Goal: Information Seeking & Learning: Learn about a topic

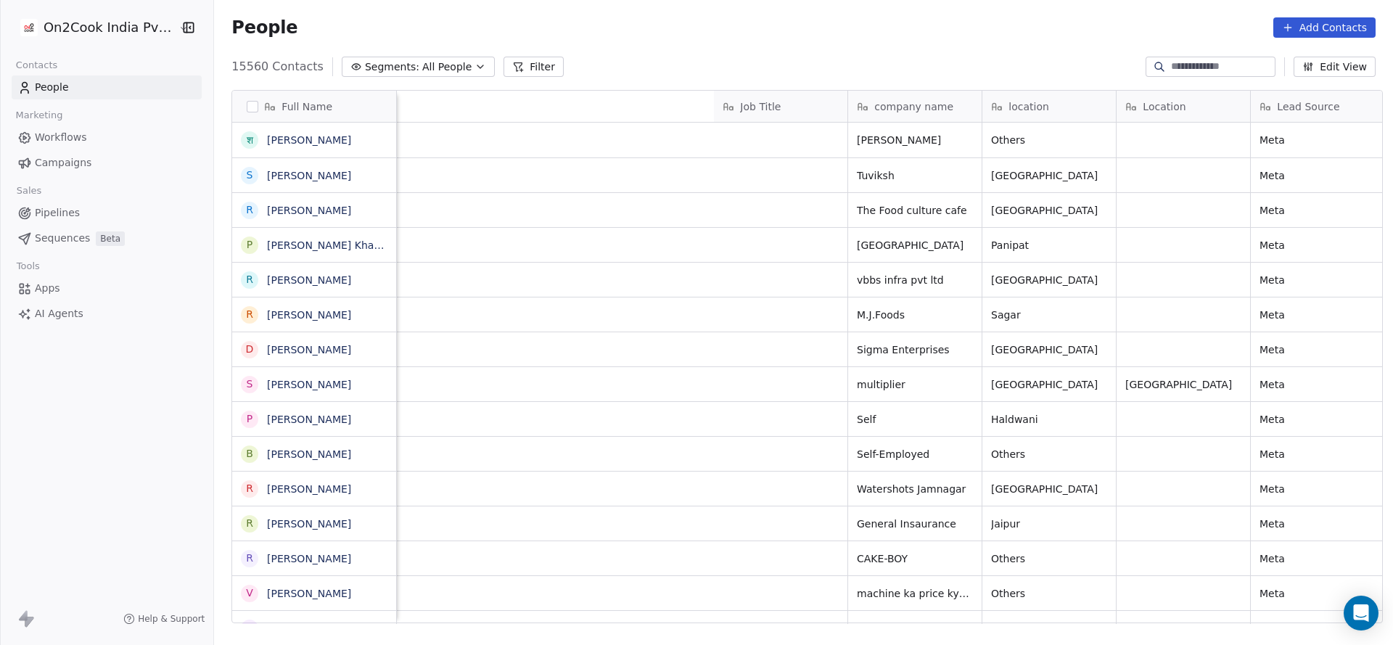
scroll to position [0, 873]
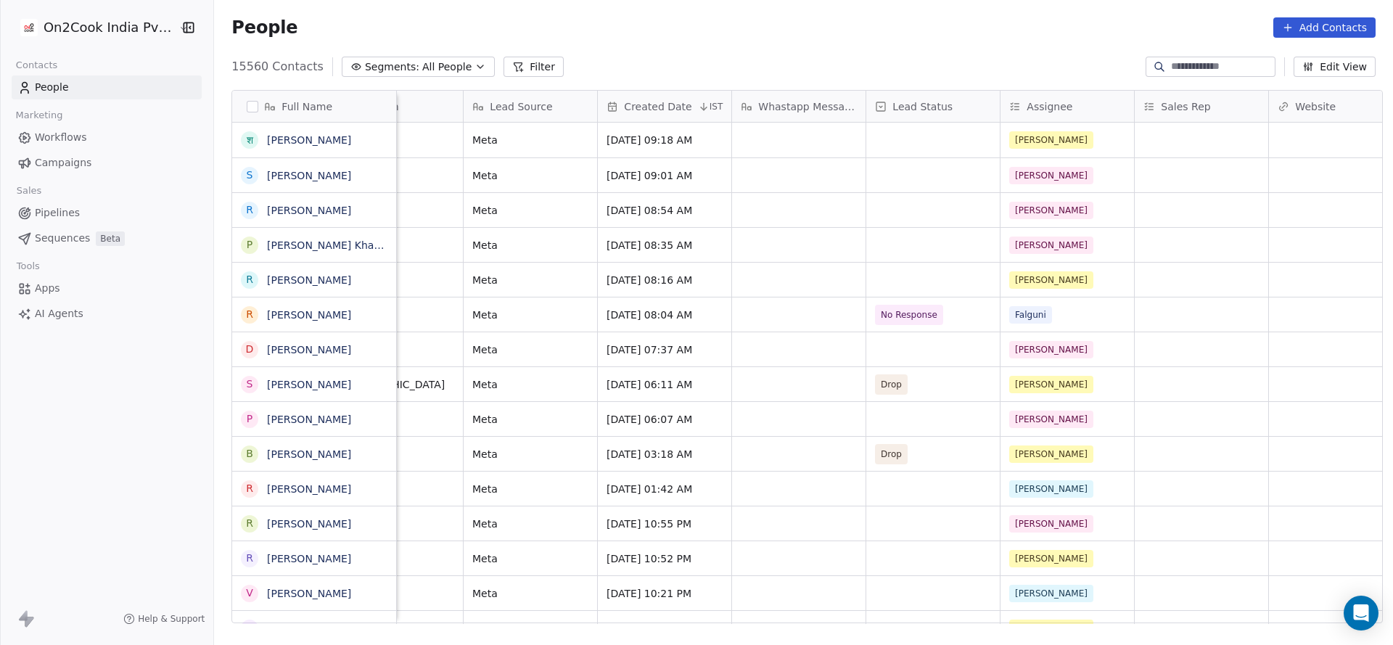
click at [515, 65] on button "Filter" at bounding box center [534, 67] width 60 height 20
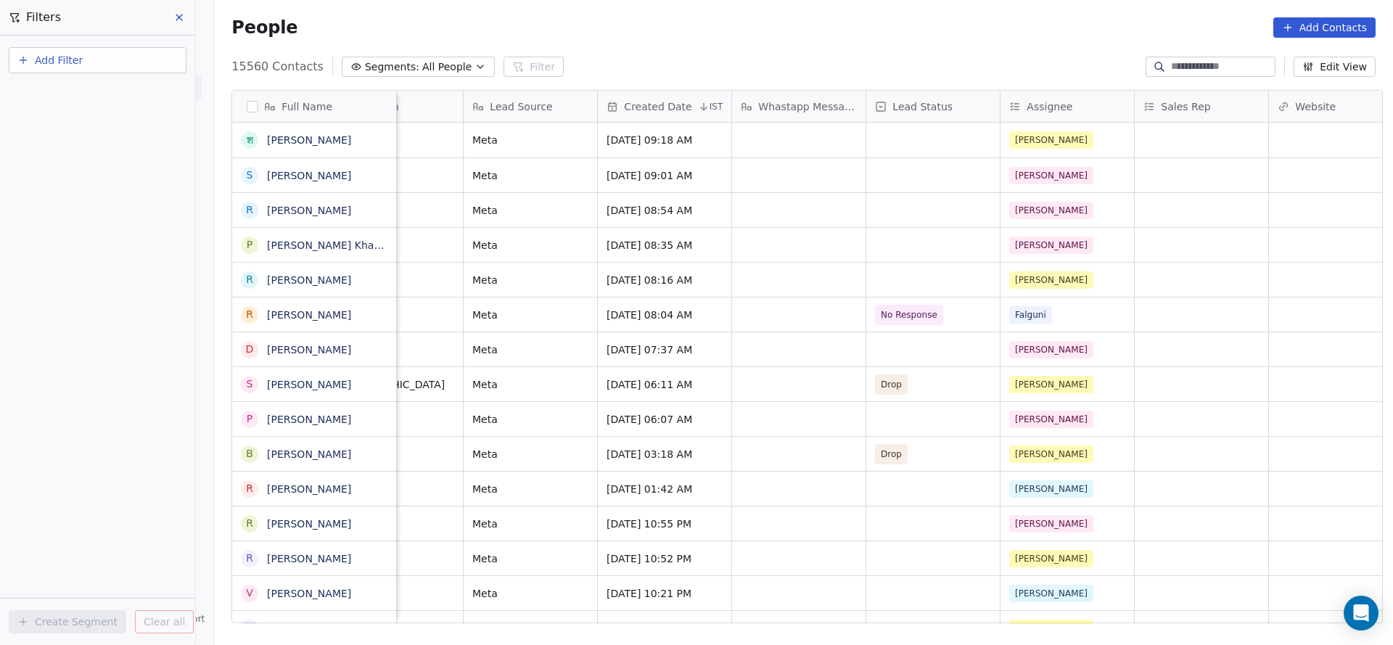
click at [32, 53] on button "Add Filter" at bounding box center [98, 60] width 178 height 26
click at [46, 91] on span "Contact properties" at bounding box center [71, 94] width 94 height 15
type input "***"
click at [95, 147] on div "Assignee" at bounding box center [97, 146] width 147 height 15
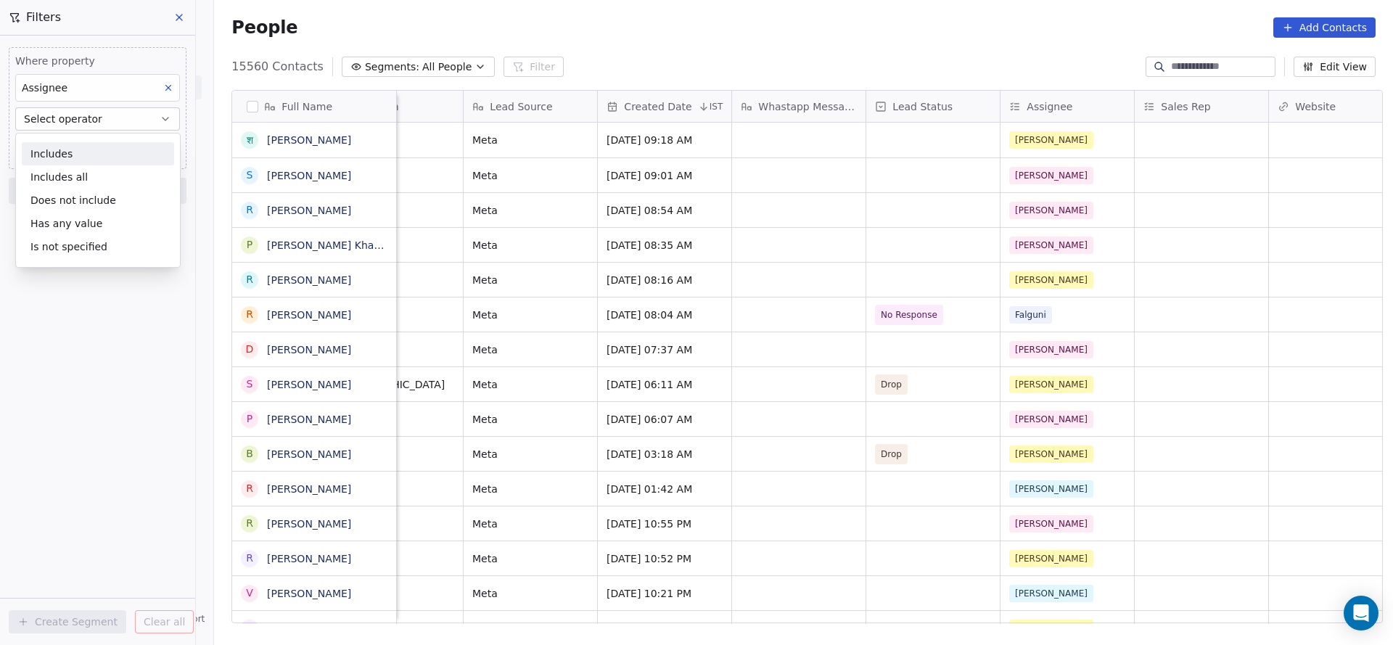
click at [95, 147] on div "Includes" at bounding box center [98, 153] width 152 height 23
click at [100, 144] on body "On2Cook India Pvt. Ltd. Contacts People Marketing Workflows Campaigns Sales Pip…" at bounding box center [696, 322] width 1393 height 645
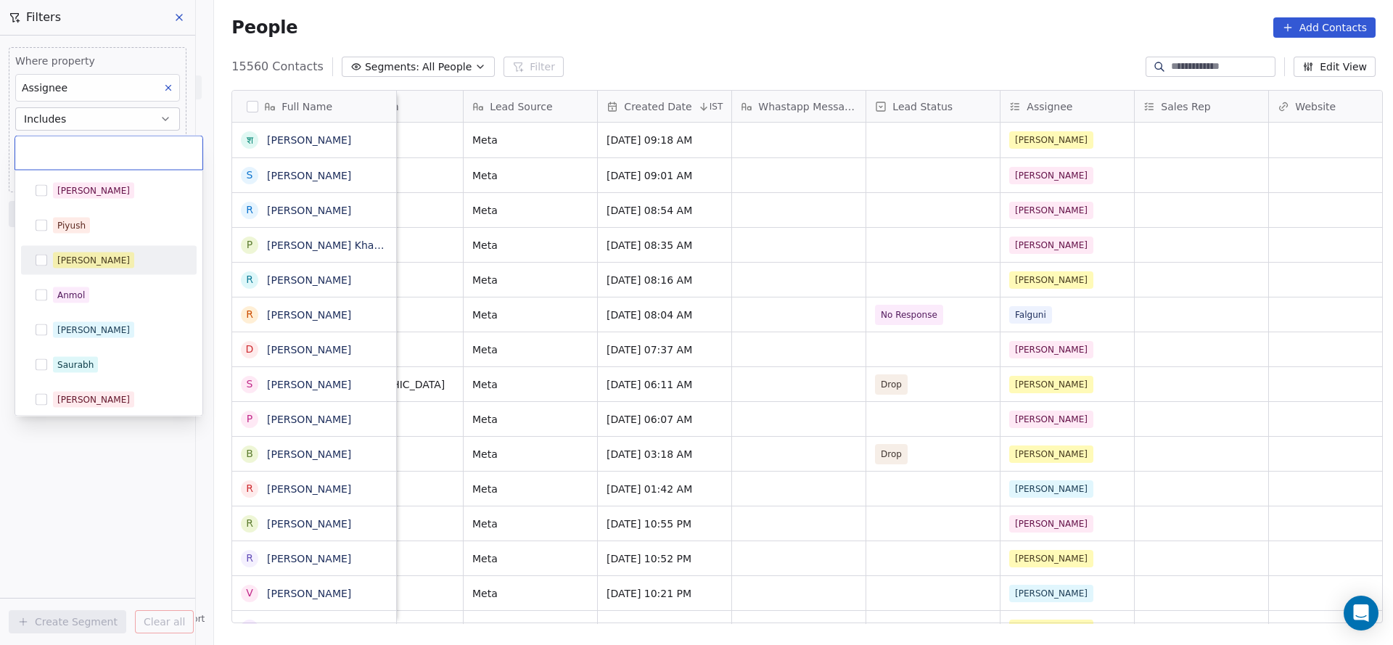
click at [95, 255] on span "[PERSON_NAME]" at bounding box center [93, 261] width 81 height 16
click at [250, 219] on html "On2Cook India Pvt. Ltd. Contacts People Marketing Workflows Campaigns Sales Pip…" at bounding box center [696, 322] width 1393 height 645
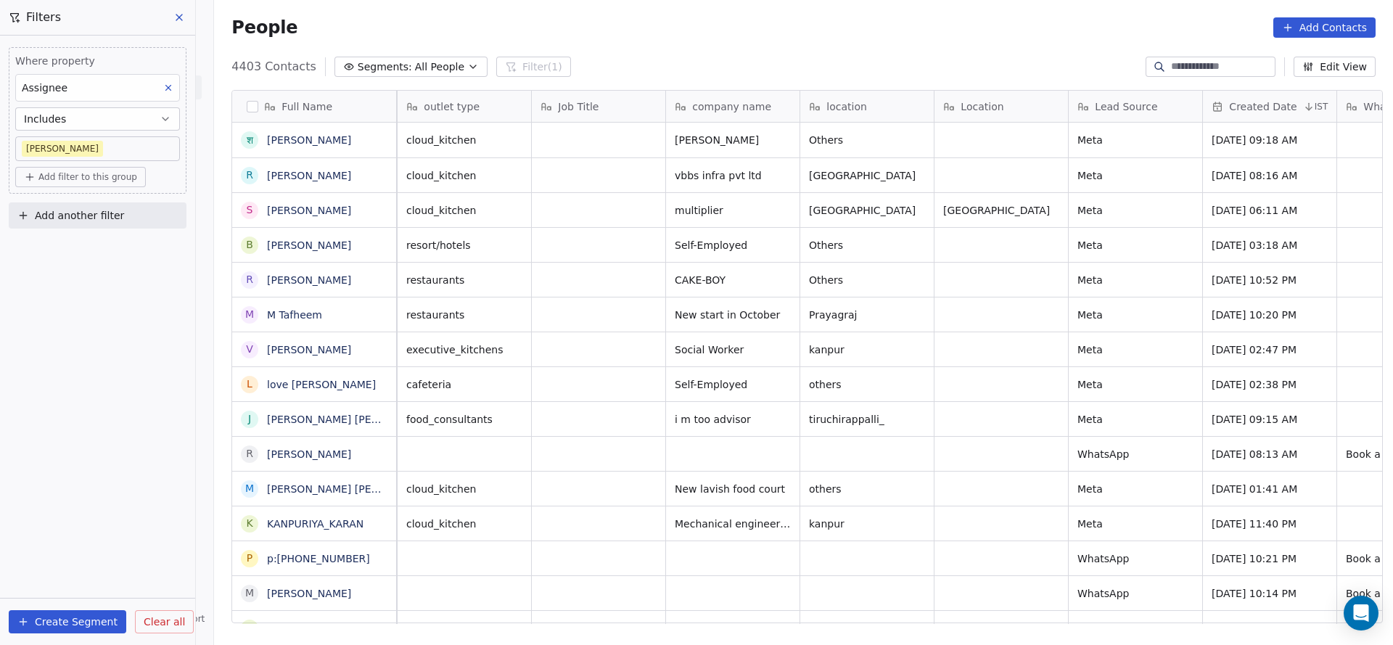
scroll to position [0, 0]
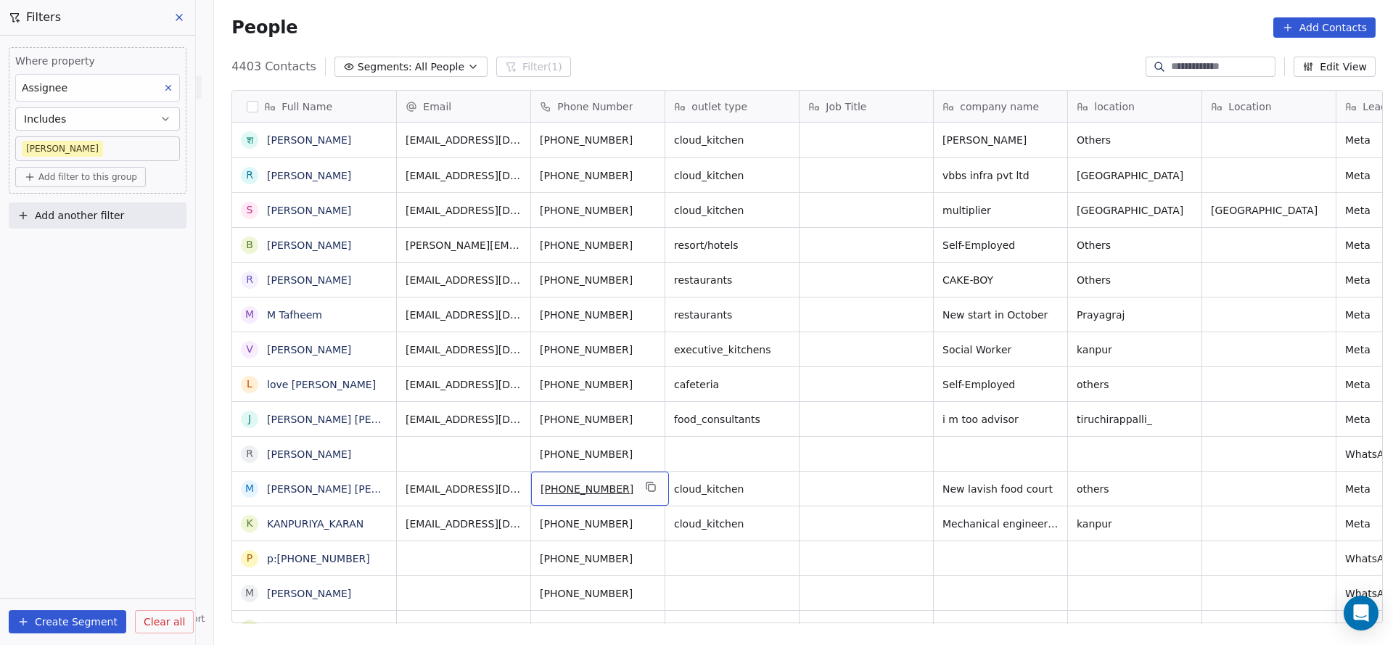
click at [646, 488] on icon "grid" at bounding box center [652, 487] width 12 height 12
click at [647, 481] on button "grid" at bounding box center [651, 486] width 17 height 17
click at [646, 487] on icon "grid" at bounding box center [652, 487] width 12 height 12
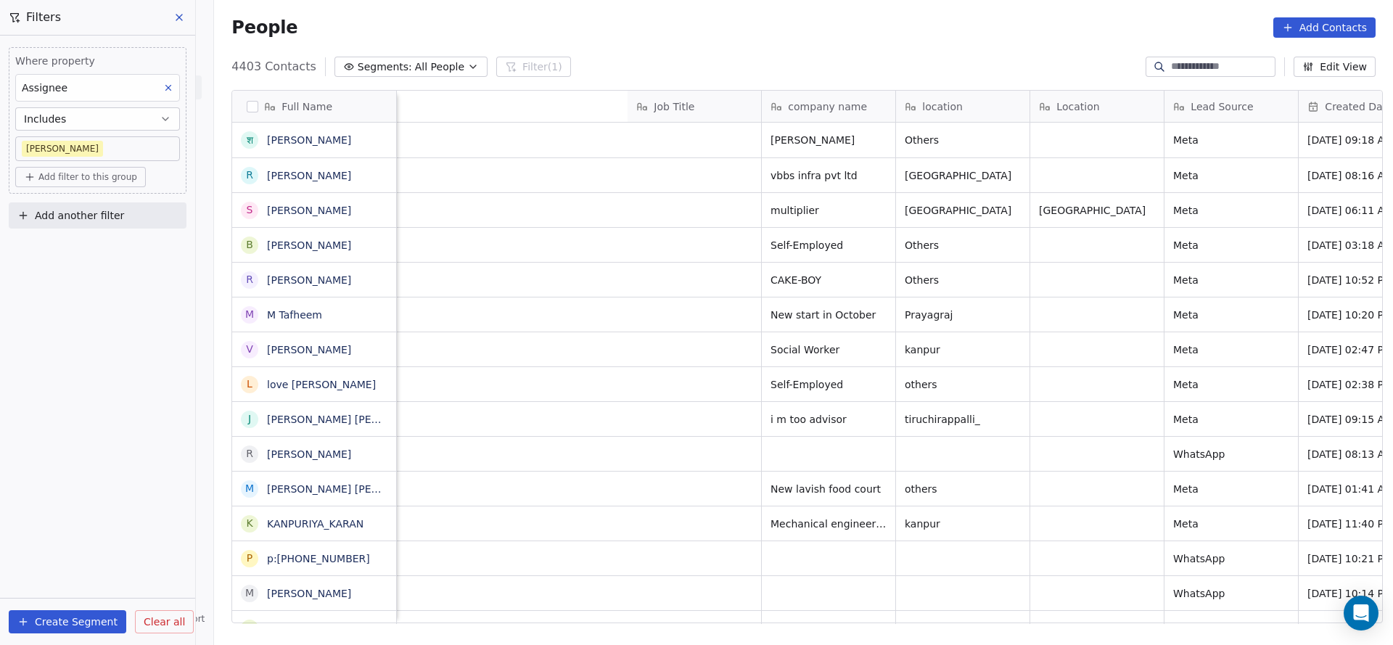
scroll to position [0, 902]
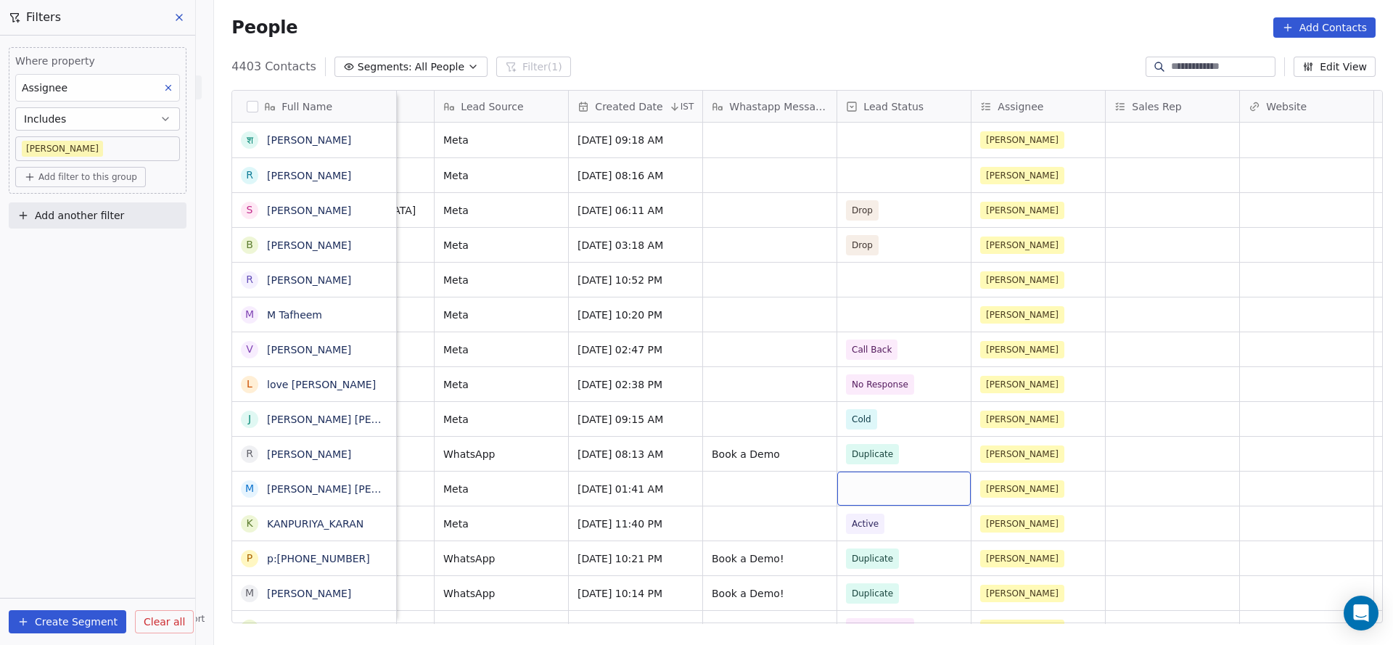
click at [859, 482] on div "grid" at bounding box center [905, 489] width 134 height 34
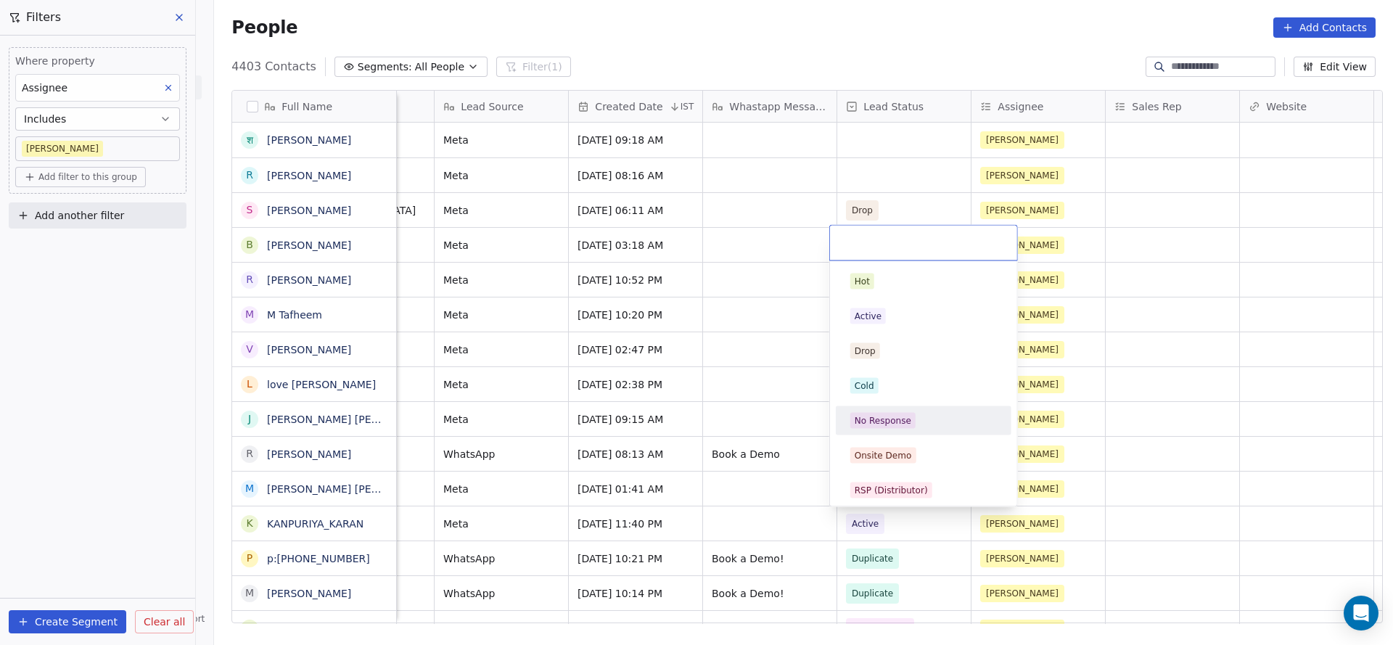
click at [867, 412] on div "No Response" at bounding box center [924, 420] width 164 height 23
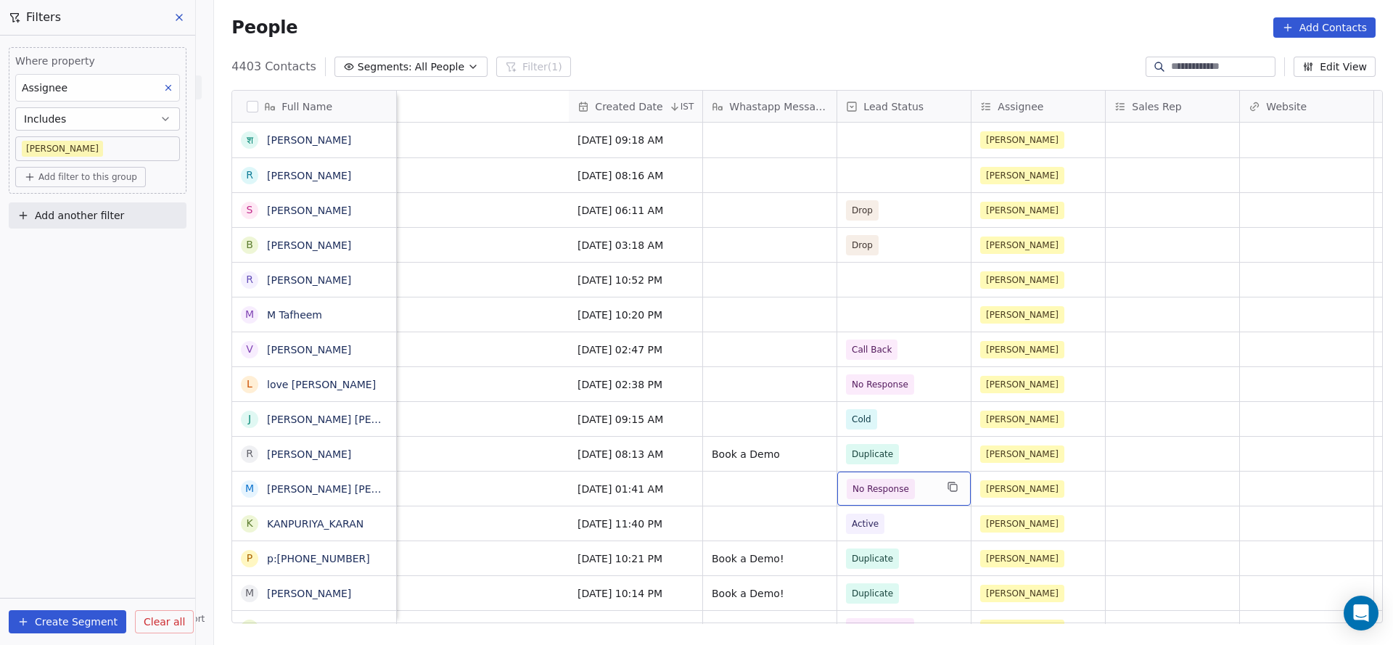
scroll to position [0, 1531]
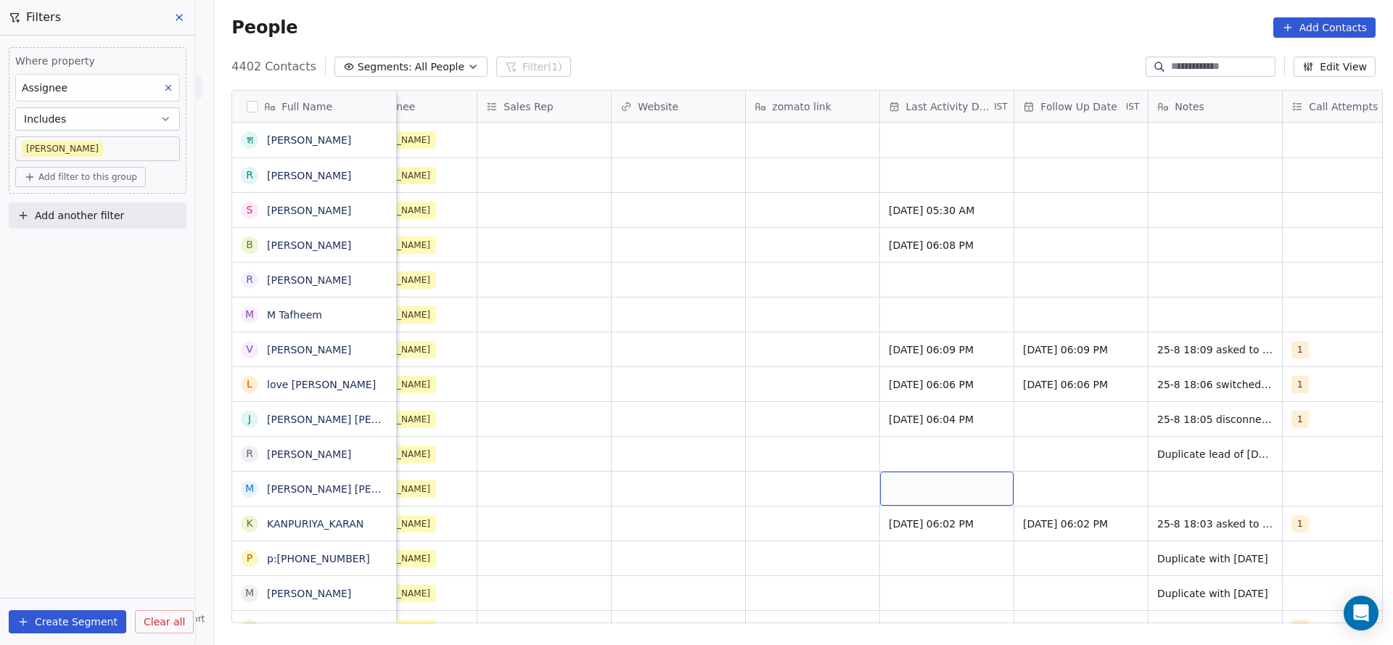
click at [965, 479] on div "grid" at bounding box center [947, 489] width 134 height 34
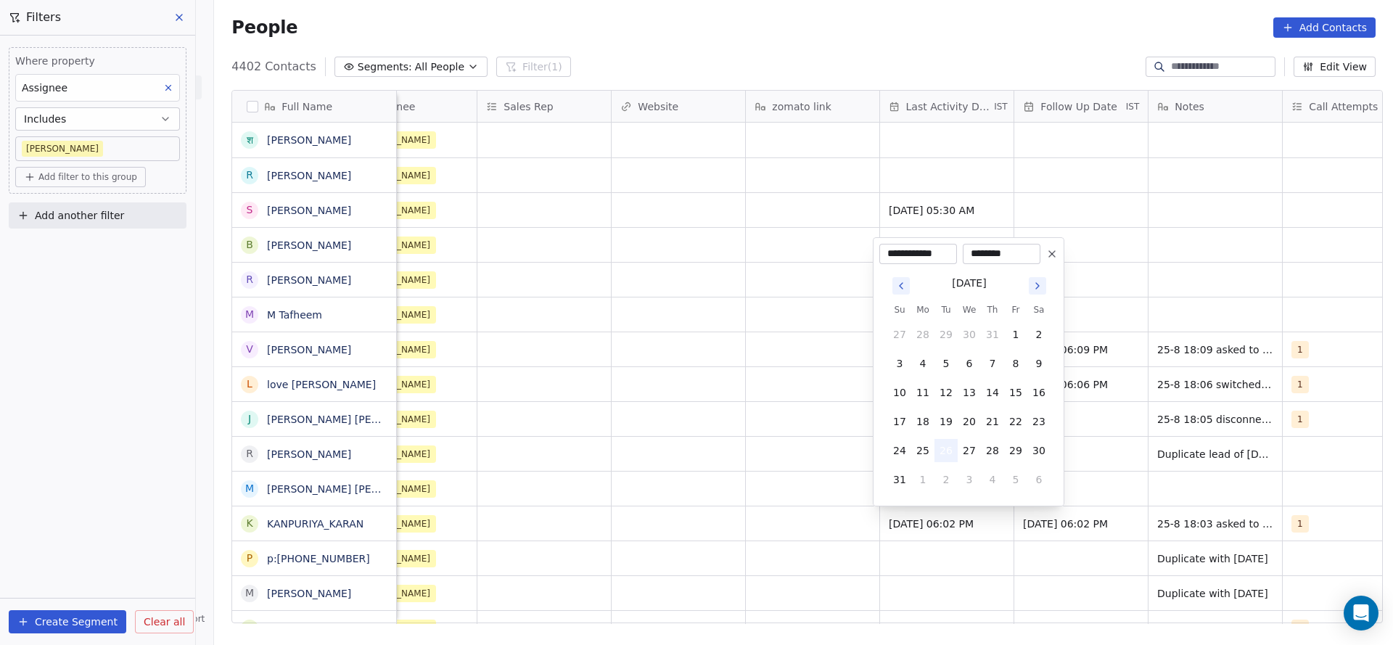
click at [939, 443] on button "26" at bounding box center [946, 450] width 23 height 23
drag, startPoint x: 620, startPoint y: 533, endPoint x: 1239, endPoint y: 500, distance: 619.9
click at [629, 533] on html "On2Cook India Pvt. Ltd. Contacts People Marketing Workflows Campaigns Sales Pip…" at bounding box center [696, 322] width 1393 height 645
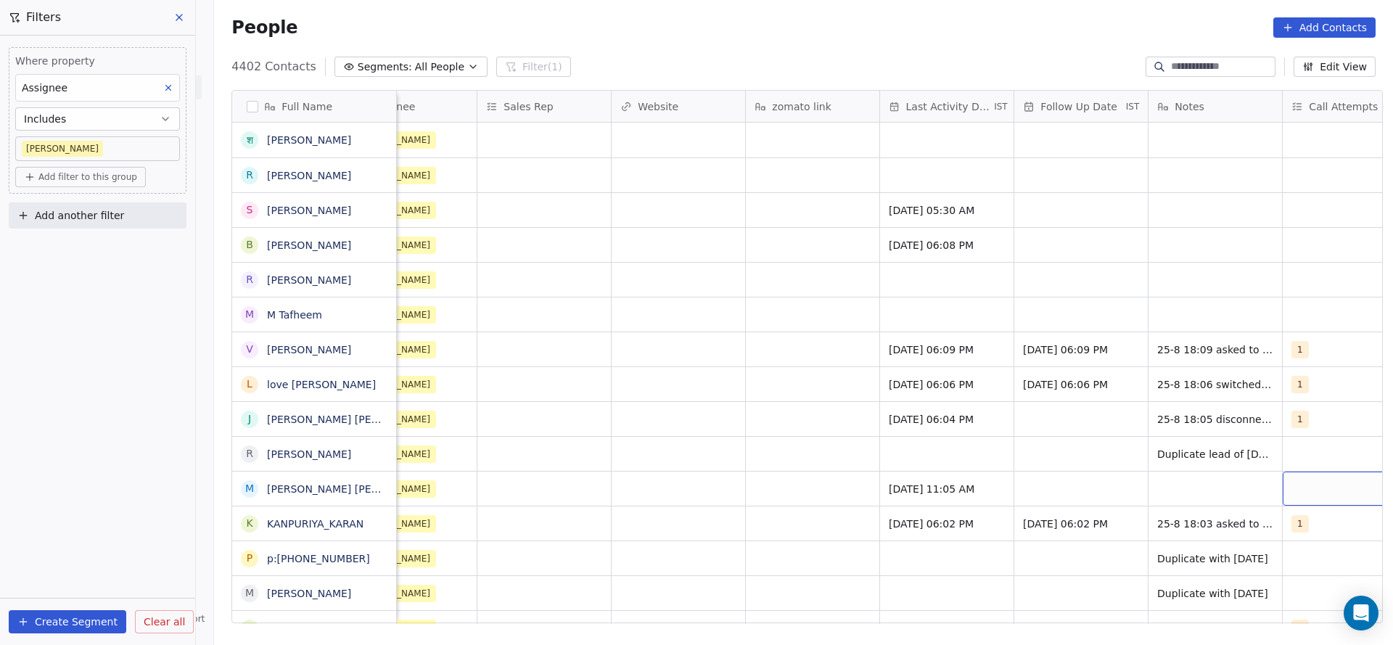
scroll to position [0, 1581]
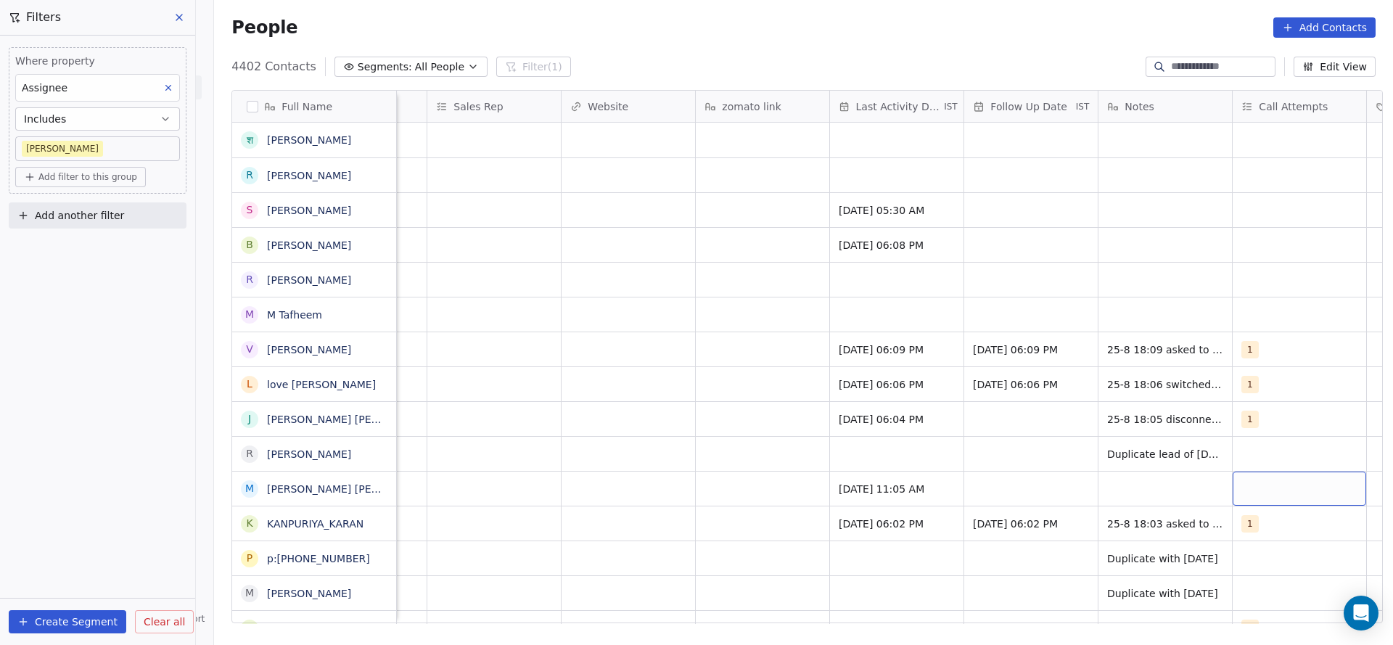
click at [1274, 479] on div "grid" at bounding box center [1300, 489] width 134 height 34
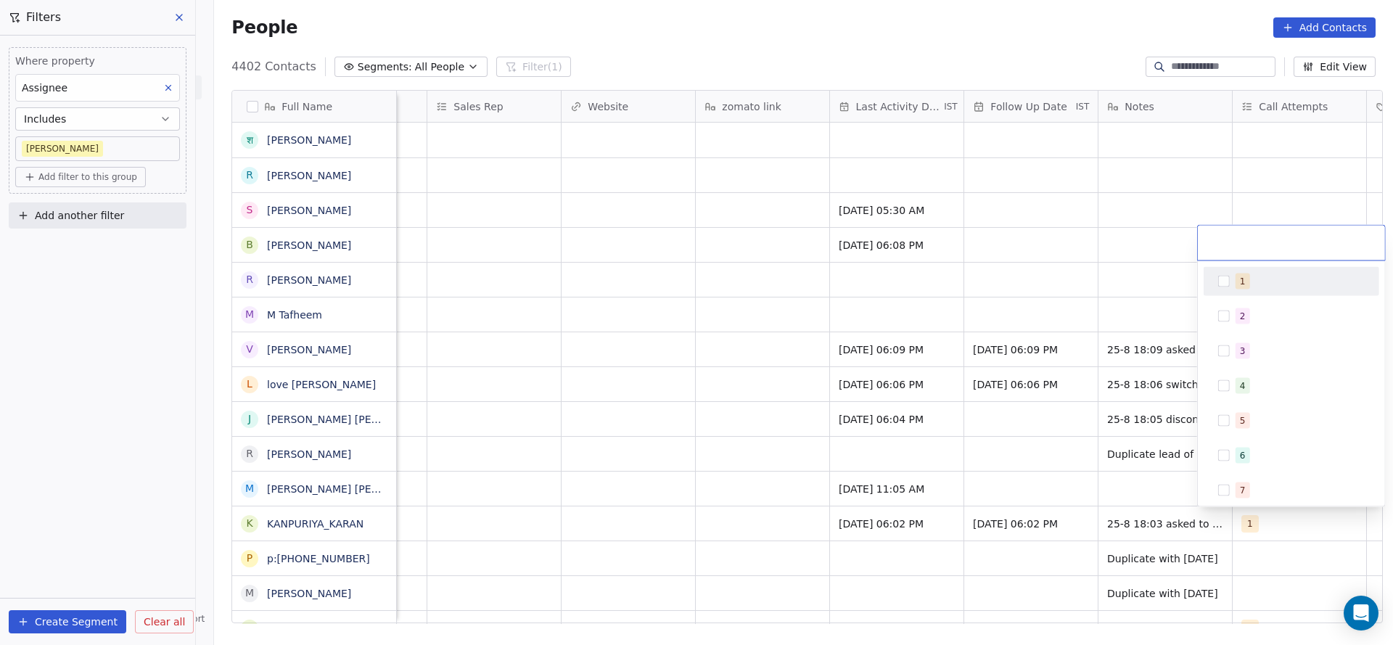
click at [1228, 272] on div "1" at bounding box center [1292, 281] width 164 height 23
click at [908, 390] on html "On2Cook India Pvt. Ltd. Contacts People Marketing Workflows Campaigns Sales Pip…" at bounding box center [696, 322] width 1393 height 645
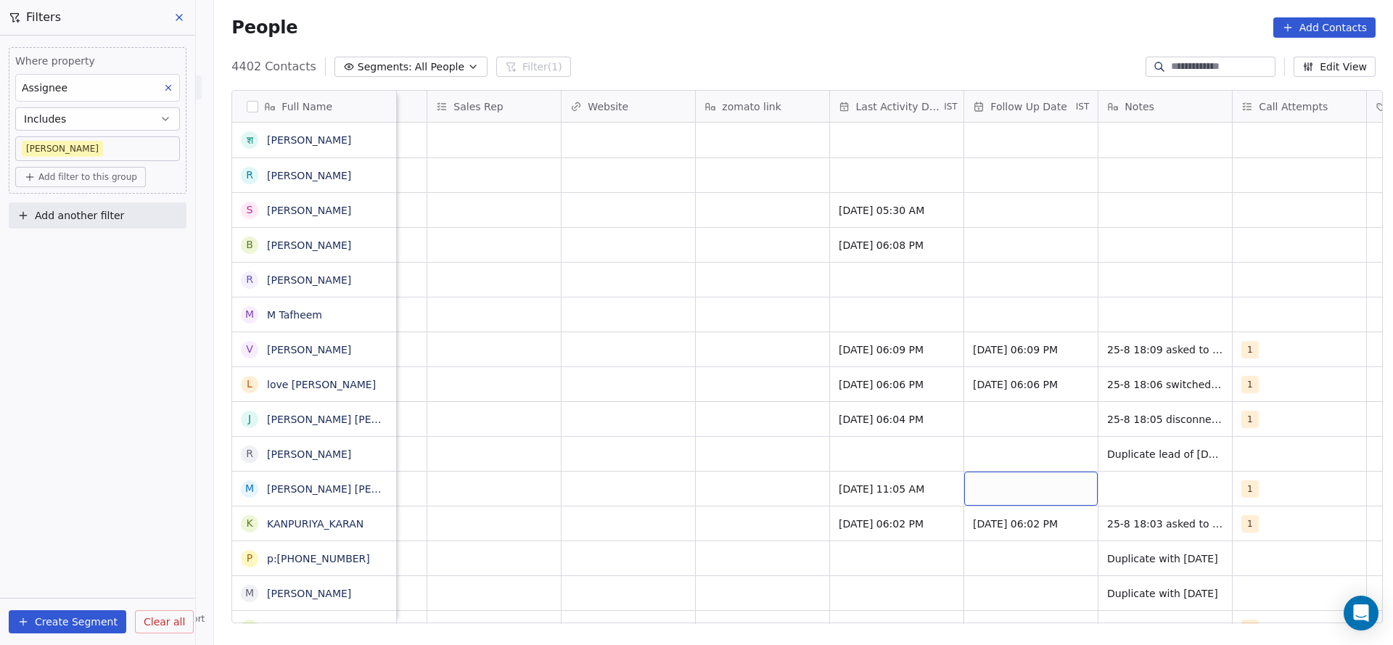
click at [994, 483] on div "grid" at bounding box center [1032, 489] width 134 height 34
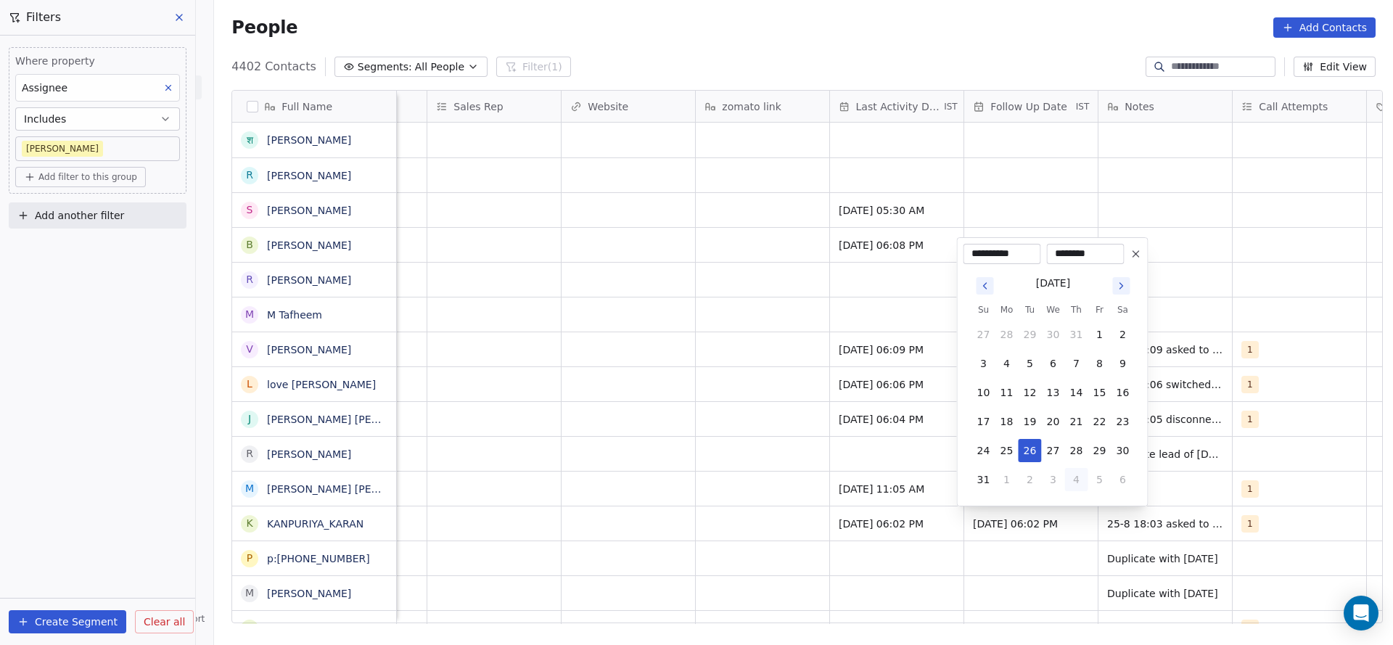
click at [1065, 481] on button "4" at bounding box center [1076, 479] width 23 height 23
type input "**********"
click at [1215, 492] on html "On2Cook India Pvt. Ltd. Contacts People Marketing Workflows Campaigns Sales Pip…" at bounding box center [696, 322] width 1393 height 645
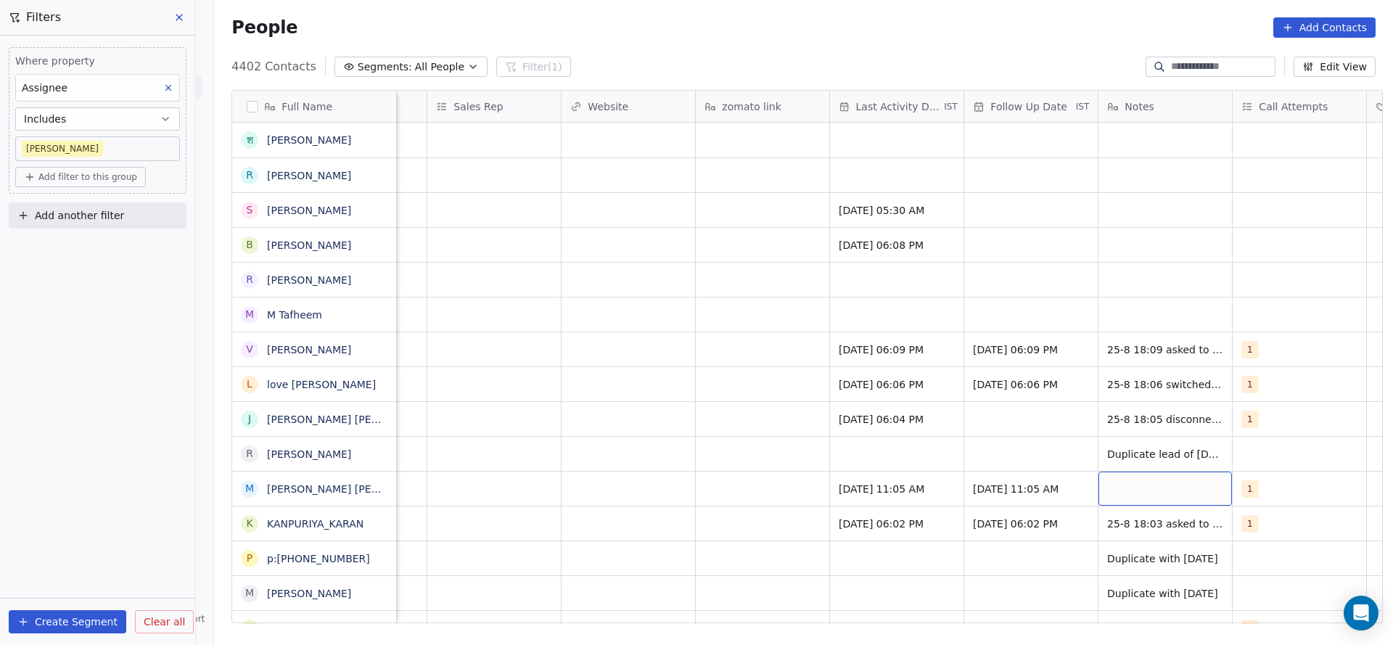
click at [1188, 488] on div "grid" at bounding box center [1166, 489] width 134 height 34
type textarea "**********"
click at [880, 429] on html "On2Cook India Pvt. Ltd. Contacts People Marketing Workflows Campaigns Sales Pip…" at bounding box center [696, 322] width 1393 height 645
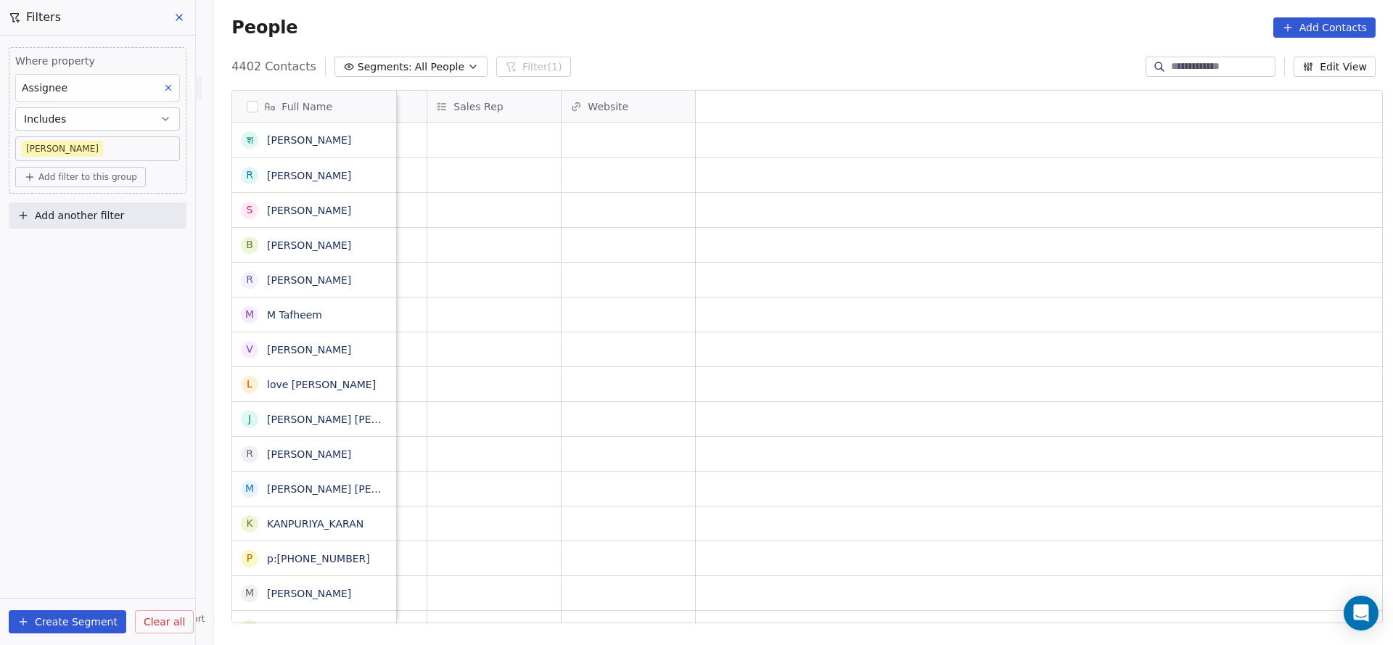
scroll to position [0, 403]
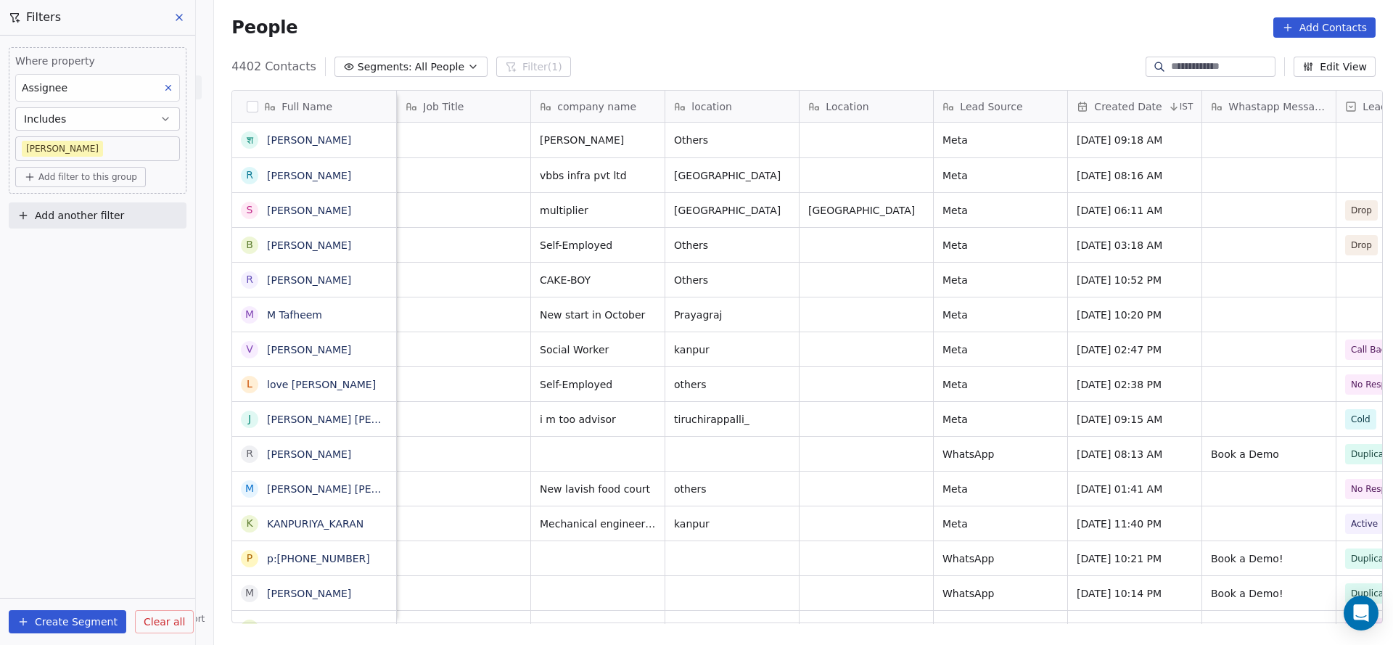
drag, startPoint x: 815, startPoint y: 623, endPoint x: 834, endPoint y: 618, distance: 19.5
click at [834, 618] on div "Full Name [PERSON_NAME] R [PERSON_NAME] S [PERSON_NAME] b [PERSON_NAME] R [PERS…" at bounding box center [803, 362] width 1179 height 568
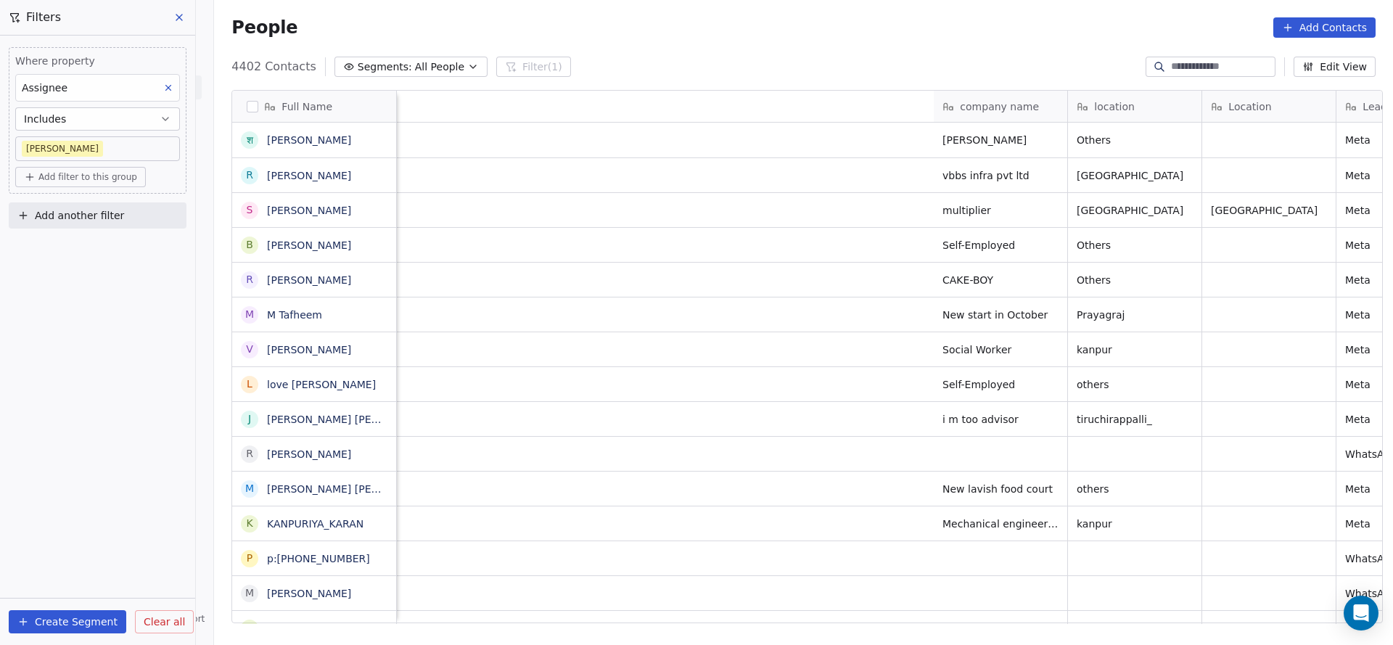
scroll to position [0, 1044]
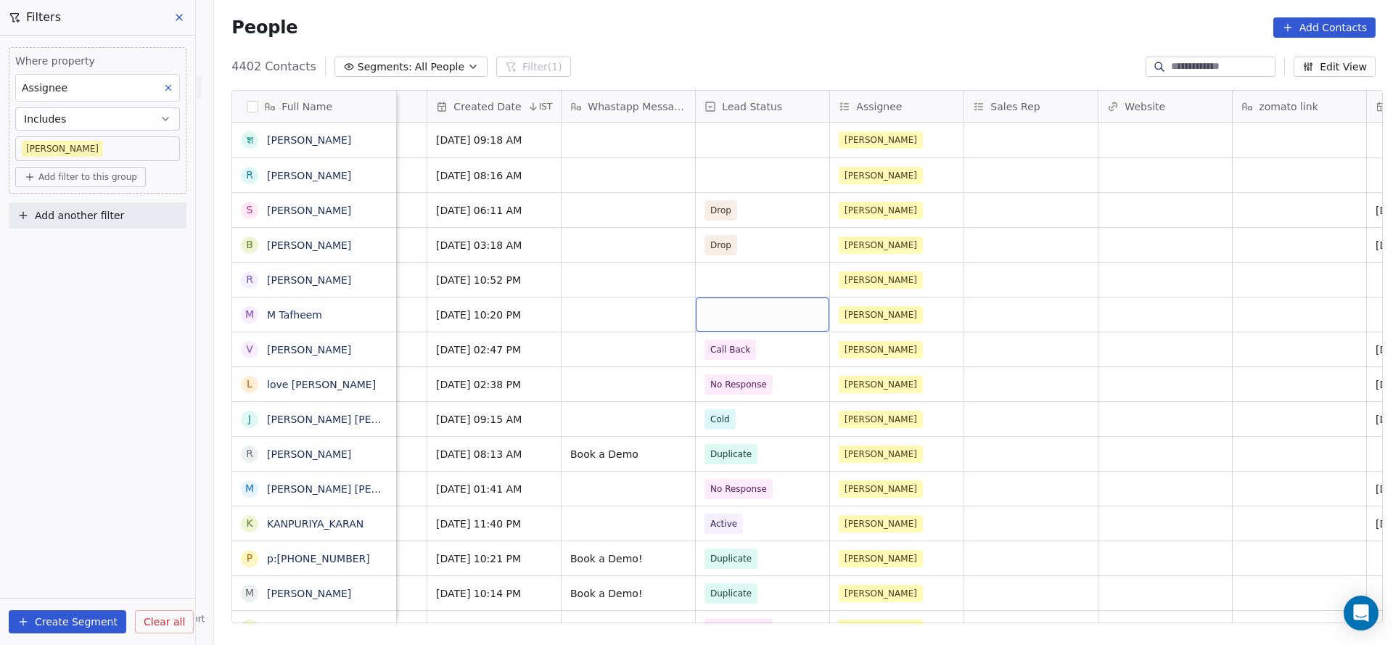
click at [721, 320] on div "grid" at bounding box center [763, 315] width 134 height 34
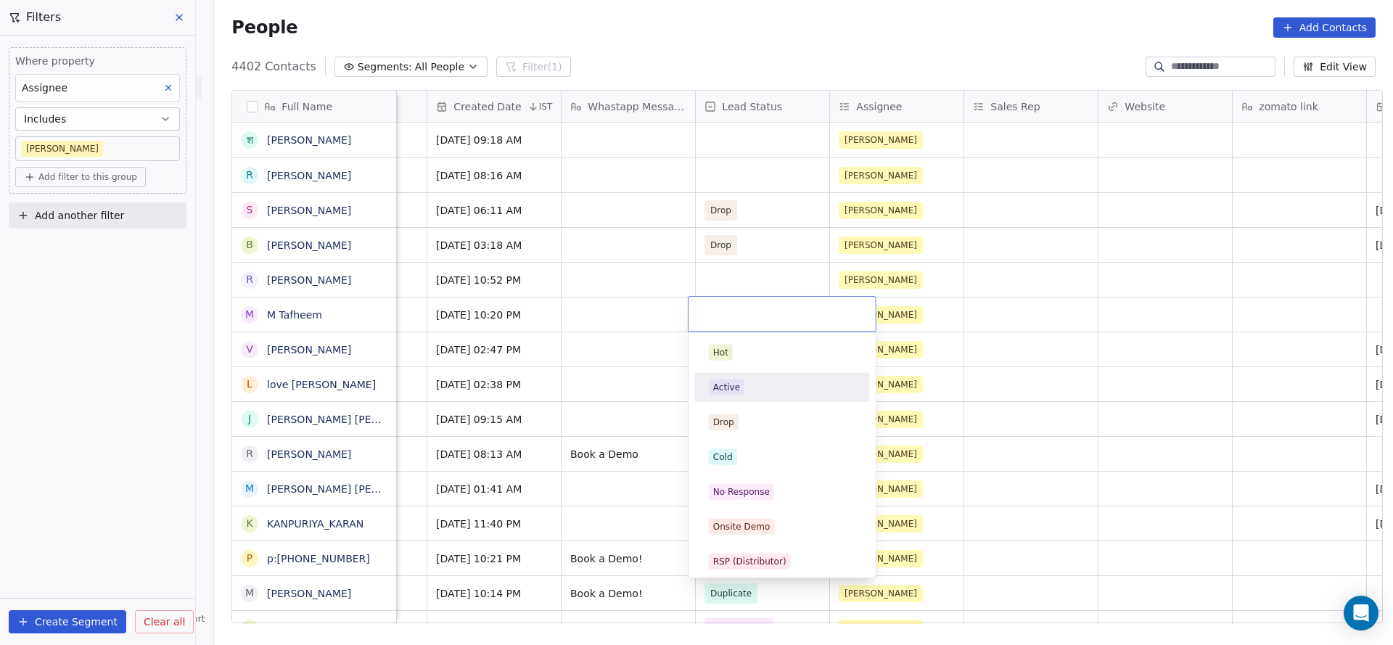
drag, startPoint x: 734, startPoint y: 387, endPoint x: 872, endPoint y: 605, distance: 258.1
click at [734, 385] on div "Active" at bounding box center [726, 387] width 27 height 13
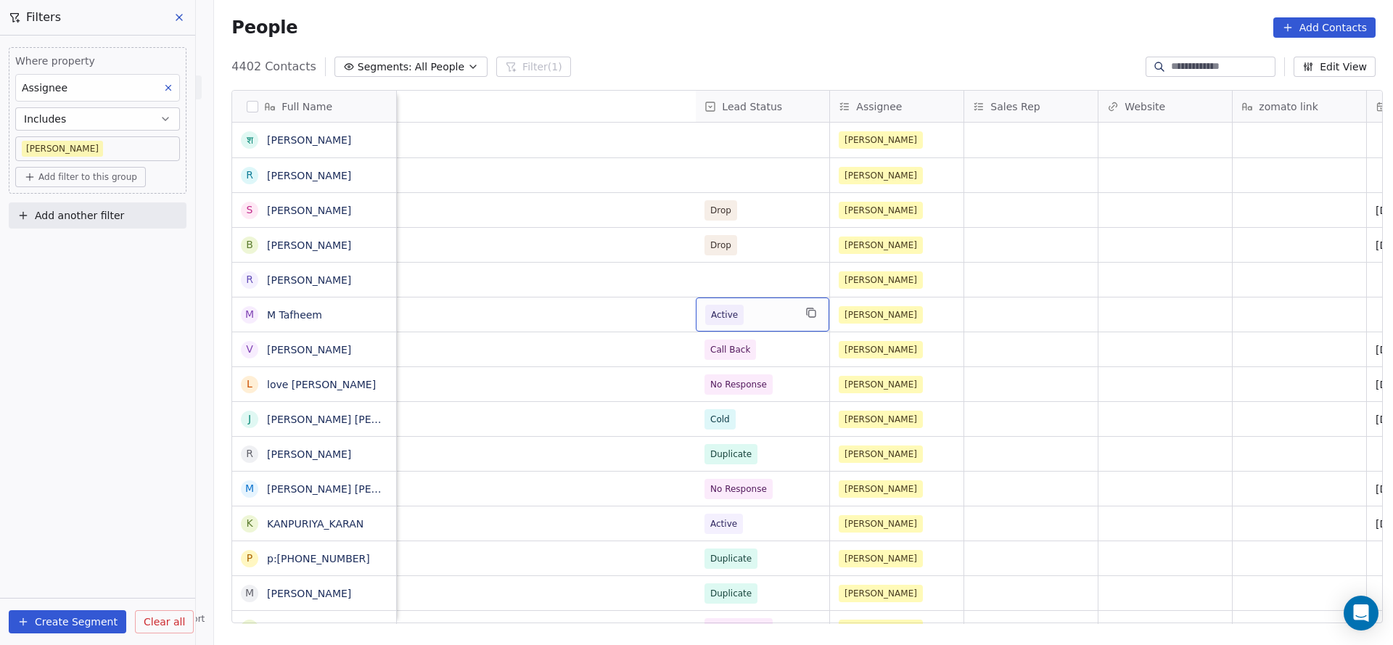
scroll to position [0, 1751]
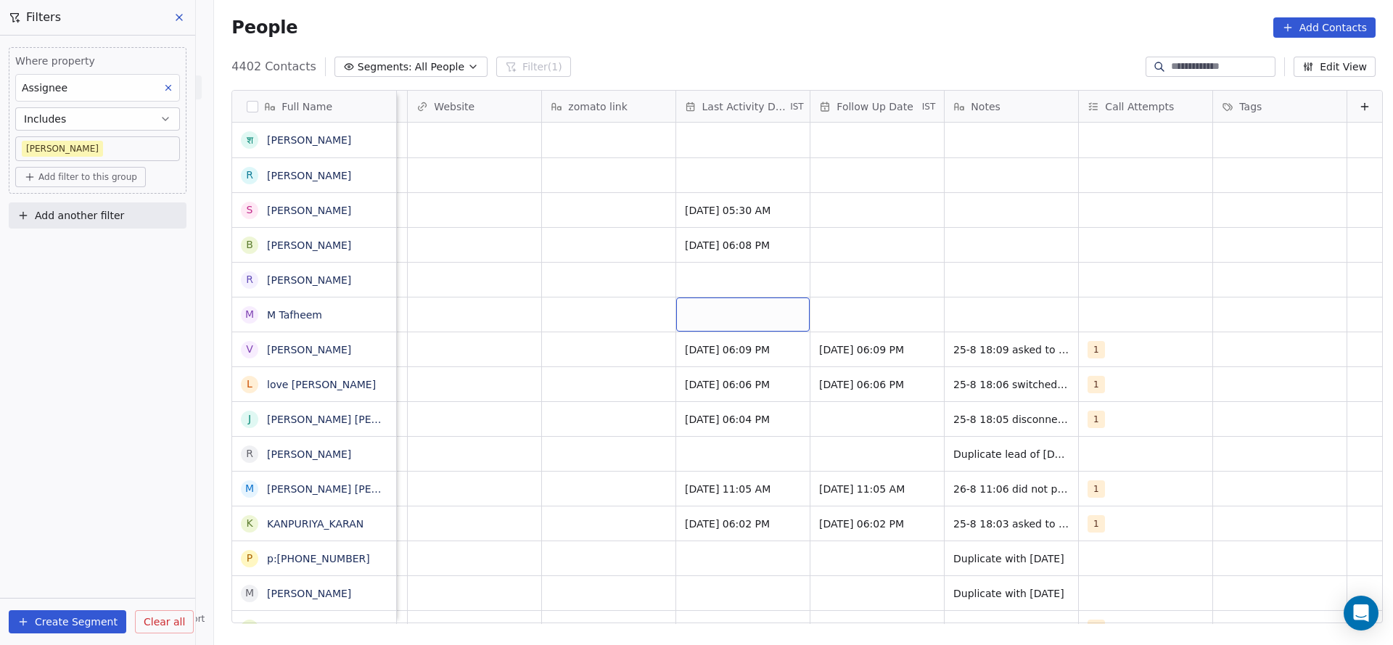
click at [705, 320] on div "grid" at bounding box center [743, 315] width 134 height 34
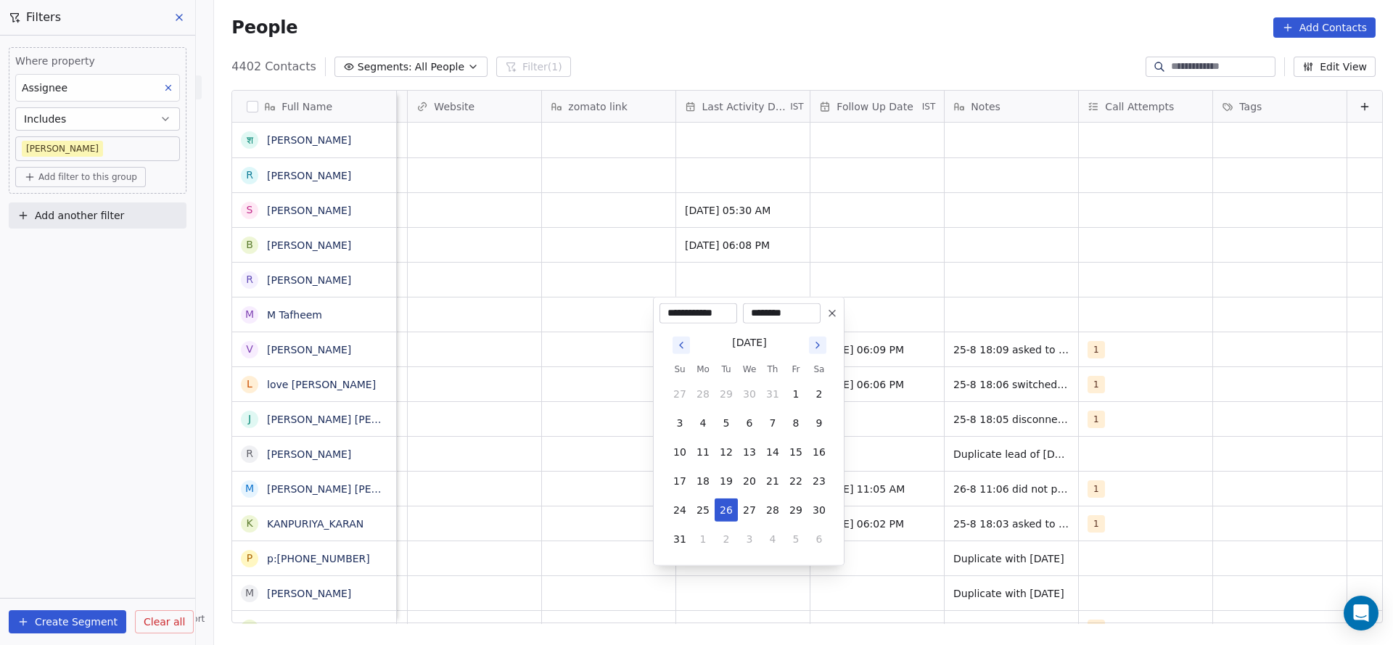
click at [719, 505] on button "26" at bounding box center [726, 510] width 23 height 23
click at [557, 478] on html "On2Cook India Pvt. Ltd. Contacts People Marketing Workflows Campaigns Sales Pip…" at bounding box center [696, 322] width 1393 height 645
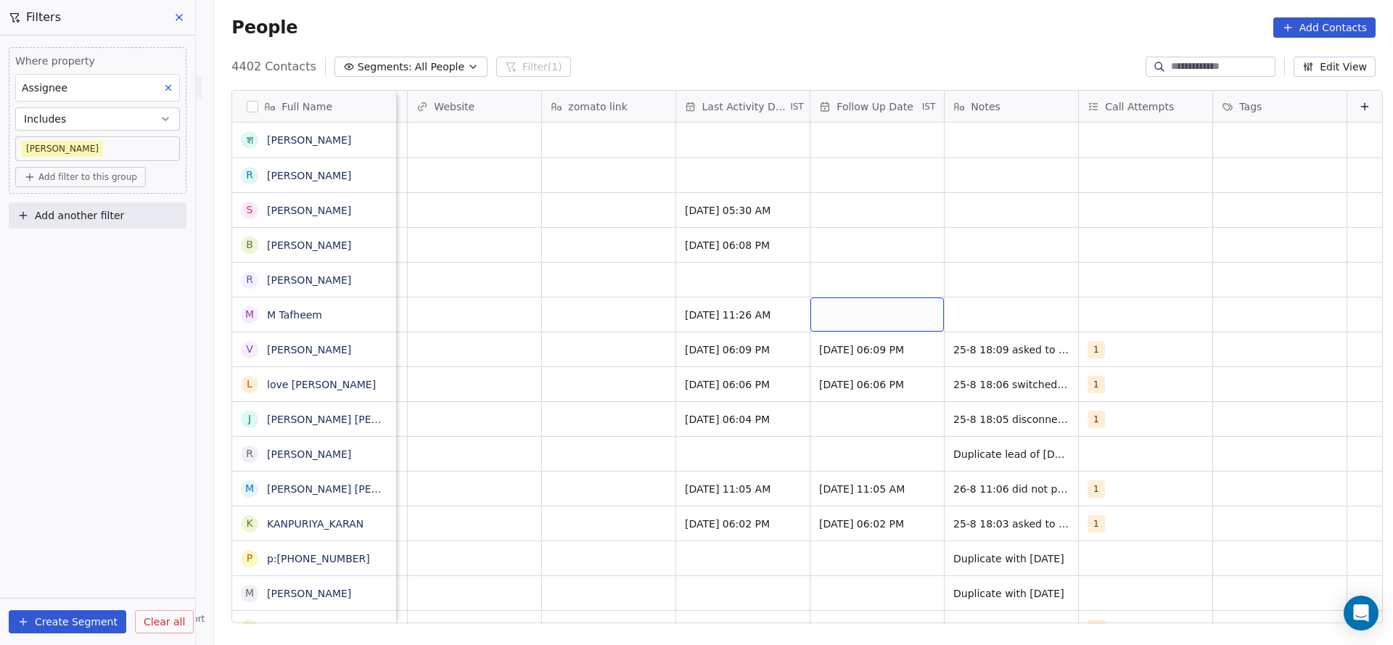
click at [846, 314] on div "grid" at bounding box center [878, 315] width 134 height 34
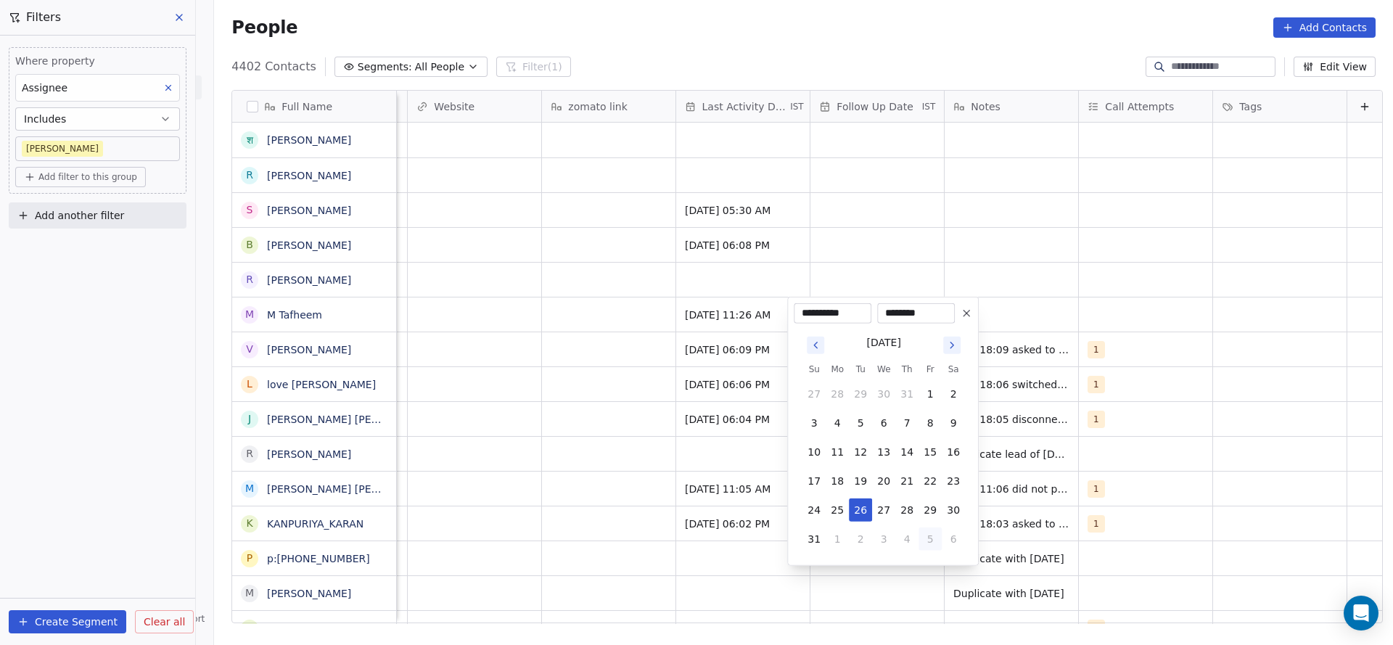
click at [928, 544] on button "5" at bounding box center [930, 539] width 23 height 23
type input "**********"
click at [1041, 285] on html "On2Cook India Pvt. Ltd. Contacts People Marketing Workflows Campaigns Sales Pip…" at bounding box center [696, 322] width 1393 height 645
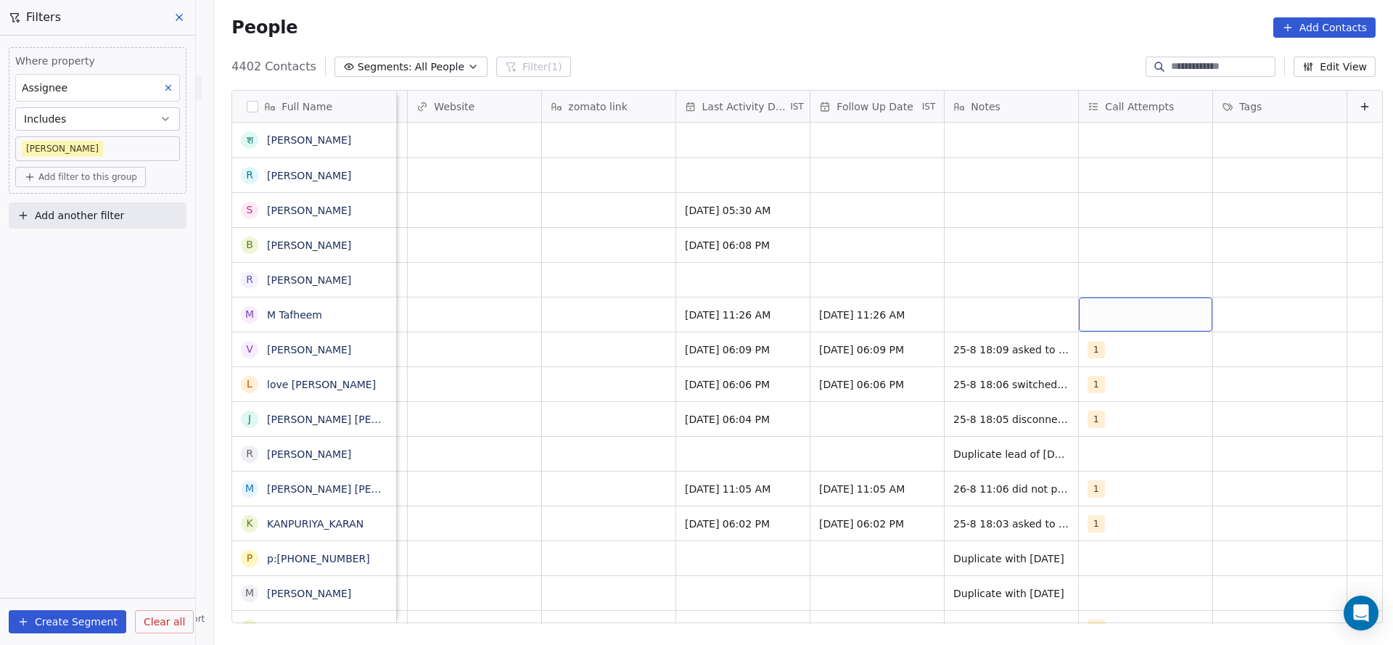
click at [1089, 315] on div "grid" at bounding box center [1146, 315] width 134 height 34
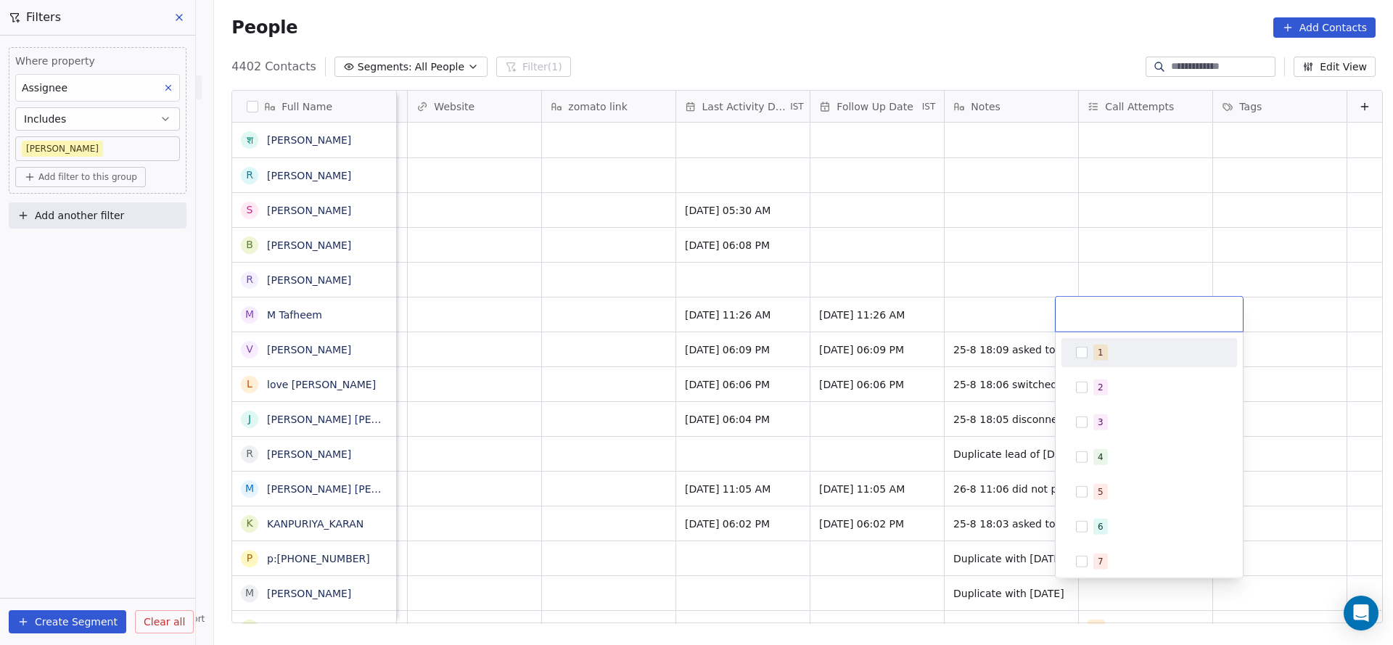
click at [1086, 342] on div "1" at bounding box center [1150, 352] width 164 height 23
click at [973, 347] on html "On2Cook India Pvt. Ltd. Contacts People Marketing Workflows Campaigns Sales Pip…" at bounding box center [696, 322] width 1393 height 645
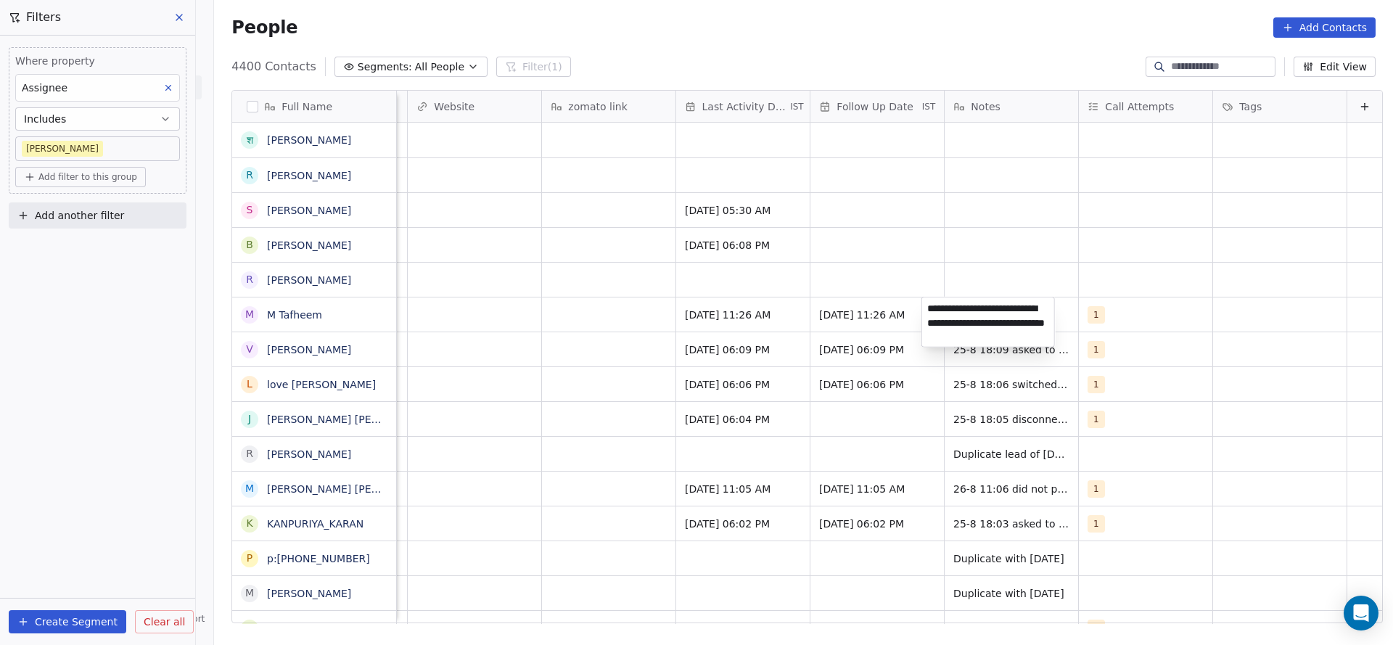
type textarea "**********"
click at [630, 313] on html "On2Cook India Pvt. Ltd. Contacts People Marketing Workflows Campaigns Sales Pip…" at bounding box center [696, 322] width 1393 height 645
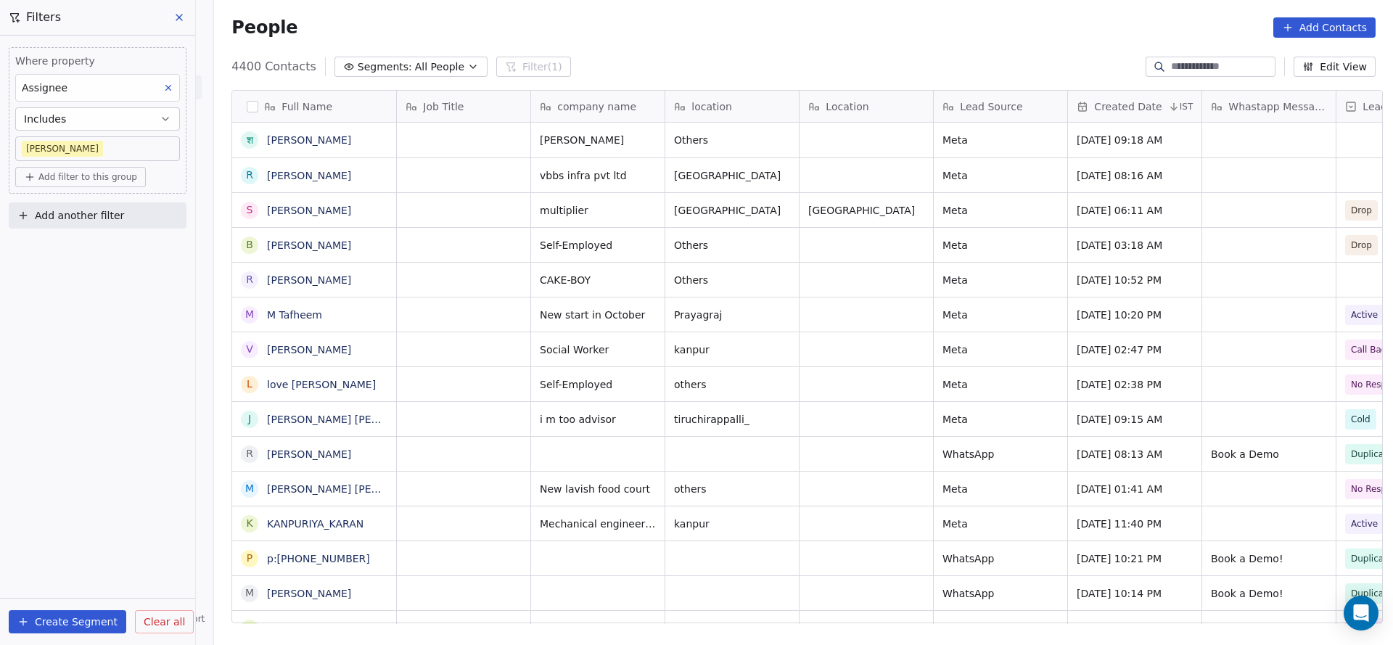
scroll to position [0, 0]
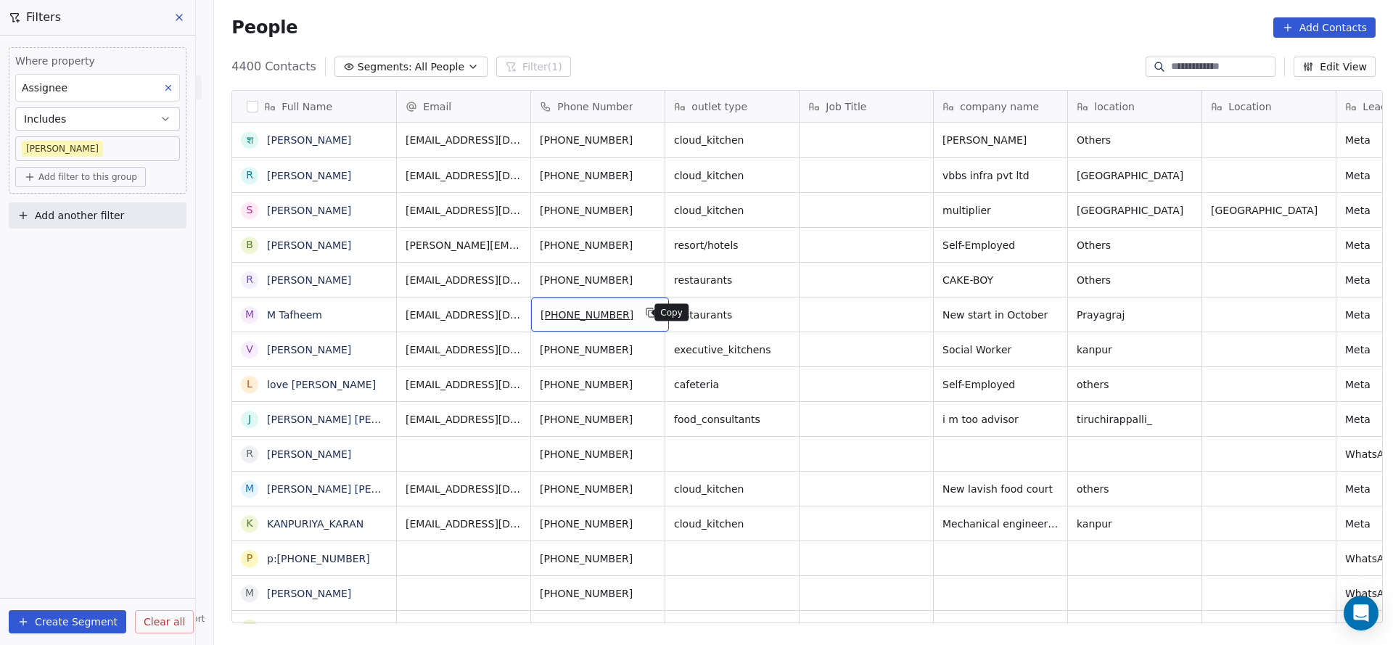
click at [646, 314] on icon "grid" at bounding box center [652, 313] width 12 height 12
click at [649, 278] on icon "grid" at bounding box center [652, 279] width 7 height 7
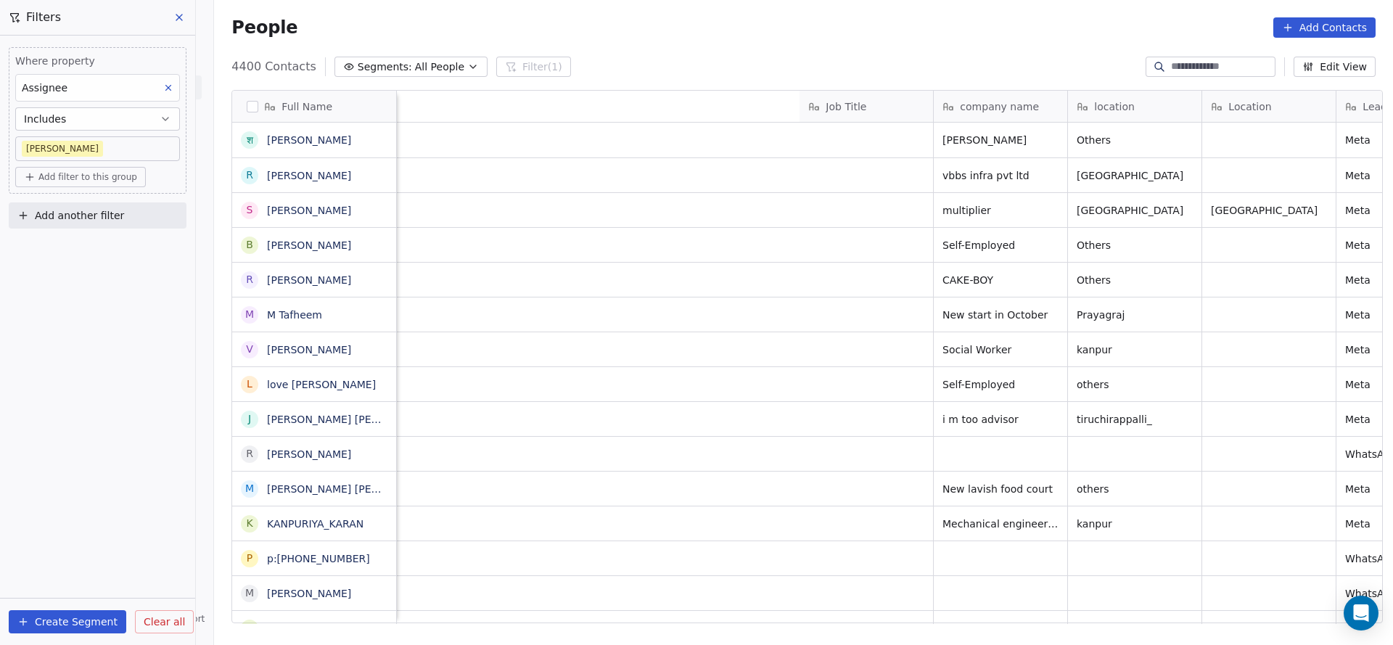
scroll to position [0, 862]
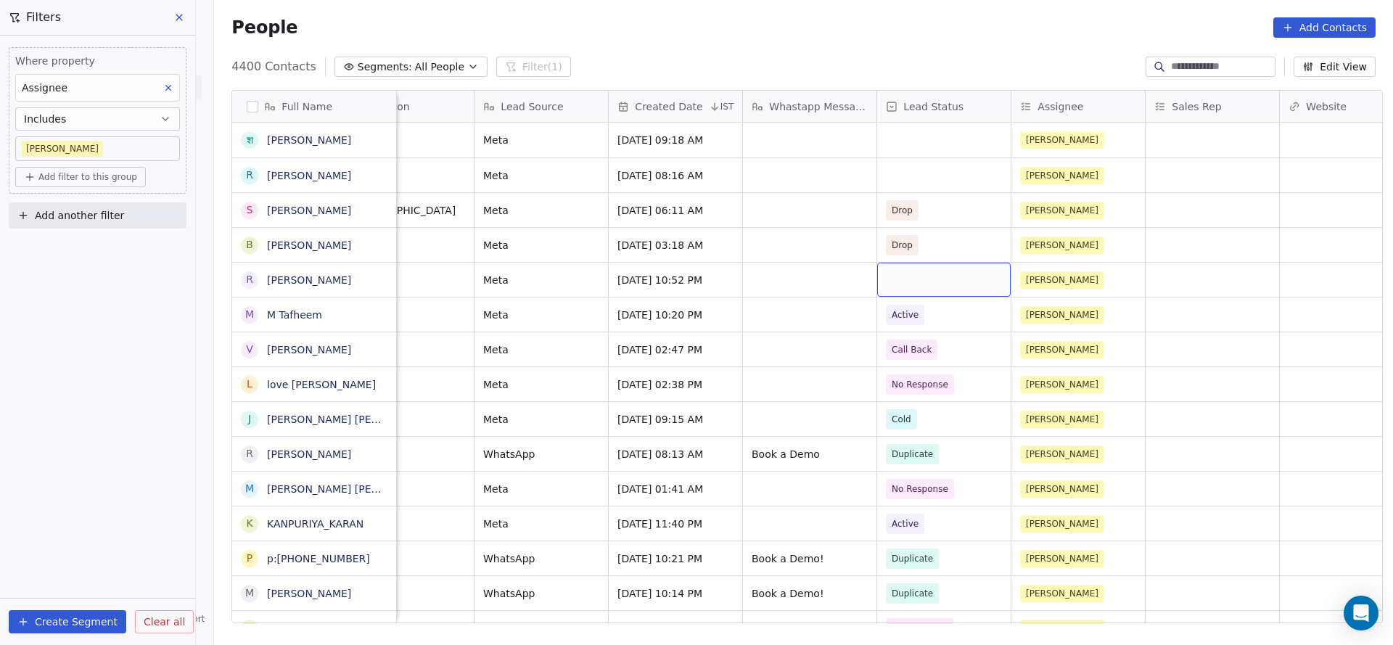
click at [928, 278] on div "grid" at bounding box center [944, 280] width 134 height 34
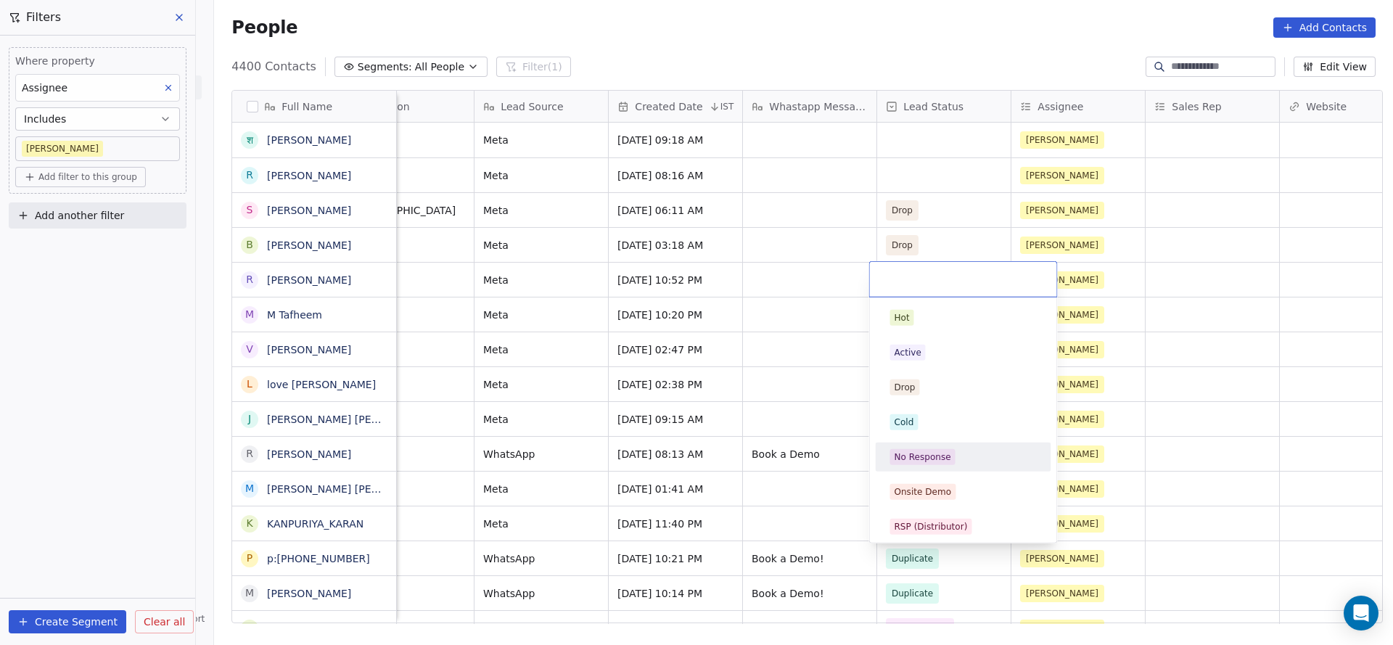
click at [914, 443] on div "No Response" at bounding box center [964, 457] width 176 height 29
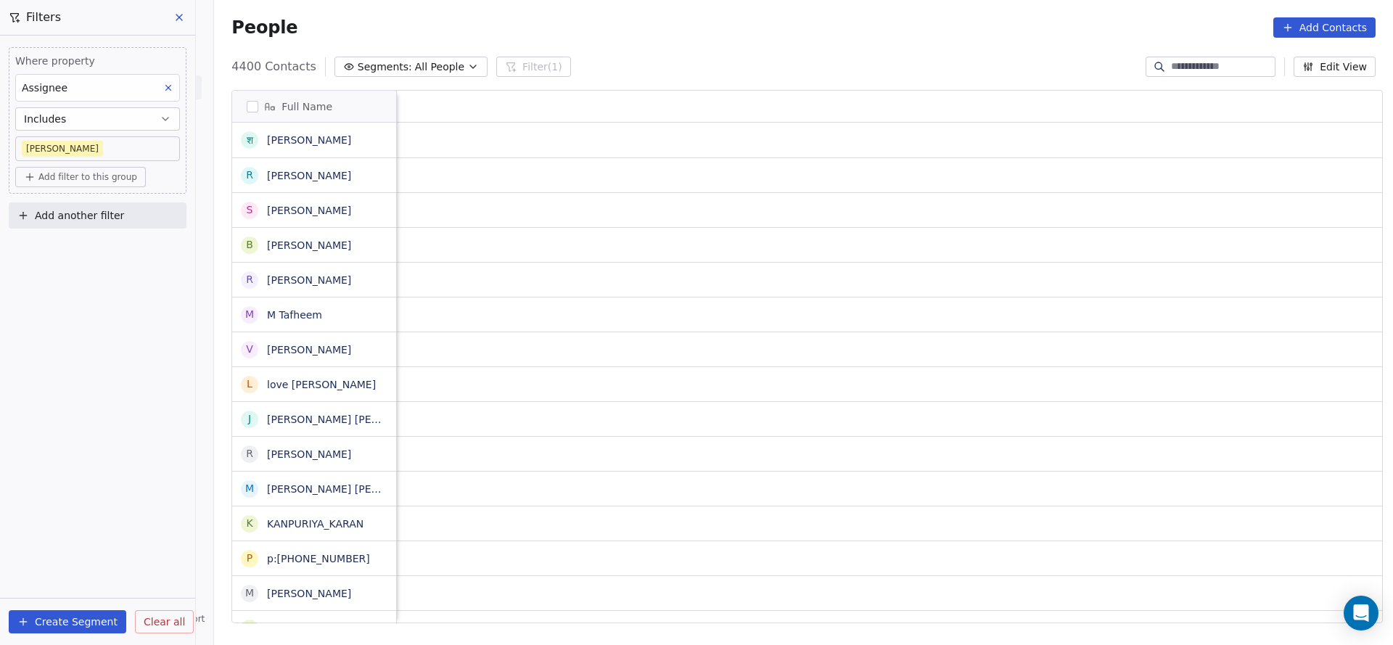
scroll to position [0, 1751]
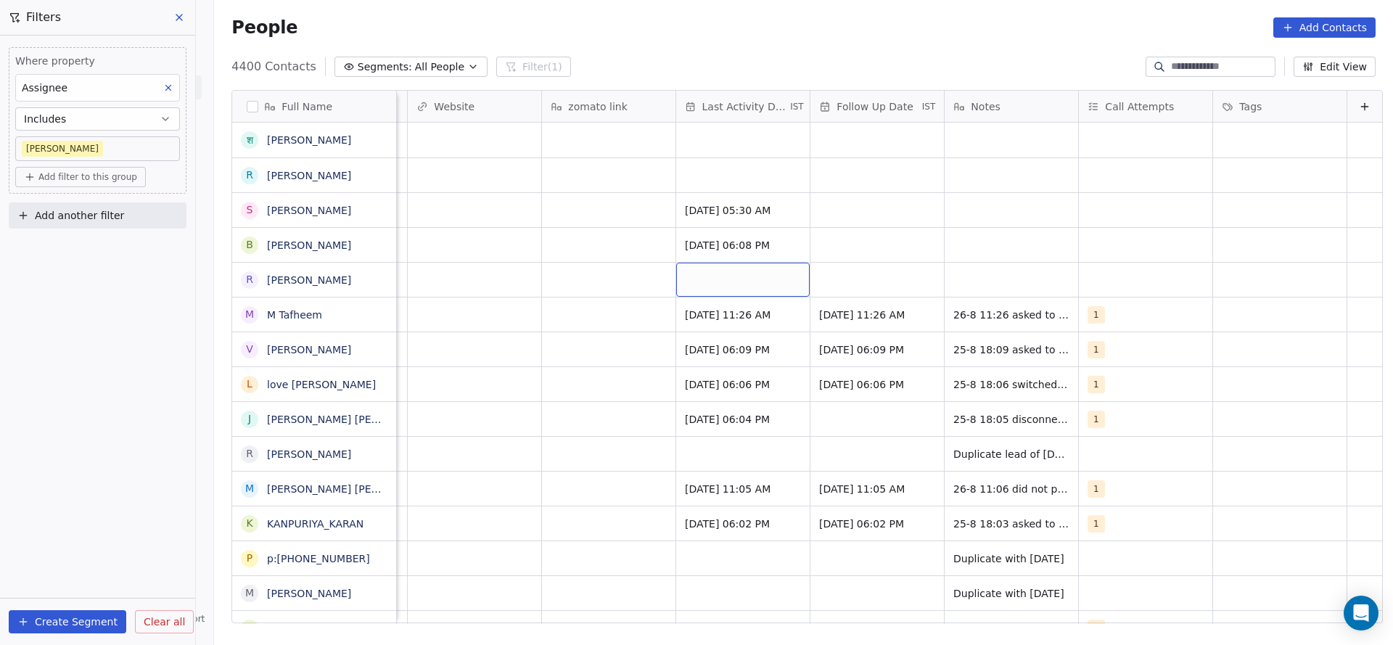
click at [714, 273] on div "grid" at bounding box center [743, 280] width 134 height 34
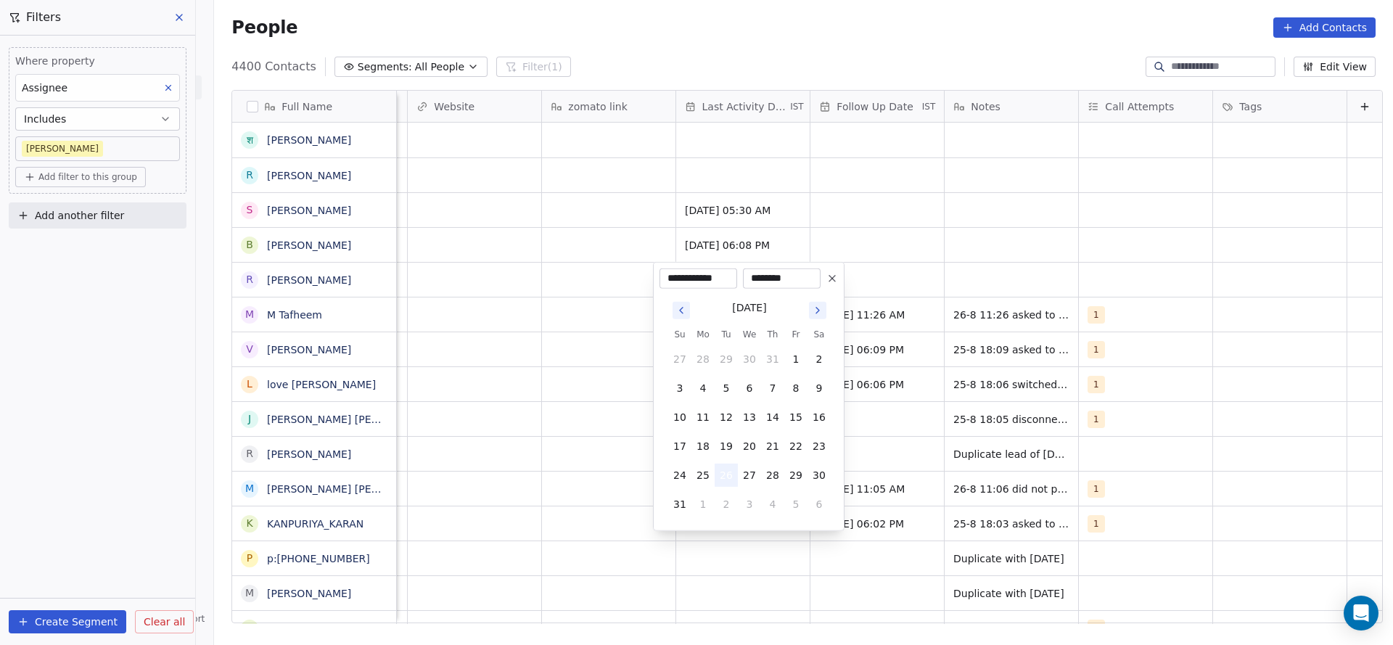
click at [723, 473] on button "26" at bounding box center [726, 475] width 23 height 23
click at [492, 418] on html "On2Cook India Pvt. Ltd. Contacts People Marketing Workflows Campaigns Sales Pip…" at bounding box center [696, 322] width 1393 height 645
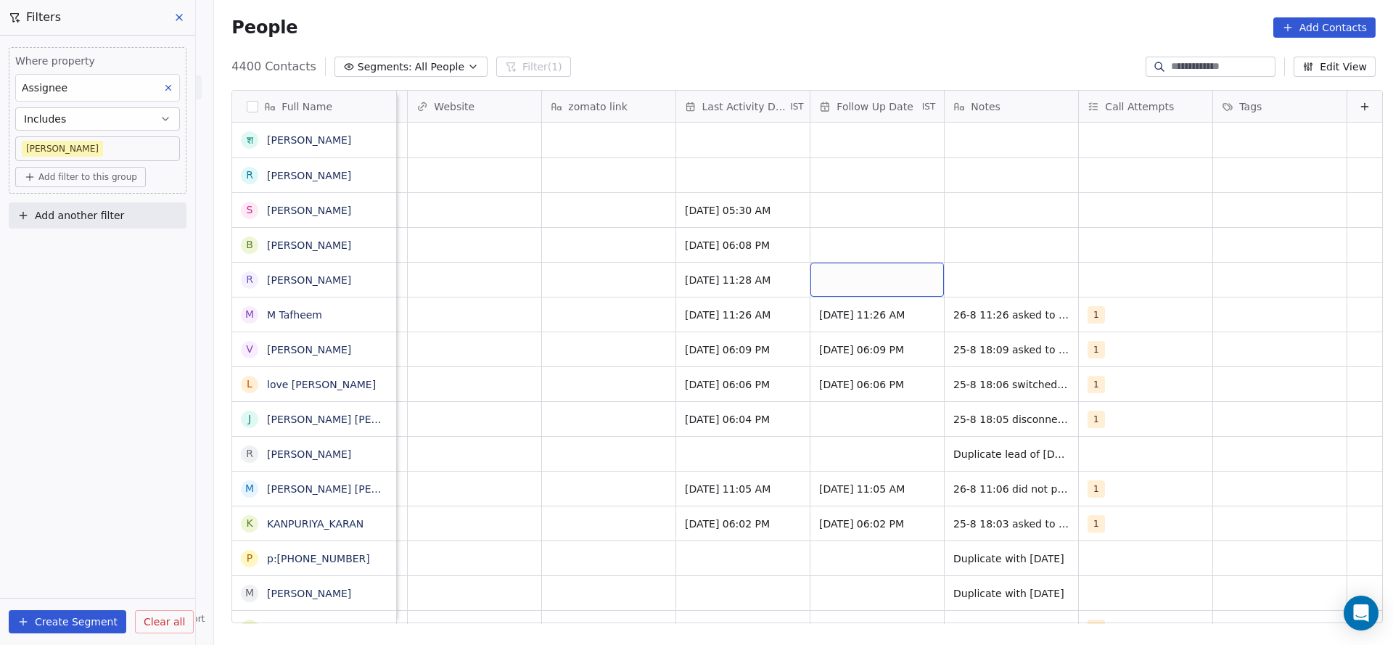
click at [831, 266] on div "grid" at bounding box center [878, 280] width 134 height 34
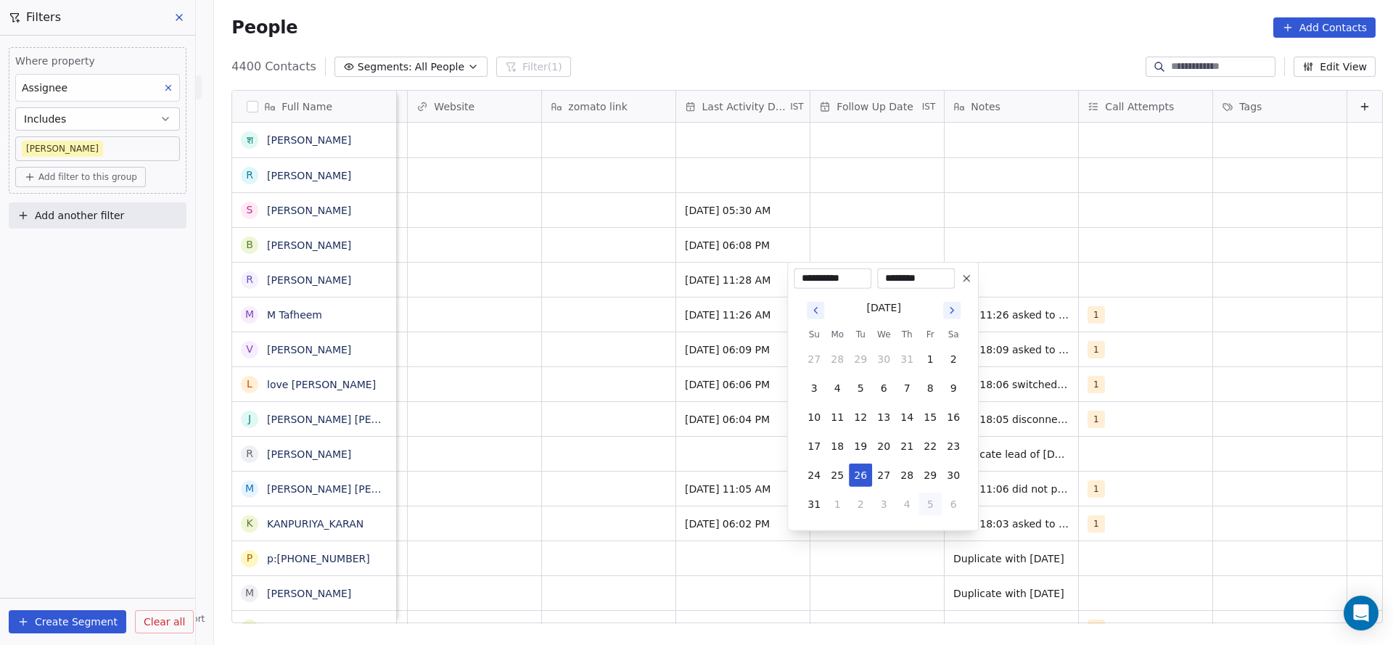
click at [934, 509] on button "5" at bounding box center [930, 504] width 23 height 23
type input "**********"
click at [1117, 353] on html "On2Cook India Pvt. Ltd. Contacts People Marketing Workflows Campaigns Sales Pip…" at bounding box center [696, 322] width 1393 height 645
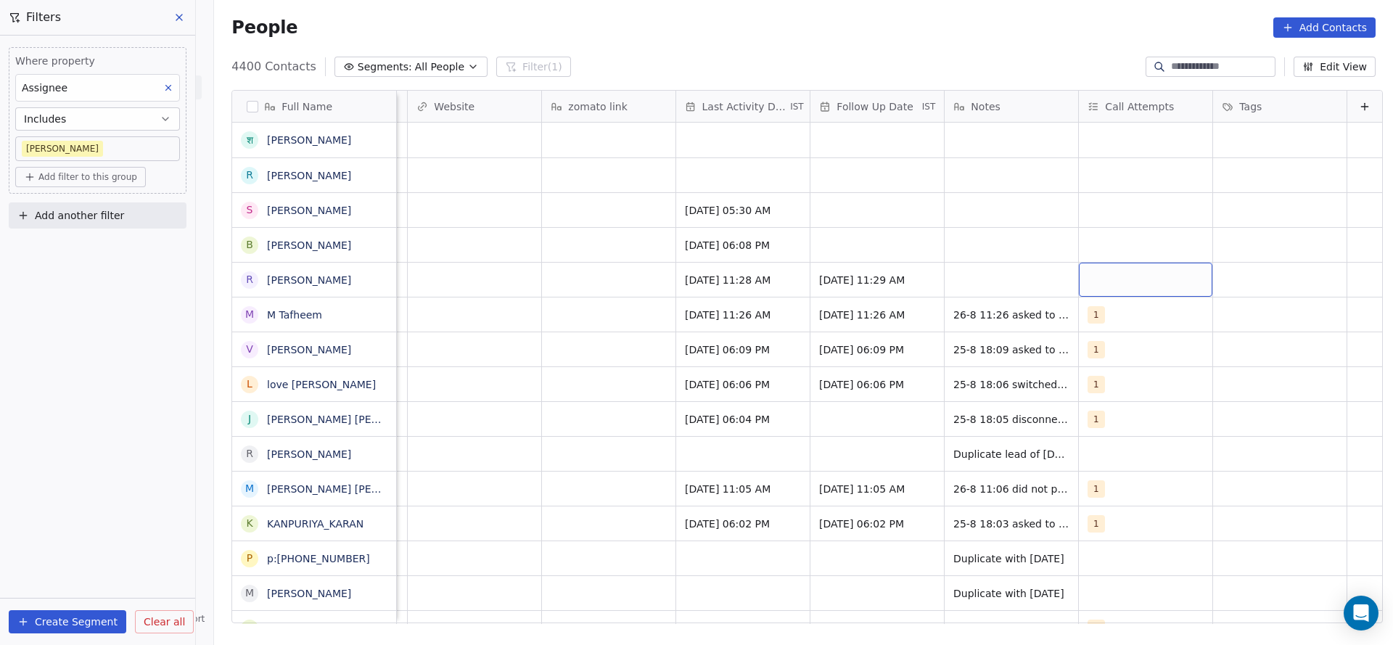
click at [1081, 274] on div "grid" at bounding box center [1146, 280] width 134 height 34
click at [1073, 309] on div "1" at bounding box center [1150, 317] width 164 height 23
click at [904, 274] on html "On2Cook India Pvt. Ltd. Contacts People Marketing Workflows Campaigns Sales Pip…" at bounding box center [696, 322] width 1393 height 645
click at [969, 280] on div "grid" at bounding box center [1012, 280] width 134 height 34
type textarea "**********"
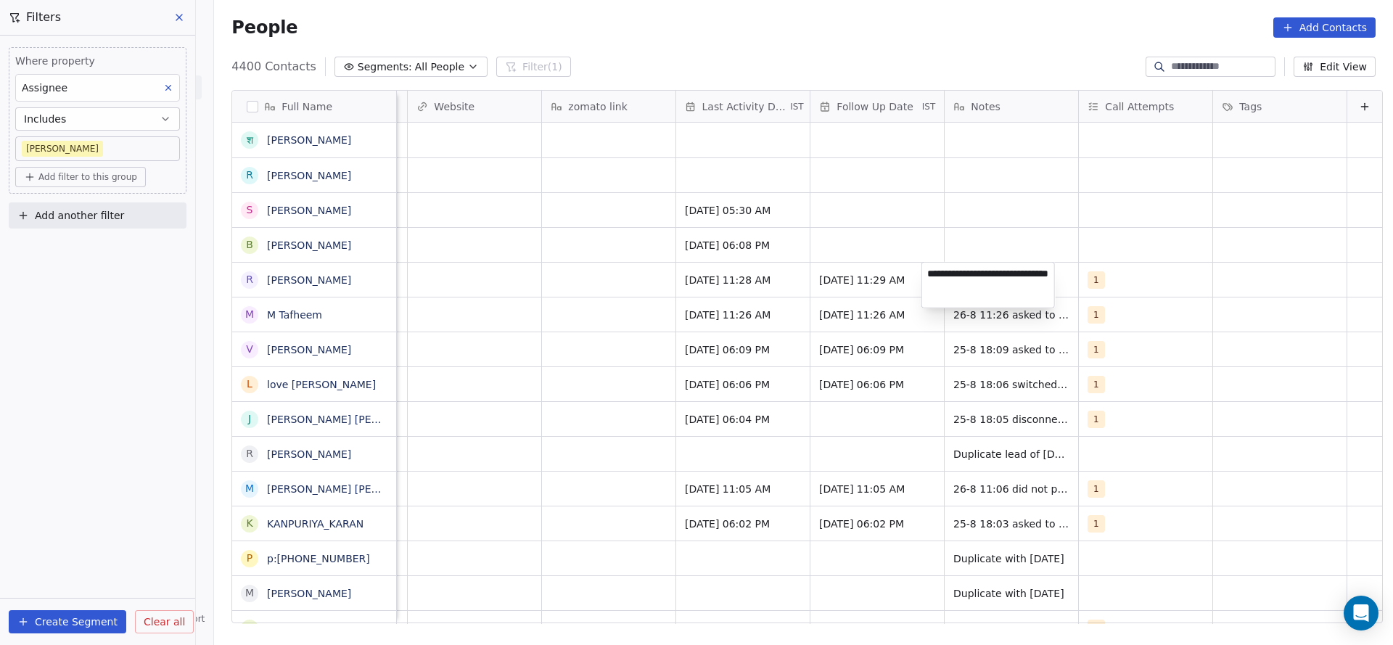
click at [584, 284] on html "On2Cook India Pvt. Ltd. Contacts People Marketing Workflows Campaigns Sales Pip…" at bounding box center [696, 322] width 1393 height 645
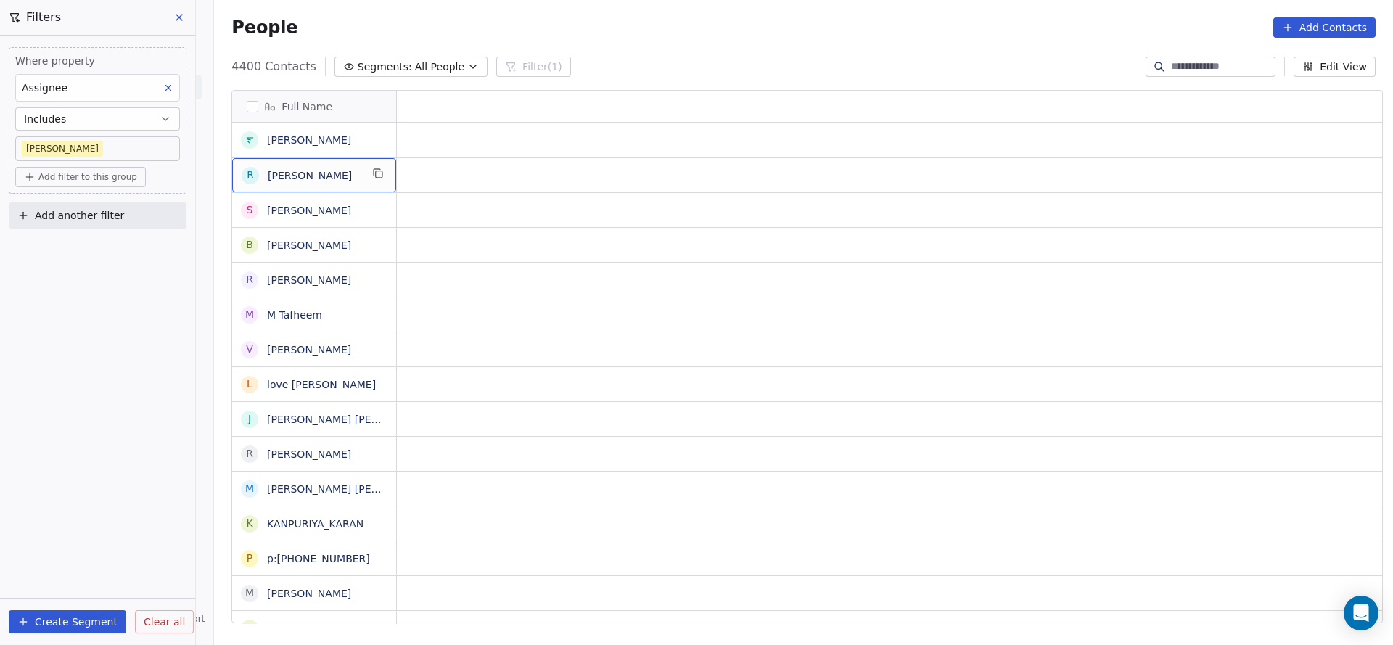
scroll to position [0, 0]
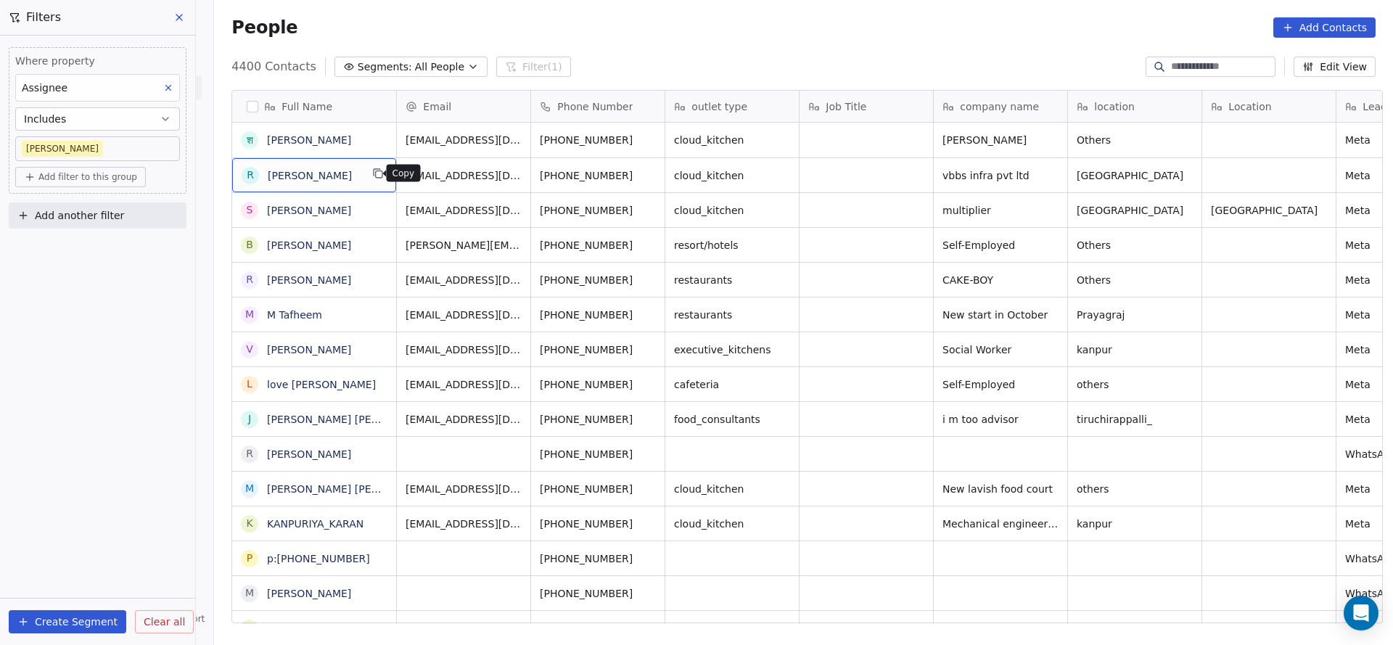
click at [372, 172] on icon "grid" at bounding box center [378, 174] width 12 height 12
click at [646, 178] on icon "grid" at bounding box center [652, 174] width 12 height 12
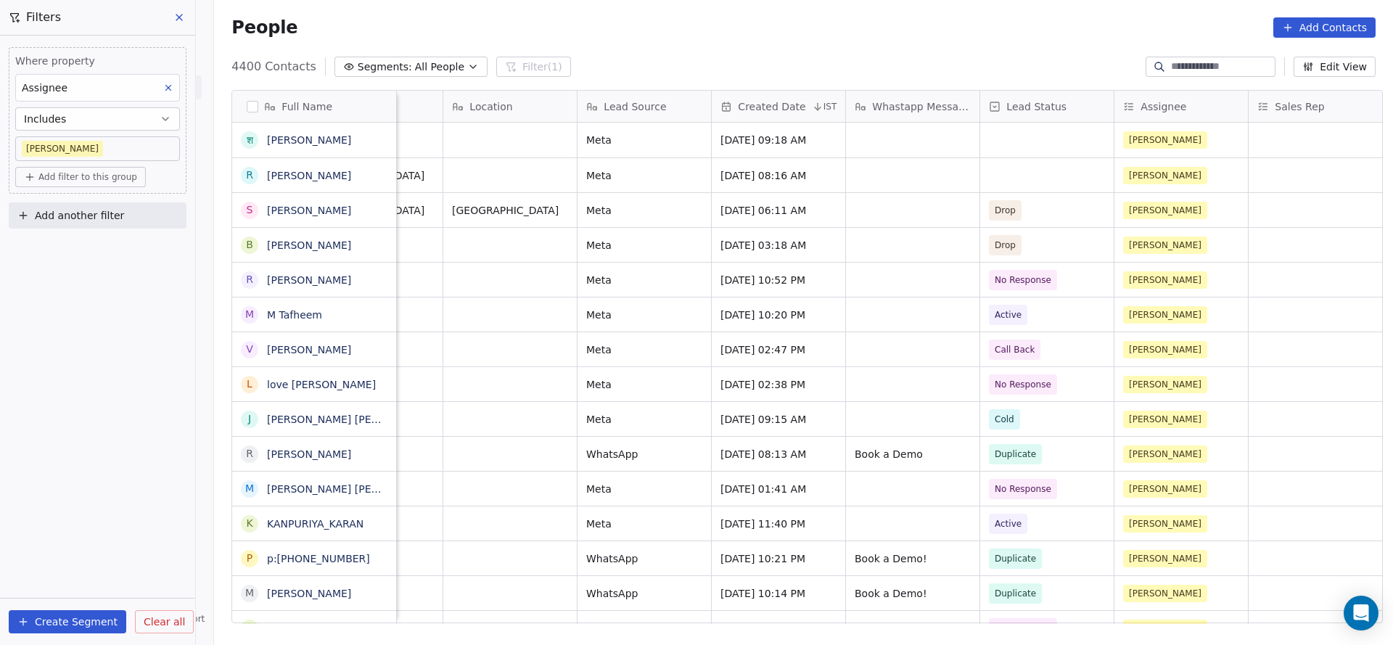
scroll to position [0, 1104]
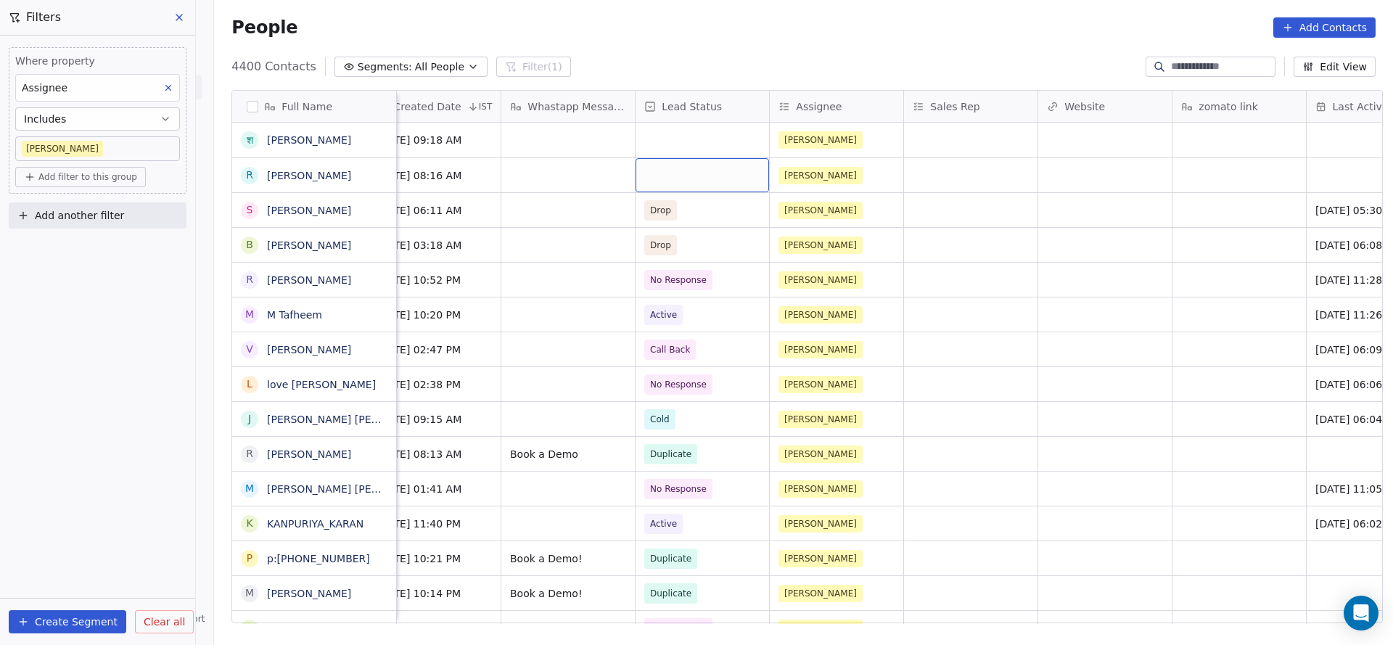
click at [688, 181] on div "grid" at bounding box center [703, 175] width 134 height 34
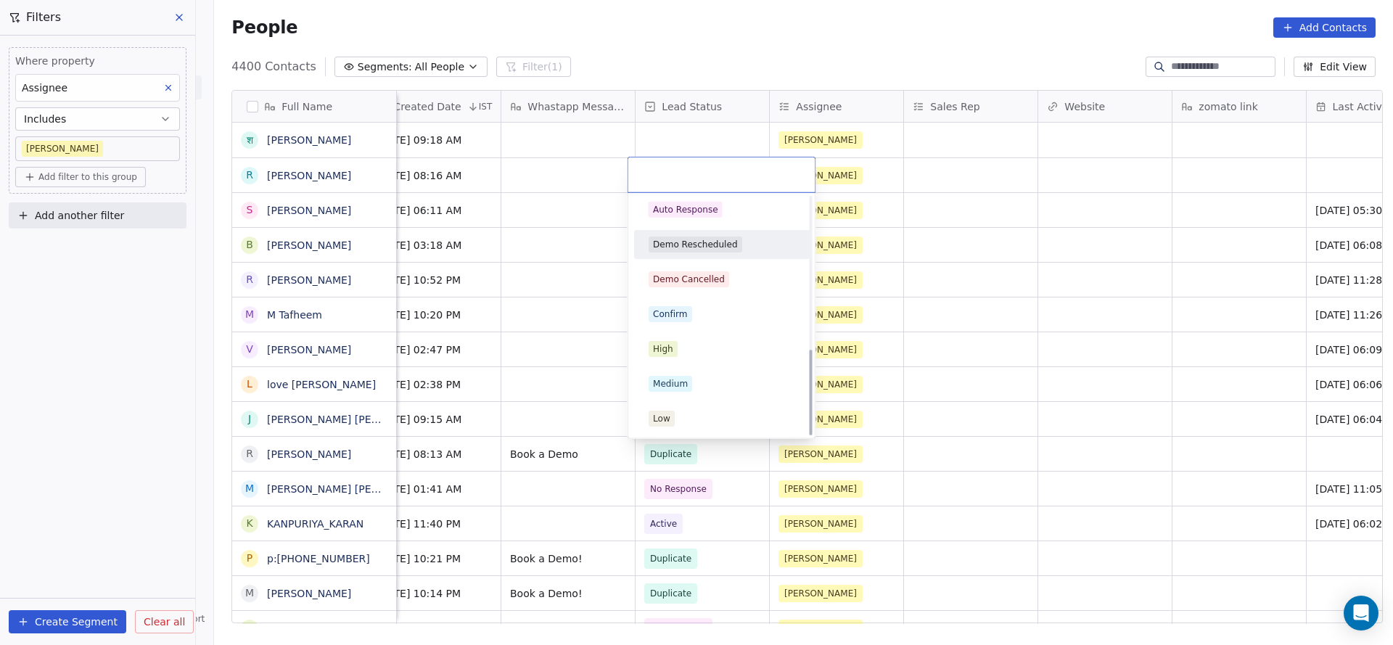
scroll to position [313, 0]
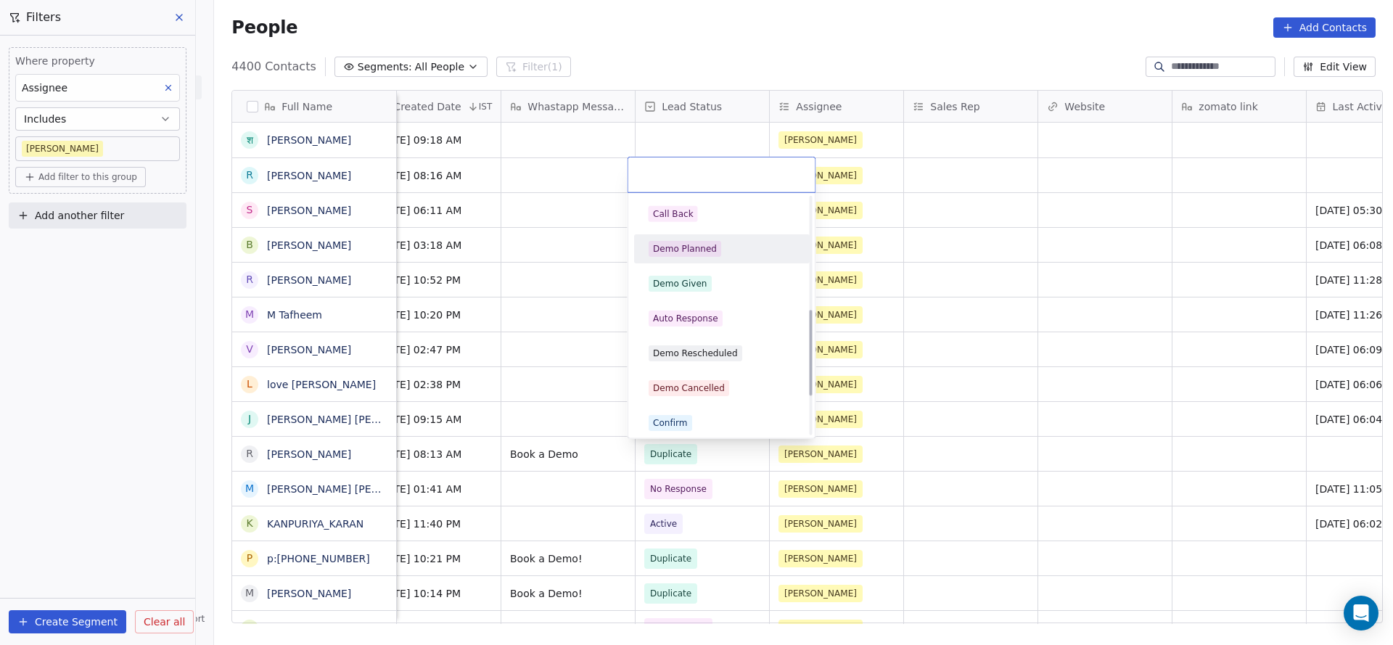
click at [718, 237] on div "Demo Planned" at bounding box center [722, 248] width 164 height 23
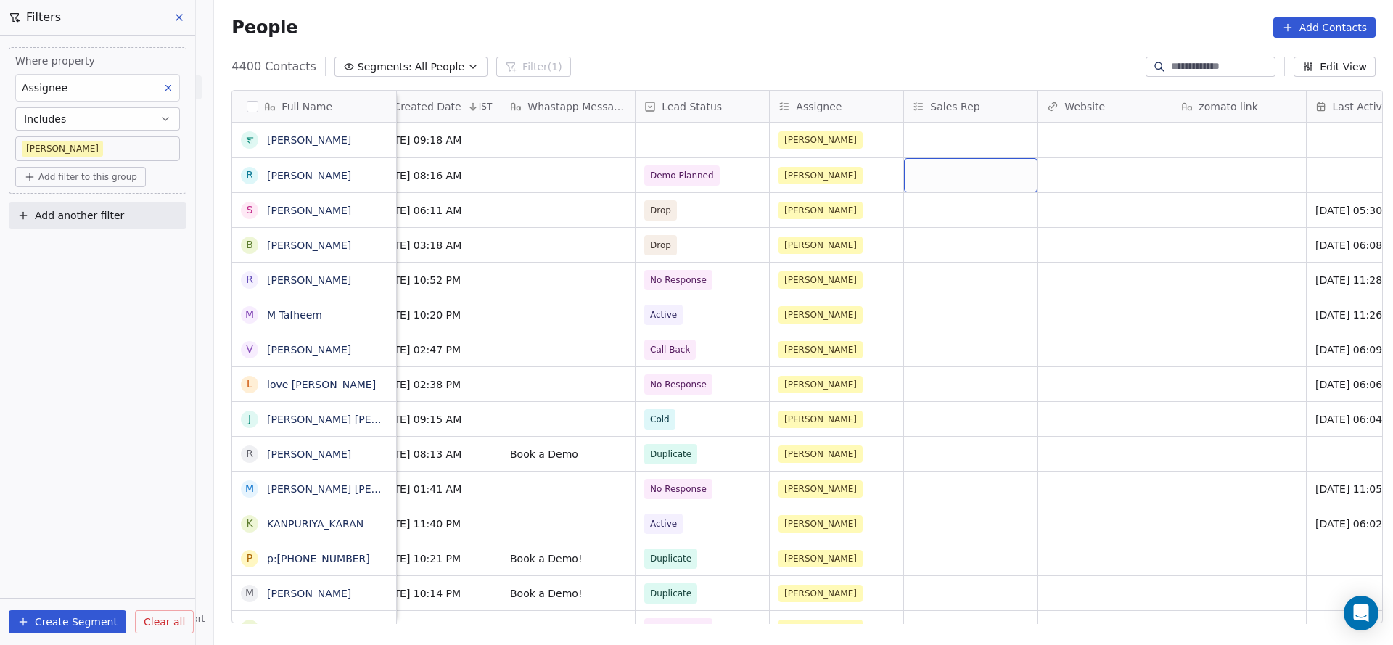
click at [917, 175] on div "grid" at bounding box center [971, 175] width 134 height 34
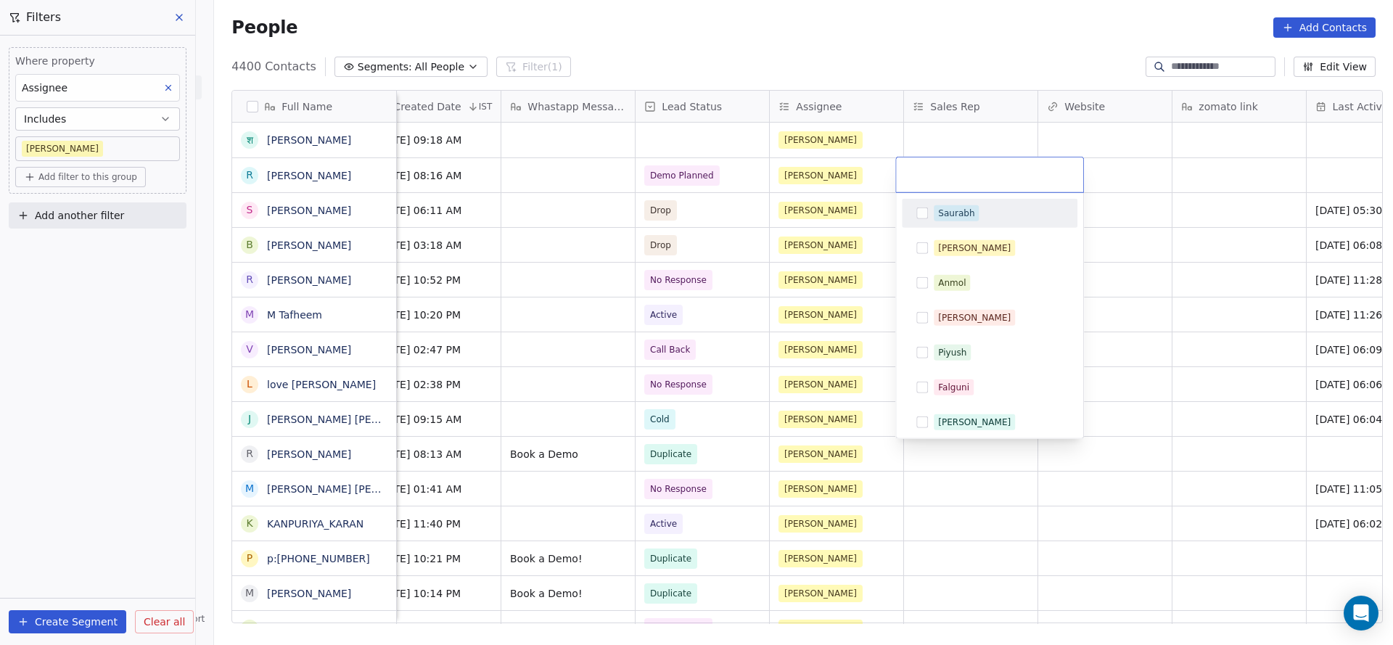
click at [973, 226] on div "Saurabh" at bounding box center [990, 213] width 176 height 29
click at [948, 586] on html "On2Cook India Pvt. Ltd. Contacts People Marketing Workflows Campaigns Sales Pip…" at bounding box center [696, 322] width 1393 height 645
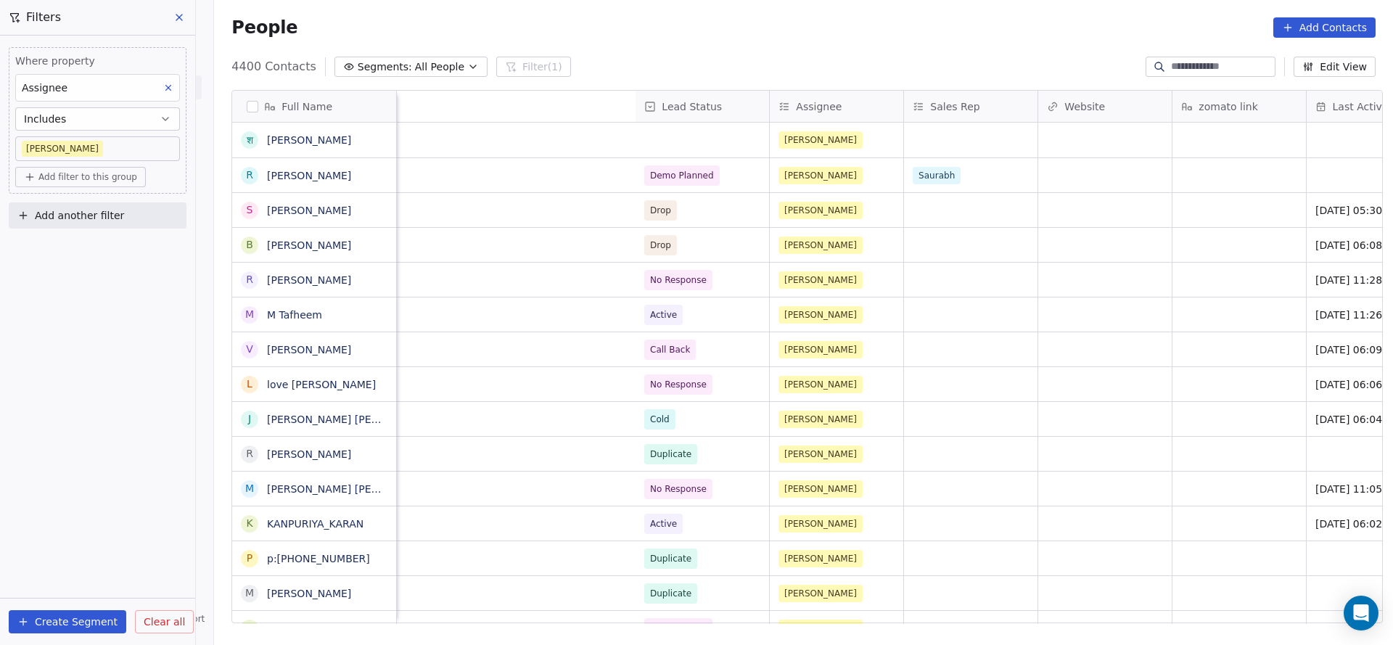
scroll to position [0, 1751]
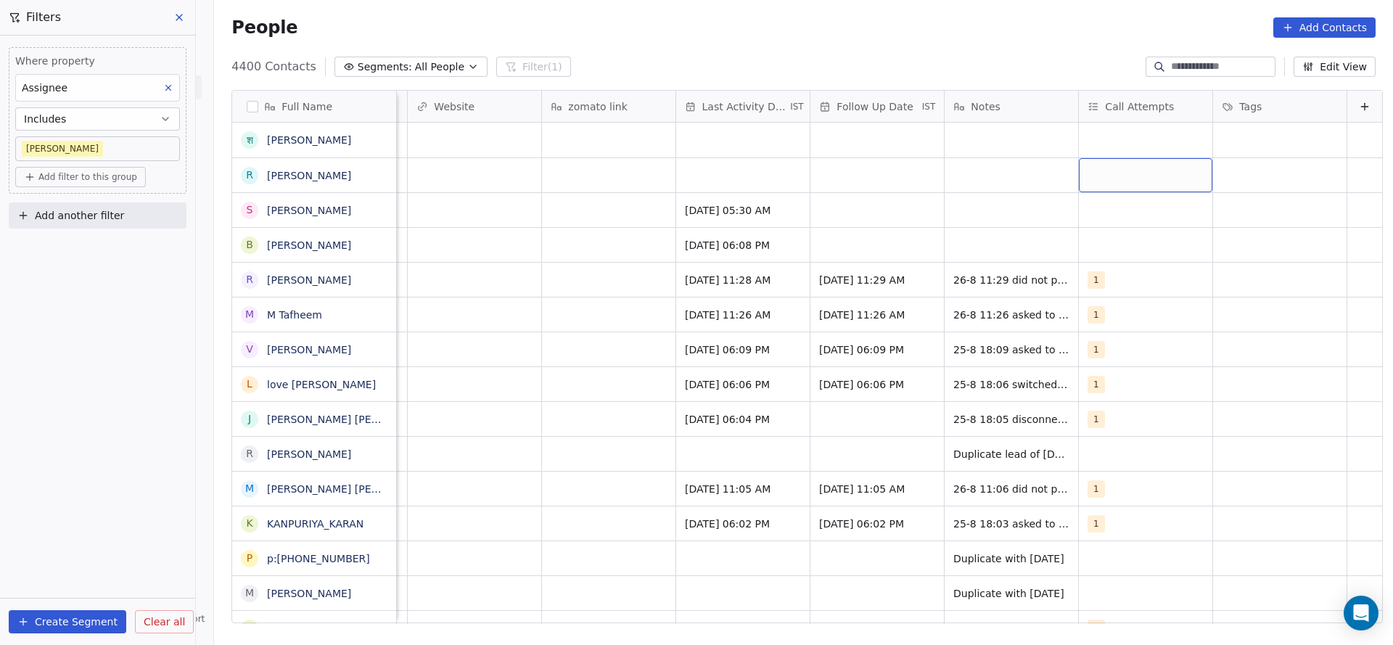
click at [1081, 179] on div "grid" at bounding box center [1146, 175] width 134 height 34
click at [1081, 205] on div "1" at bounding box center [1150, 213] width 164 height 23
click at [695, 141] on html "On2Cook India Pvt. Ltd. Contacts People Marketing Workflows Campaigns Sales Pip…" at bounding box center [696, 322] width 1393 height 645
click at [1239, 179] on div "grid" at bounding box center [1280, 175] width 134 height 34
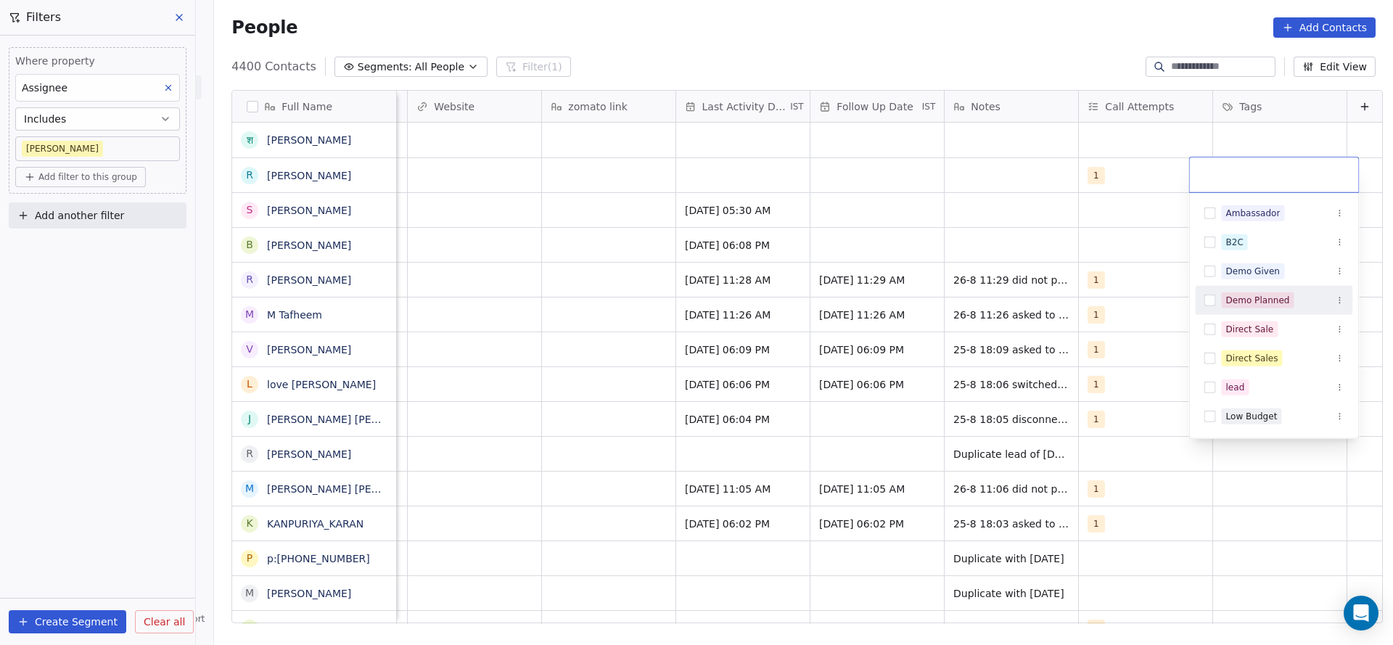
click at [1265, 295] on div "Demo Planned" at bounding box center [1259, 300] width 64 height 13
click at [735, 239] on html "On2Cook India Pvt. Ltd. Contacts People Marketing Workflows Campaigns Sales Pip…" at bounding box center [696, 322] width 1393 height 645
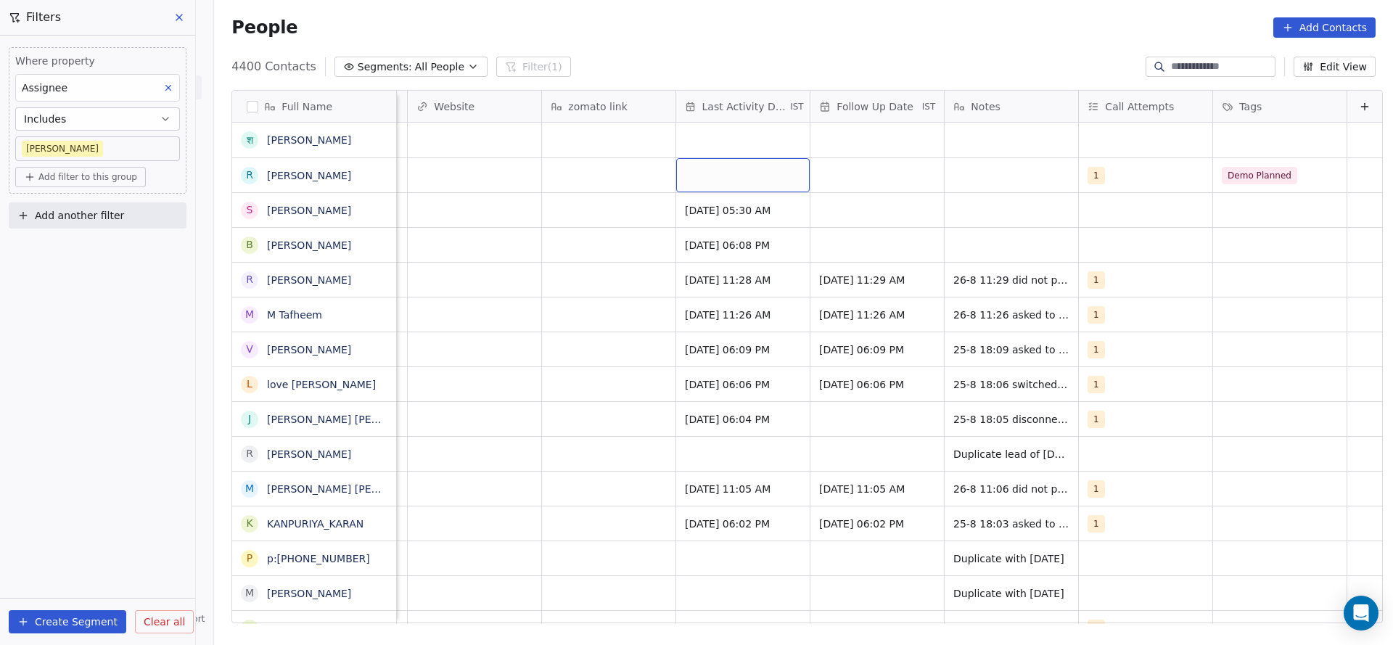
click at [678, 170] on div "grid" at bounding box center [743, 175] width 134 height 34
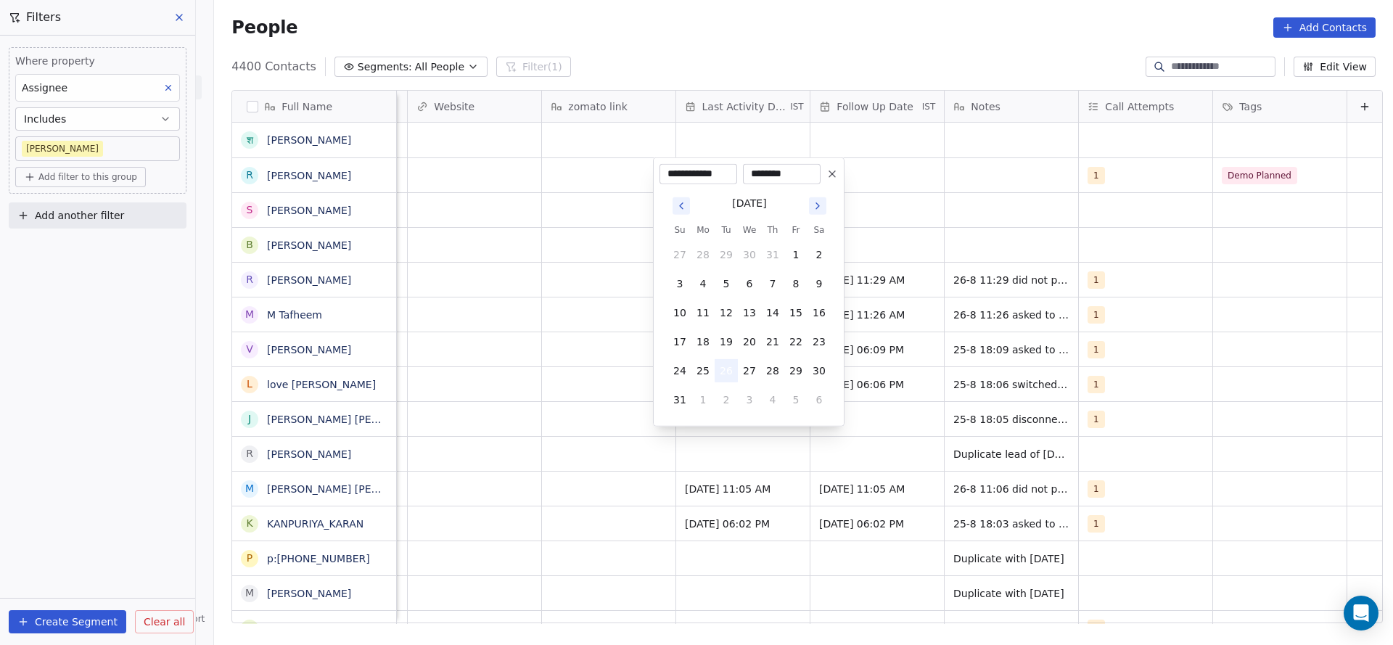
click at [723, 372] on button "26" at bounding box center [726, 370] width 23 height 23
click at [390, 319] on html "On2Cook India Pvt. Ltd. Contacts People Marketing Workflows Campaigns Sales Pip…" at bounding box center [696, 322] width 1393 height 645
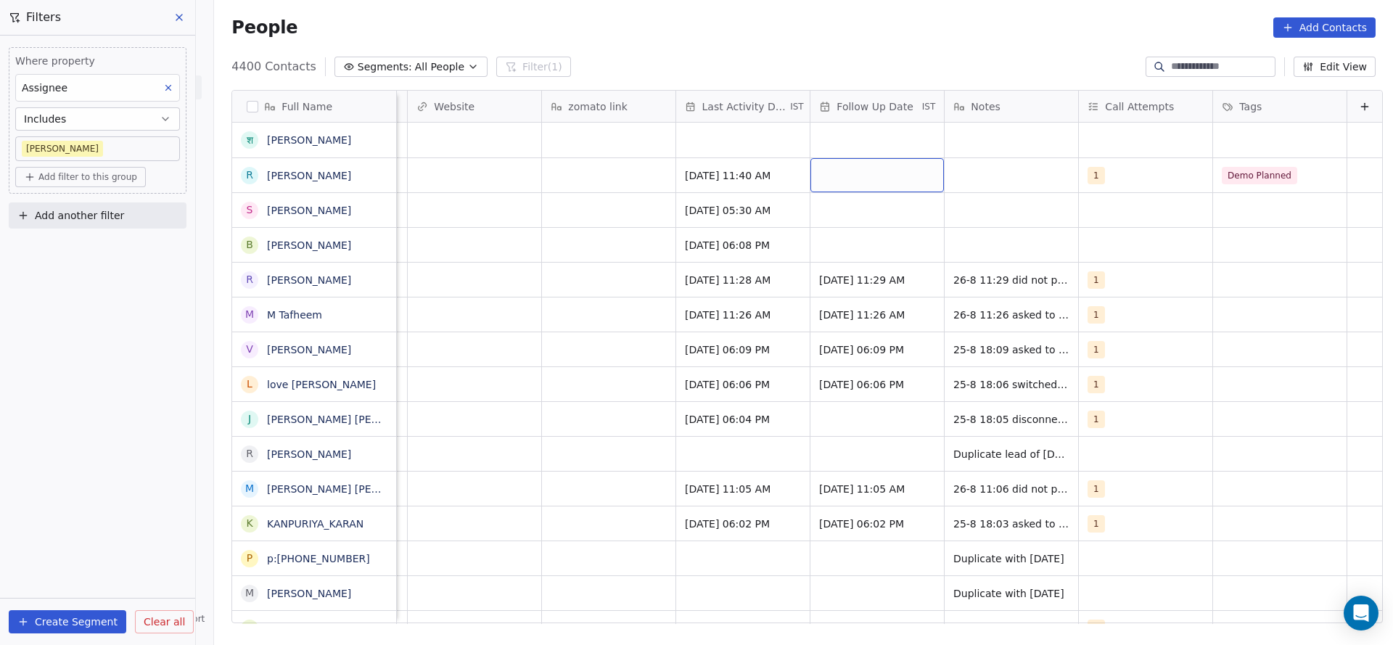
click at [864, 170] on div "grid" at bounding box center [878, 175] width 134 height 34
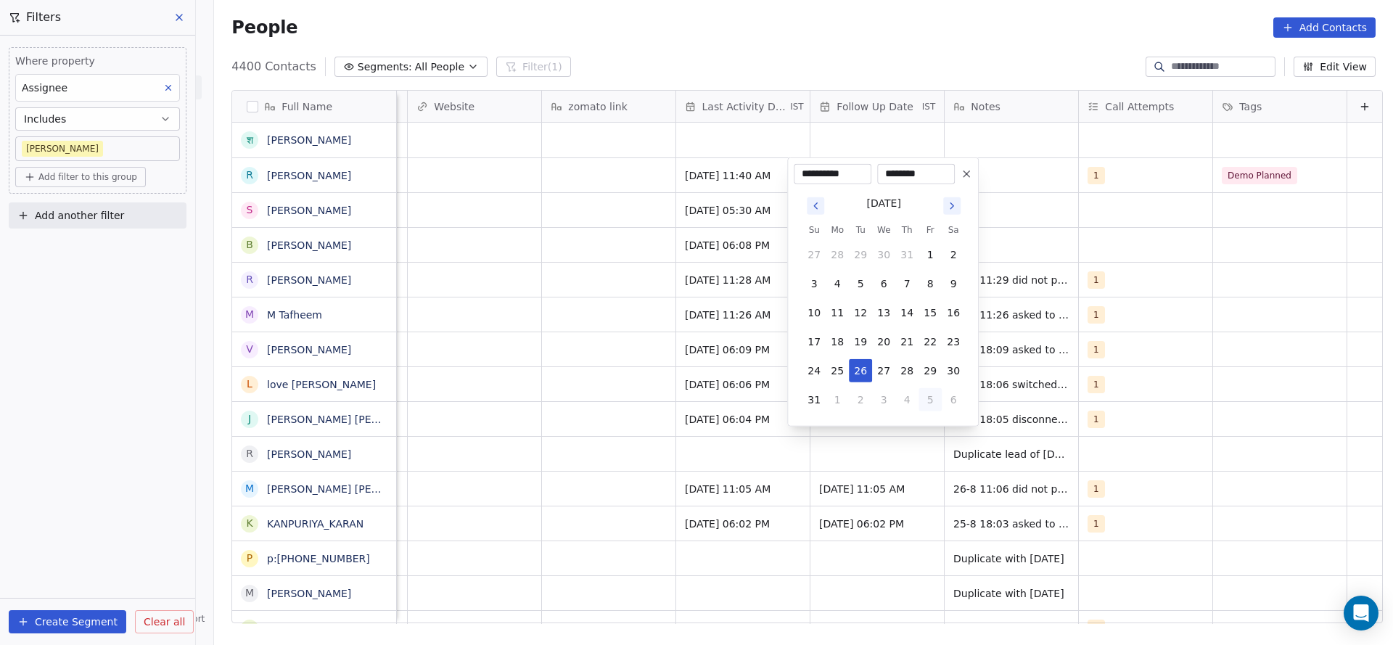
click at [935, 396] on button "5" at bounding box center [930, 399] width 23 height 23
type input "**********"
click at [524, 291] on html "On2Cook India Pvt. Ltd. Contacts People Marketing Workflows Campaigns Sales Pip…" at bounding box center [696, 322] width 1393 height 645
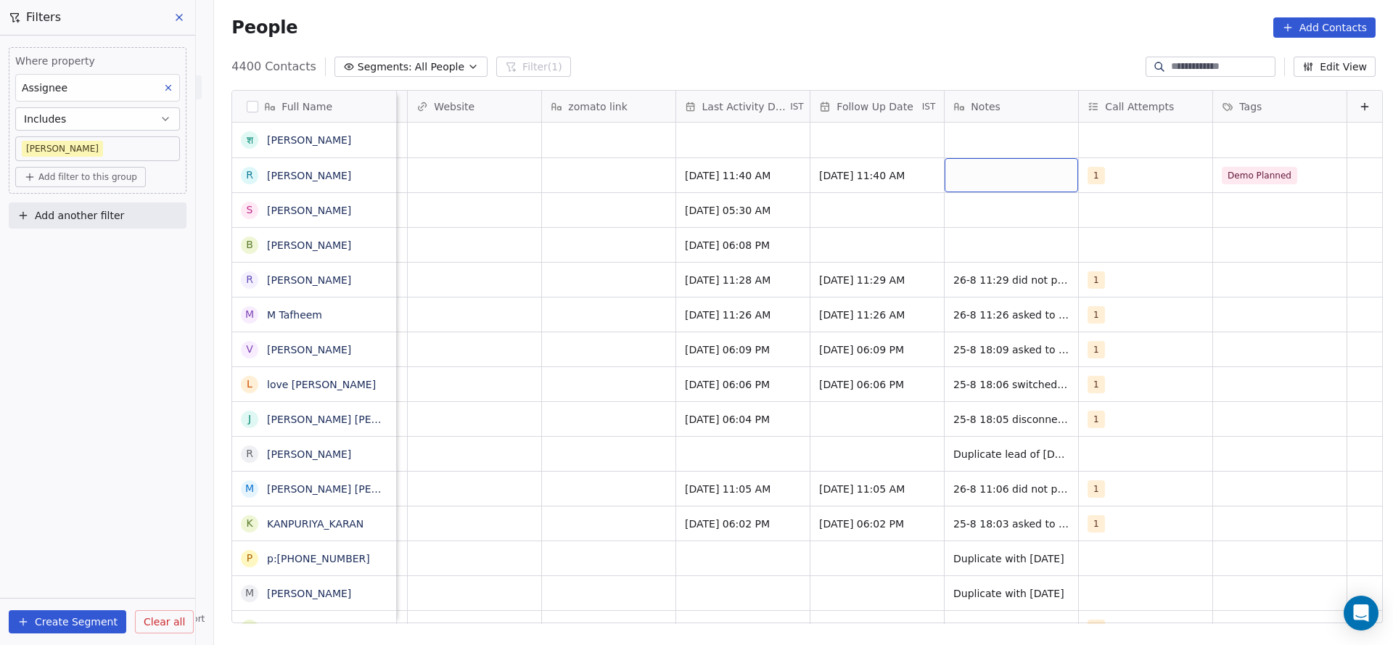
click at [958, 181] on div "grid" at bounding box center [1012, 175] width 134 height 34
type textarea "**********"
click at [728, 227] on html "On2Cook India Pvt. Ltd. Contacts People Marketing Workflows Campaigns Sales Pip…" at bounding box center [696, 322] width 1393 height 645
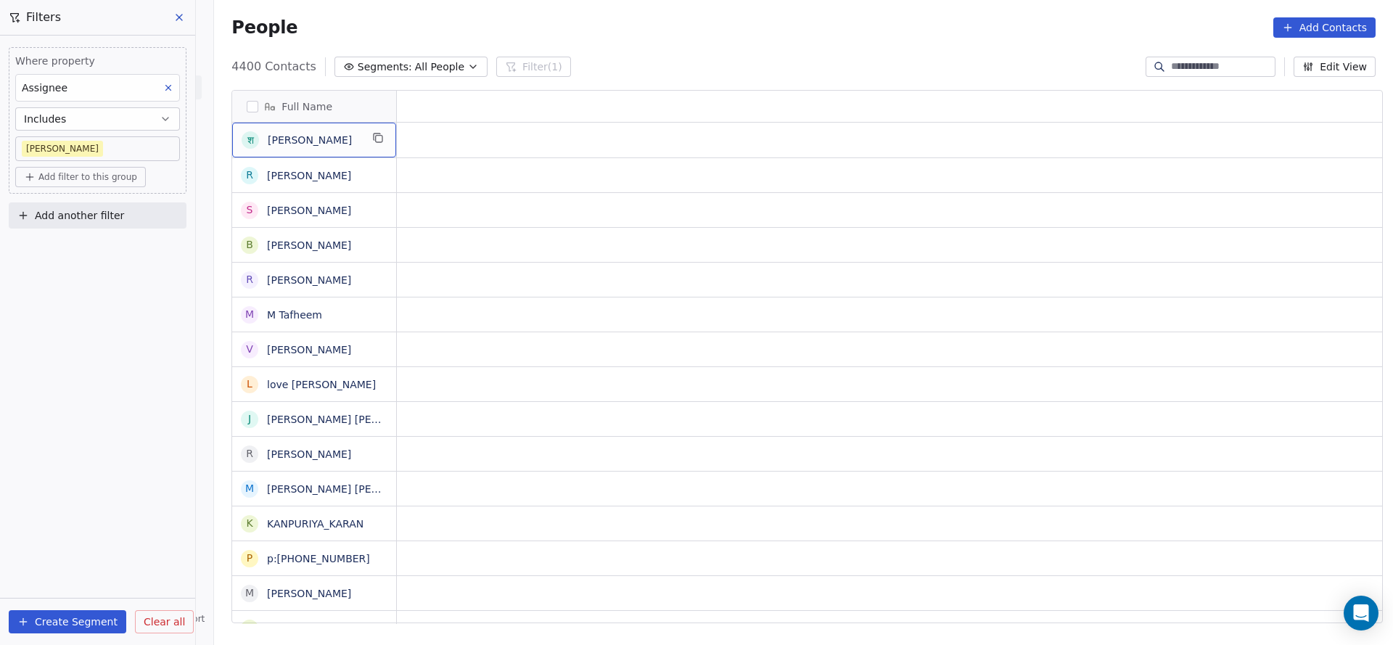
scroll to position [0, 0]
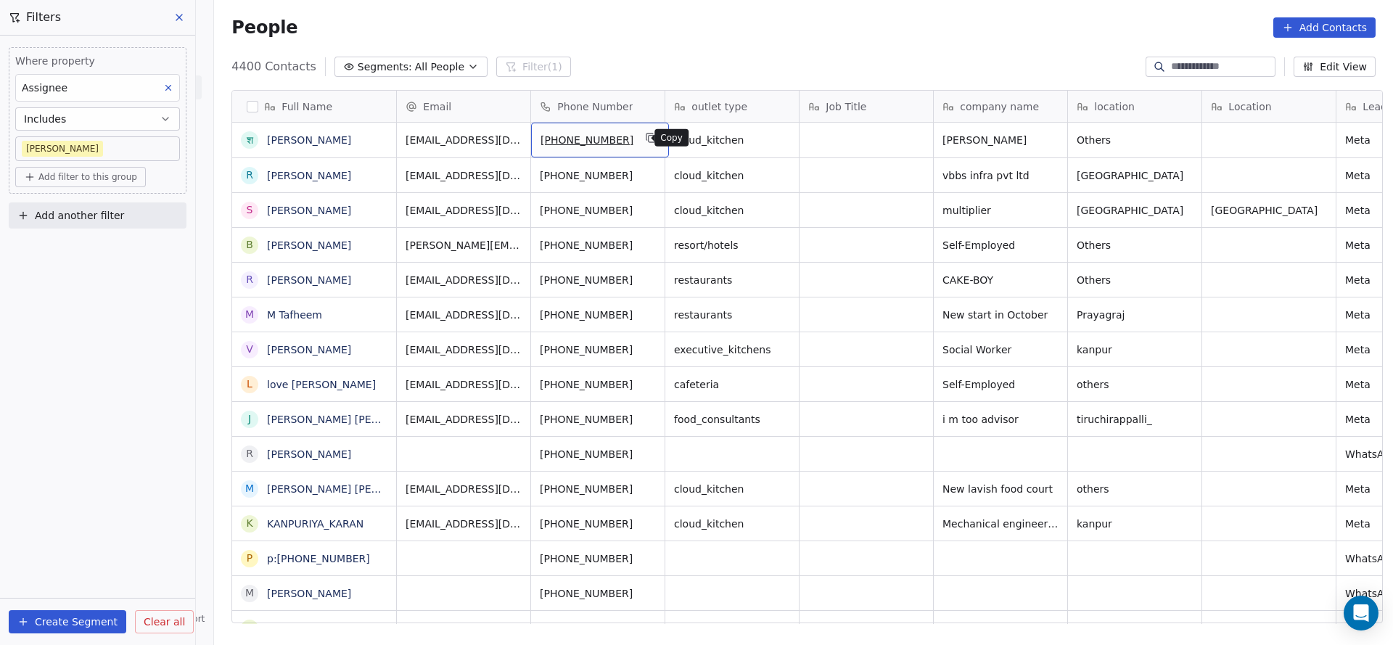
click at [649, 141] on icon "grid" at bounding box center [652, 139] width 7 height 7
click at [646, 168] on icon "grid" at bounding box center [652, 174] width 12 height 12
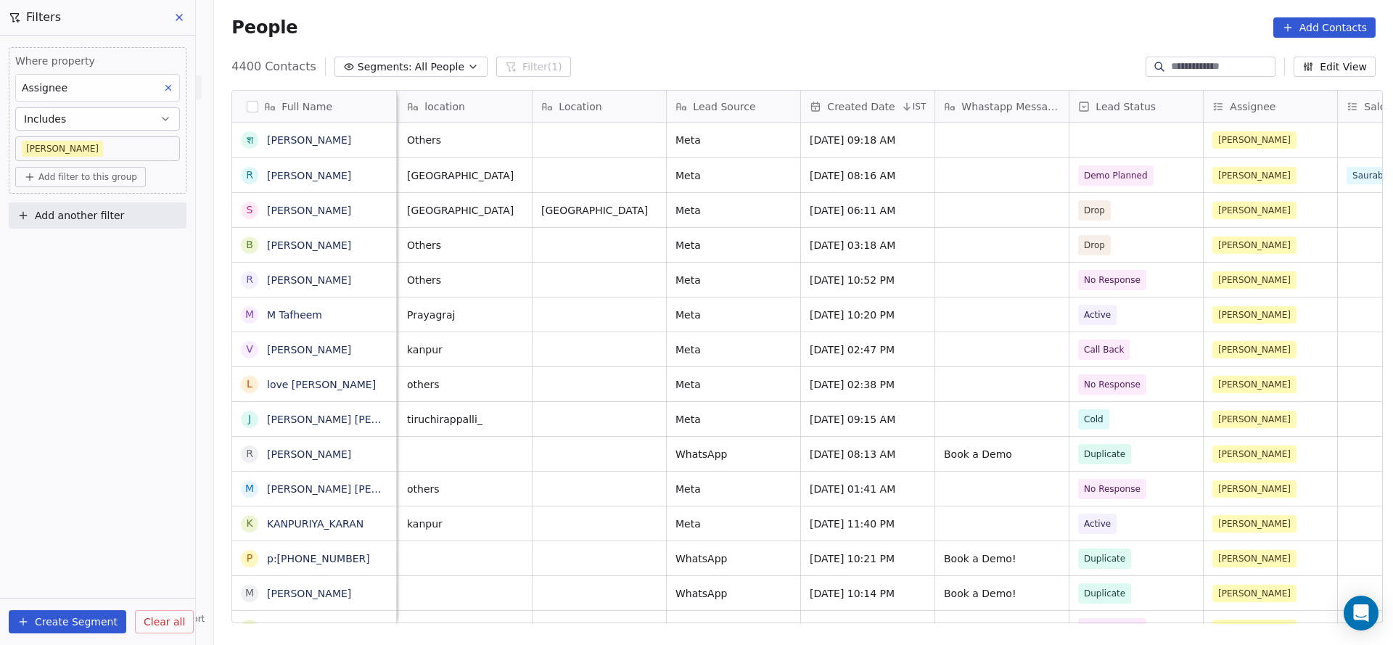
scroll to position [0, 872]
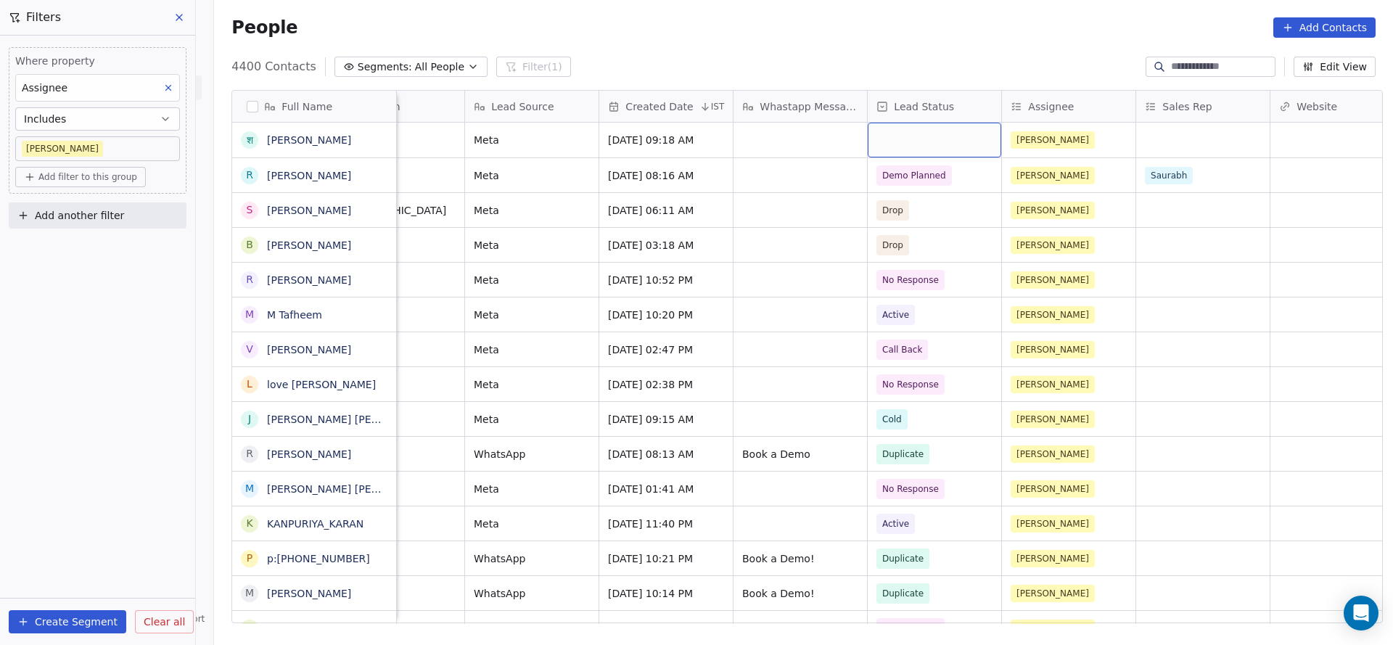
click at [899, 147] on div "grid" at bounding box center [935, 140] width 134 height 35
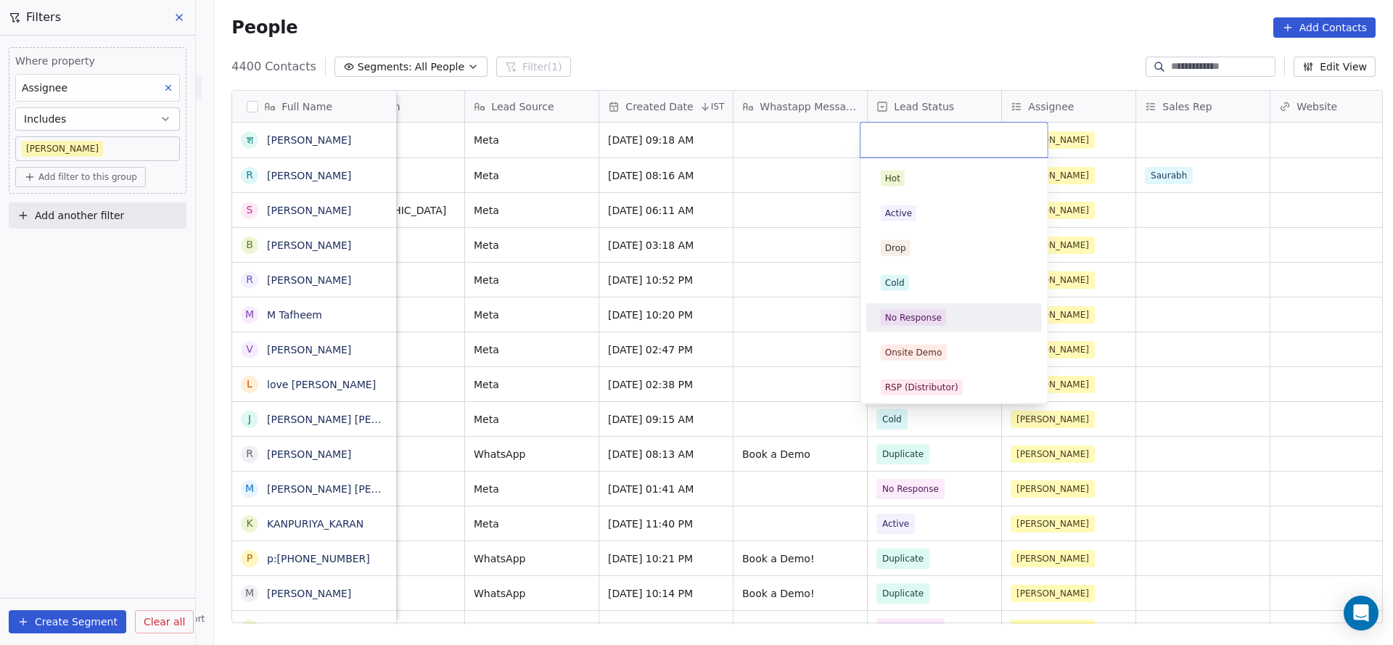
click at [908, 314] on div "No Response" at bounding box center [913, 317] width 57 height 13
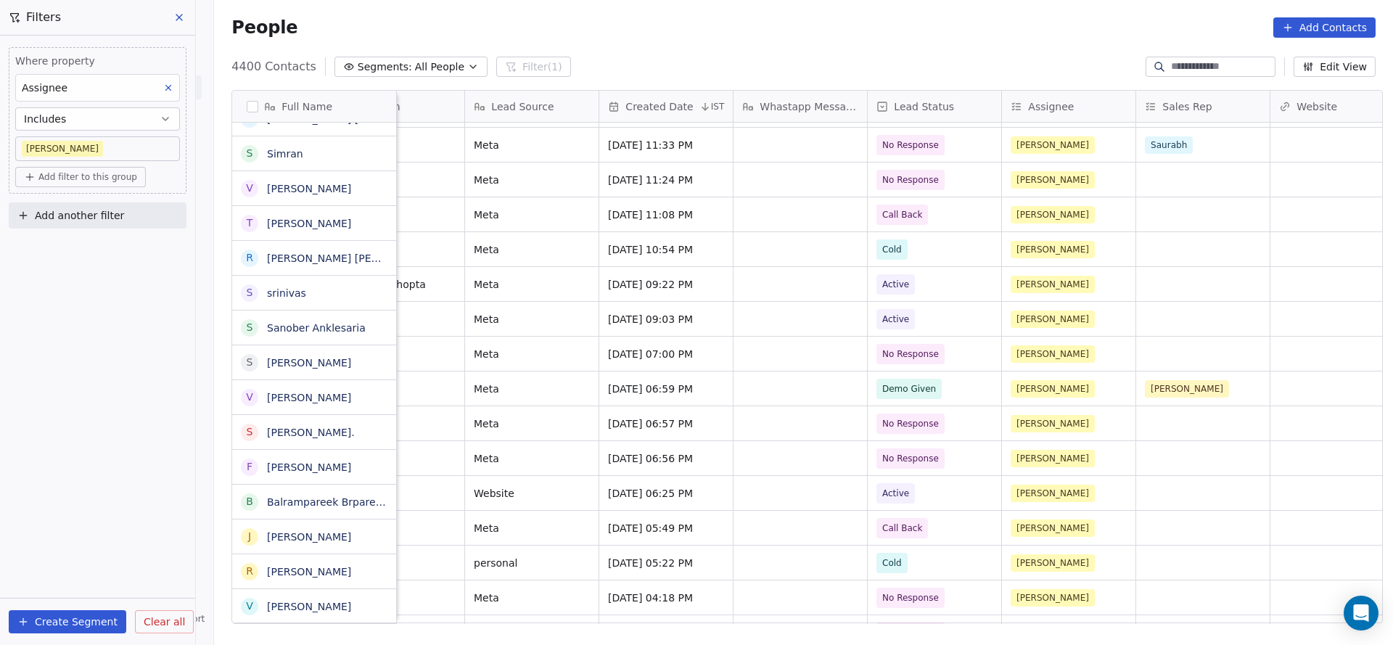
scroll to position [3375, 0]
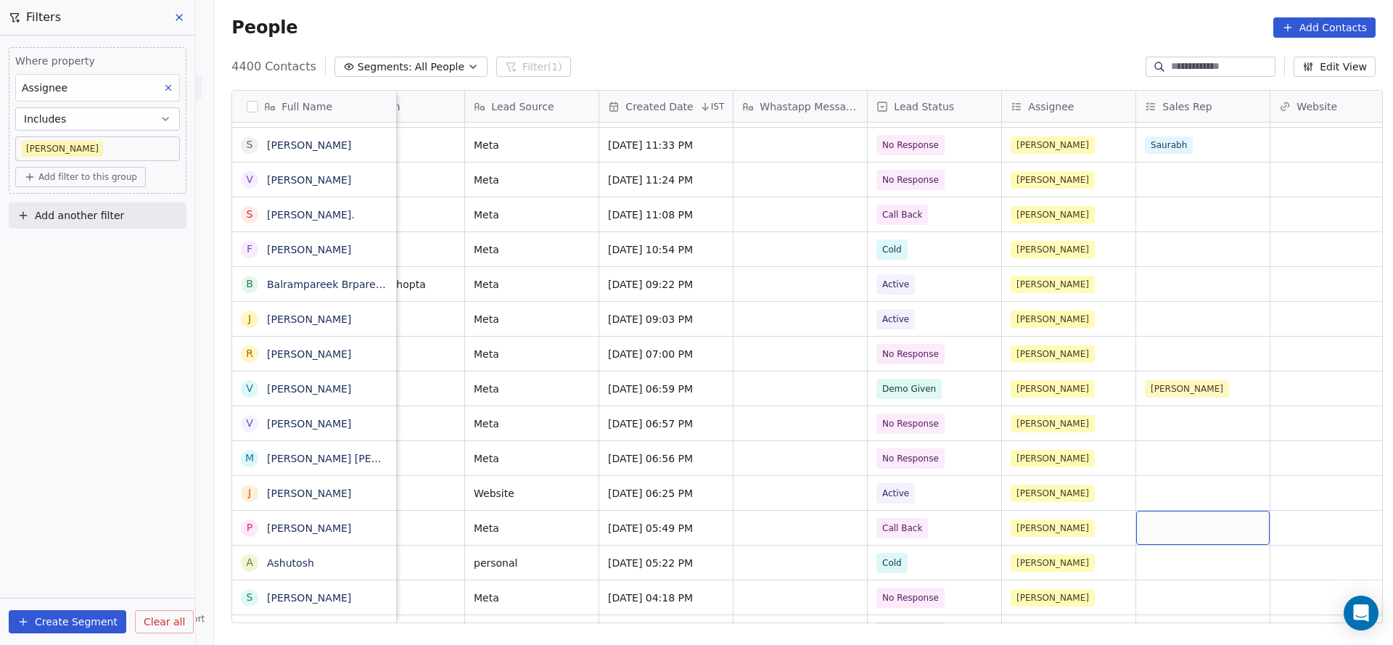
click at [1184, 67] on input at bounding box center [1222, 67] width 102 height 15
click at [159, 216] on button "Add another filter" at bounding box center [98, 215] width 178 height 26
click at [122, 245] on div "Contact properties" at bounding box center [97, 248] width 147 height 15
type input "*******"
click at [102, 300] on div "Created Date" at bounding box center [97, 300] width 147 height 15
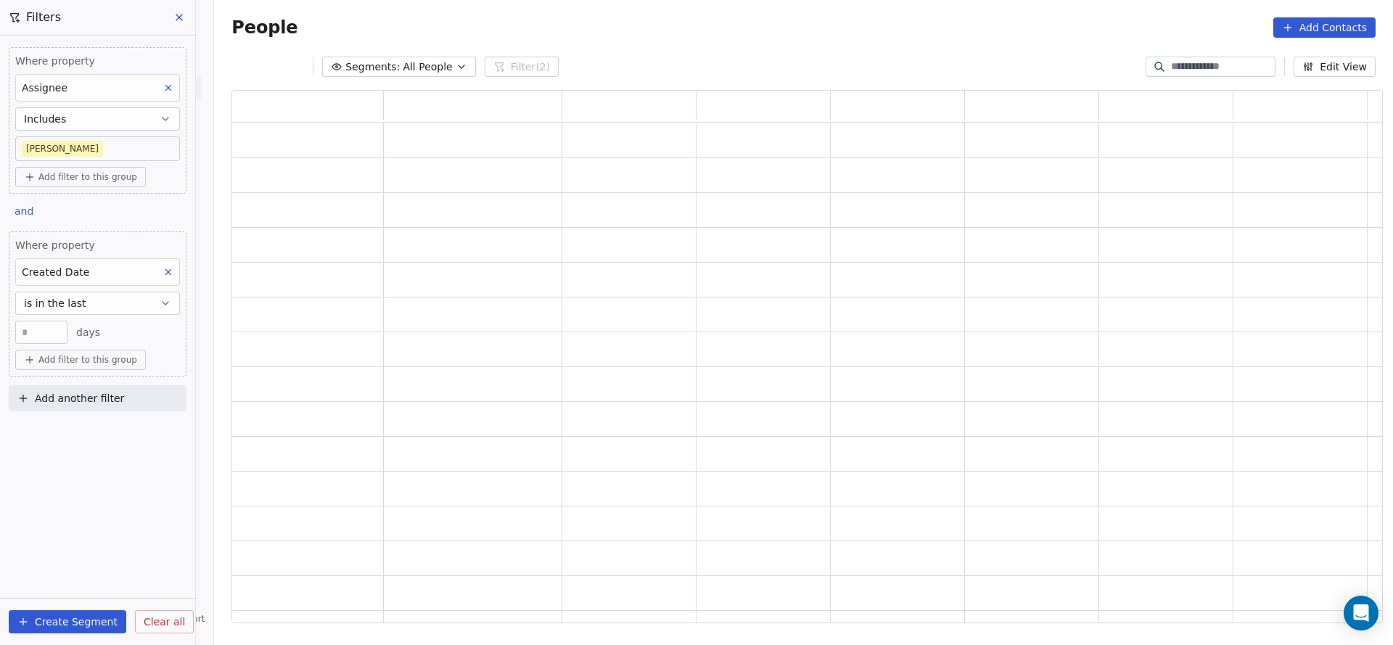
scroll to position [516, 1134]
click at [102, 300] on button "is in the last" at bounding box center [97, 303] width 165 height 23
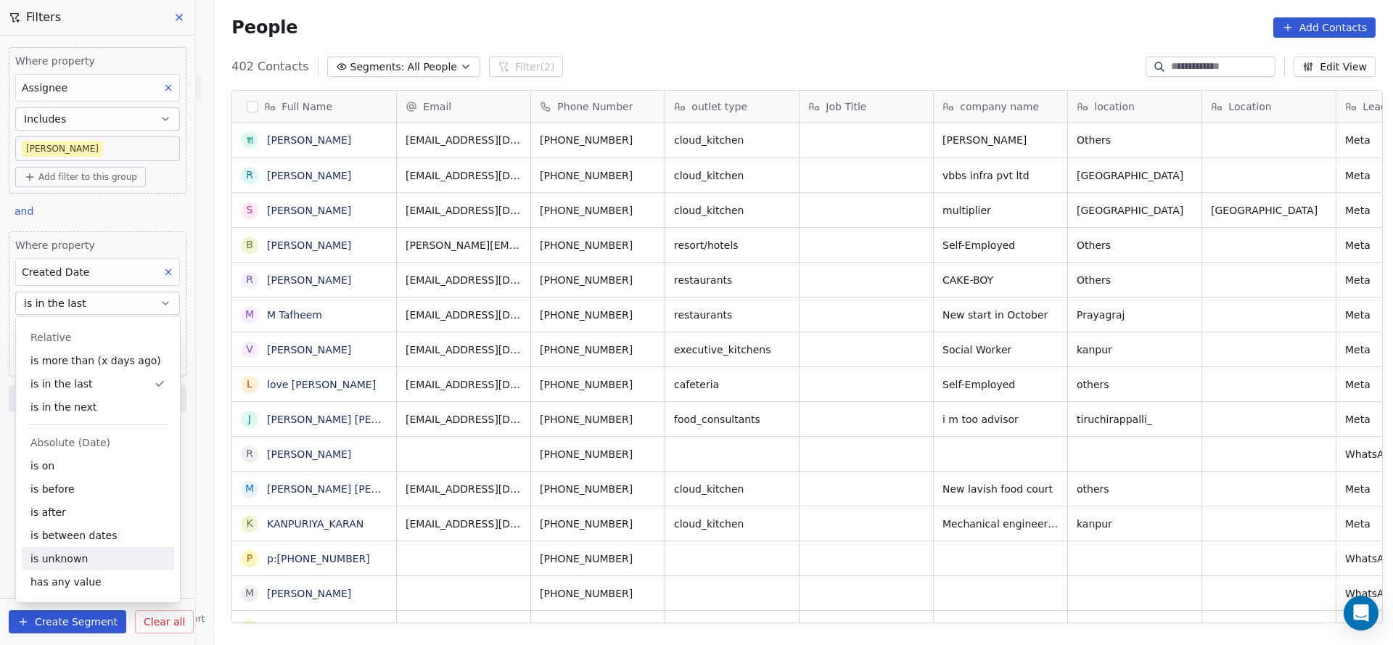
scroll to position [551, 1169]
click at [81, 538] on div "is between dates" at bounding box center [98, 535] width 152 height 23
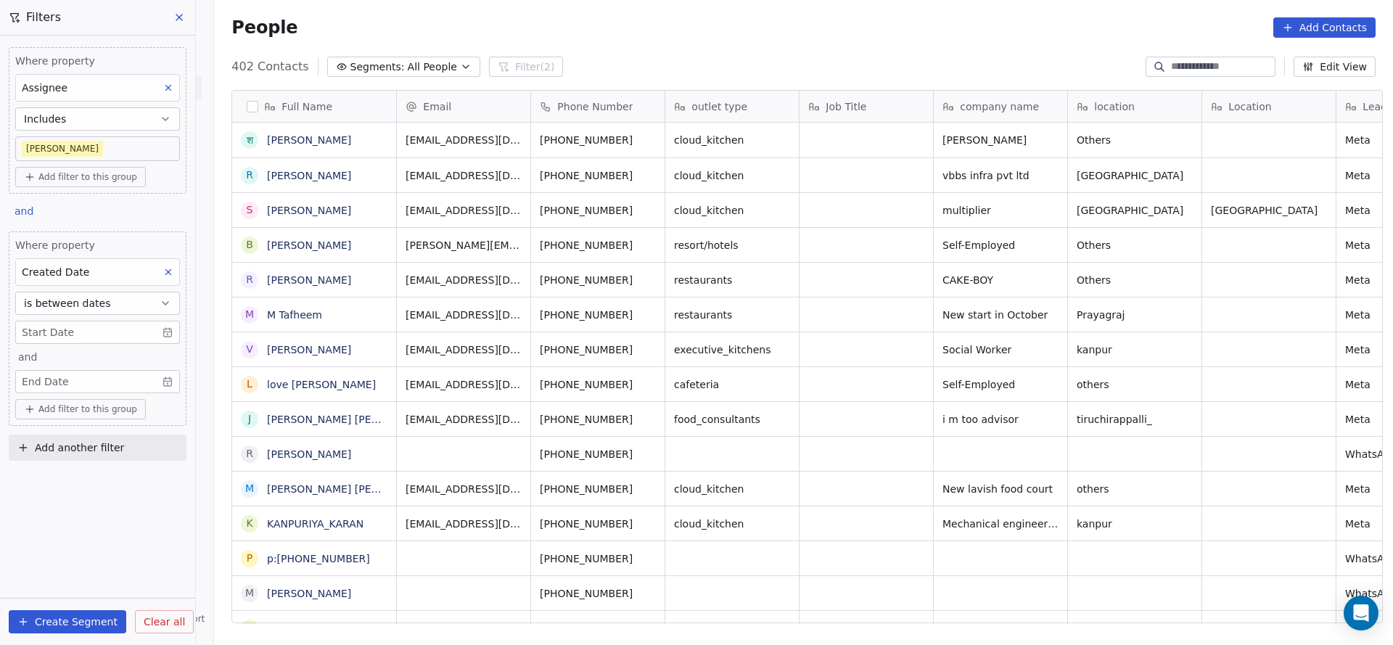
click at [105, 333] on body "On2Cook India Pvt. Ltd. Contacts People Marketing Workflows Campaigns Sales Pip…" at bounding box center [696, 322] width 1393 height 645
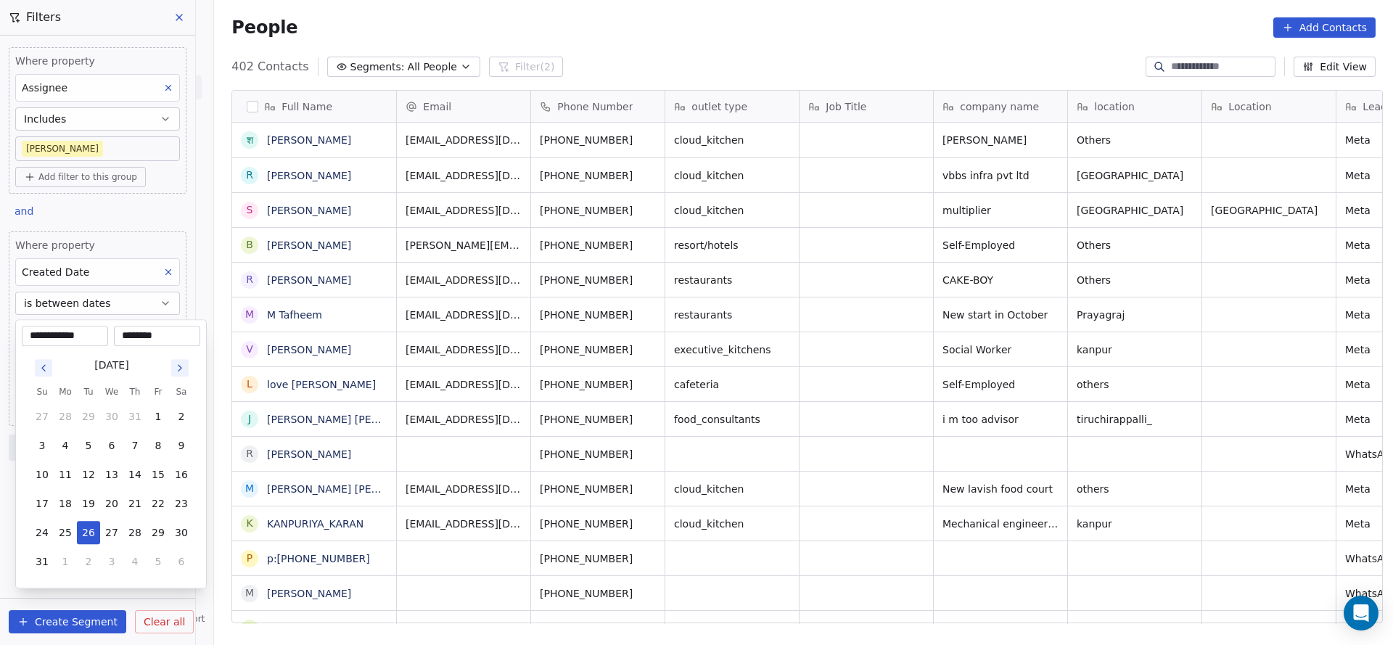
click at [41, 369] on icon "Go to previous month" at bounding box center [44, 368] width 12 height 12
click at [84, 418] on button "1" at bounding box center [88, 416] width 23 height 23
type input "**********"
click at [358, 406] on html "On2Cook India Pvt. Ltd. Contacts People Marketing Workflows Campaigns Sales Pip…" at bounding box center [696, 322] width 1393 height 645
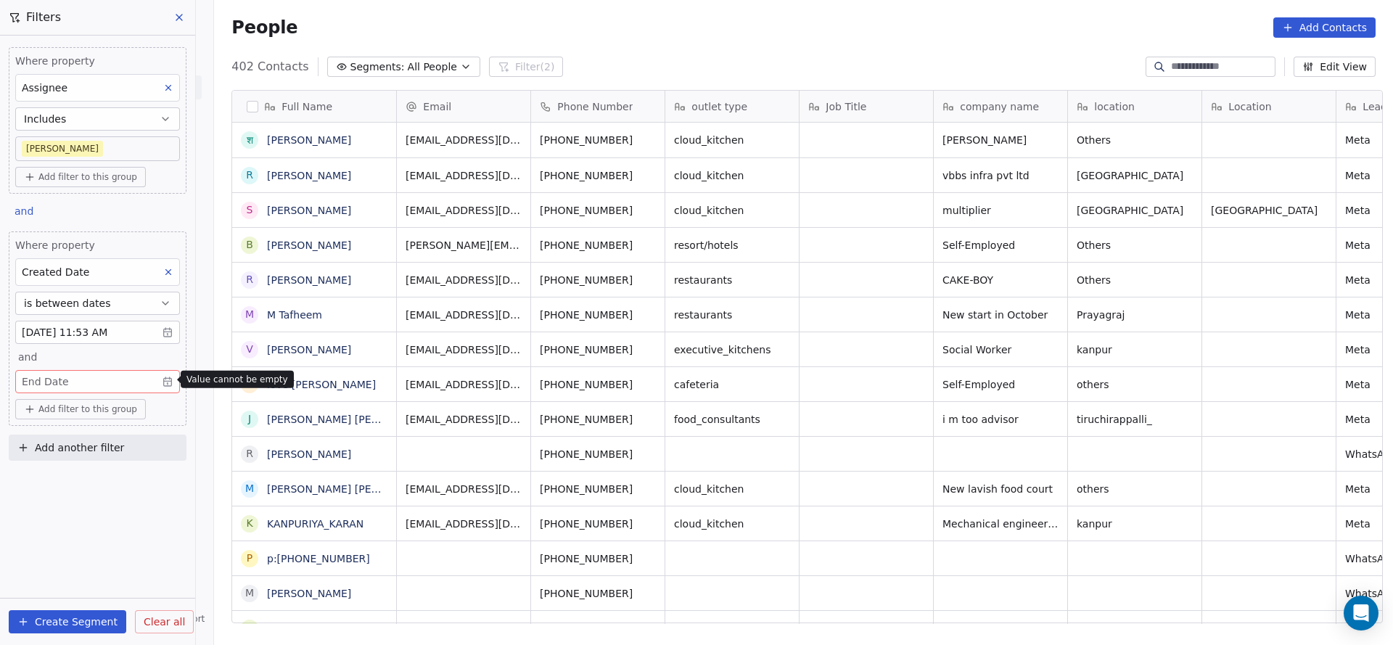
click at [93, 377] on body "On2Cook India Pvt. Ltd. Contacts People Marketing Workflows Campaigns Sales Pip…" at bounding box center [696, 322] width 1393 height 645
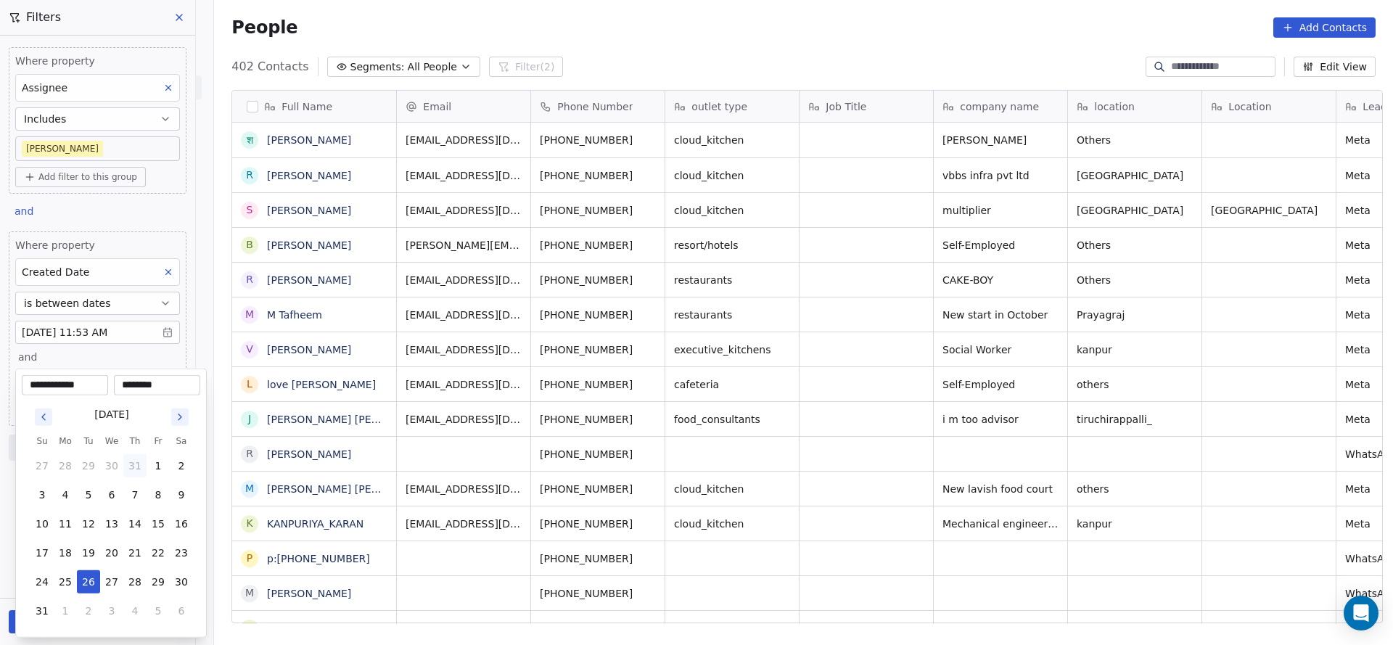
click at [133, 459] on button "31" at bounding box center [134, 465] width 23 height 23
type input "**********"
click at [357, 449] on html "On2Cook India Pvt. Ltd. Contacts People Marketing Workflows Campaigns Sales Pip…" at bounding box center [696, 322] width 1393 height 645
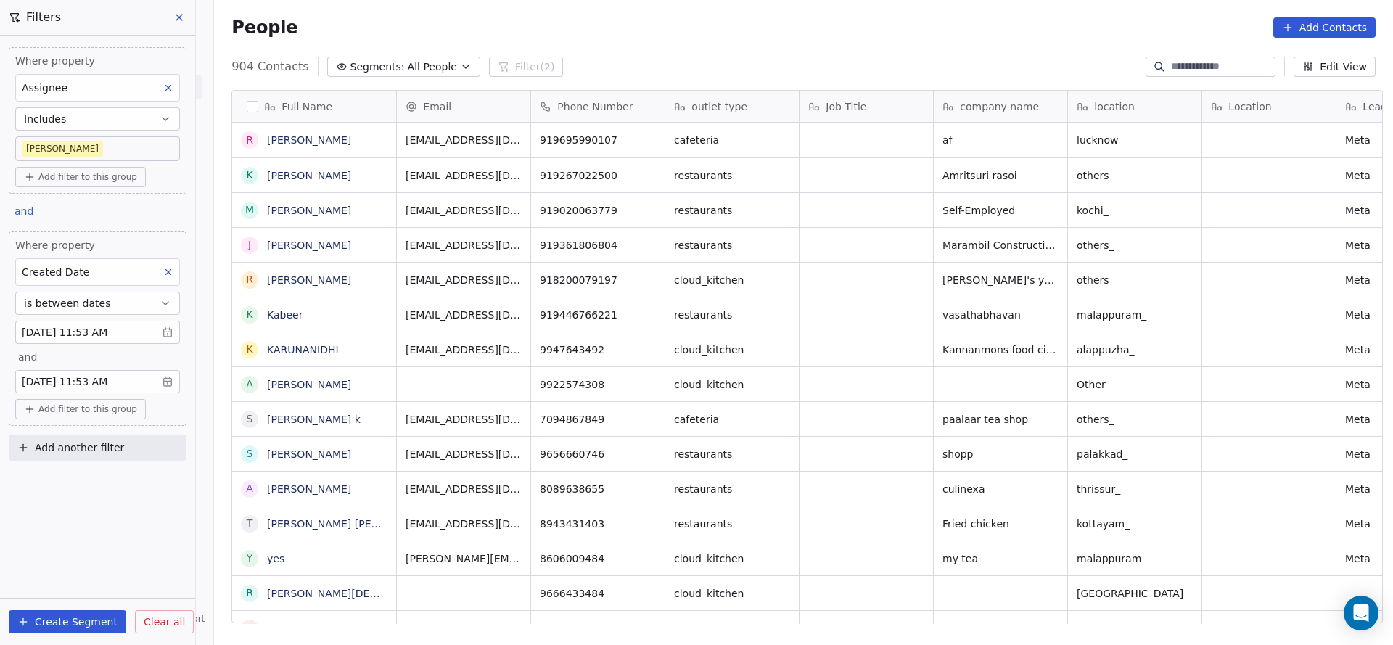
click at [111, 442] on span "Add another filter" at bounding box center [79, 448] width 89 height 15
click at [71, 477] on span "Contact properties" at bounding box center [71, 479] width 94 height 15
type input "***"
click at [85, 573] on div "Lead Status" at bounding box center [97, 577] width 147 height 15
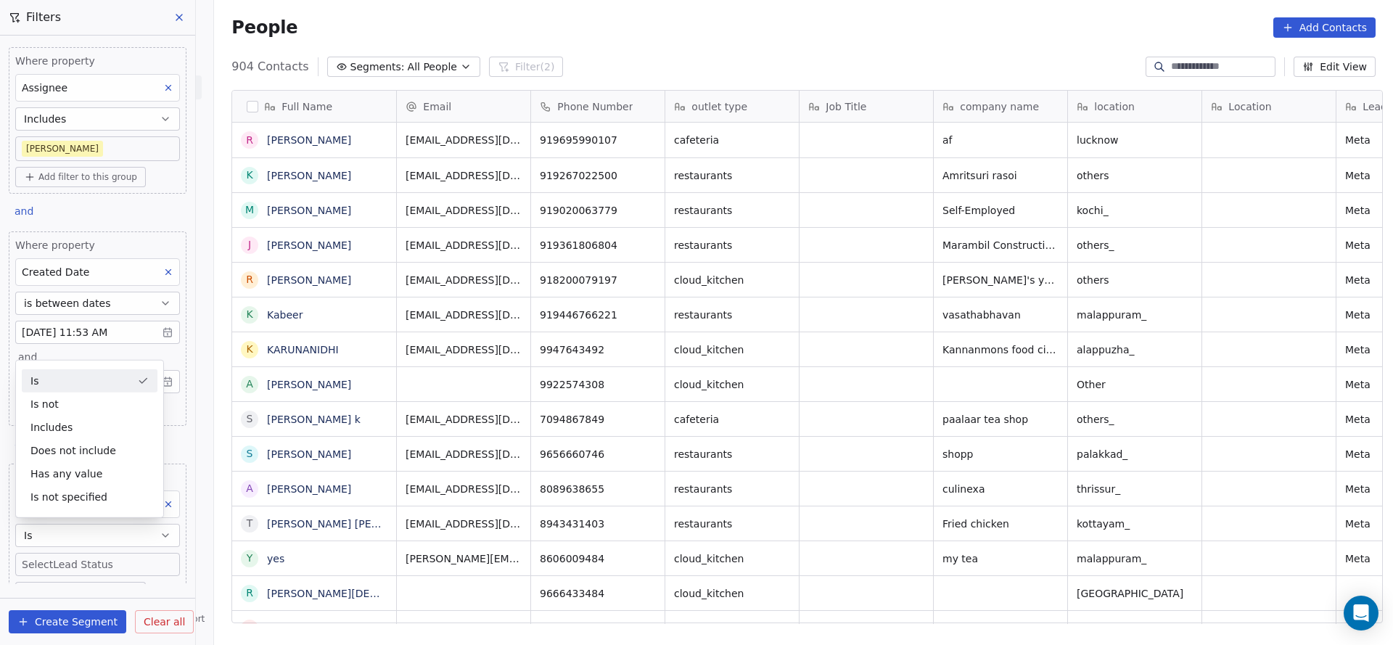
click at [134, 377] on div "Is" at bounding box center [90, 380] width 136 height 23
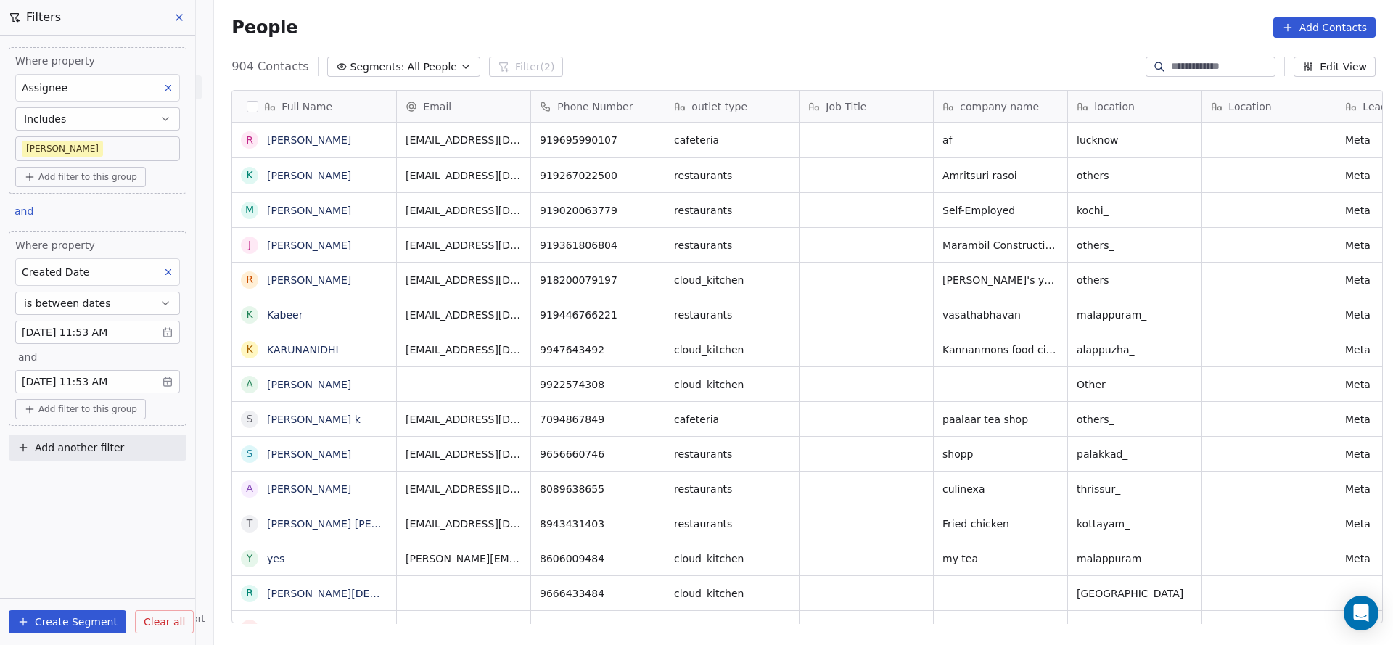
click at [96, 449] on span "Add another filter" at bounding box center [79, 448] width 89 height 15
click at [91, 480] on span "Contact properties" at bounding box center [71, 479] width 94 height 15
type input "***"
click at [91, 570] on div "Lead Status" at bounding box center [97, 577] width 147 height 15
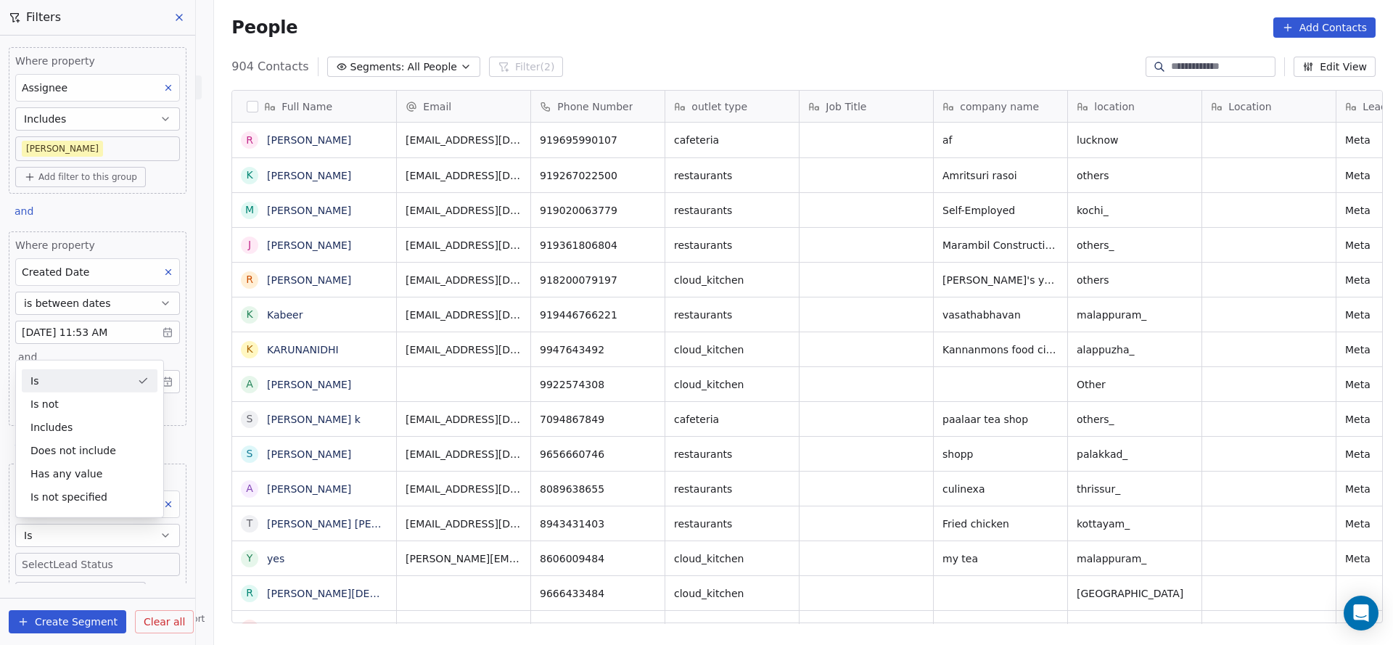
click at [68, 557] on body "On2Cook India Pvt. Ltd. Contacts People Marketing Workflows Campaigns Sales Pip…" at bounding box center [696, 322] width 1393 height 645
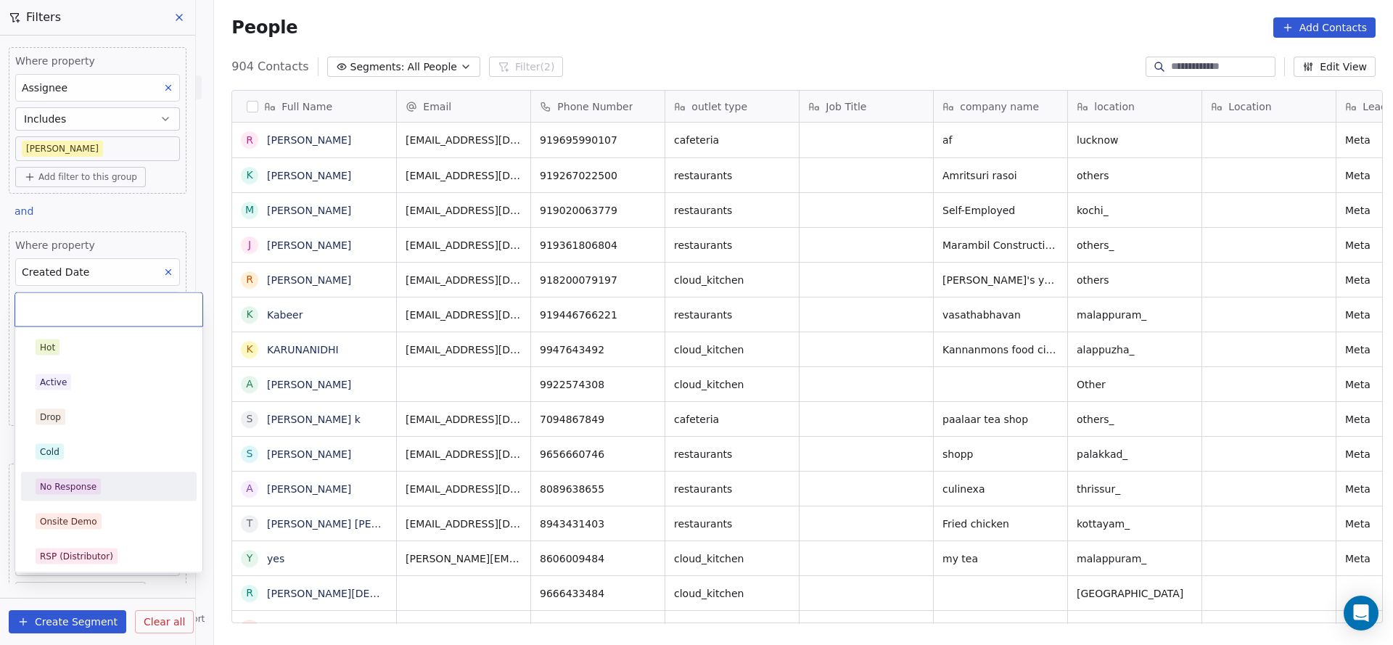
click at [106, 480] on div "No Response" at bounding box center [109, 487] width 147 height 16
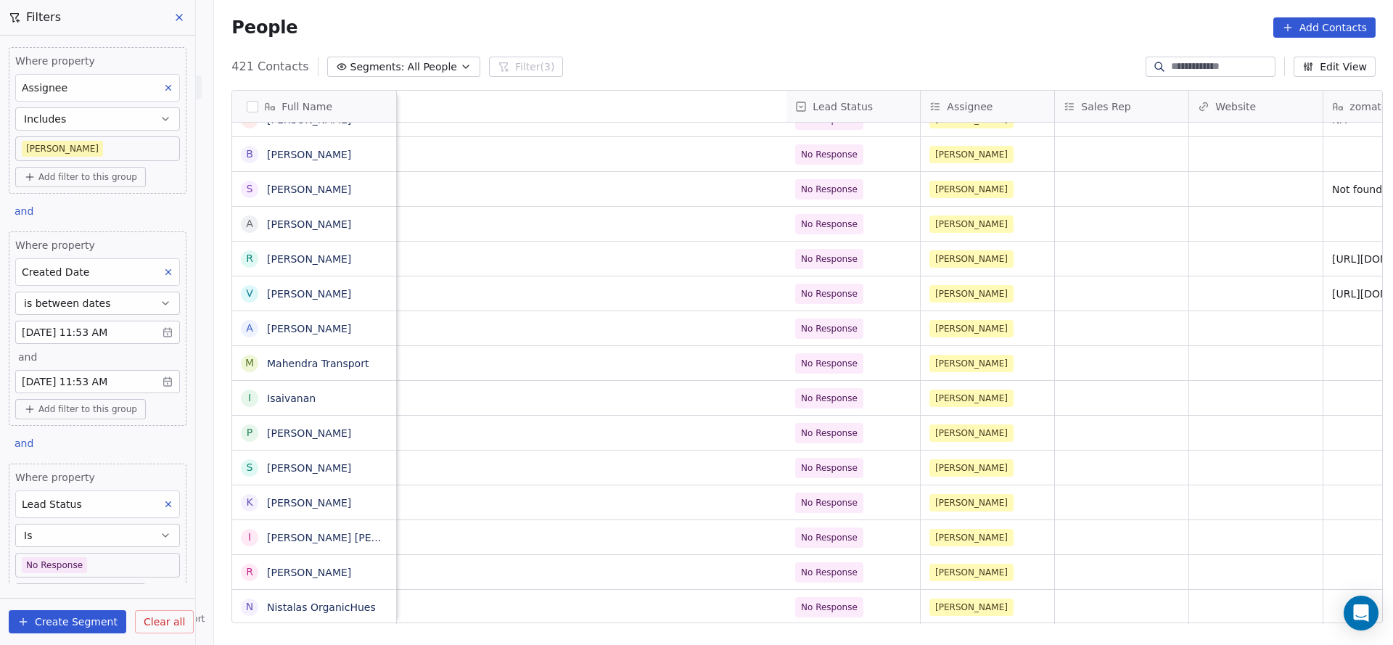
scroll to position [16, 1751]
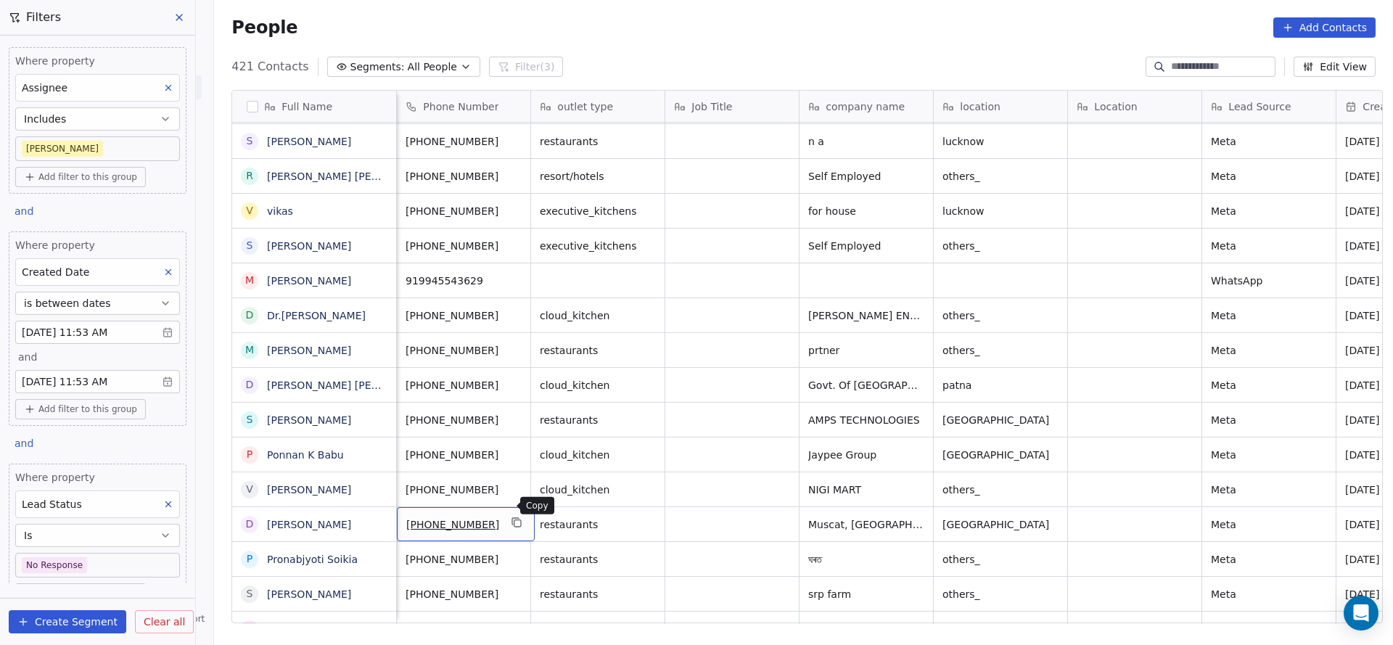
click at [512, 517] on icon "grid" at bounding box center [518, 523] width 12 height 12
click at [919, 507] on div "Muscat, [GEOGRAPHIC_DATA]" at bounding box center [897, 524] width 195 height 34
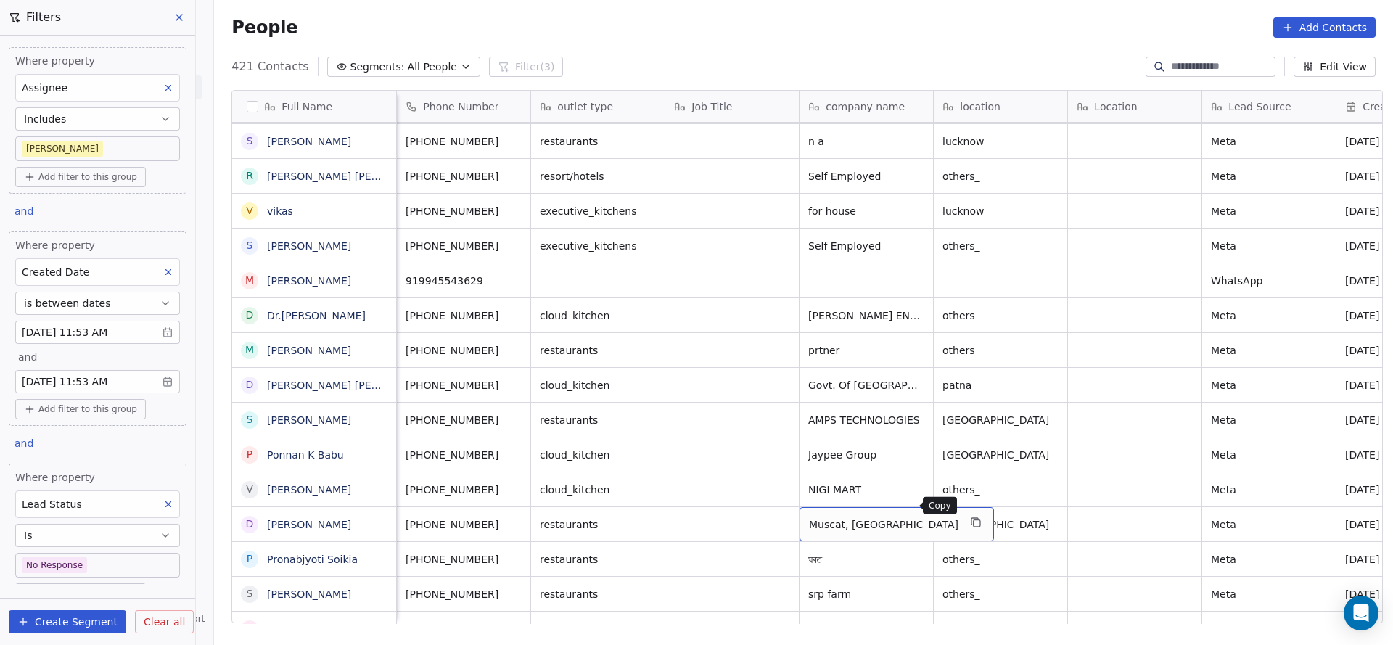
click at [967, 514] on button "grid" at bounding box center [975, 522] width 17 height 17
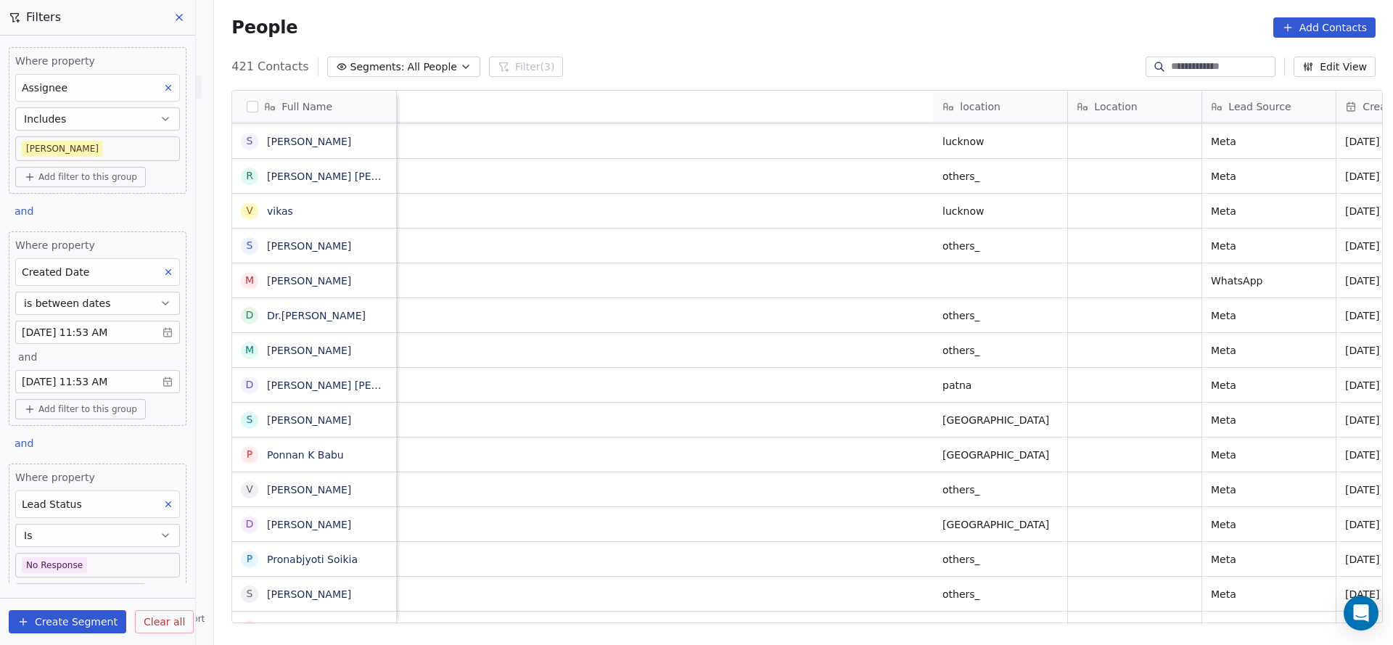
scroll to position [16, 1159]
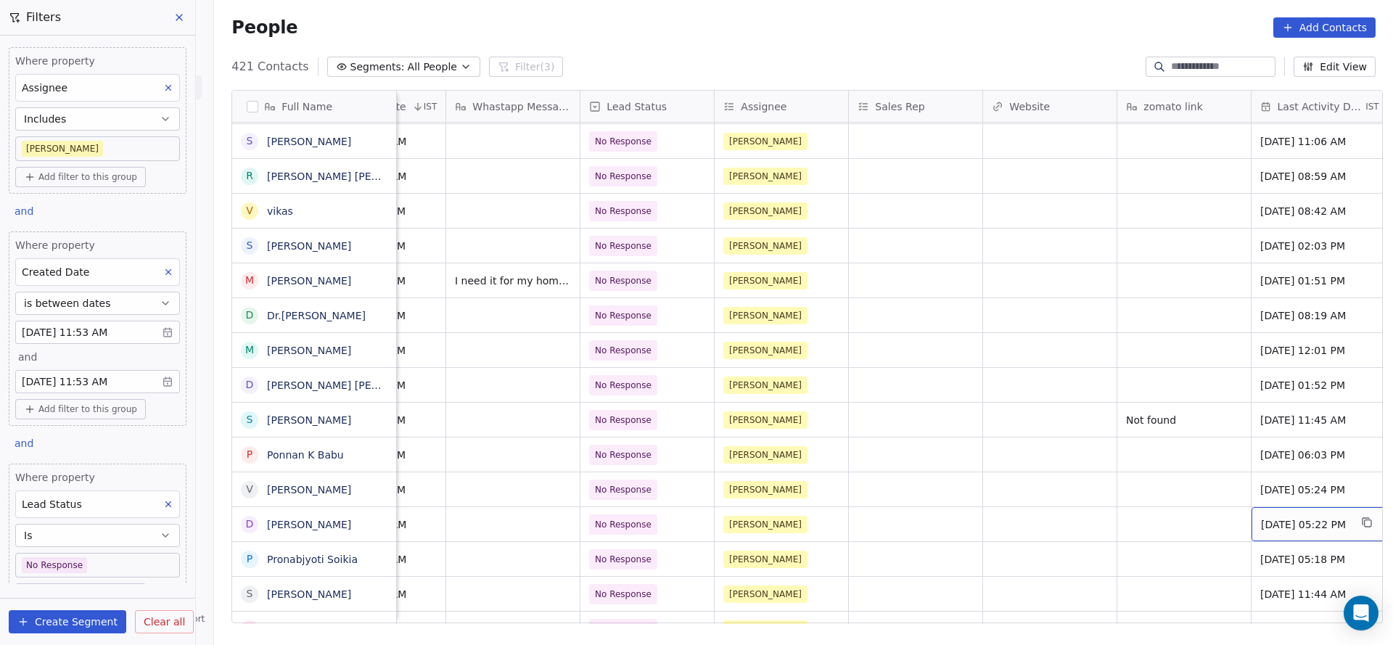
click at [1274, 517] on span "[DATE] 05:22 PM" at bounding box center [1305, 524] width 89 height 15
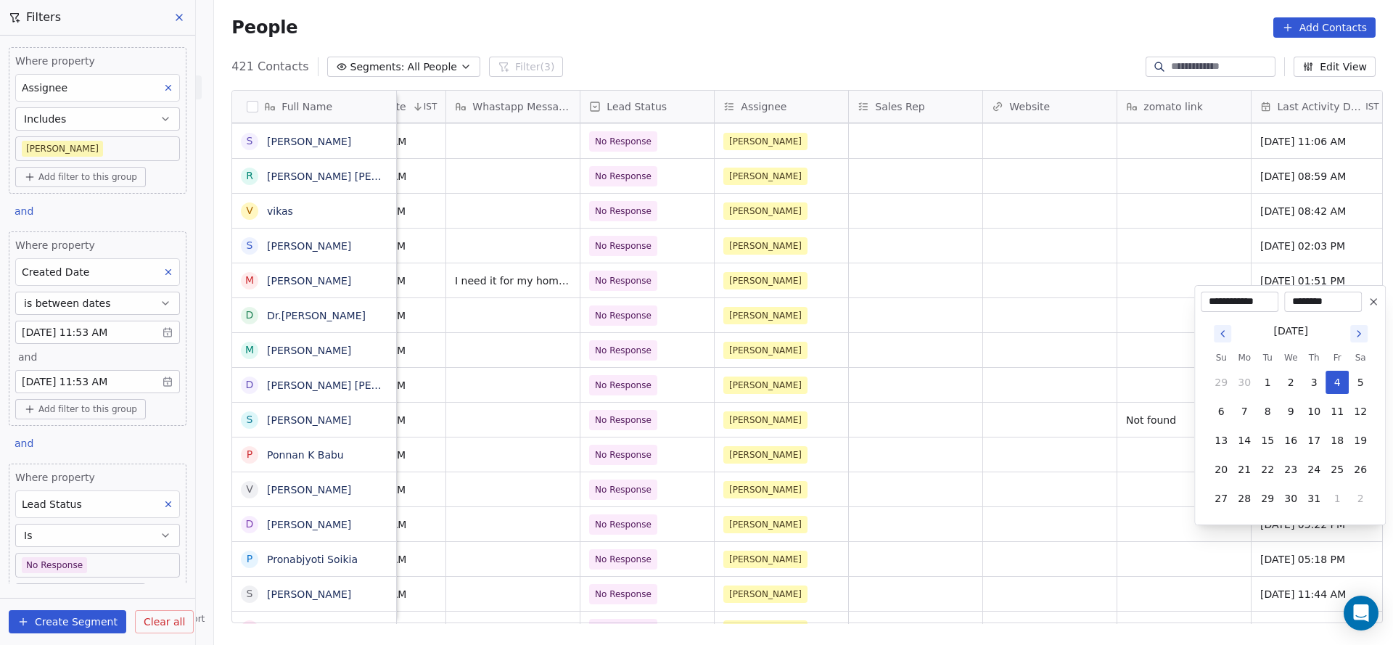
scroll to position [16, 1178]
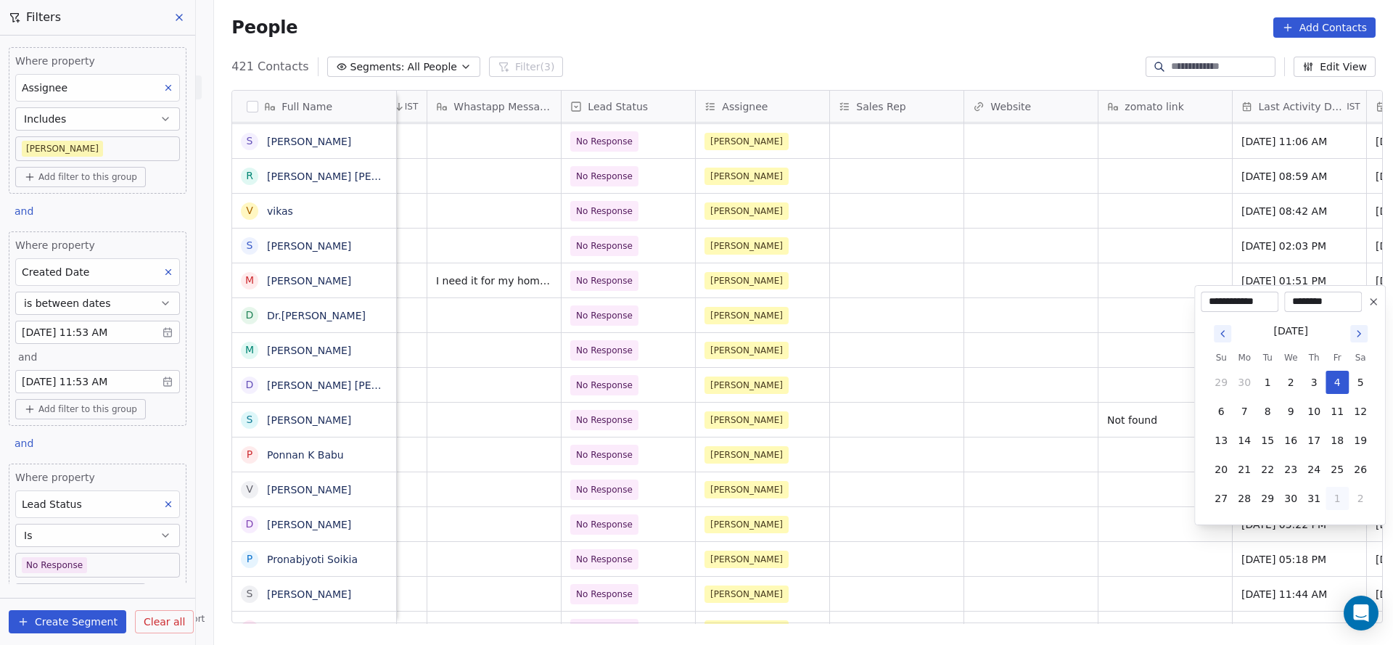
click at [1341, 500] on button "1" at bounding box center [1337, 498] width 23 height 23
click at [1264, 466] on button "26" at bounding box center [1267, 469] width 23 height 23
type input "**********"
click at [1054, 507] on html "On2Cook India Pvt. Ltd. Contacts People Marketing Workflows Campaigns Sales Pip…" at bounding box center [696, 322] width 1393 height 645
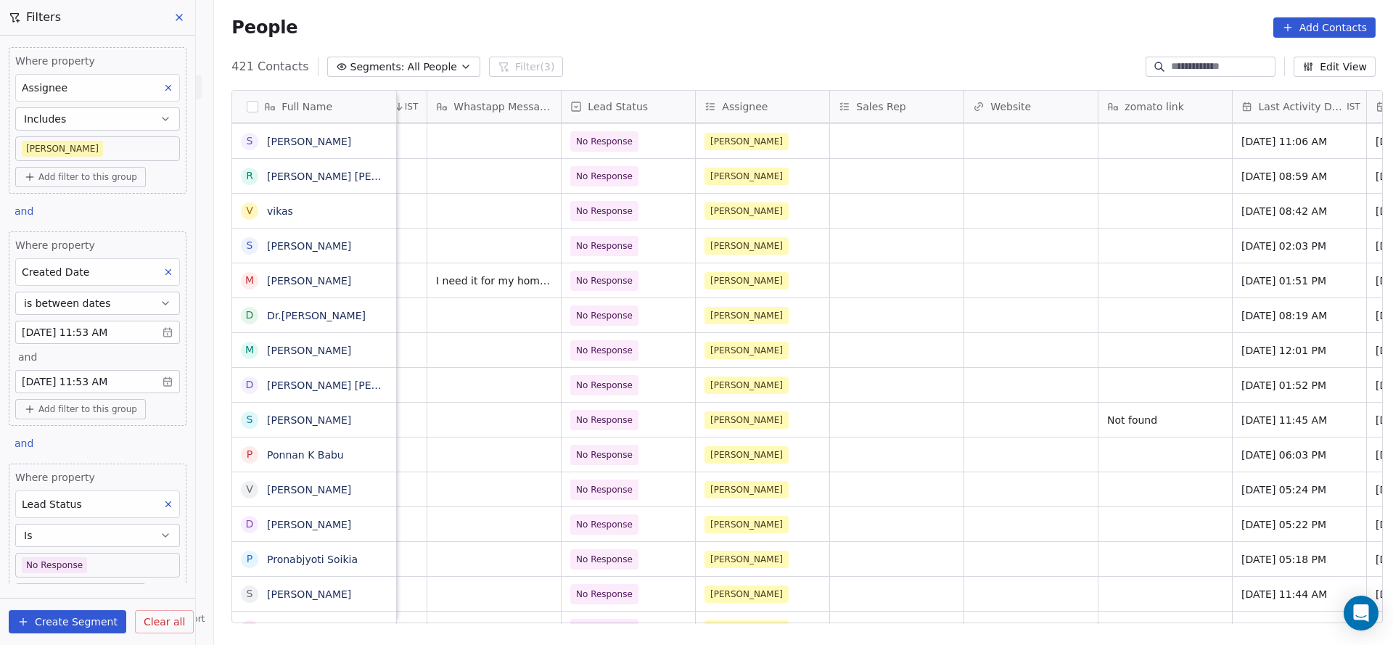
scroll to position [16, 1581]
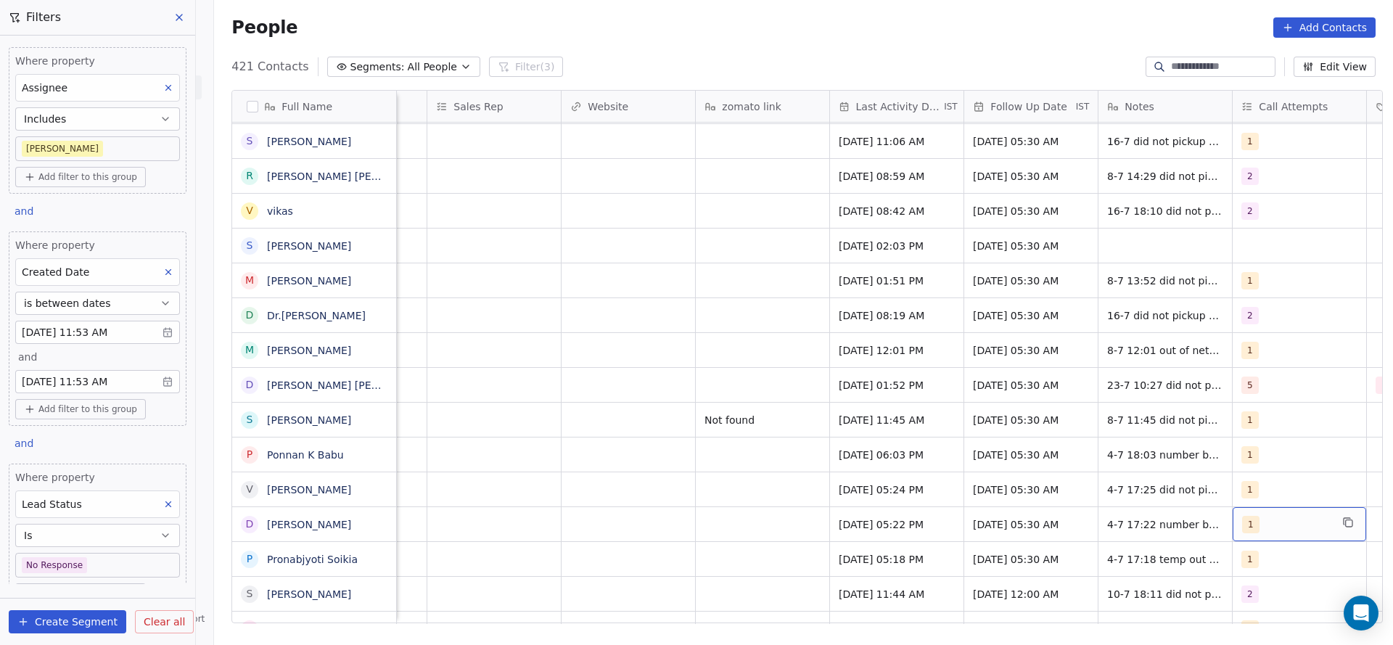
click at [1242, 516] on span "1" at bounding box center [1250, 524] width 17 height 17
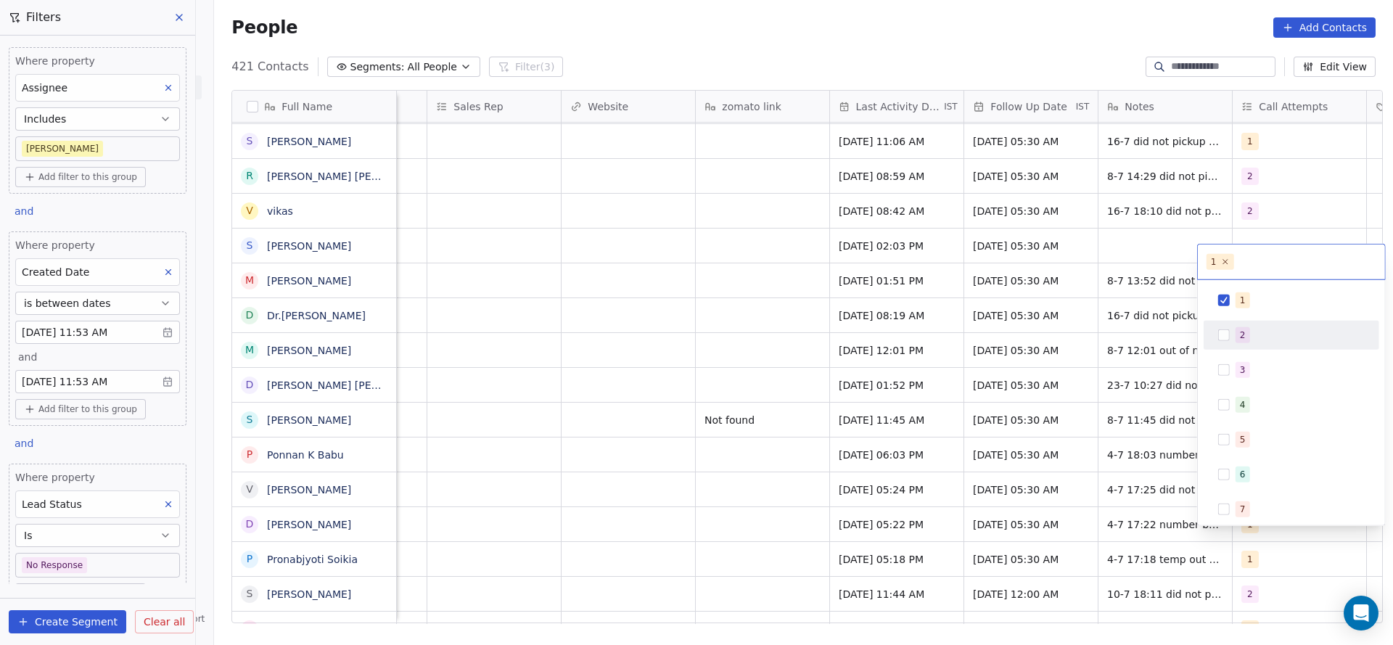
click at [1284, 344] on div "2" at bounding box center [1292, 335] width 164 height 23
click at [1269, 289] on div "1" at bounding box center [1292, 300] width 164 height 23
click at [1143, 369] on html "On2Cook India Pvt. Ltd. Contacts People Marketing Workflows Campaigns Sales Pip…" at bounding box center [696, 322] width 1393 height 645
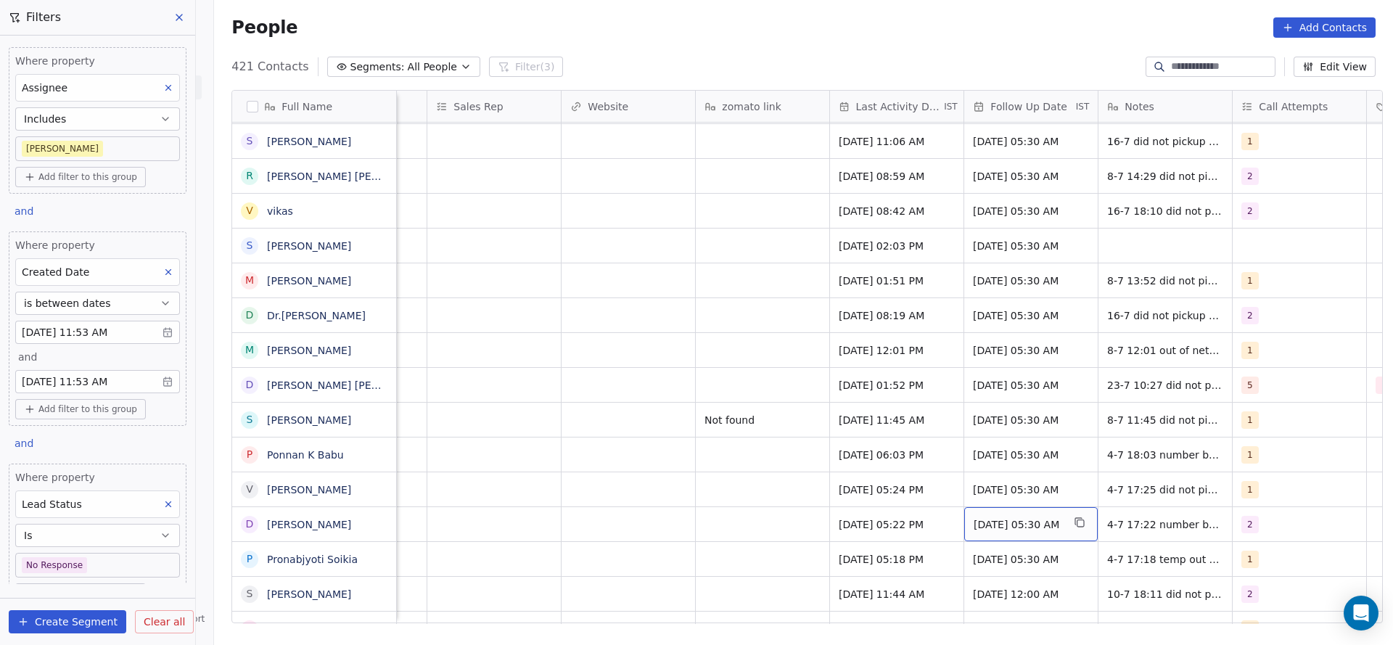
click at [1013, 517] on span "[DATE] 05:30 AM" at bounding box center [1018, 524] width 89 height 15
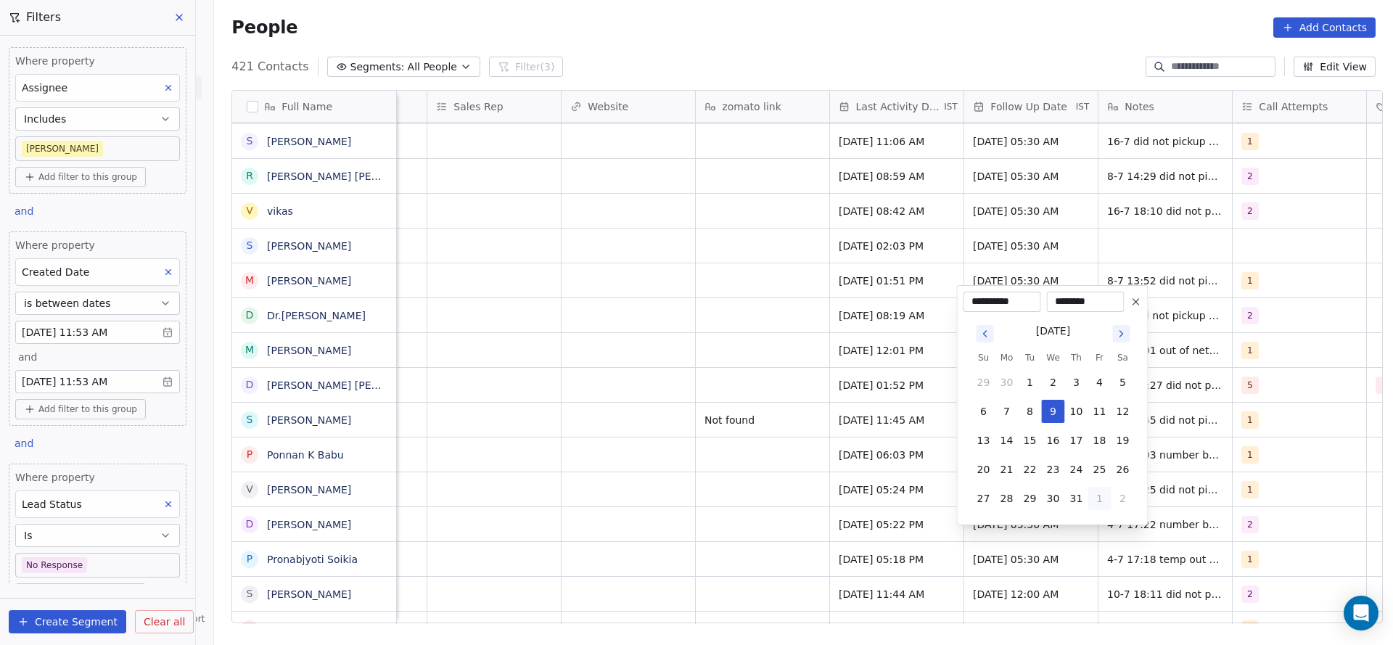
click at [1097, 497] on button "1" at bounding box center [1100, 498] width 23 height 23
click at [1104, 502] on button "5" at bounding box center [1100, 498] width 23 height 23
type input "**********"
click at [792, 504] on html "On2Cook India Pvt. Ltd. Contacts People Marketing Workflows Campaigns Sales Pip…" at bounding box center [696, 322] width 1393 height 645
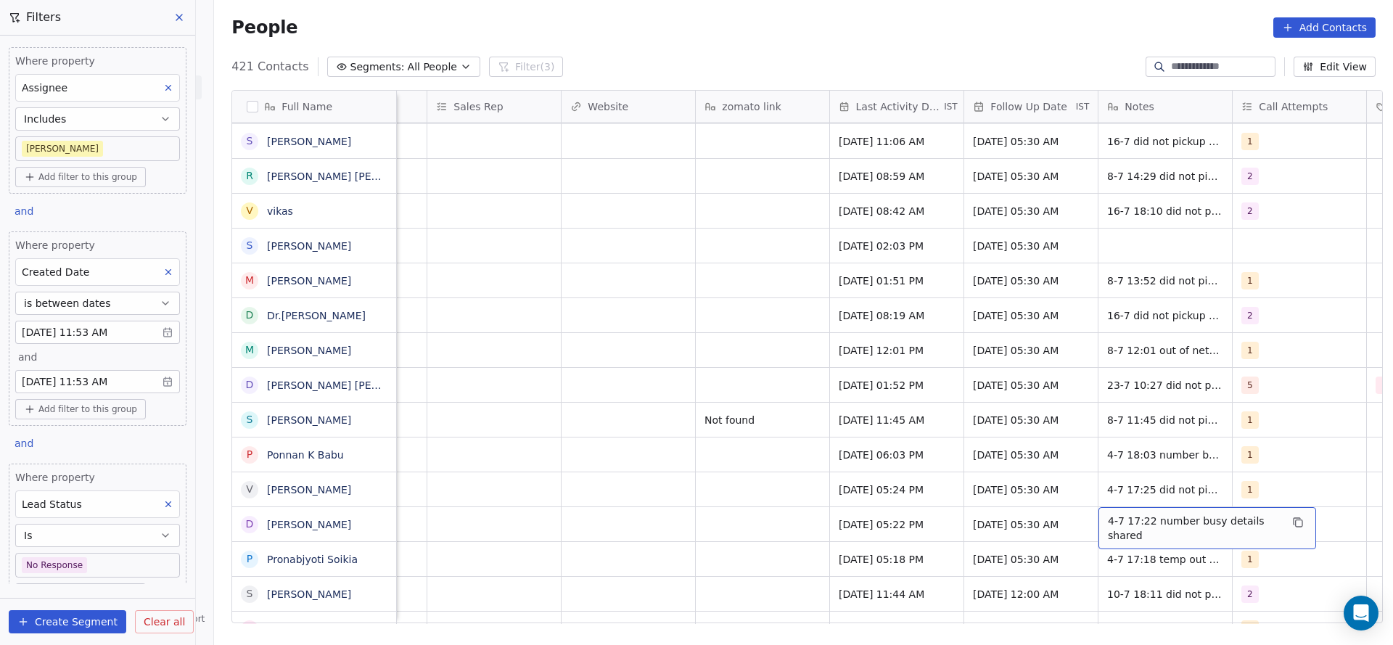
click at [1113, 514] on span "4-7 17:22 number busy details shared" at bounding box center [1194, 528] width 173 height 29
click at [1115, 505] on textarea "**********" at bounding box center [1200, 513] width 216 height 45
type textarea "**********"
click at [977, 520] on html "On2Cook India Pvt. Ltd. Contacts People Marketing Workflows Campaigns Sales Pip…" at bounding box center [696, 322] width 1393 height 645
click at [988, 515] on div "[DATE] 05:30 AM" at bounding box center [1032, 524] width 134 height 34
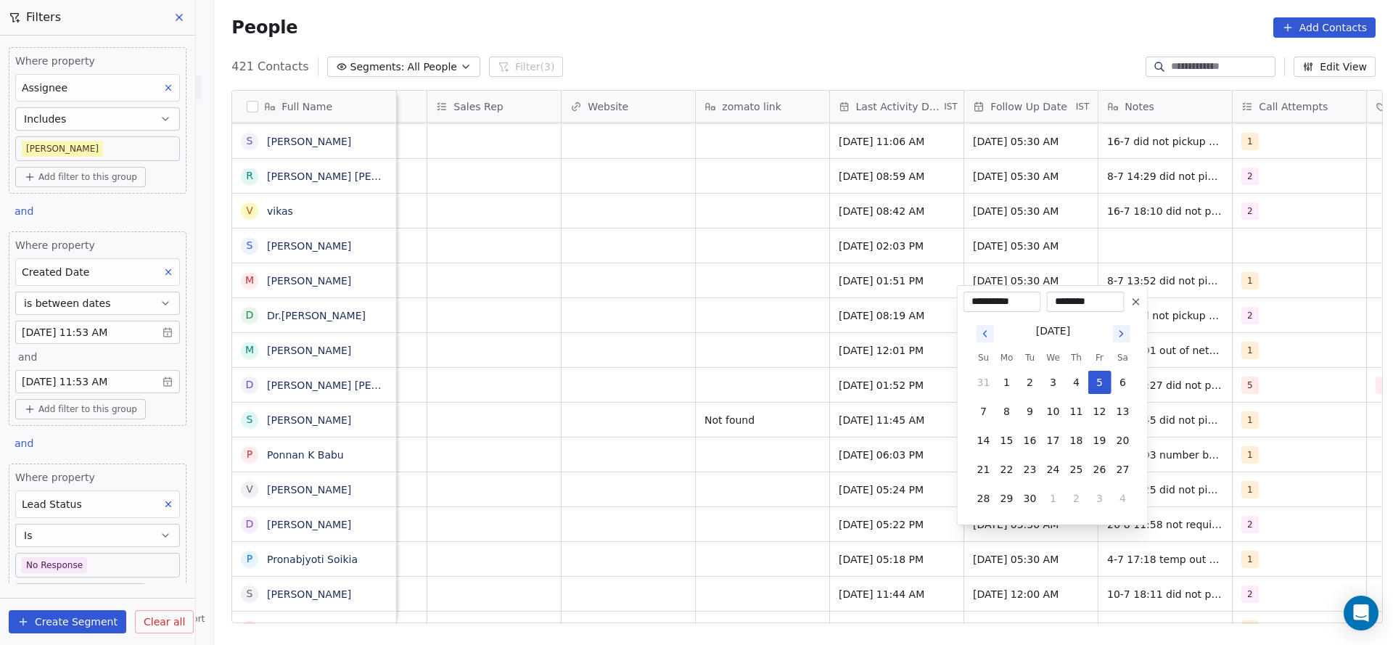
drag, startPoint x: 1137, startPoint y: 309, endPoint x: 727, endPoint y: 512, distance: 456.7
click at [1137, 308] on button at bounding box center [1136, 301] width 17 height 17
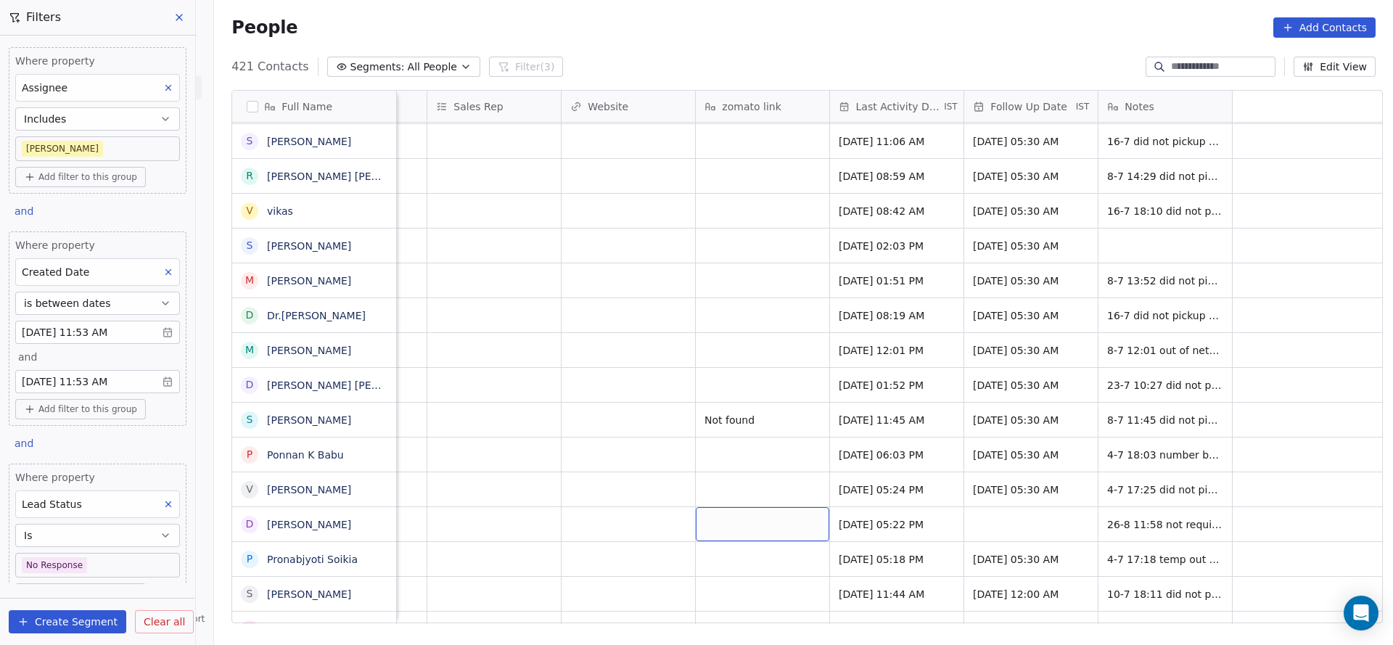
scroll to position [16, 1010]
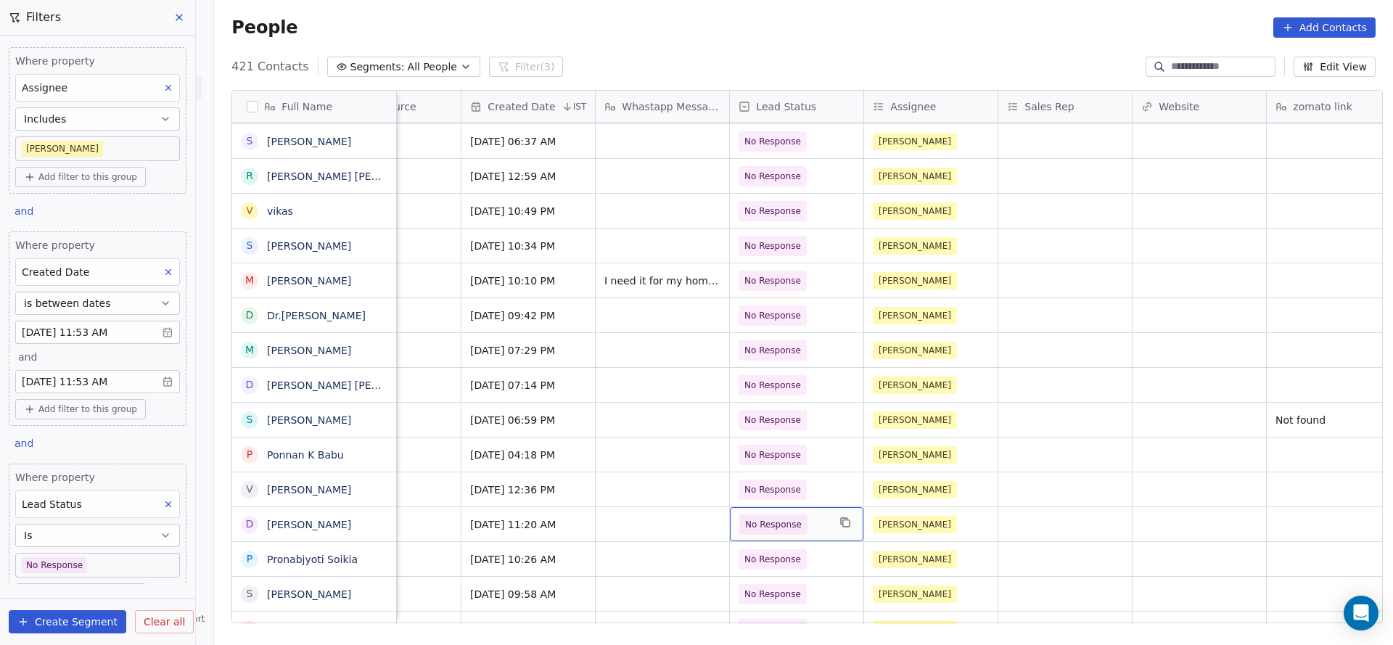
click at [804, 515] on span "No Response" at bounding box center [784, 525] width 89 height 20
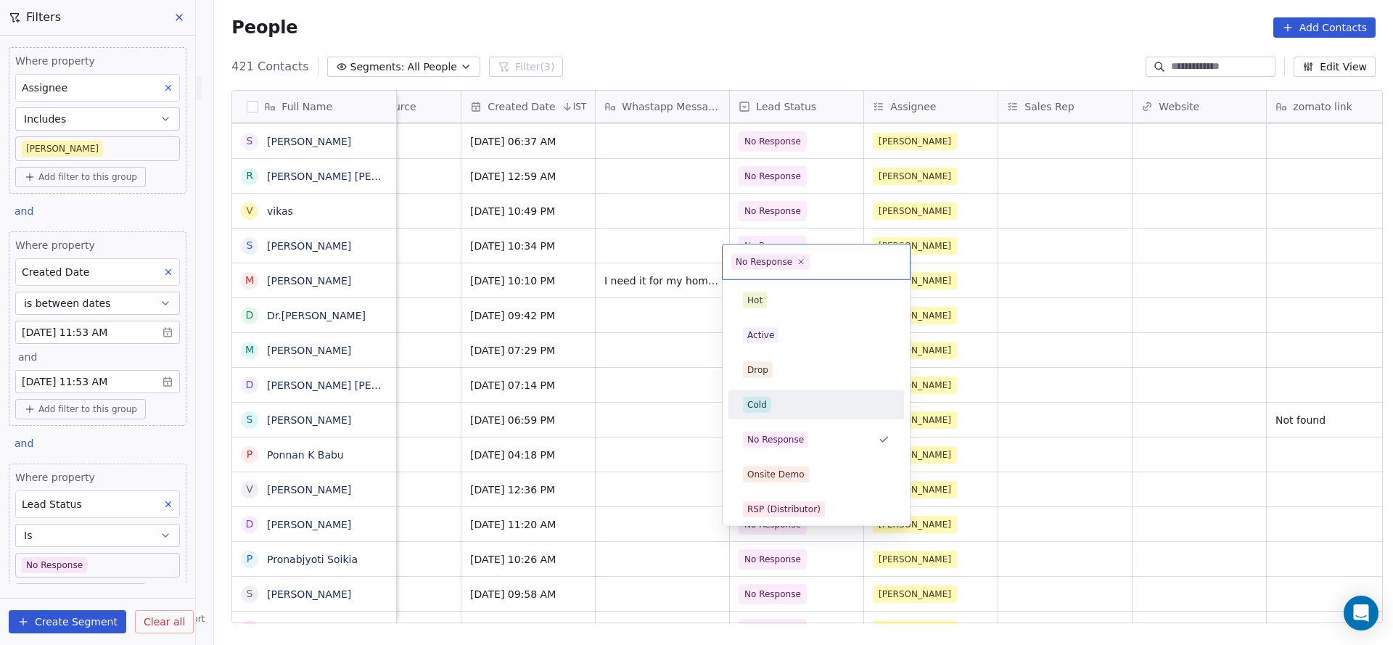
click at [788, 407] on div "Cold" at bounding box center [816, 405] width 147 height 16
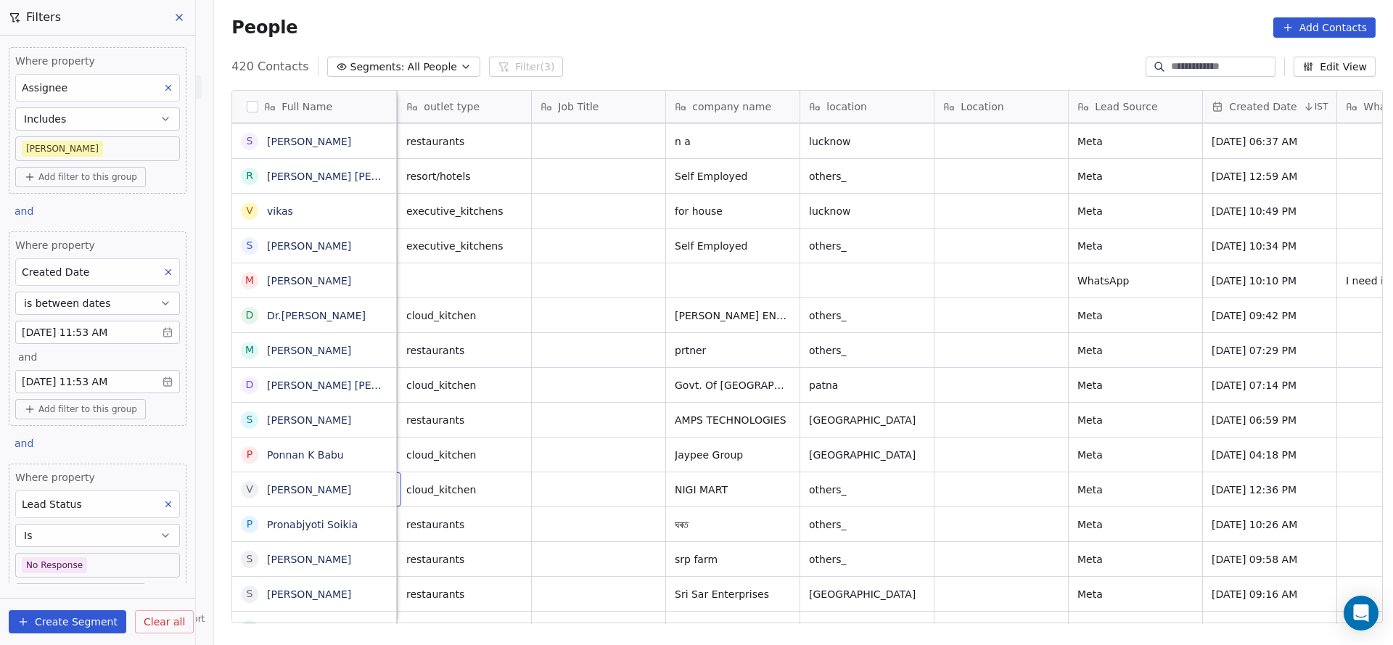
scroll to position [16, 134]
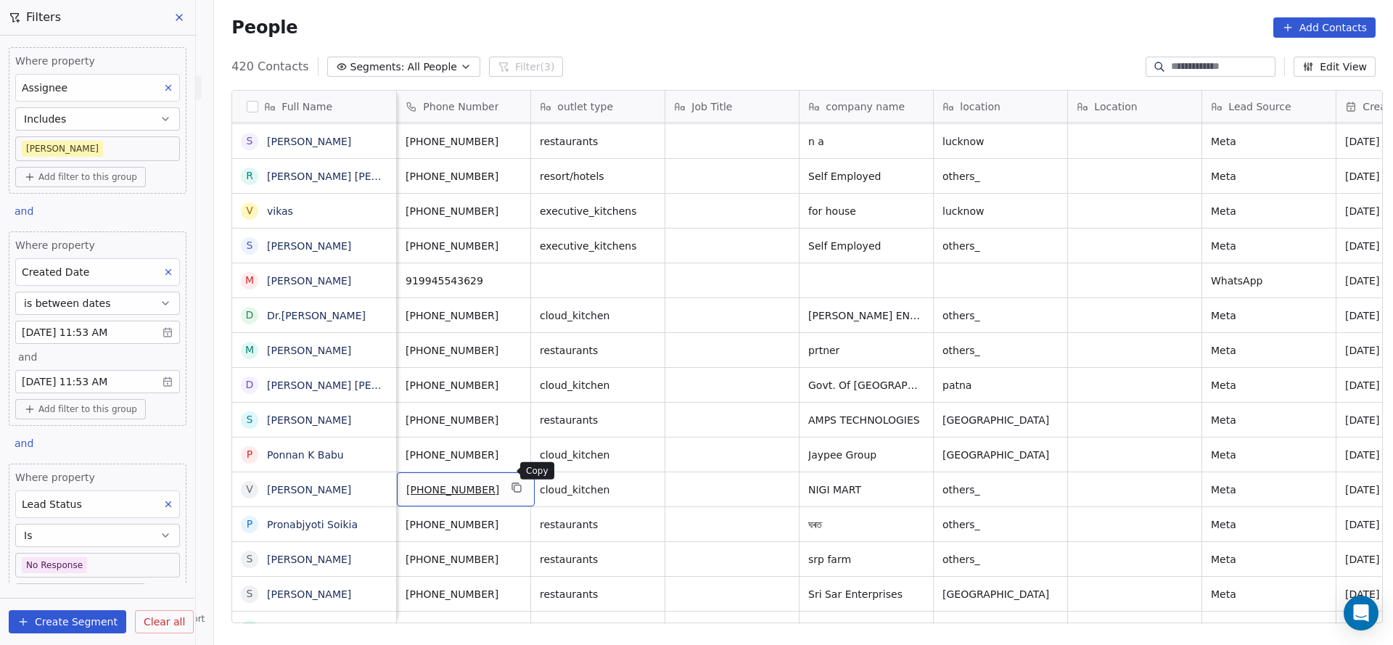
click at [513, 479] on button "grid" at bounding box center [517, 487] width 17 height 17
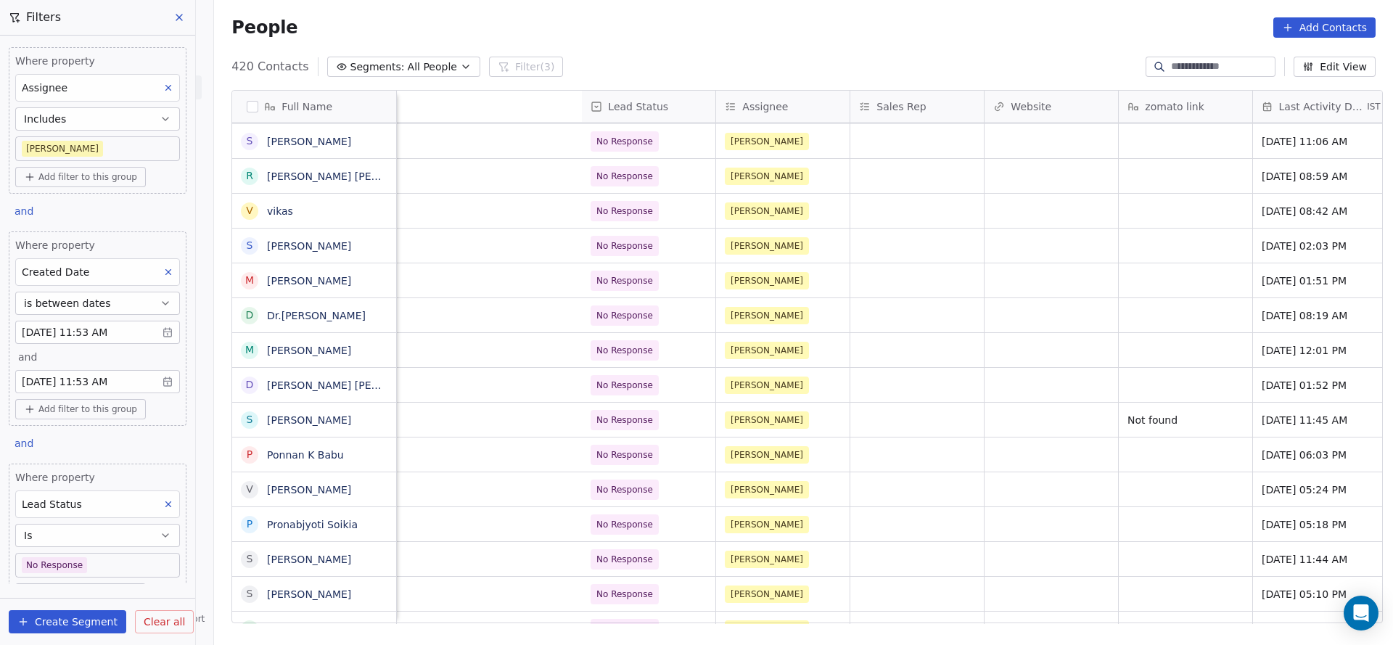
scroll to position [16, 1751]
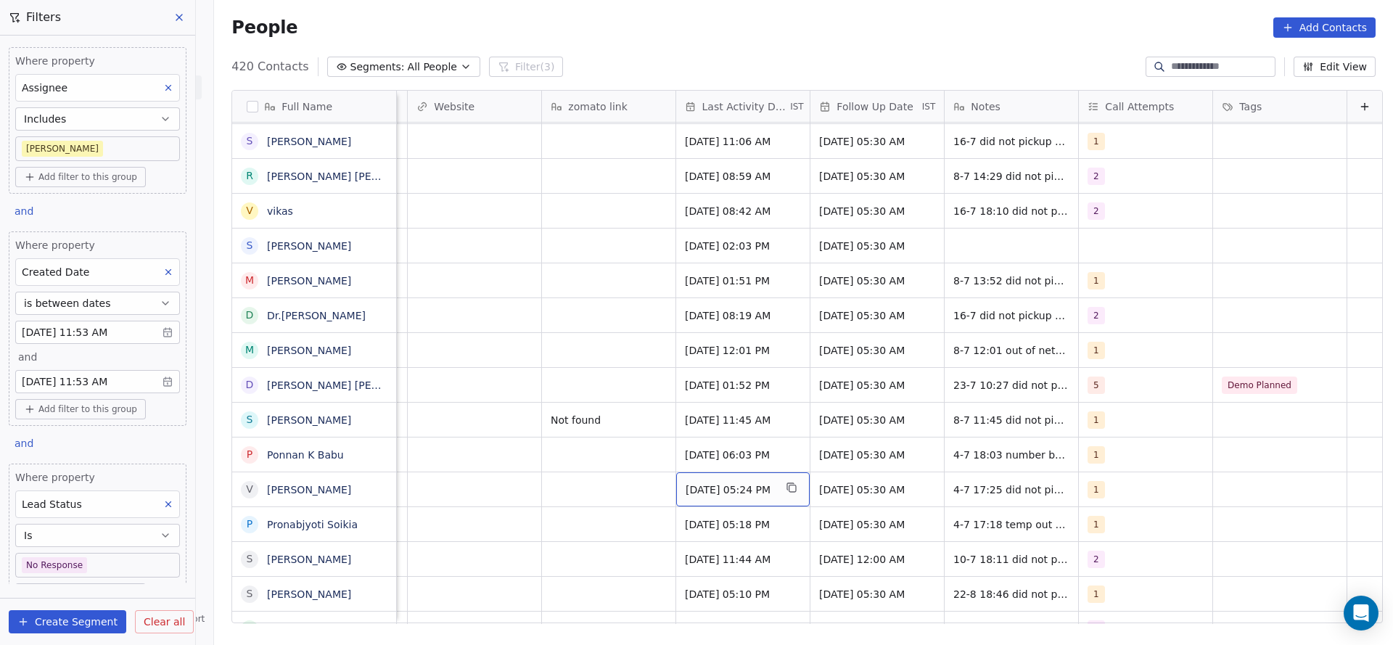
click at [686, 483] on span "[DATE] 05:24 PM" at bounding box center [730, 490] width 89 height 15
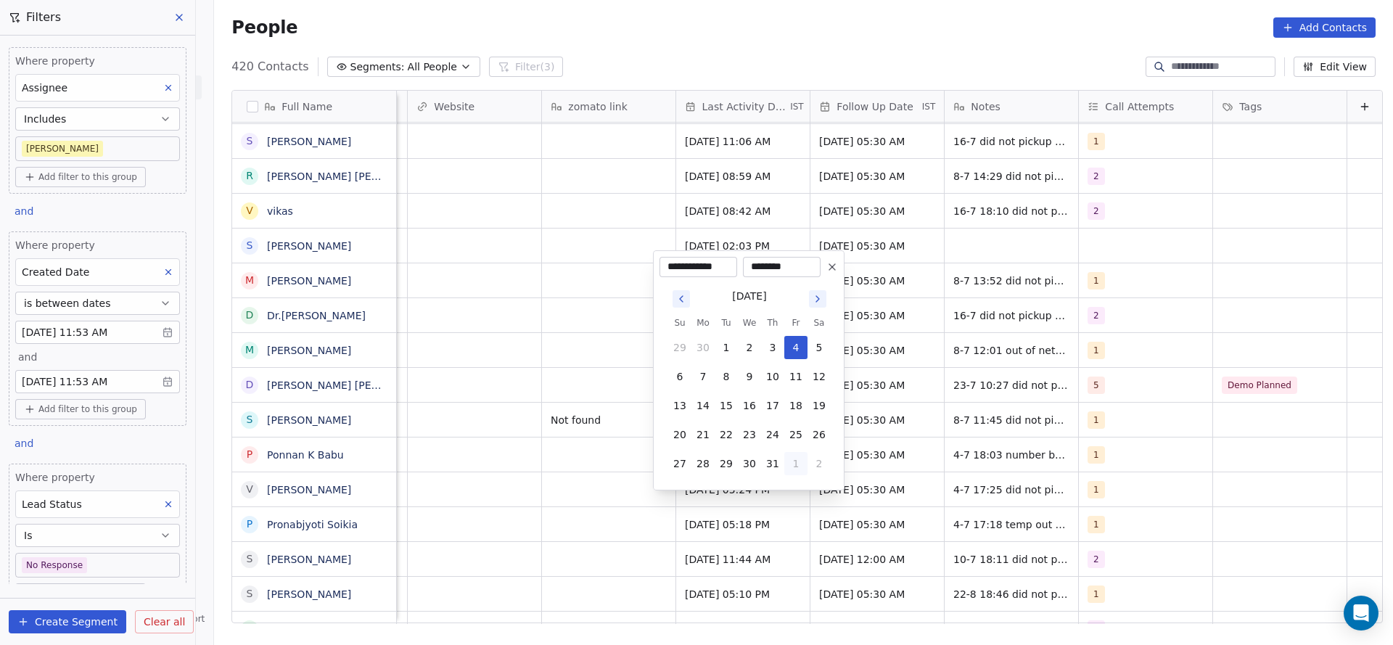
click at [797, 453] on button "1" at bounding box center [796, 463] width 23 height 23
click at [731, 438] on button "26" at bounding box center [726, 434] width 23 height 23
type input "**********"
click at [451, 512] on html "On2Cook India Pvt. Ltd. Contacts People Marketing Workflows Campaigns Sales Pip…" at bounding box center [696, 322] width 1393 height 645
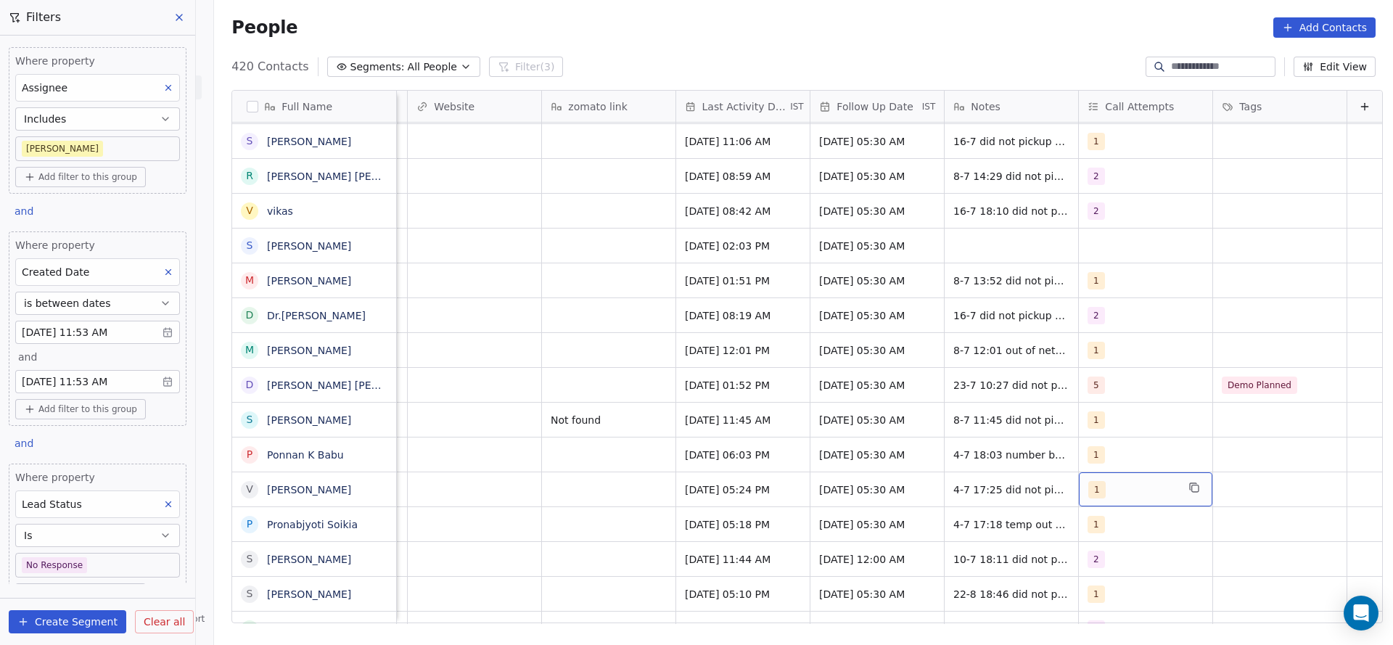
click at [1089, 481] on span "1" at bounding box center [1097, 489] width 17 height 17
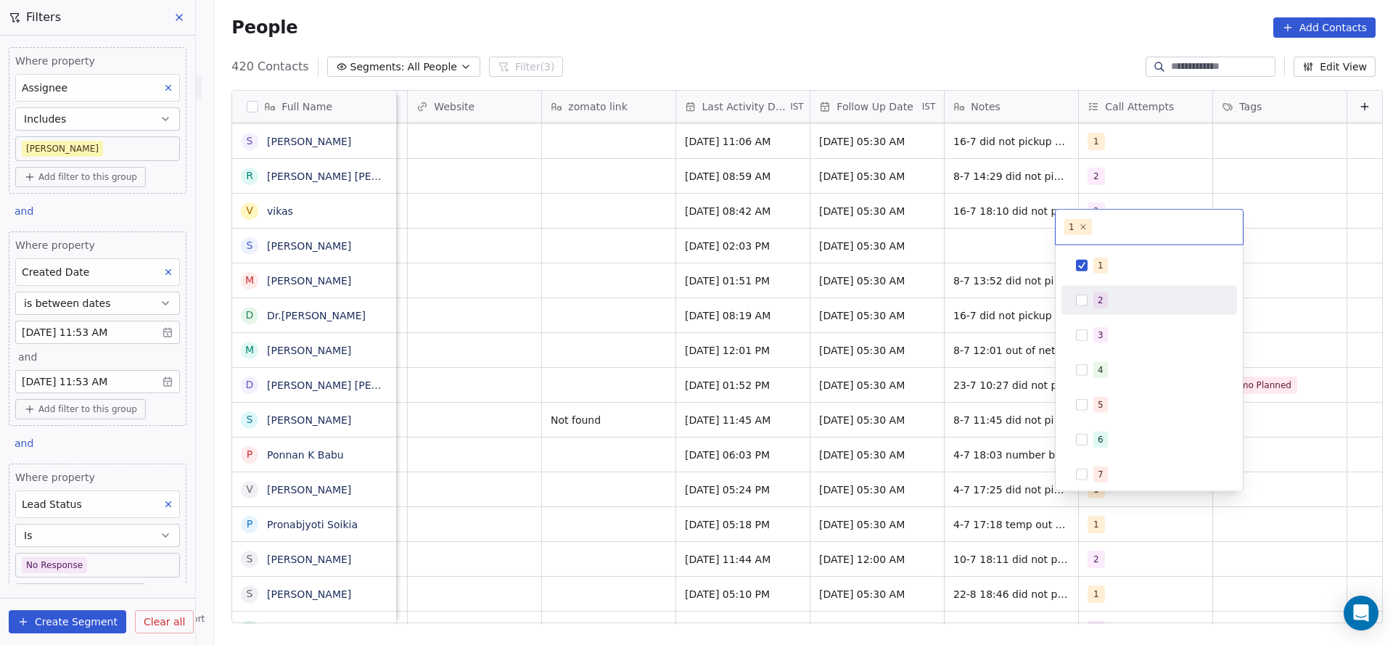
click at [1106, 290] on div "2" at bounding box center [1150, 300] width 164 height 23
click at [1106, 239] on div "1 2" at bounding box center [1149, 227] width 187 height 35
click at [1103, 260] on span "1" at bounding box center [1101, 266] width 15 height 16
click at [925, 387] on html "On2Cook India Pvt. Ltd. Contacts People Marketing Workflows Campaigns Sales Pip…" at bounding box center [696, 322] width 1393 height 645
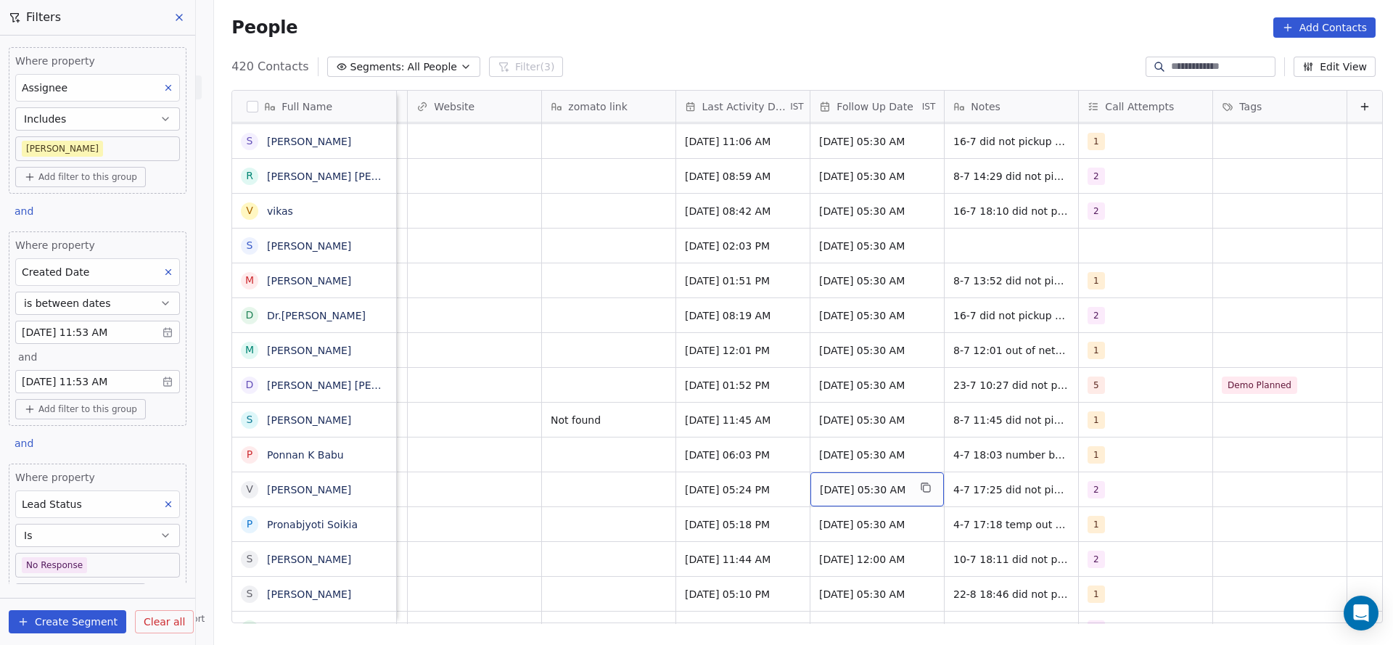
click at [859, 472] on div "[DATE] 05:30 AM" at bounding box center [878, 489] width 134 height 34
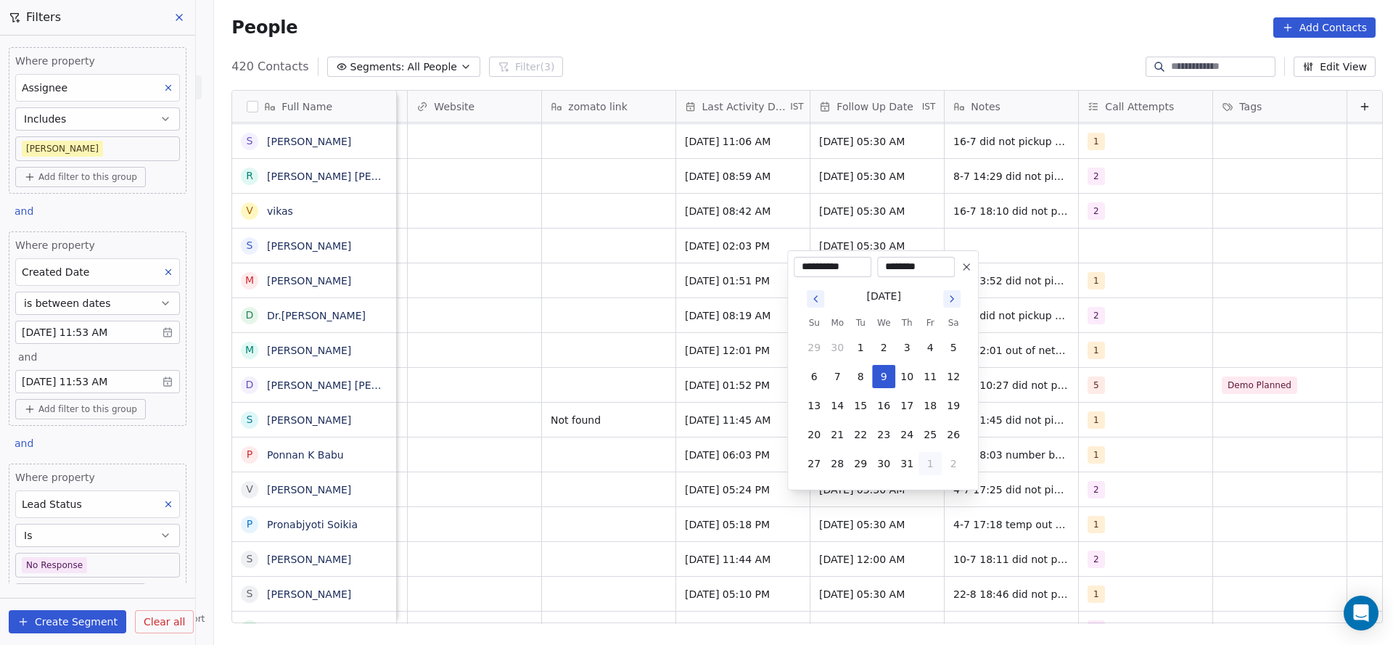
click at [935, 462] on button "1" at bounding box center [930, 463] width 23 height 23
click at [935, 462] on button "5" at bounding box center [930, 463] width 23 height 23
type input "**********"
click at [626, 543] on html "On2Cook India Pvt. Ltd. Contacts People Marketing Workflows Campaigns Sales Pip…" at bounding box center [696, 322] width 1393 height 645
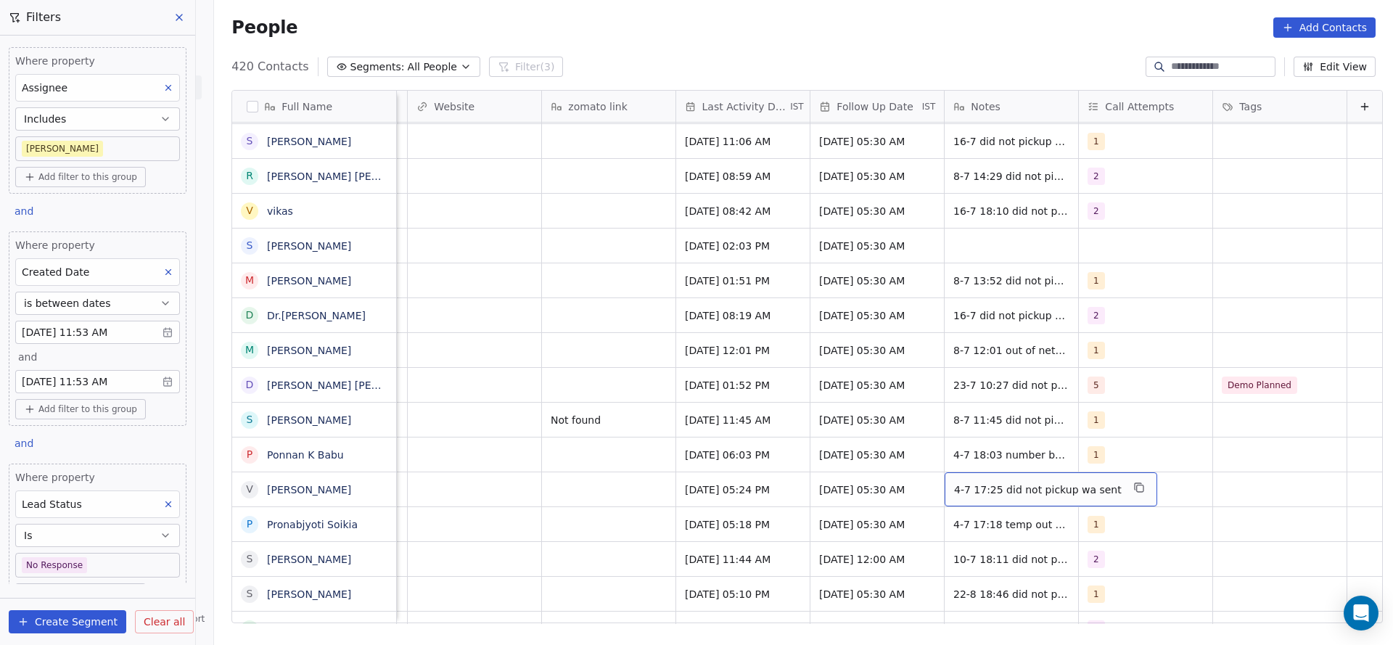
click at [1002, 472] on div "4-7 17:25 did not pickup wa sent" at bounding box center [1051, 489] width 213 height 34
click at [939, 468] on textarea "**********" at bounding box center [1019, 478] width 195 height 45
type textarea "**********"
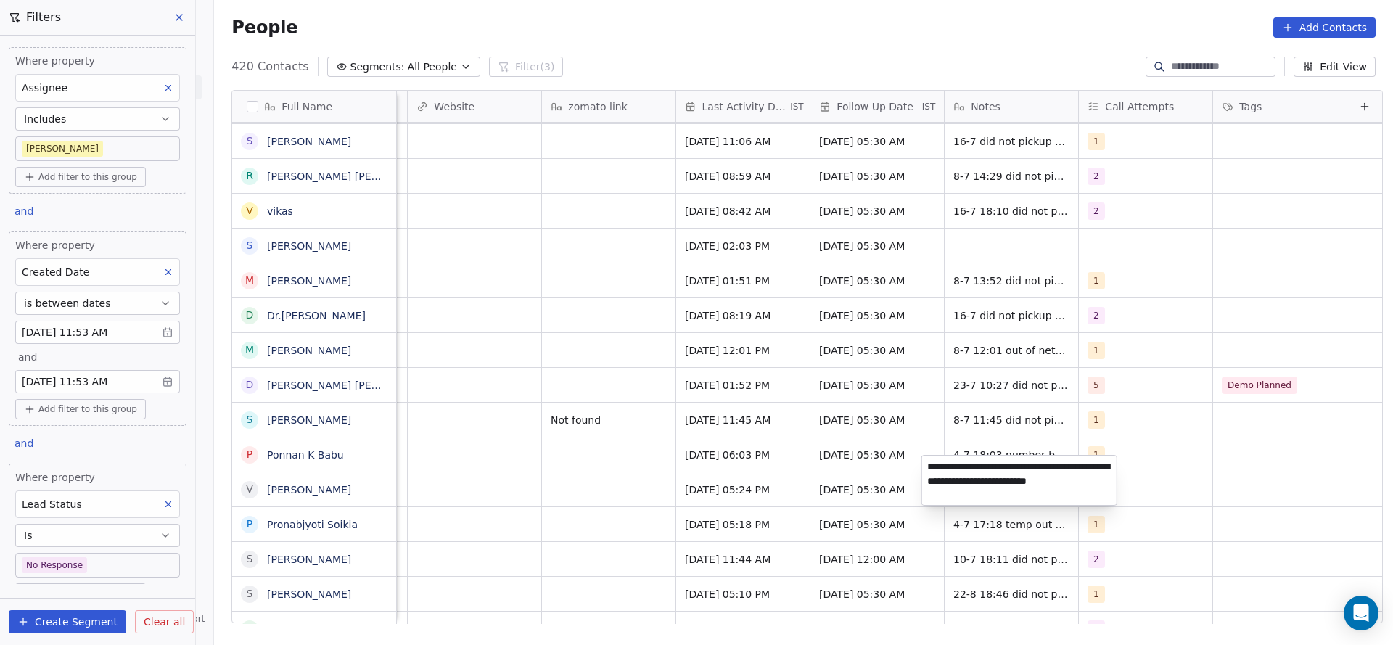
drag, startPoint x: 772, startPoint y: 487, endPoint x: 757, endPoint y: 496, distance: 17.9
click at [757, 496] on html "On2Cook India Pvt. Ltd. Contacts People Marketing Workflows Campaigns Sales Pip…" at bounding box center [696, 322] width 1393 height 645
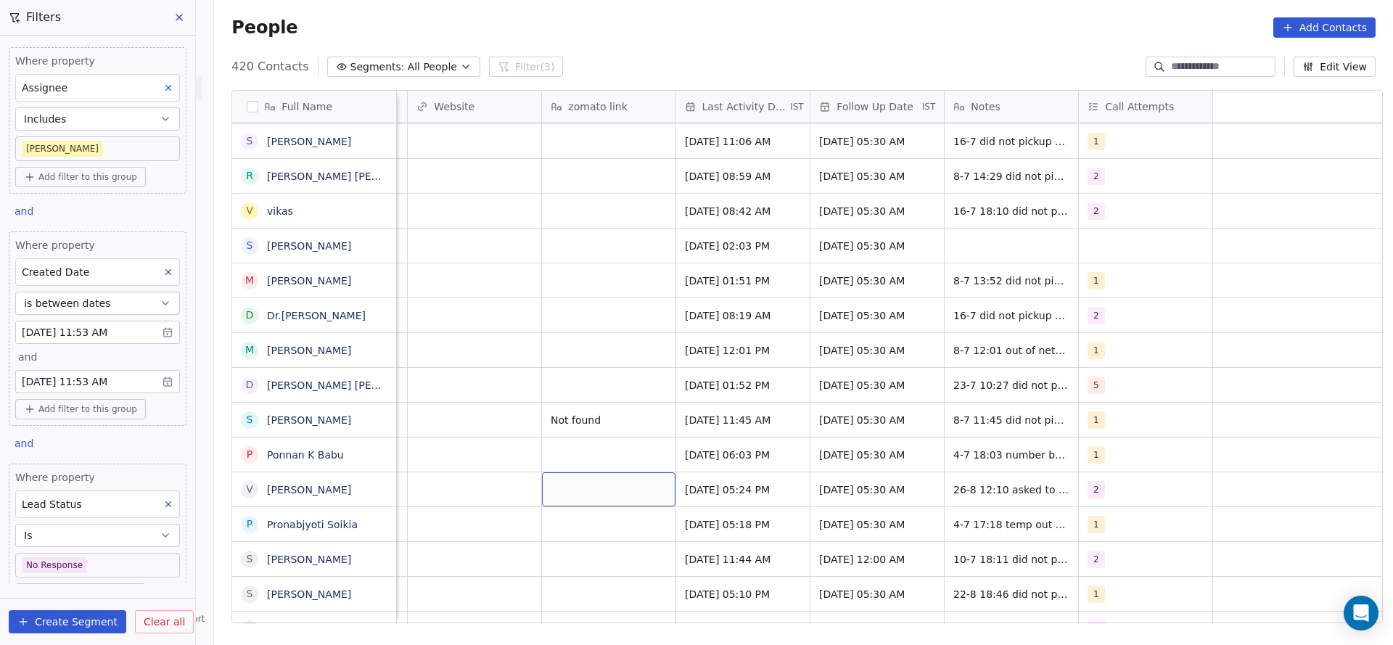
scroll to position [16, 1055]
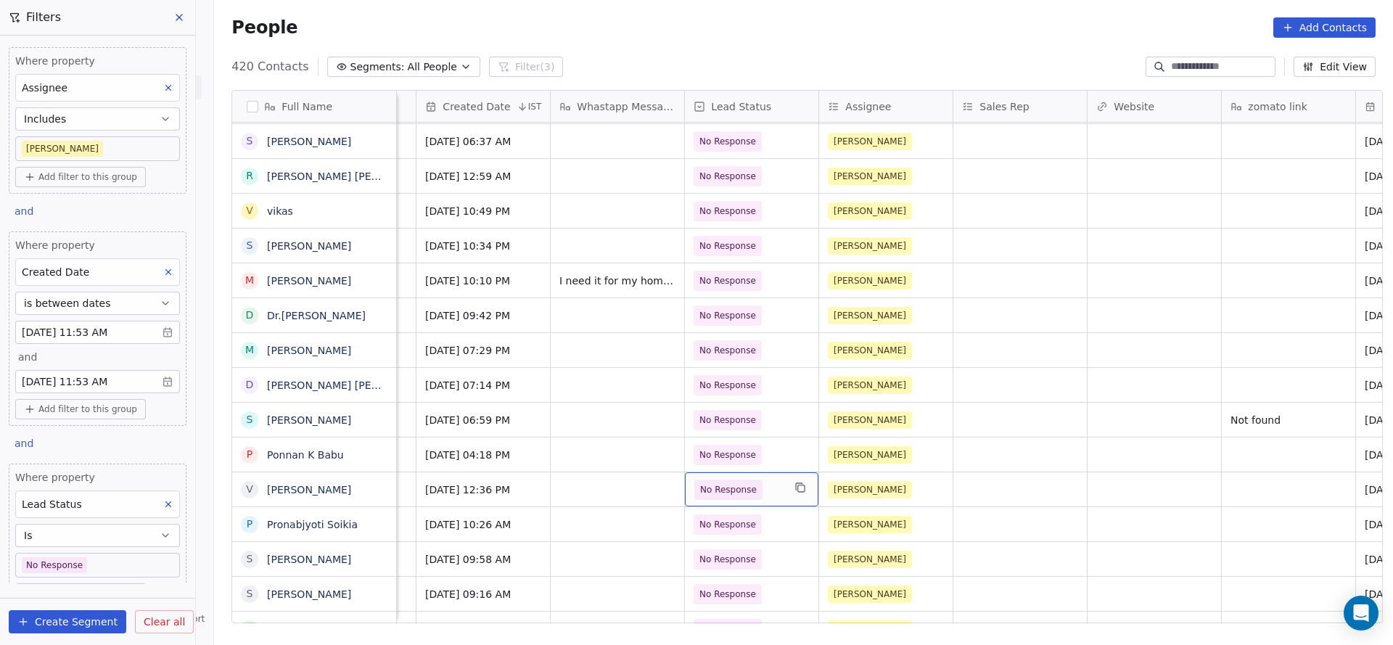
click at [766, 486] on div "No Response" at bounding box center [752, 489] width 134 height 34
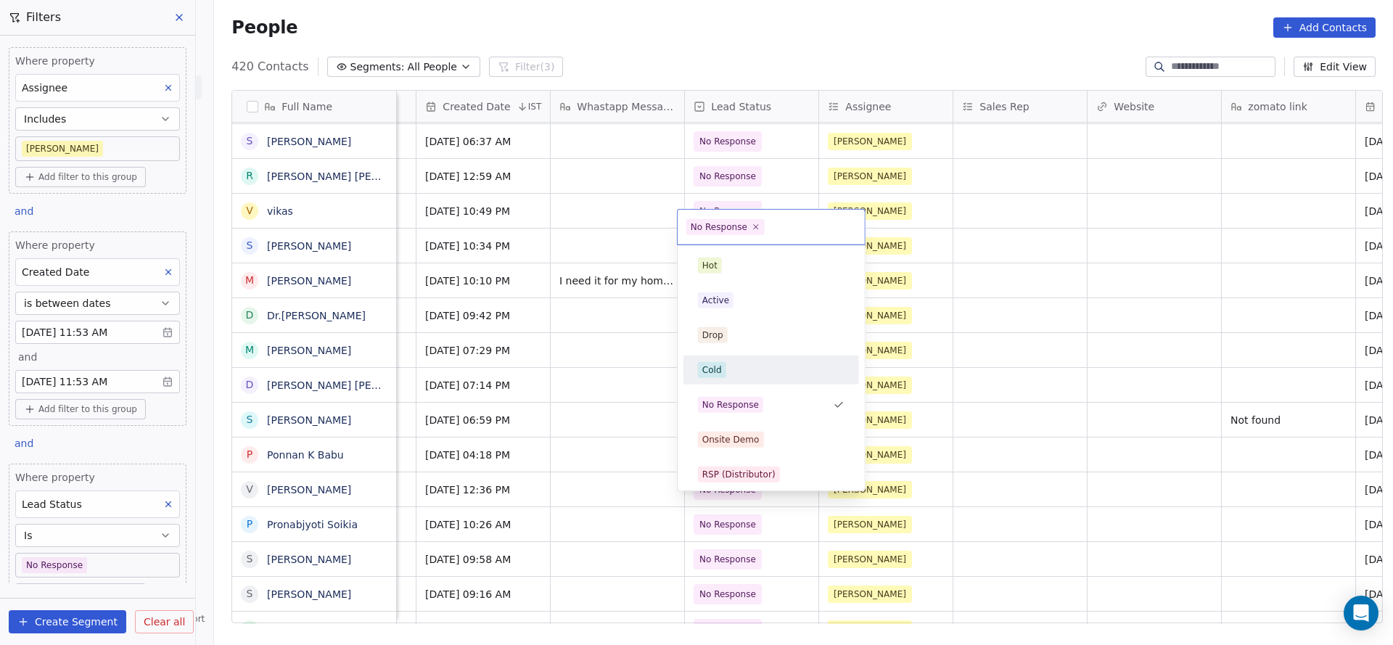
scroll to position [109, 0]
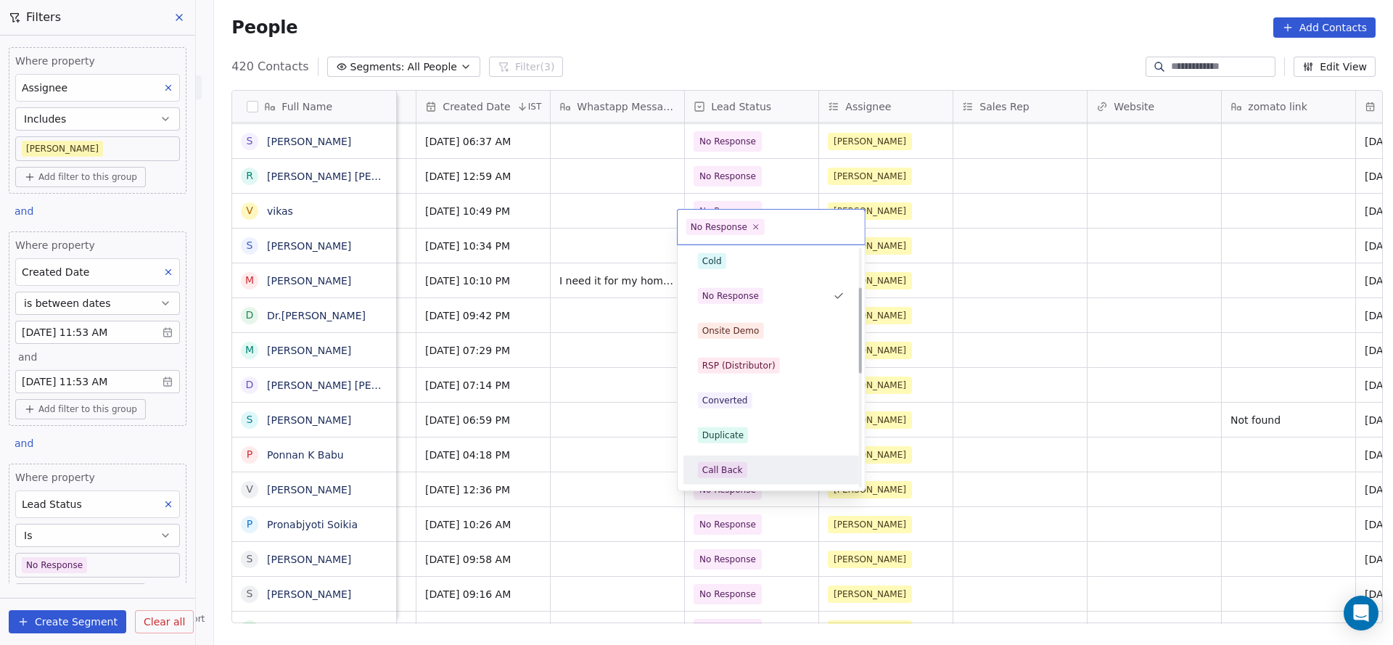
click at [745, 467] on div "Call Back" at bounding box center [771, 470] width 147 height 16
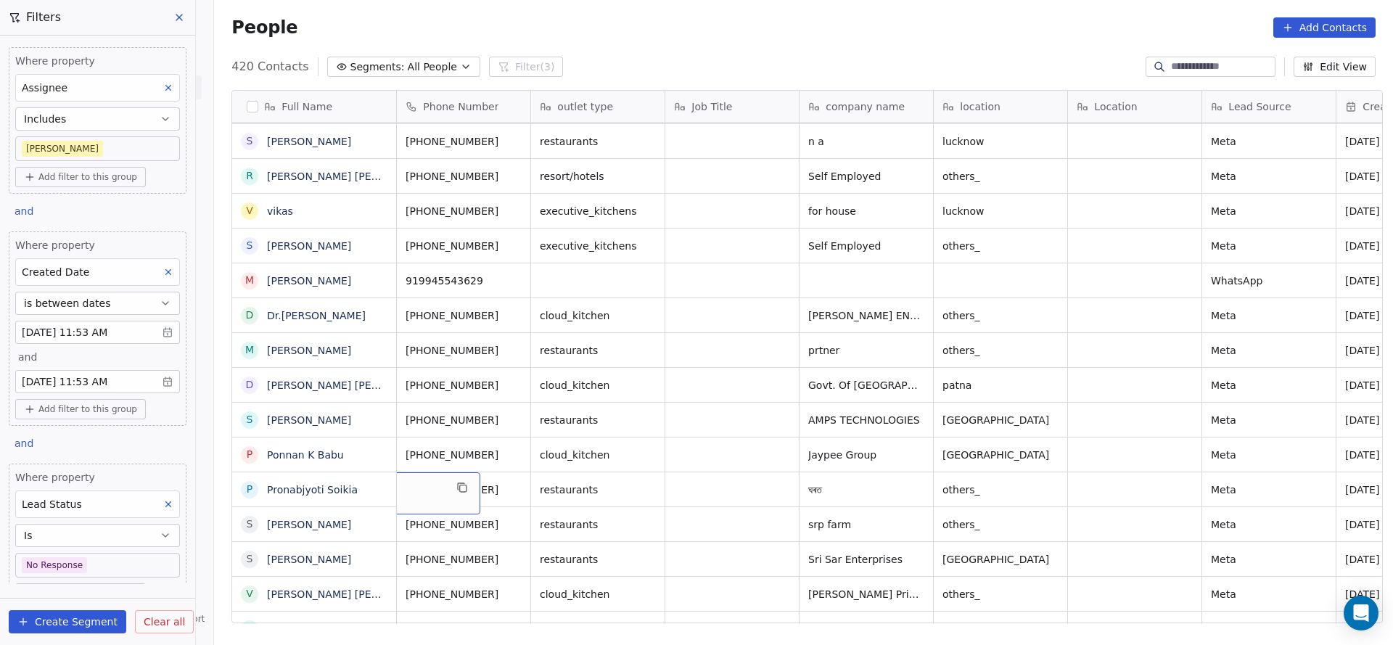
scroll to position [16, 0]
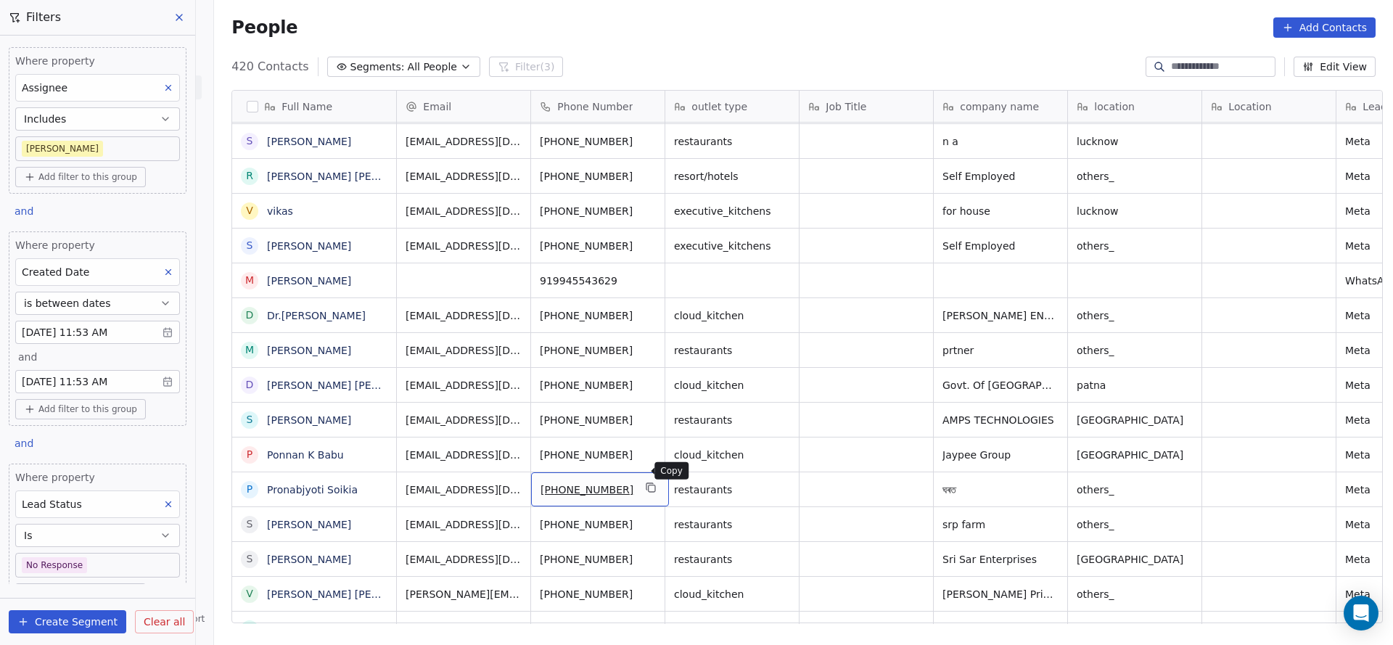
click at [643, 479] on button "grid" at bounding box center [651, 487] width 17 height 17
click at [646, 482] on icon "grid" at bounding box center [652, 488] width 12 height 12
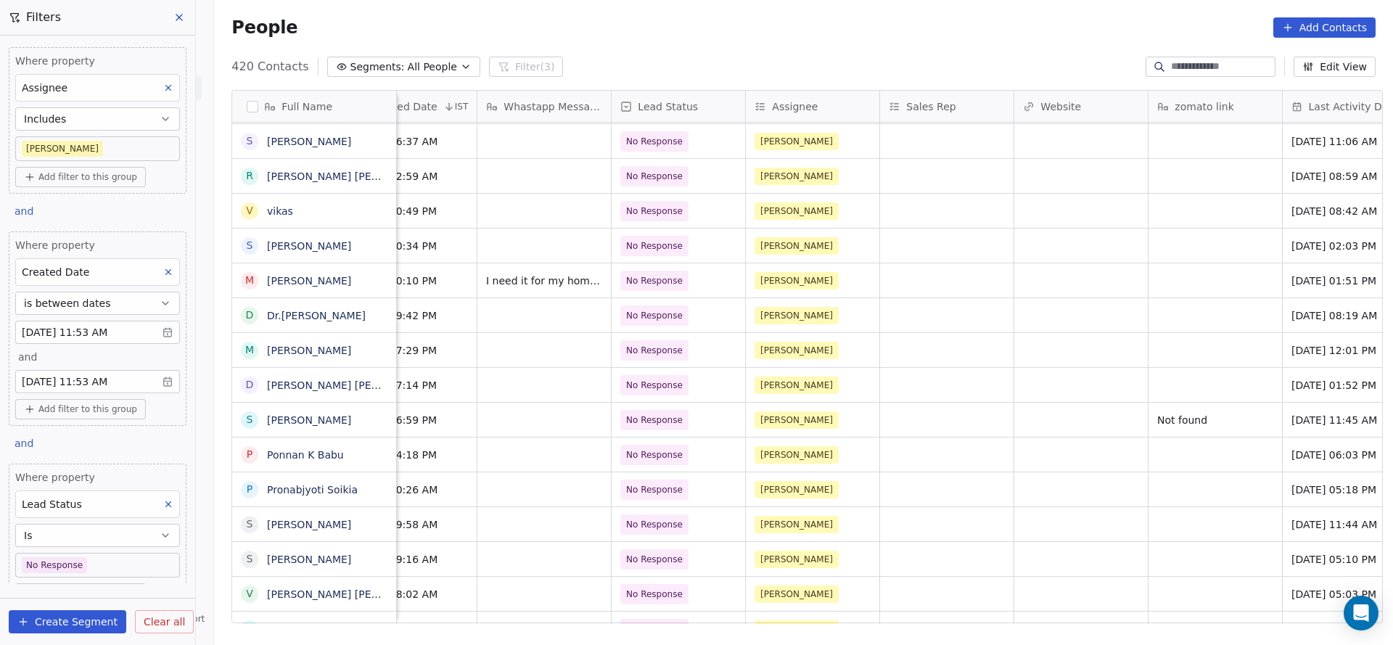
scroll to position [16, 1144]
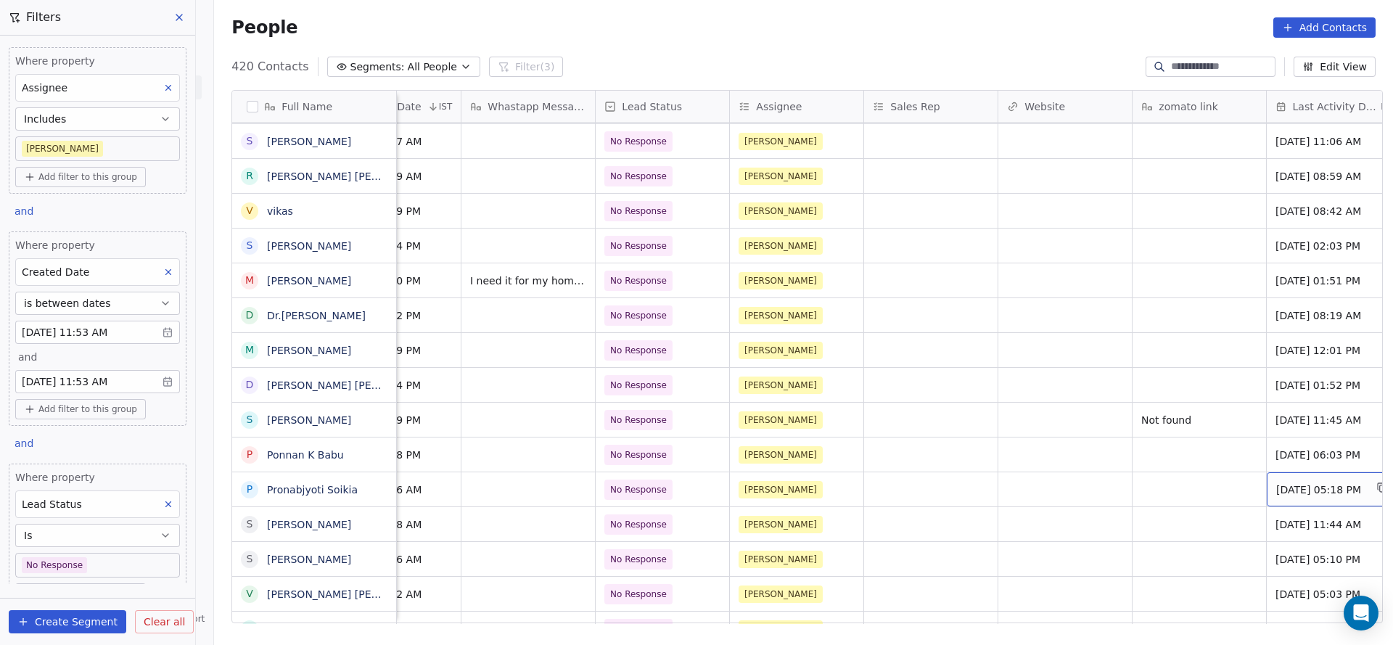
click at [1283, 483] on span "[DATE] 05:18 PM" at bounding box center [1321, 490] width 89 height 15
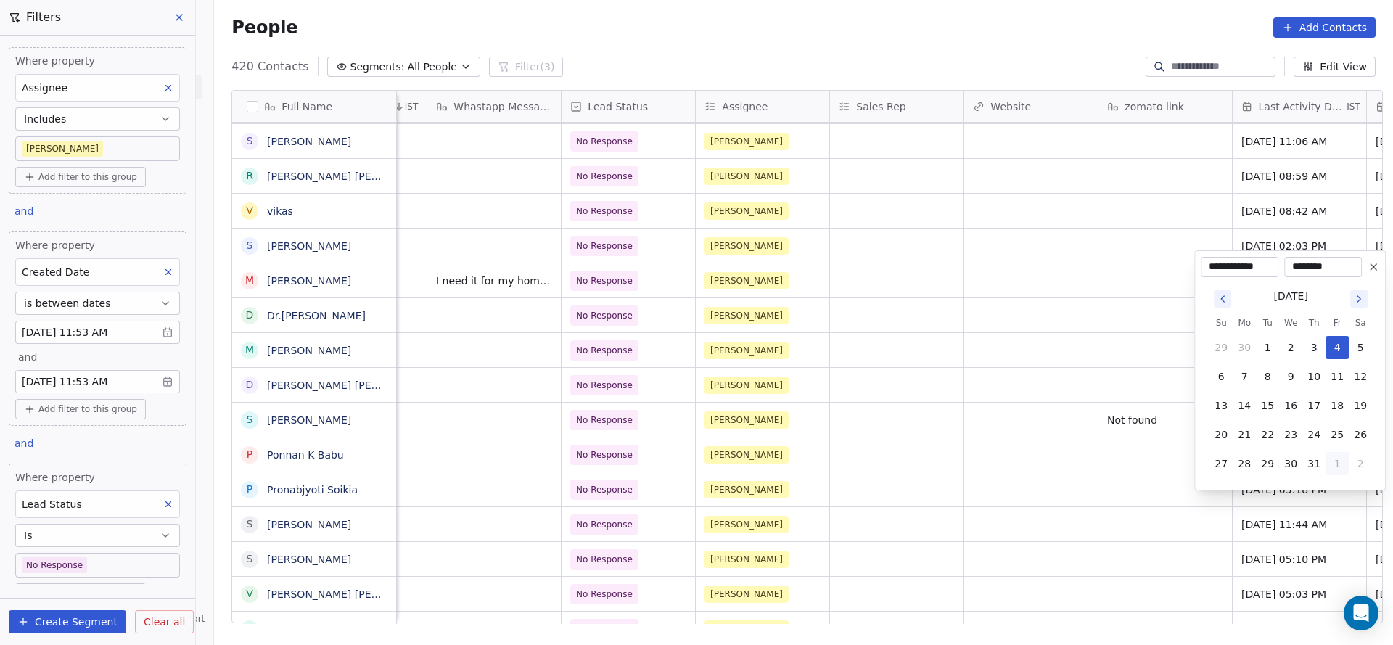
click at [1334, 464] on button "1" at bounding box center [1337, 463] width 23 height 23
click at [1260, 430] on button "26" at bounding box center [1267, 434] width 23 height 23
type input "**********"
drag, startPoint x: 1105, startPoint y: 457, endPoint x: 1038, endPoint y: 615, distance: 172.0
click at [1105, 457] on html "On2Cook India Pvt. Ltd. Contacts People Marketing Workflows Campaigns Sales Pip…" at bounding box center [696, 322] width 1393 height 645
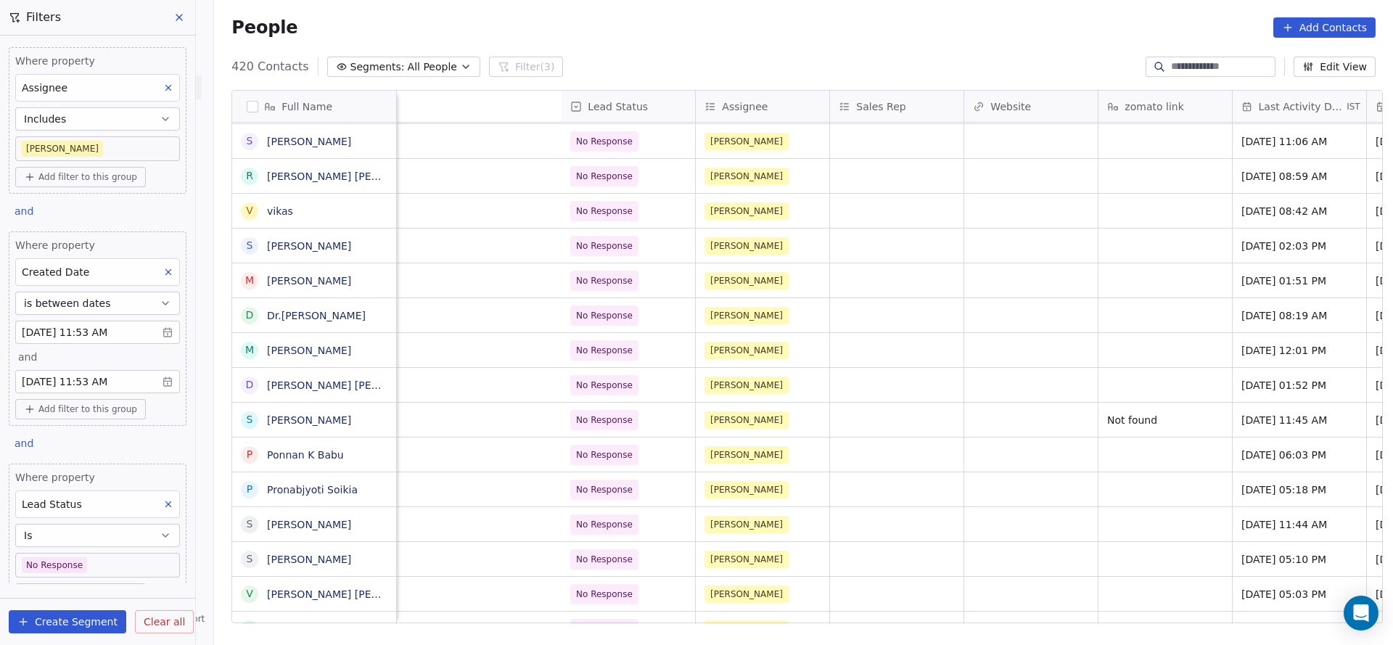
scroll to position [16, 1751]
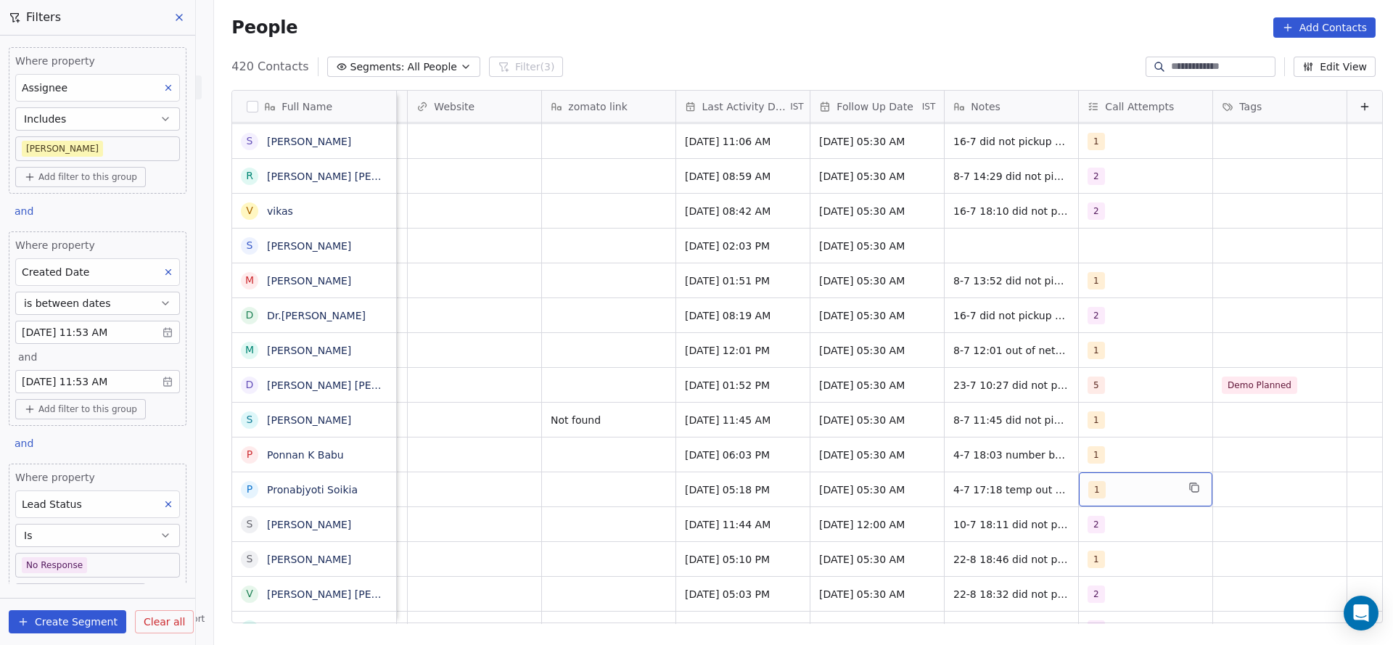
click at [1108, 481] on div "1" at bounding box center [1133, 489] width 89 height 17
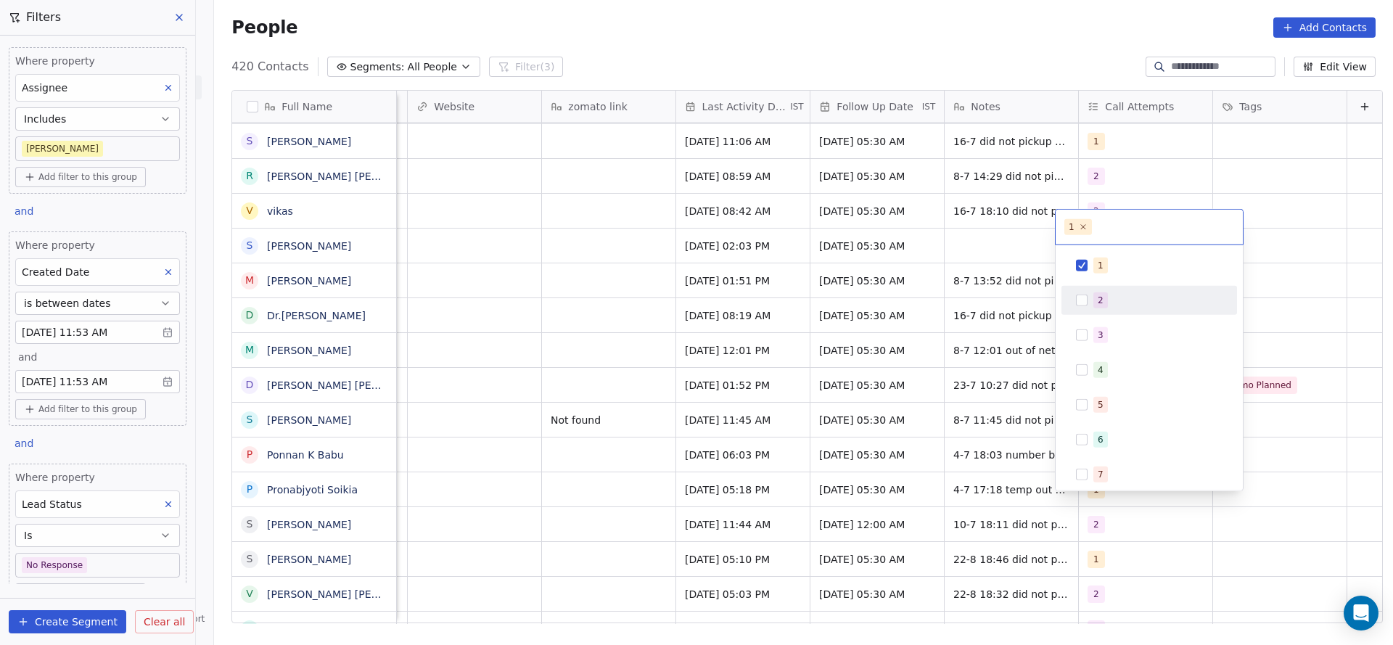
click at [1119, 306] on div "2" at bounding box center [1158, 300] width 129 height 16
click at [1090, 267] on div "1" at bounding box center [1150, 265] width 164 height 23
click at [935, 340] on html "On2Cook India Pvt. Ltd. Contacts People Marketing Workflows Campaigns Sales Pip…" at bounding box center [696, 322] width 1393 height 645
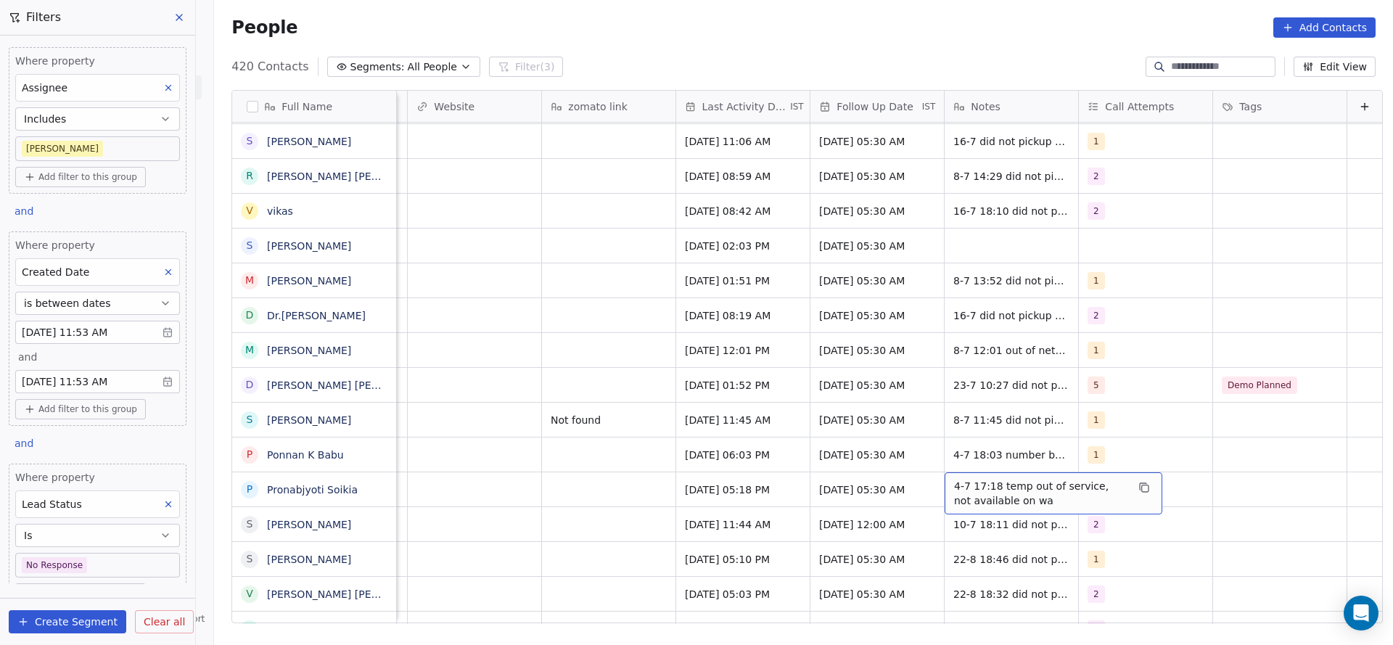
click at [956, 480] on span "4-7 17:18 temp out of service, not available on wa" at bounding box center [1040, 493] width 173 height 29
click at [933, 470] on textarea "**********" at bounding box center [1030, 478] width 216 height 45
type textarea "**********"
click at [711, 501] on html "On2Cook India Pvt. Ltd. Contacts People Marketing Workflows Campaigns Sales Pip…" at bounding box center [696, 322] width 1393 height 645
drag, startPoint x: 1121, startPoint y: 623, endPoint x: 1028, endPoint y: 620, distance: 93.7
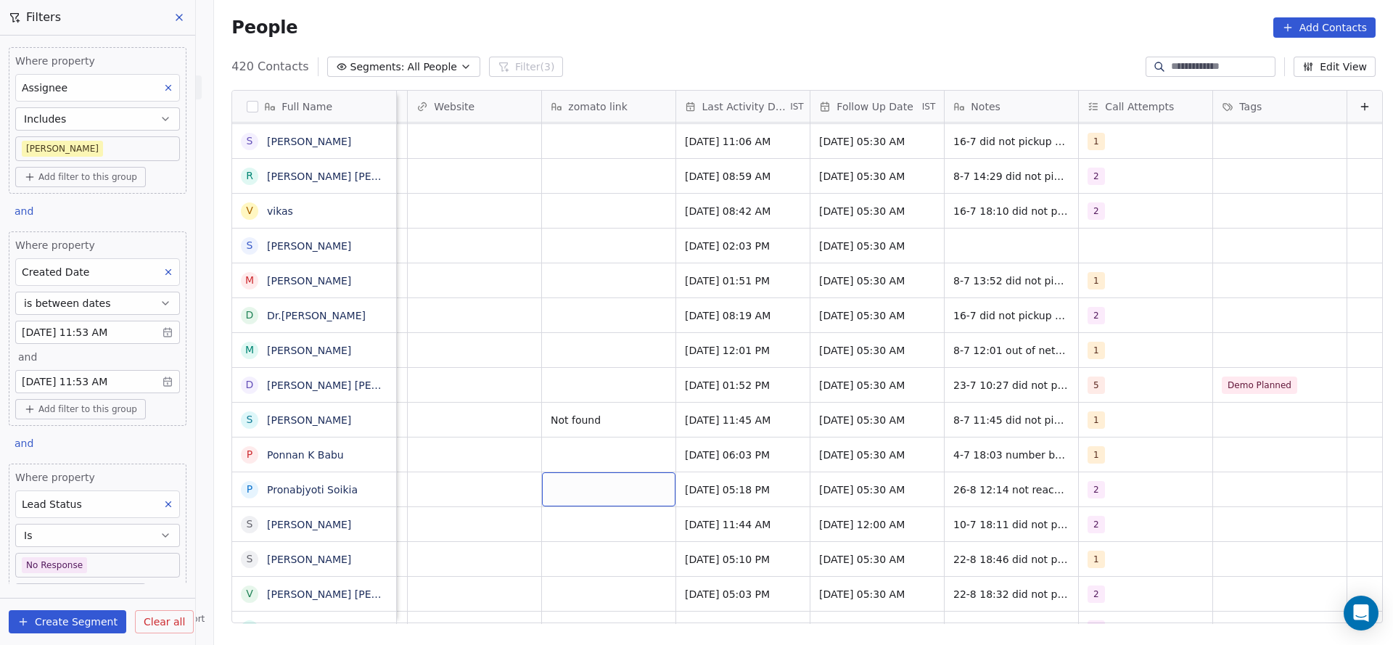
click at [1028, 620] on div "Lead Status Assignee Sales Rep Website zomato link Last Activity Date IST Follo…" at bounding box center [890, 357] width 986 height 533
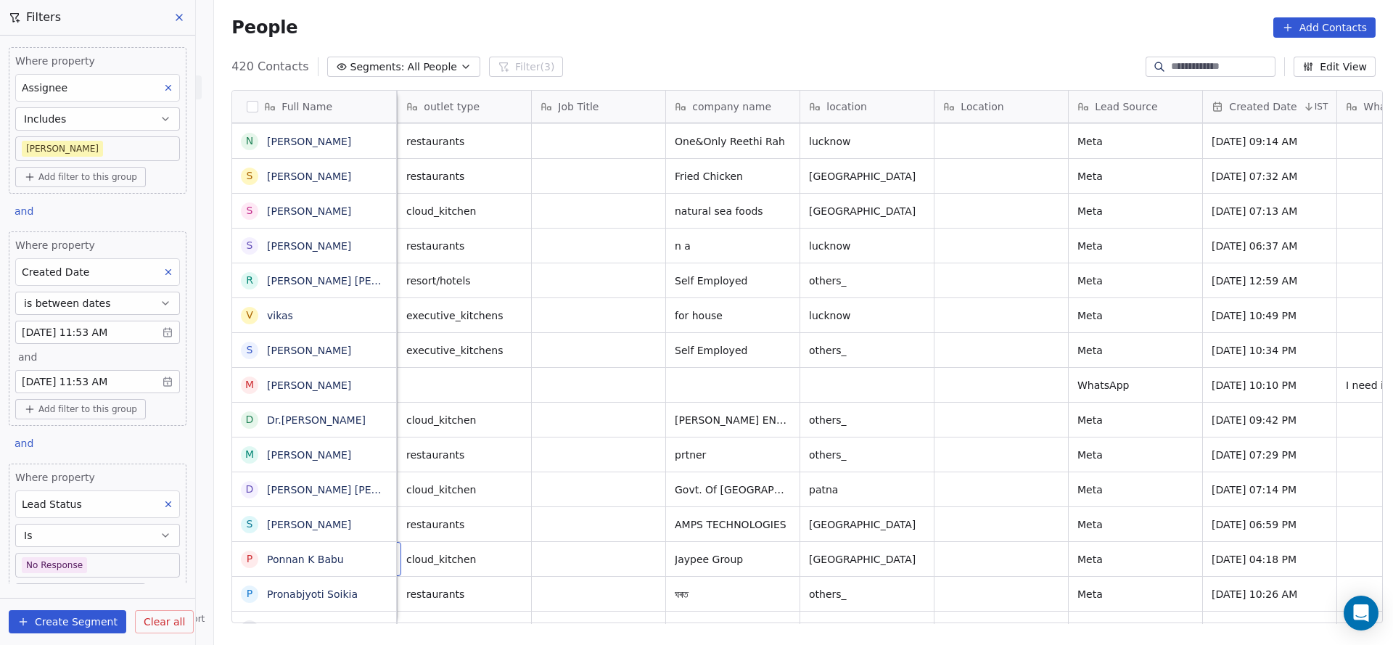
scroll to position [16, 134]
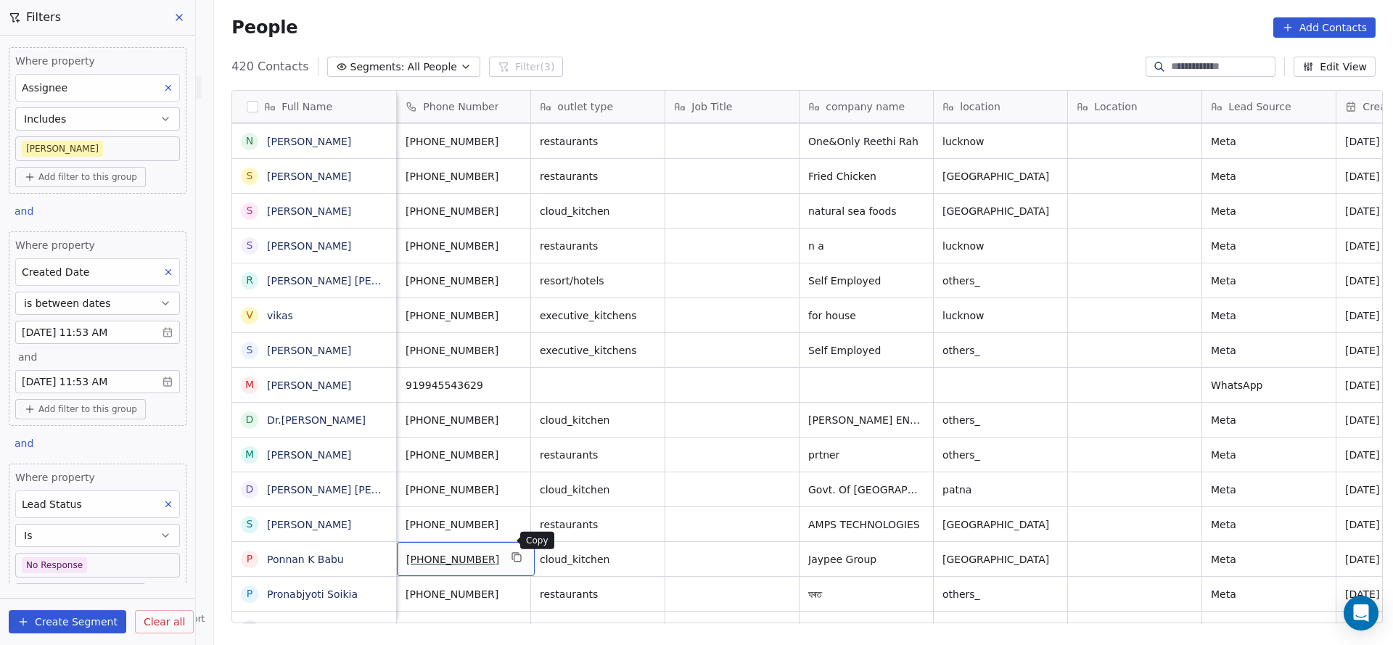
click at [512, 552] on icon "grid" at bounding box center [518, 558] width 12 height 12
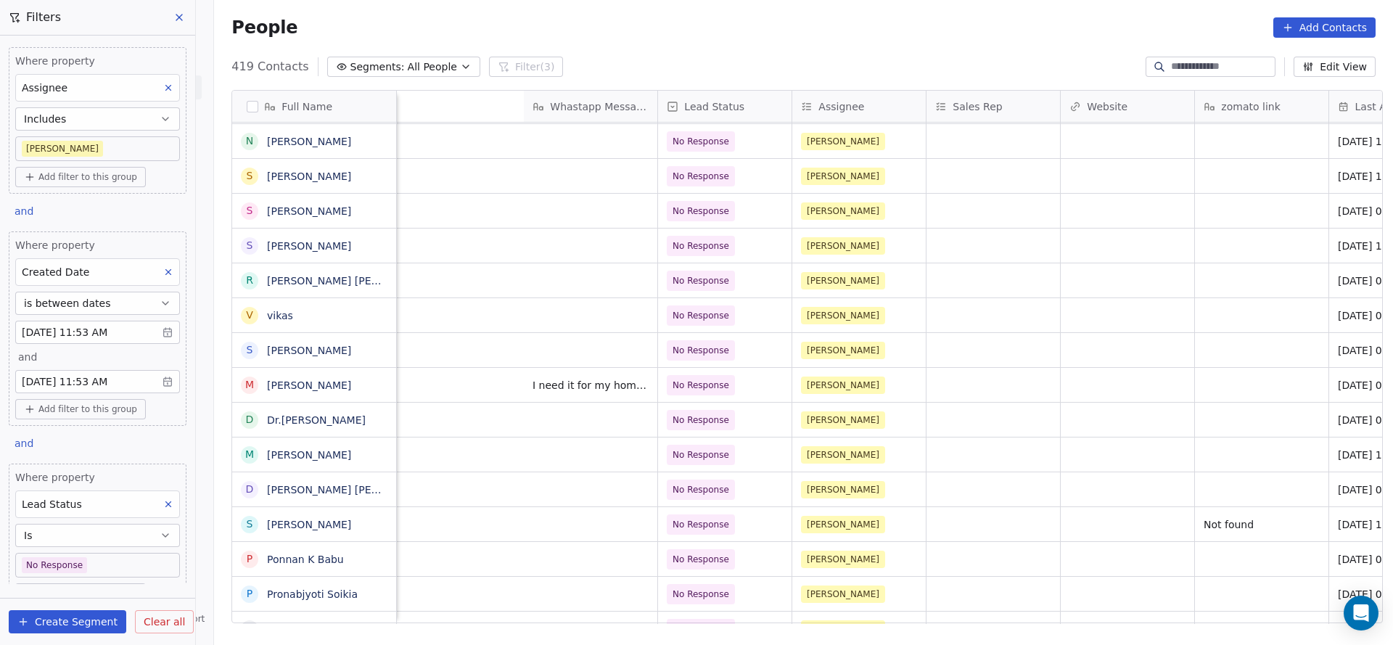
scroll to position [16, 1705]
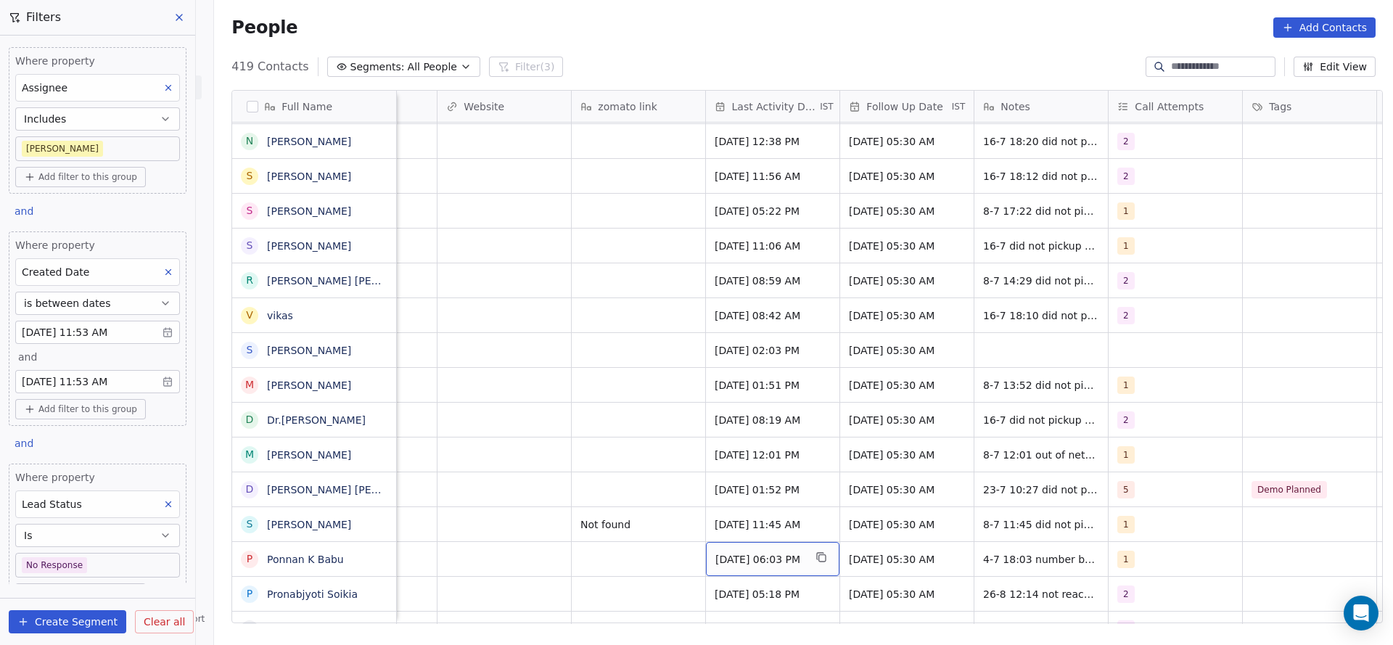
click at [766, 552] on span "[DATE] 06:03 PM" at bounding box center [760, 559] width 89 height 15
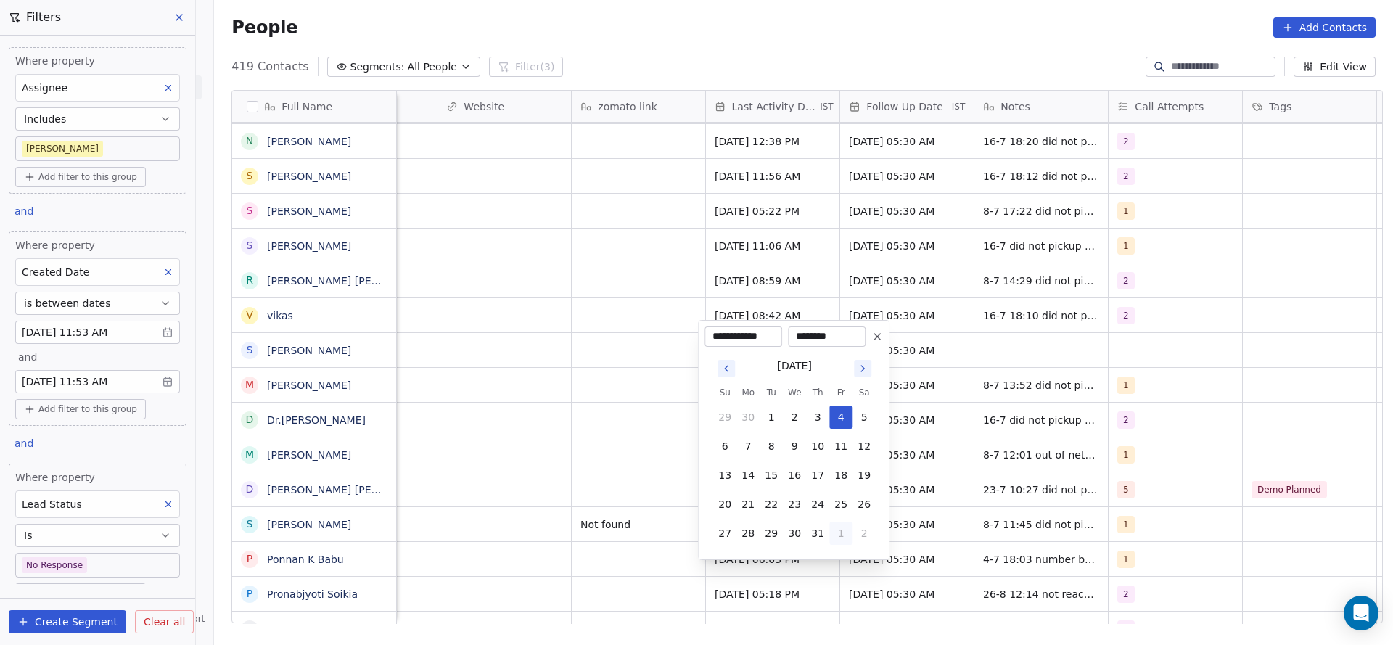
click at [840, 536] on button "1" at bounding box center [841, 533] width 23 height 23
click at [766, 499] on button "26" at bounding box center [771, 504] width 23 height 23
type input "**********"
click at [610, 526] on html "On2Cook India Pvt. Ltd. Contacts People Marketing Workflows Campaigns Sales Pip…" at bounding box center [696, 322] width 1393 height 645
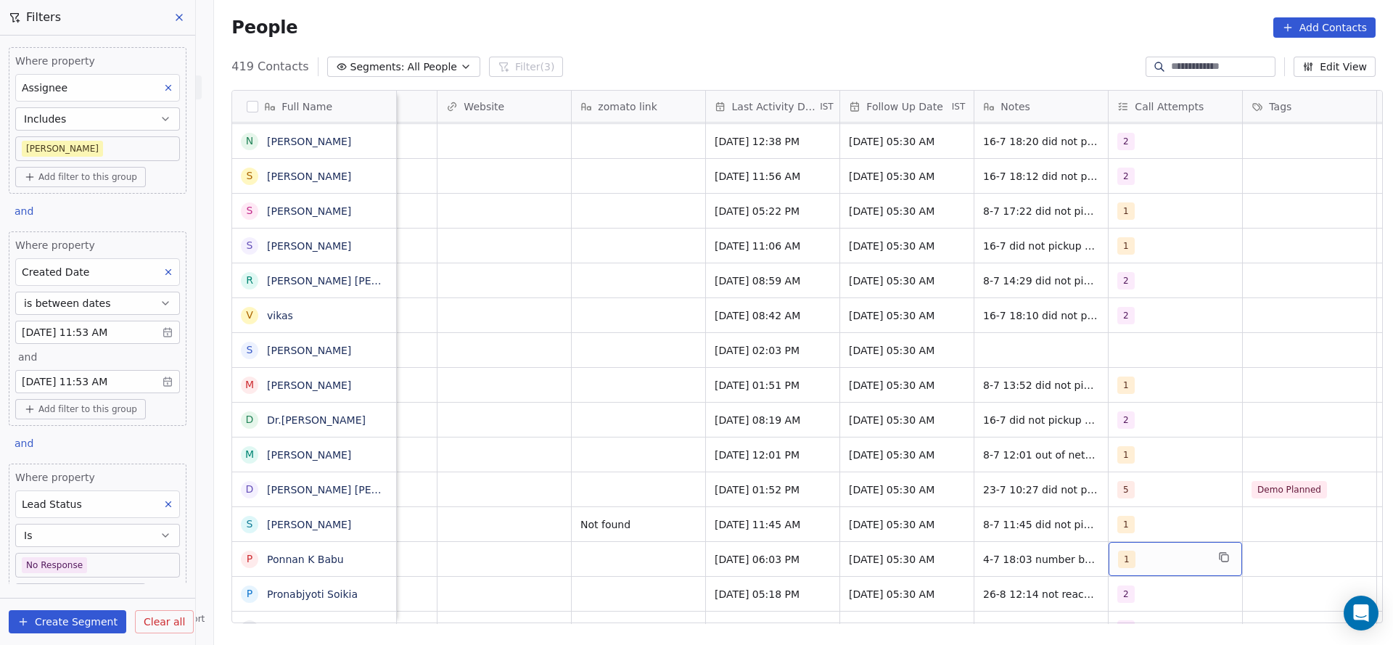
click at [1127, 551] on div "1" at bounding box center [1162, 559] width 89 height 17
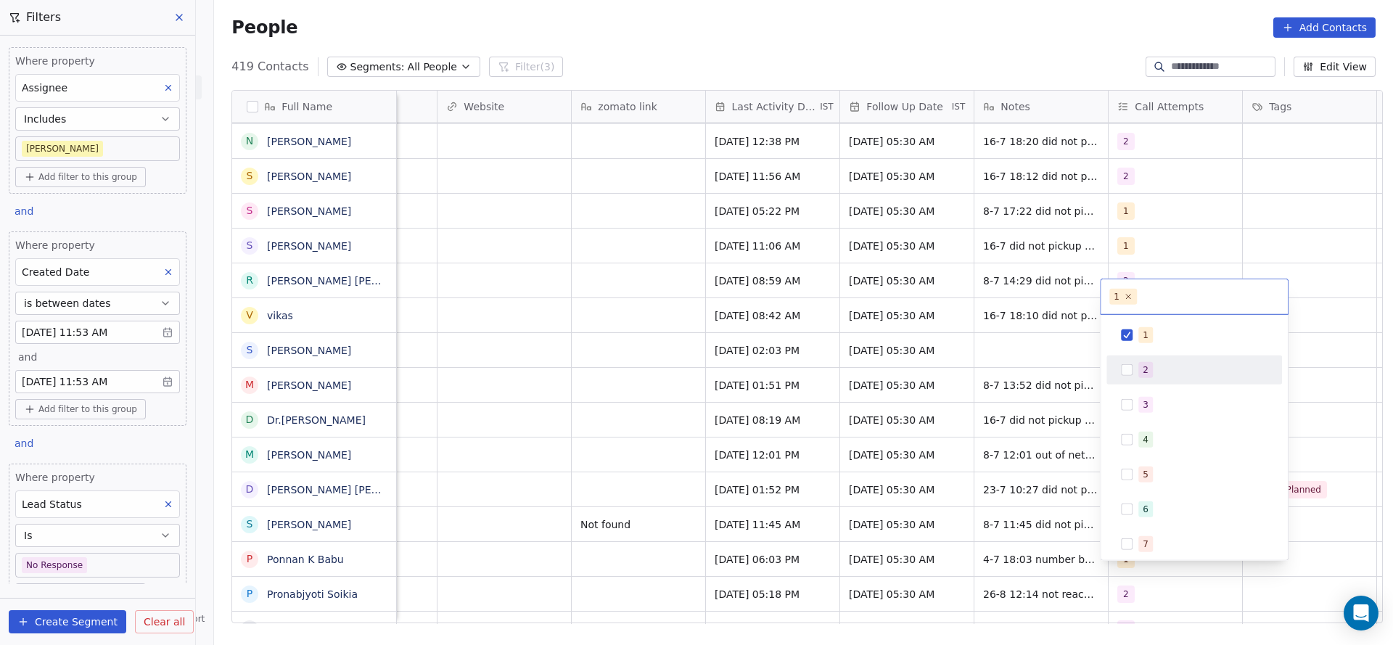
click at [1136, 372] on div "2" at bounding box center [1195, 370] width 164 height 23
click at [1123, 327] on div "1" at bounding box center [1195, 335] width 164 height 23
drag, startPoint x: 1014, startPoint y: 433, endPoint x: 872, endPoint y: 540, distance: 177.8
click at [1014, 434] on html "On2Cook India Pvt. Ltd. Contacts People Marketing Workflows Campaigns Sales Pip…" at bounding box center [696, 322] width 1393 height 645
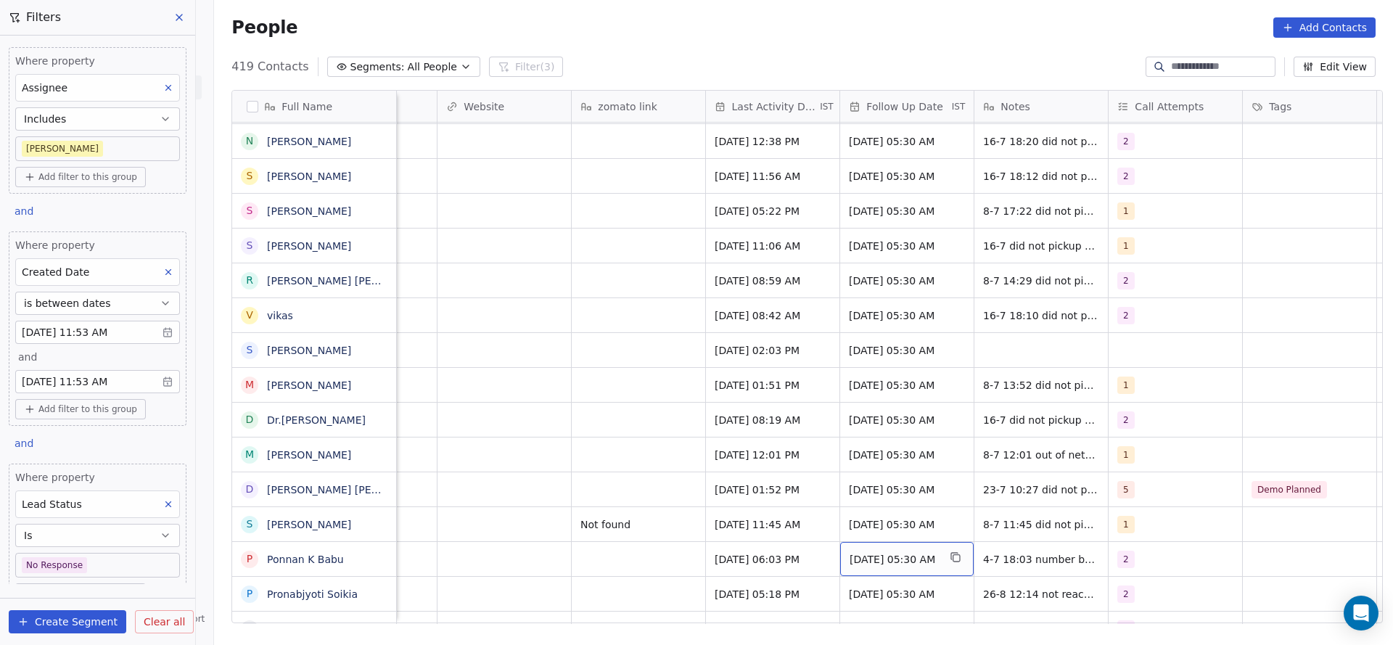
click at [872, 552] on span "[DATE] 05:30 AM" at bounding box center [894, 559] width 89 height 15
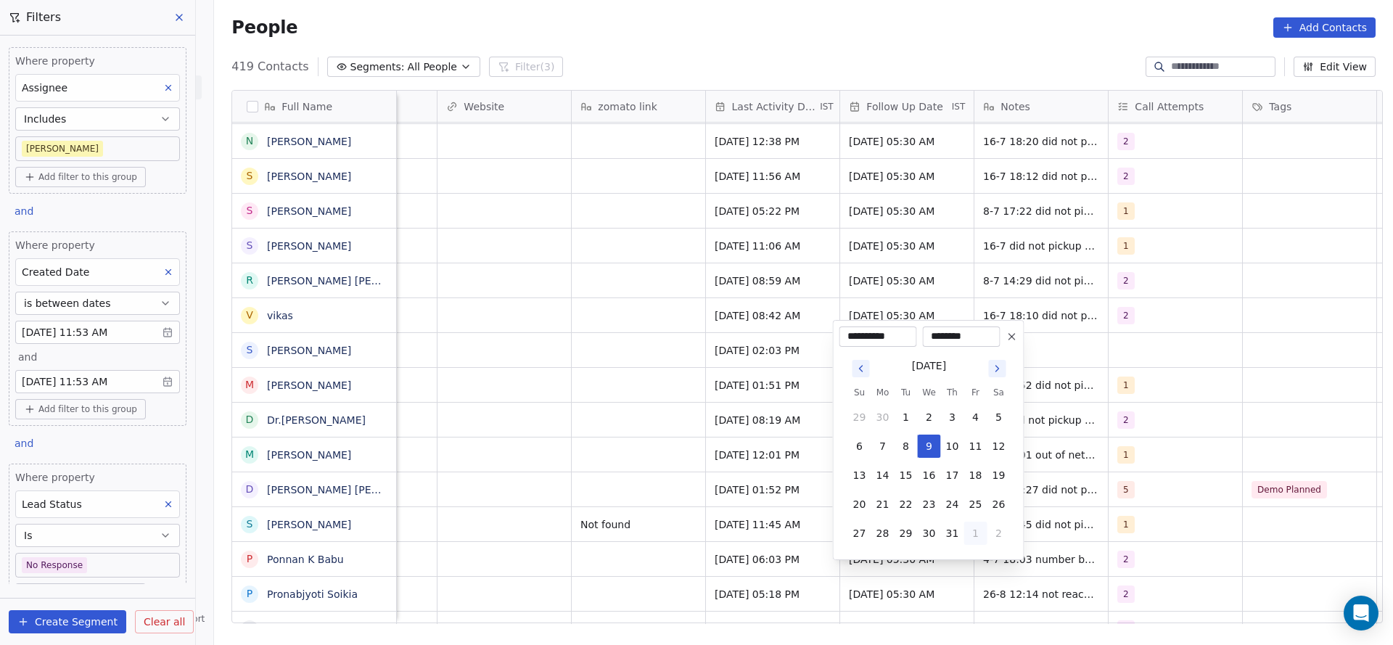
click at [982, 533] on button "1" at bounding box center [976, 533] width 23 height 23
click at [972, 533] on button "5" at bounding box center [976, 533] width 23 height 23
type input "**********"
click at [1065, 542] on html "On2Cook India Pvt. Ltd. Contacts People Marketing Workflows Campaigns Sales Pip…" at bounding box center [696, 322] width 1393 height 645
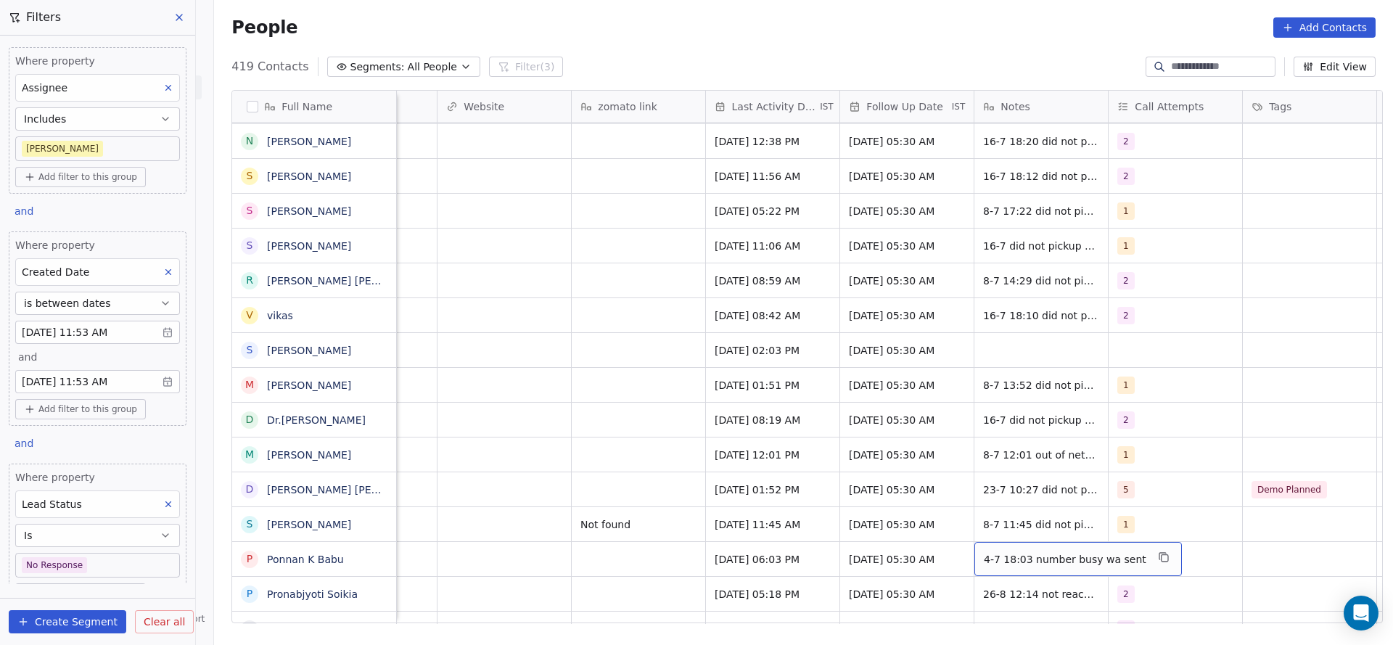
click at [1021, 552] on span "4-7 18:03 number busy wa sent" at bounding box center [1065, 559] width 163 height 15
click at [980, 541] on textarea "**********" at bounding box center [1061, 547] width 188 height 45
type textarea "**********"
click at [507, 555] on html "On2Cook India Pvt. Ltd. Contacts People Marketing Workflows Campaigns Sales Pip…" at bounding box center [696, 322] width 1393 height 645
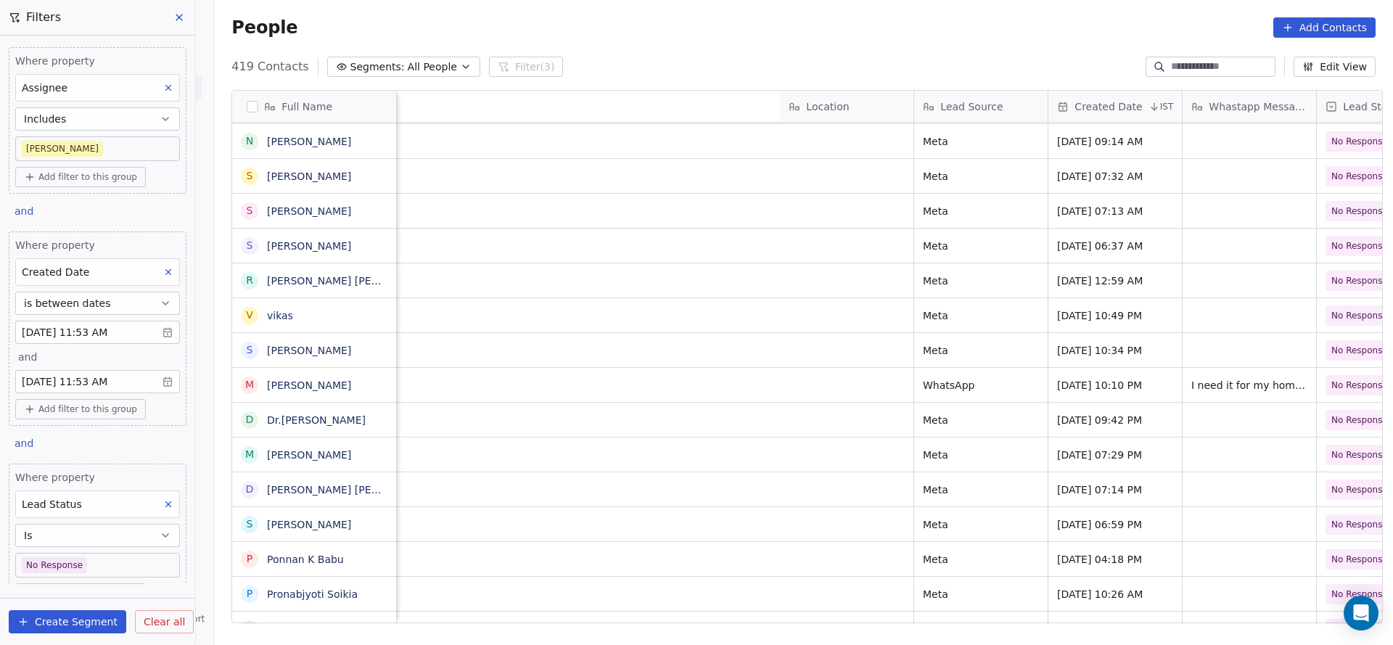
scroll to position [16, 1286]
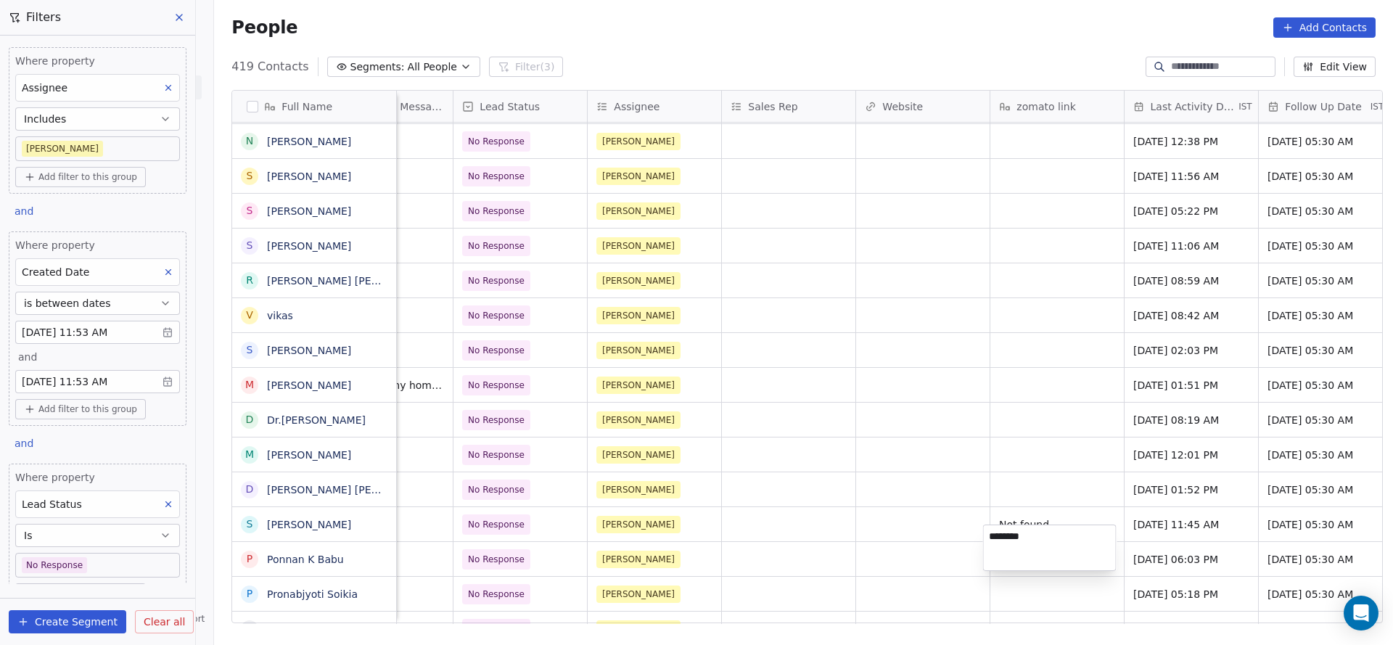
type textarea "*********"
click at [864, 545] on html "On2Cook India Pvt. Ltd. Contacts People Marketing Workflows Campaigns Sales Pip…" at bounding box center [696, 322] width 1393 height 645
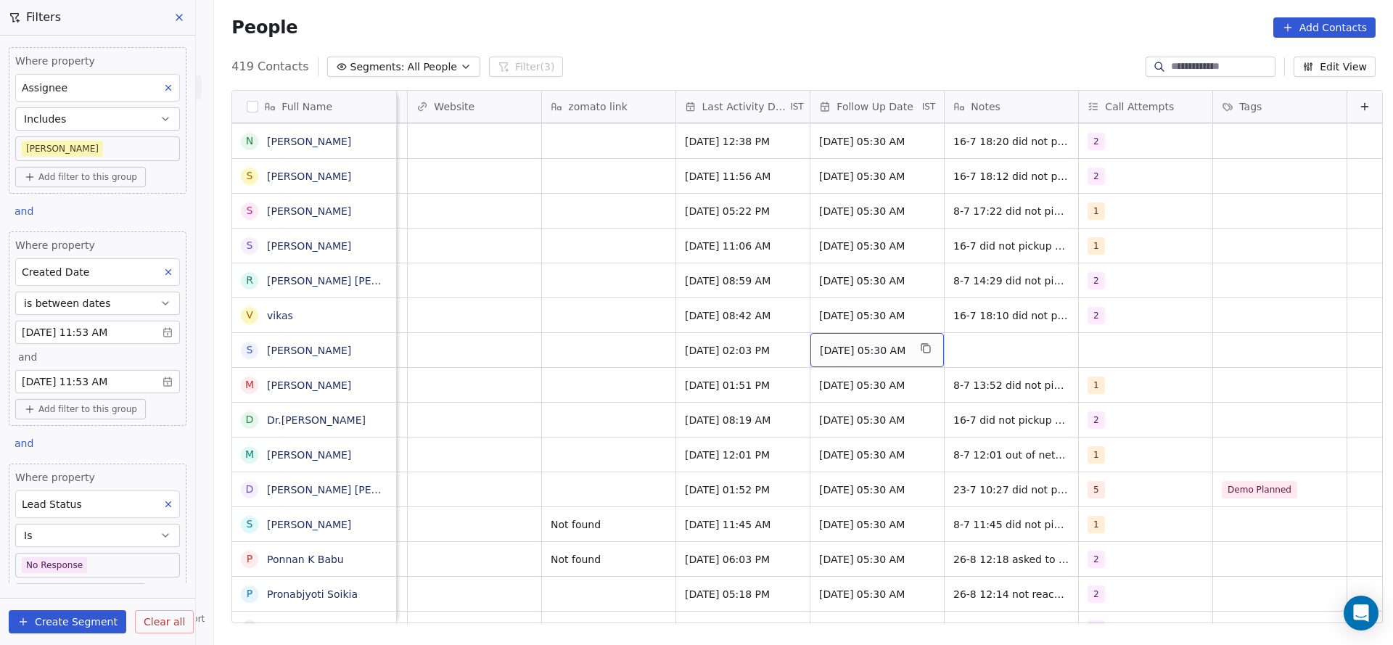
click at [888, 346] on div "[DATE] 05:30 AM" at bounding box center [878, 350] width 134 height 34
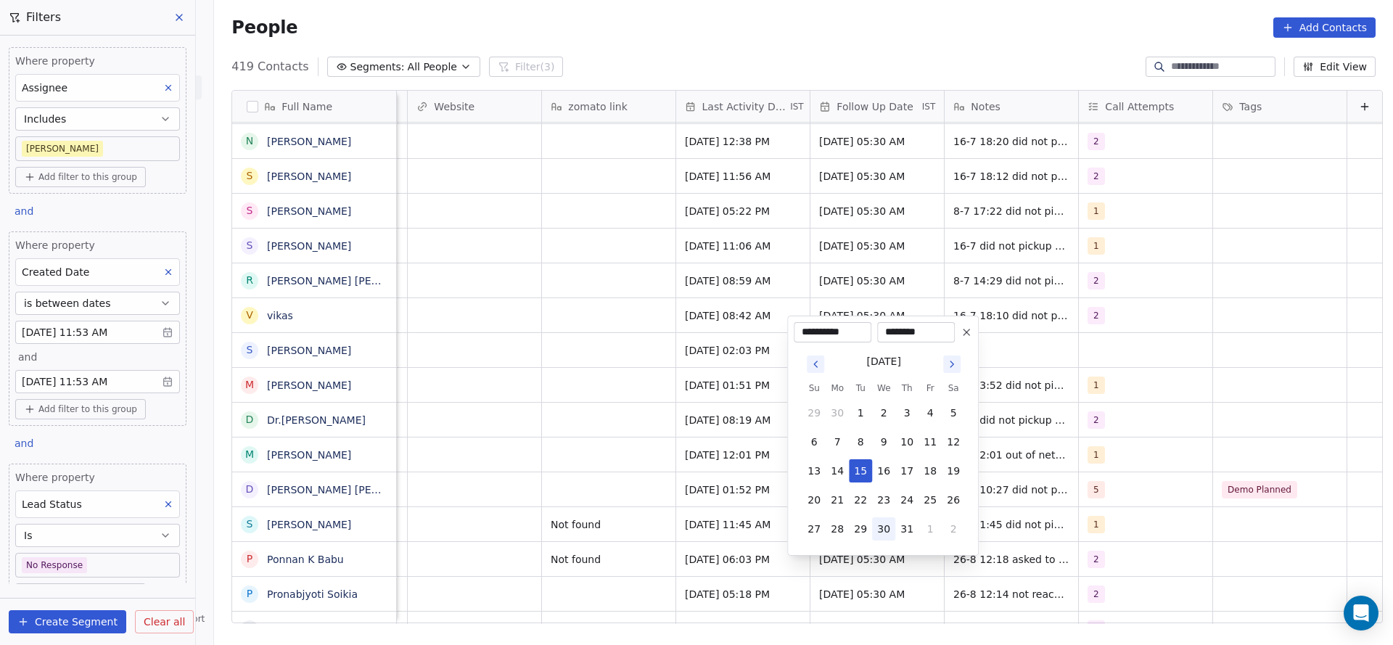
click at [889, 527] on button "30" at bounding box center [883, 528] width 23 height 23
type input "**********"
click at [897, 337] on input "********" at bounding box center [916, 332] width 72 height 15
click at [908, 338] on input "********" at bounding box center [916, 332] width 72 height 15
click at [923, 329] on input "********" at bounding box center [916, 332] width 72 height 15
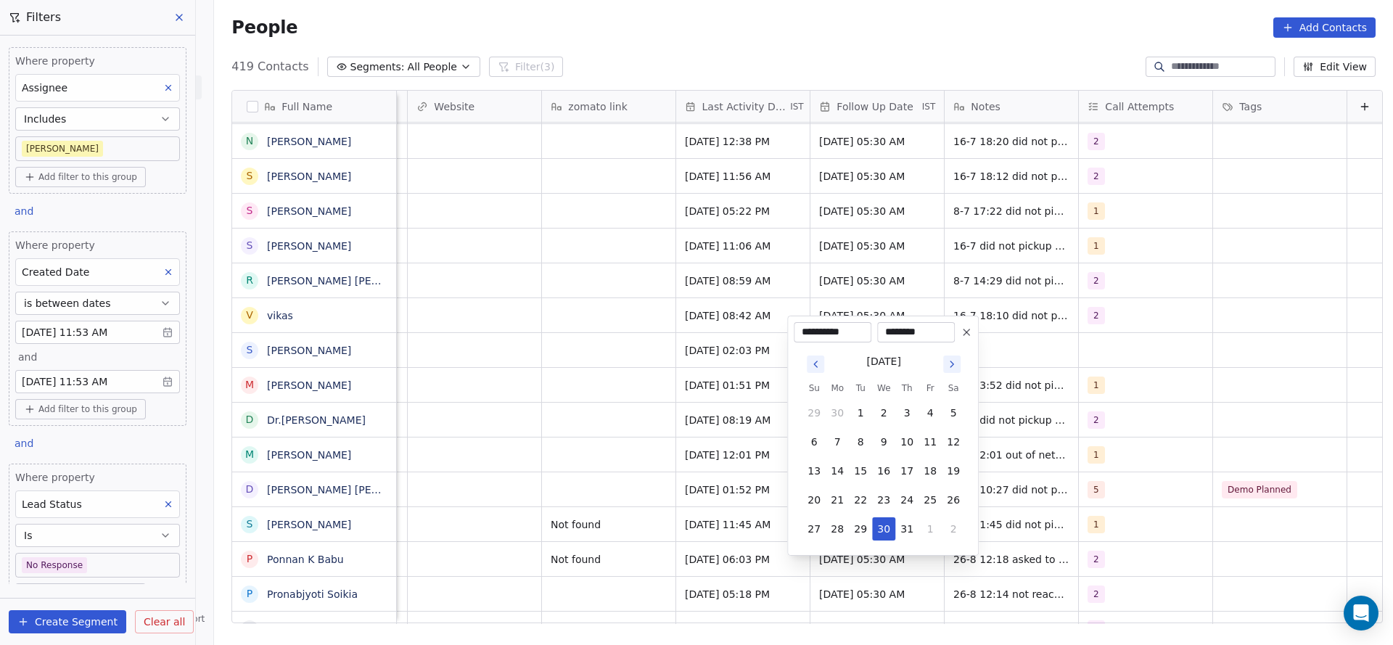
type input "********"
click at [1214, 340] on html "On2Cook India Pvt. Ltd. Contacts People Marketing Workflows Campaigns Sales Pip…" at bounding box center [696, 322] width 1393 height 645
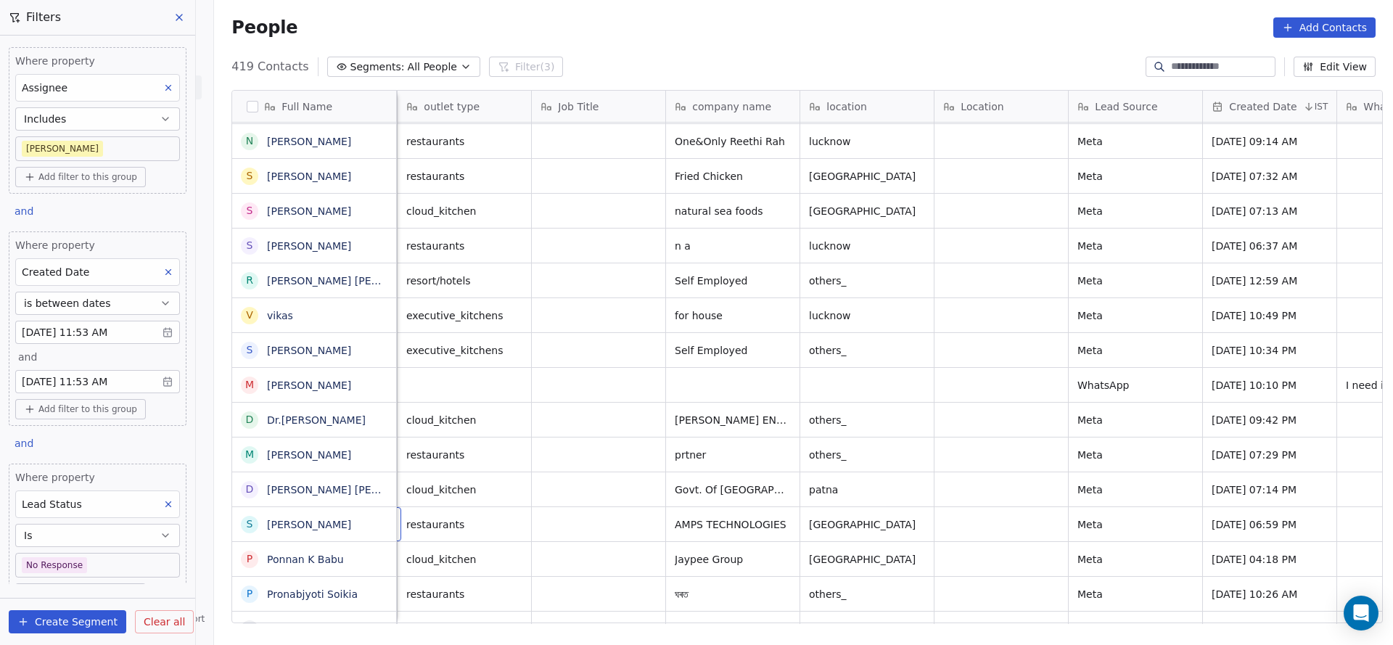
scroll to position [16, 134]
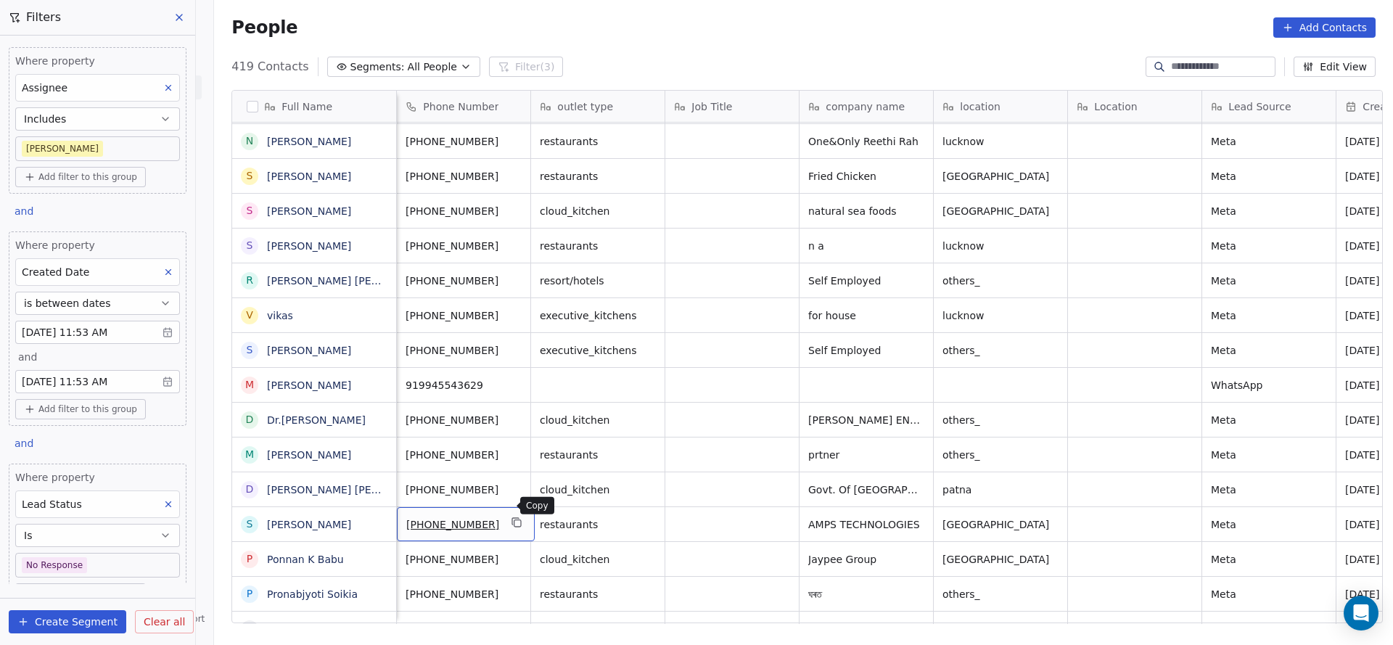
click at [511, 514] on button "grid" at bounding box center [517, 522] width 17 height 17
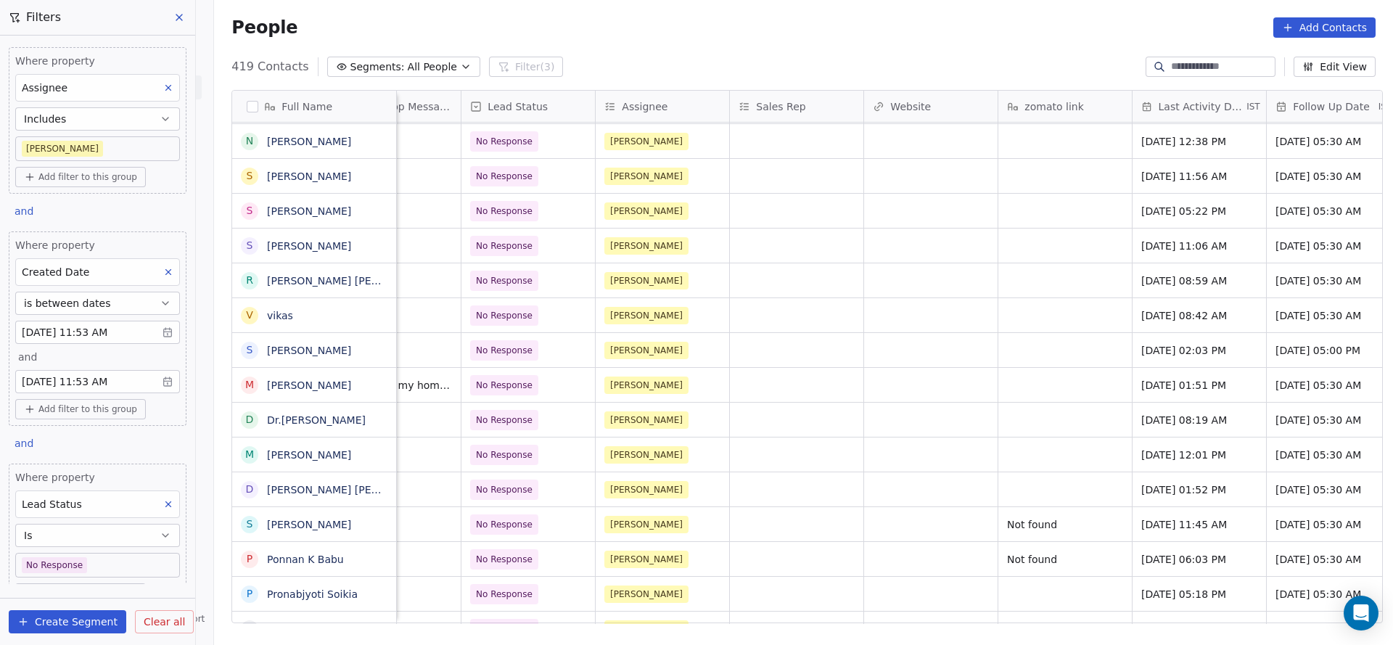
scroll to position [16, 1470]
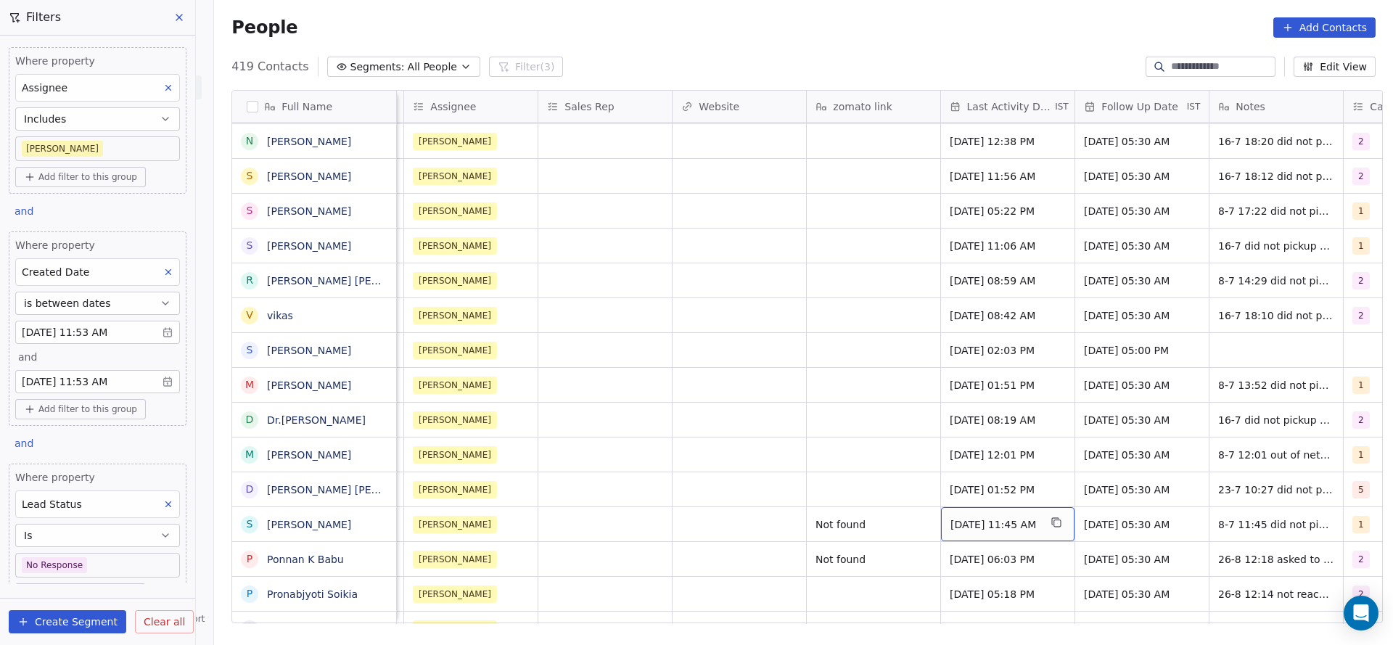
click at [1002, 517] on span "[DATE] 11:45 AM" at bounding box center [995, 524] width 89 height 15
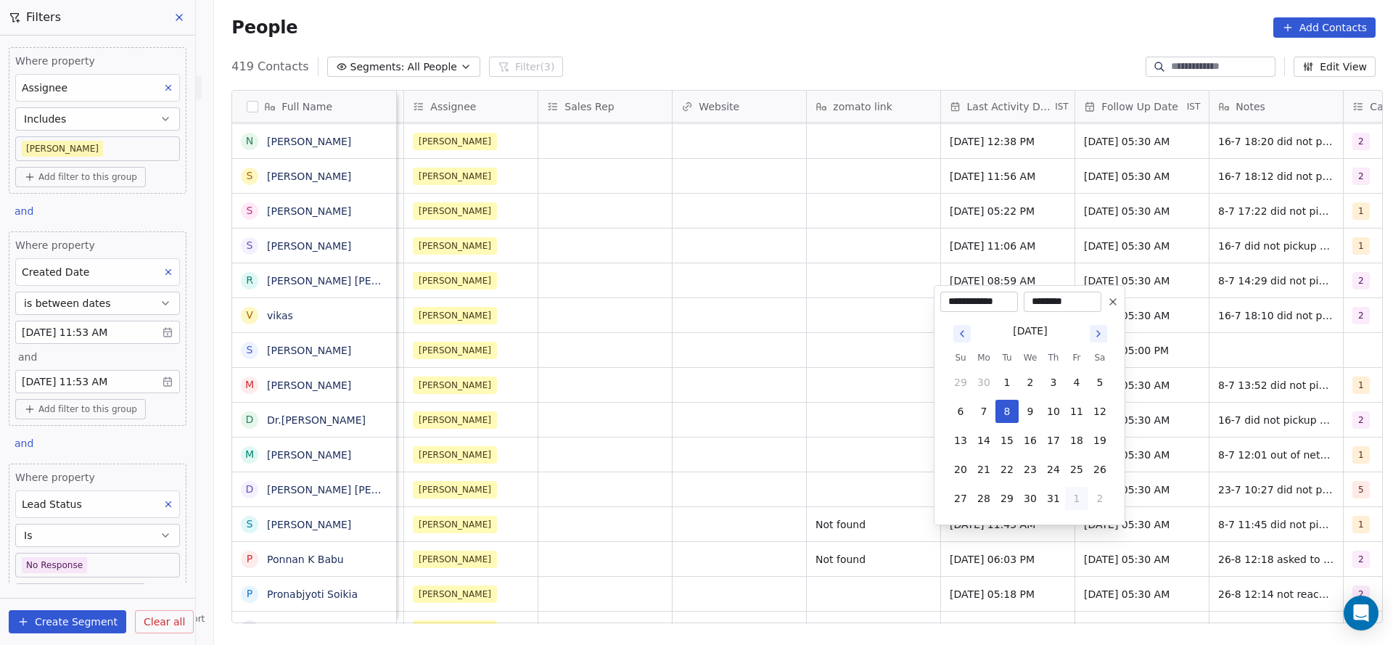
click at [1070, 505] on button "1" at bounding box center [1076, 498] width 23 height 23
click at [1002, 462] on button "26" at bounding box center [1007, 469] width 23 height 23
type input "**********"
click at [829, 477] on html "On2Cook India Pvt. Ltd. Contacts People Marketing Workflows Campaigns Sales Pip…" at bounding box center [696, 322] width 1393 height 645
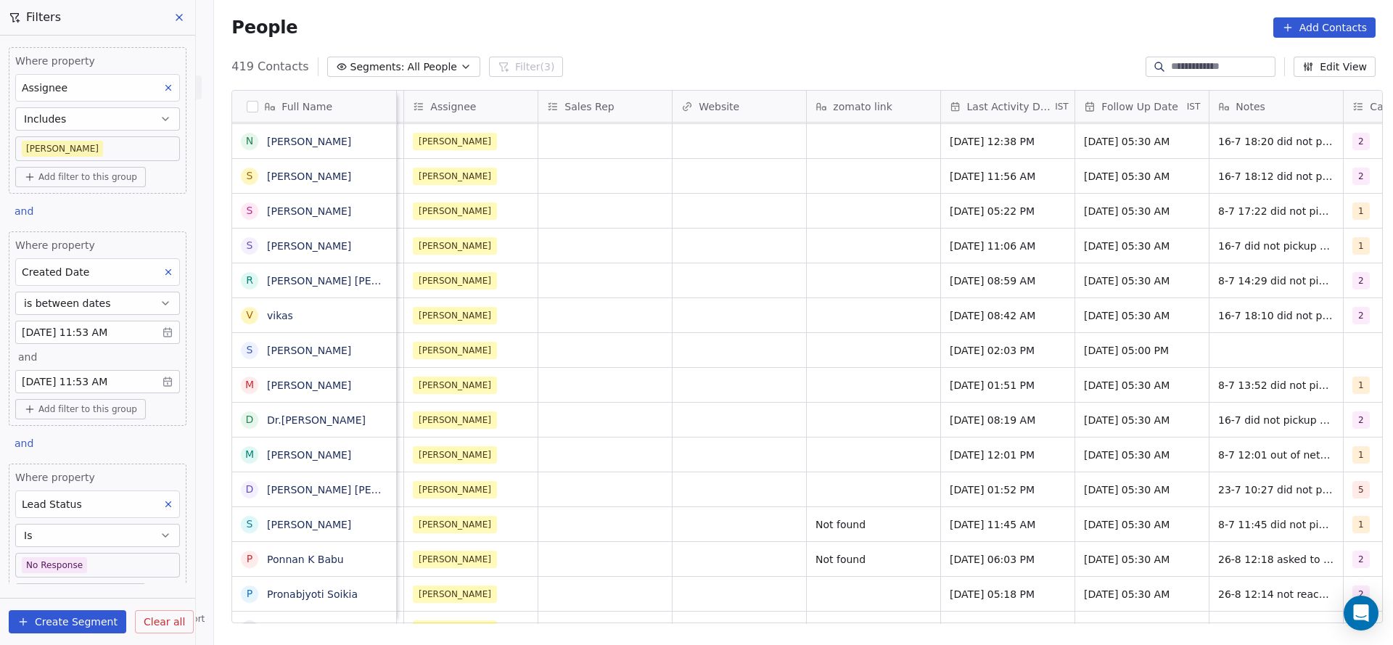
scroll to position [16, 1751]
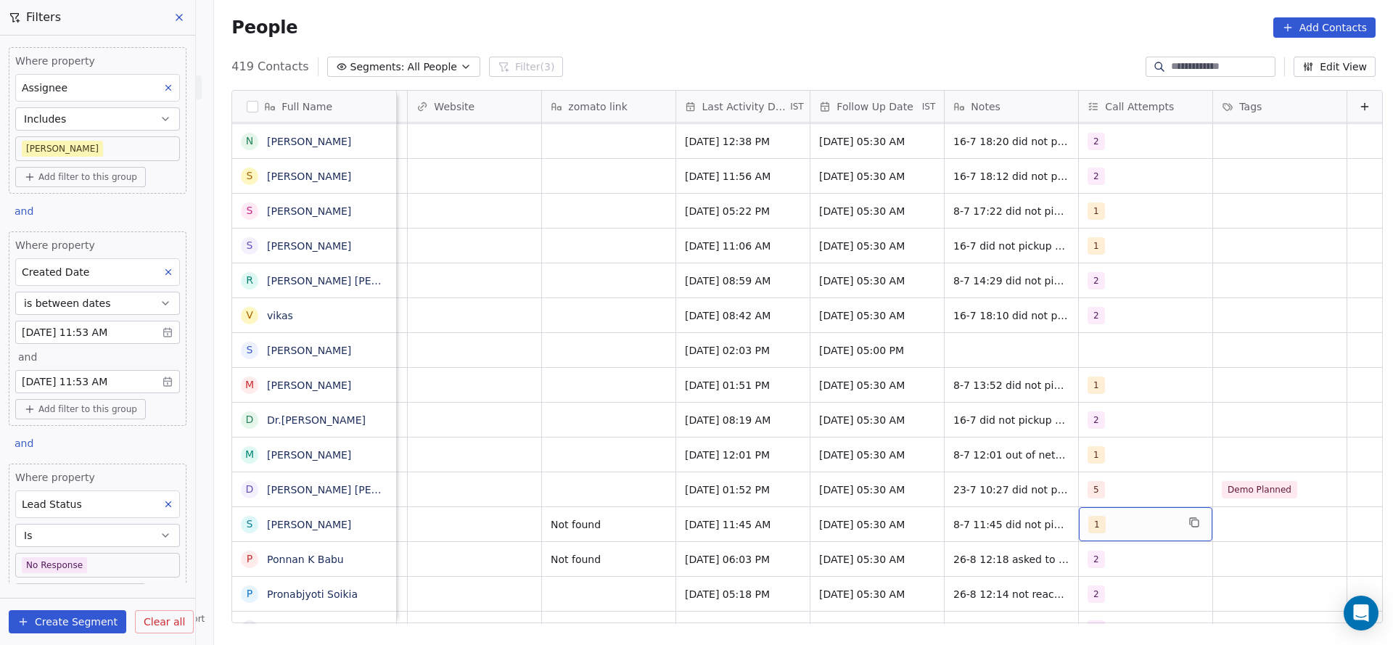
click at [1089, 516] on div "1" at bounding box center [1133, 524] width 89 height 17
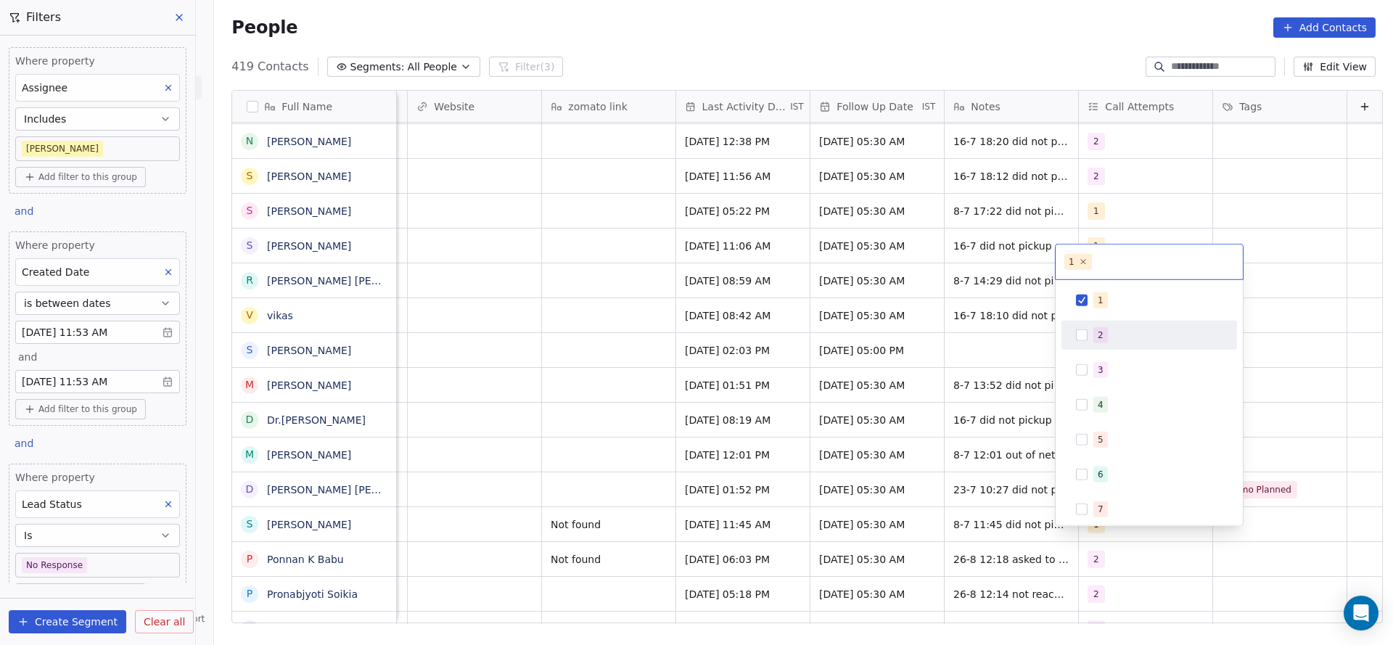
click at [1105, 340] on span "2" at bounding box center [1101, 335] width 15 height 16
click at [1092, 291] on div "1" at bounding box center [1150, 300] width 164 height 23
click at [974, 393] on html "On2Cook India Pvt. Ltd. Contacts People Marketing Workflows Campaigns Sales Pip…" at bounding box center [696, 322] width 1393 height 645
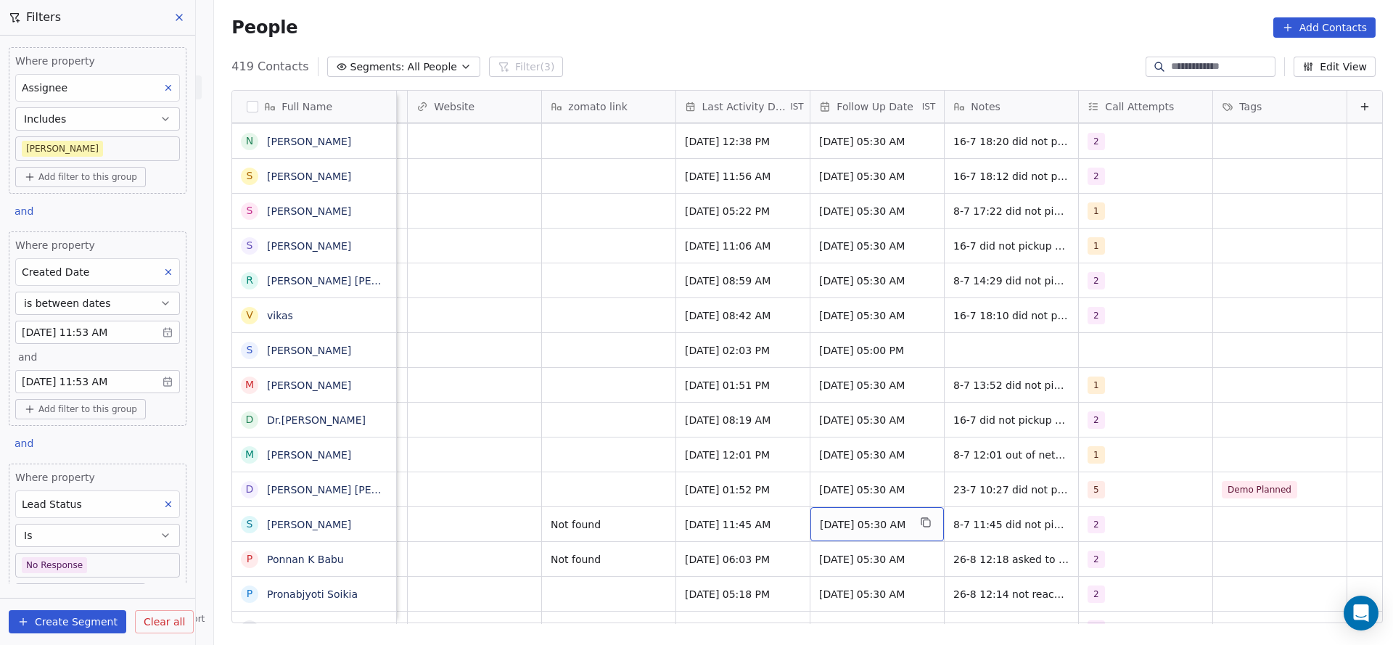
click at [871, 517] on span "[DATE] 05:30 AM" at bounding box center [864, 524] width 89 height 15
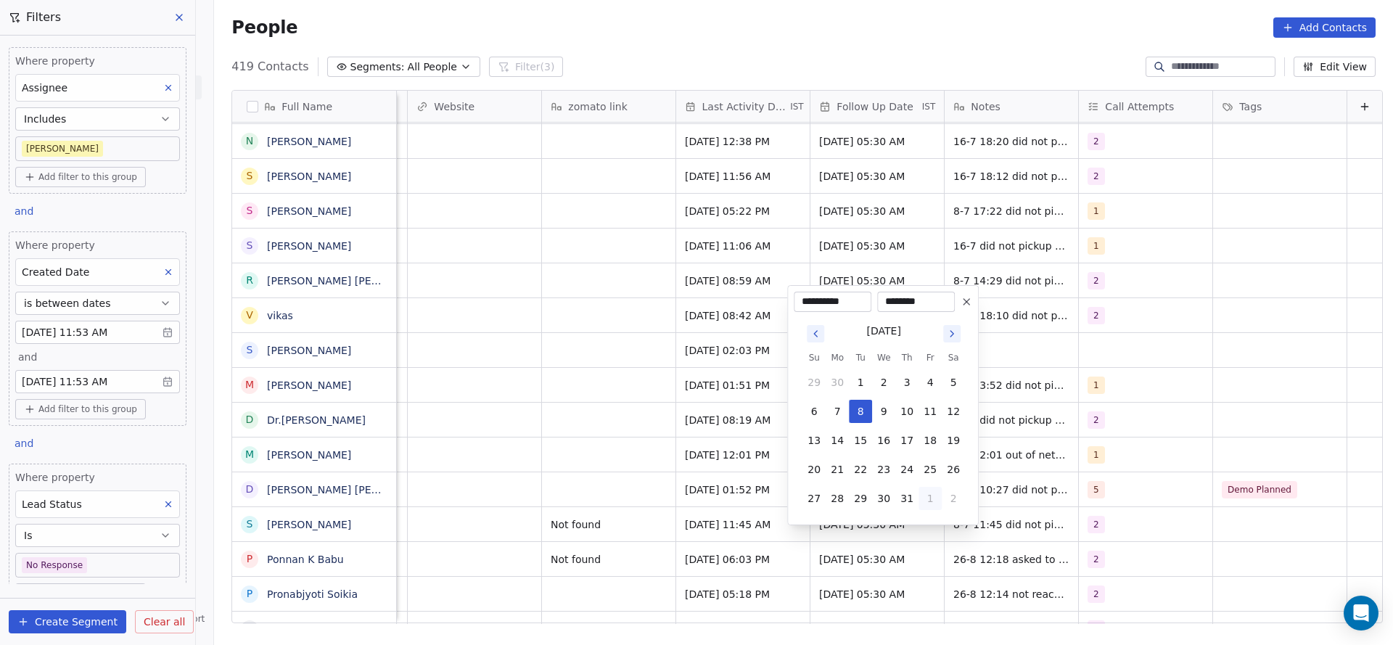
click at [938, 494] on button "1" at bounding box center [930, 498] width 23 height 23
click at [933, 488] on button "5" at bounding box center [930, 498] width 23 height 23
type input "**********"
click at [1002, 508] on html "On2Cook India Pvt. Ltd. Contacts People Marketing Workflows Campaigns Sales Pip…" at bounding box center [696, 322] width 1393 height 645
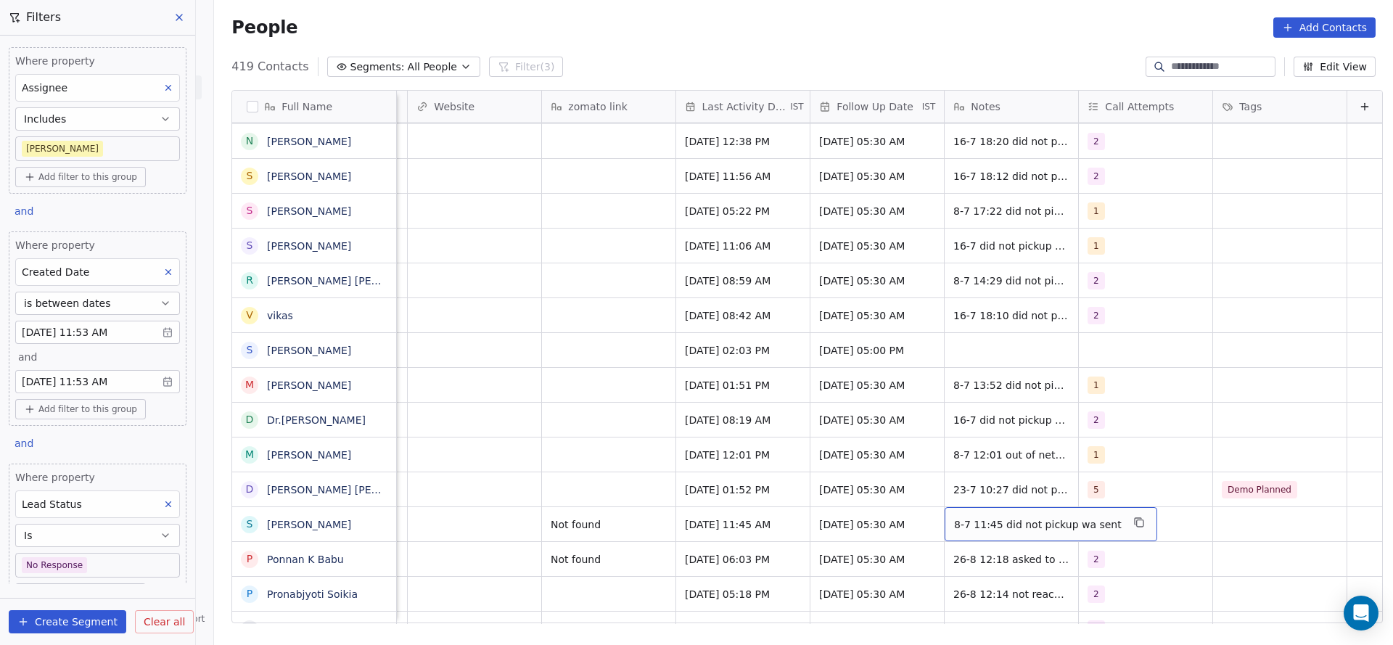
click at [993, 517] on span "8-7 11:45 did not pickup wa sent" at bounding box center [1038, 524] width 168 height 15
click at [935, 507] on textarea "**********" at bounding box center [1019, 513] width 195 height 45
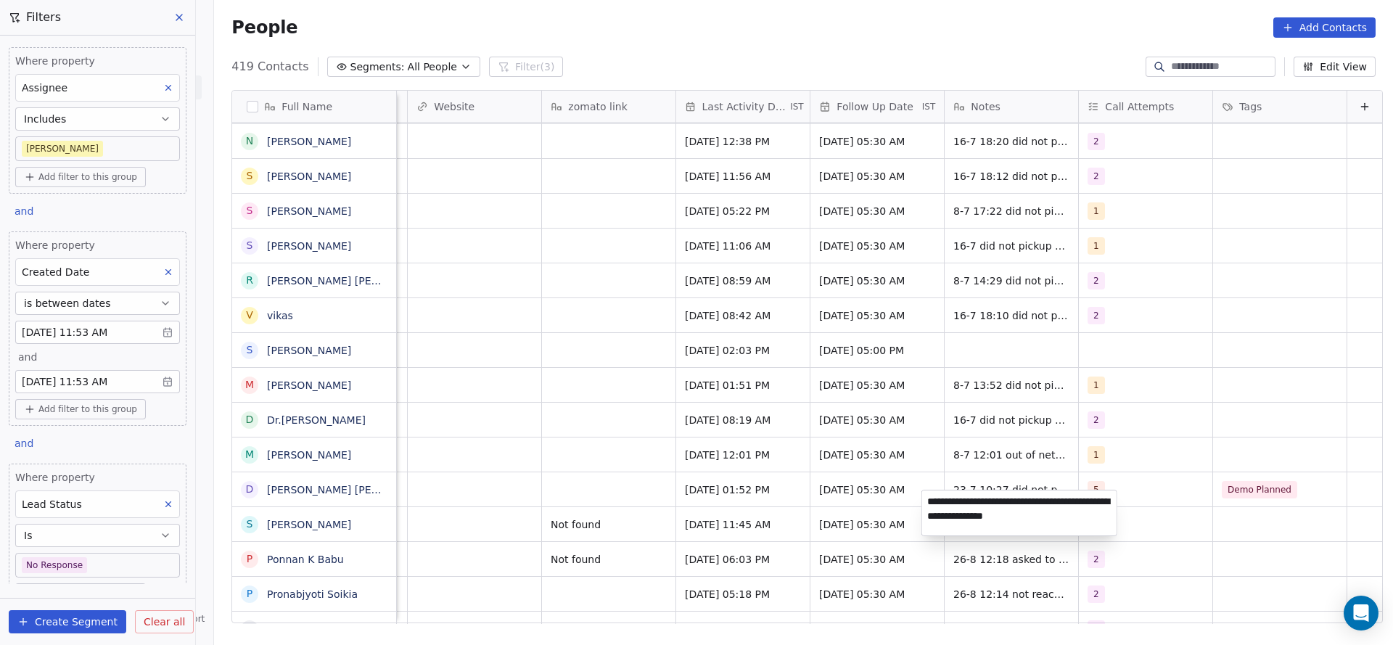
type textarea "**********"
drag, startPoint x: 653, startPoint y: 522, endPoint x: 579, endPoint y: 477, distance: 86.6
click at [651, 522] on html "On2Cook India Pvt. Ltd. Contacts People Marketing Workflows Campaigns Sales Pip…" at bounding box center [696, 322] width 1393 height 645
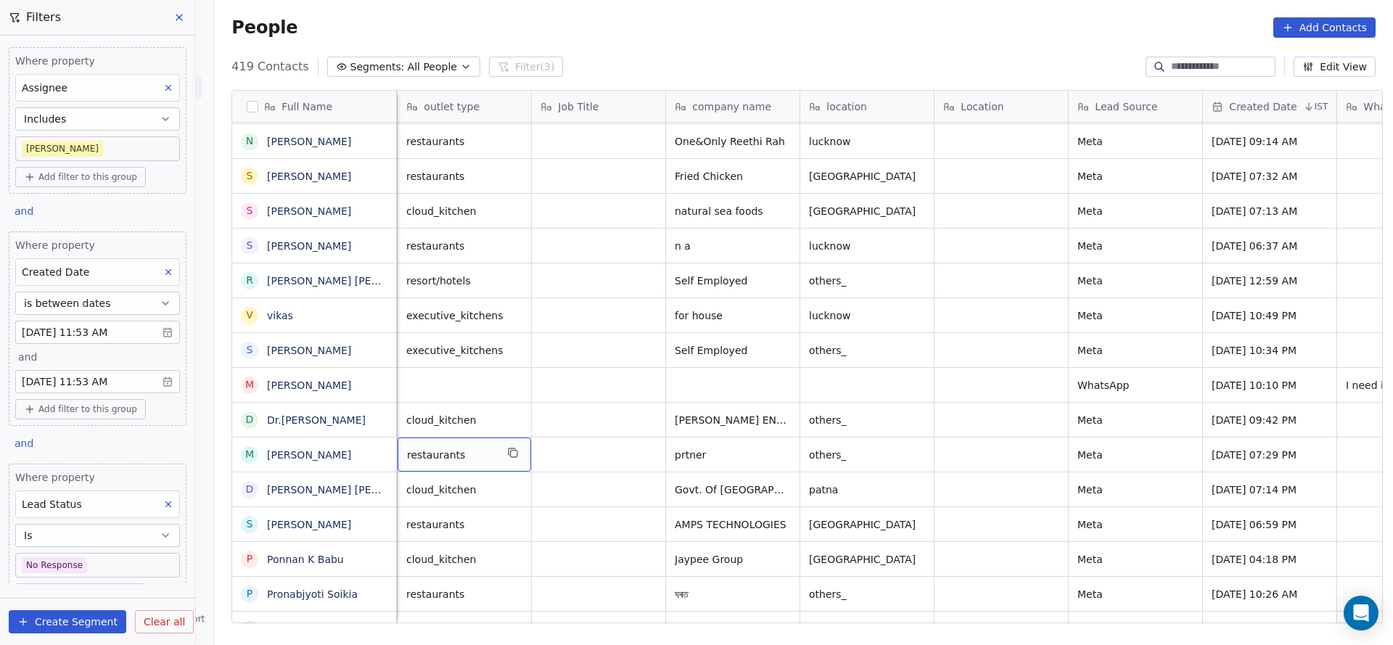
scroll to position [16, 134]
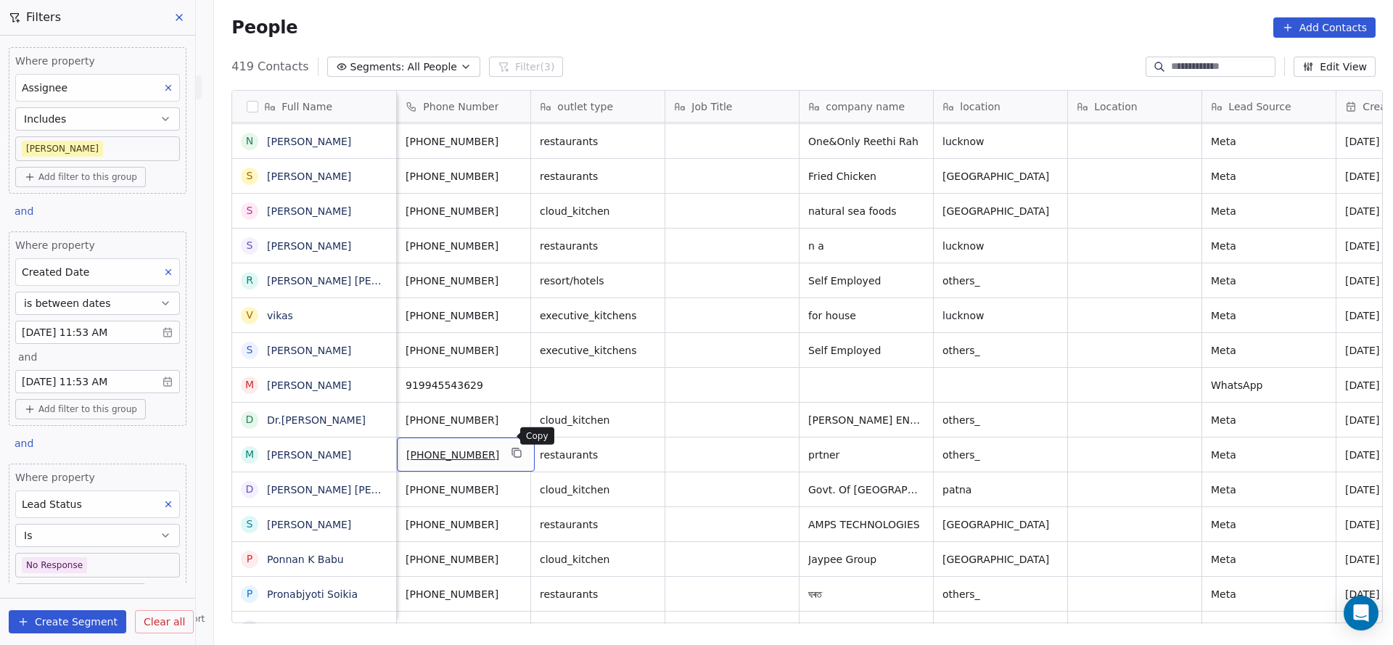
click at [512, 447] on icon "grid" at bounding box center [518, 453] width 12 height 12
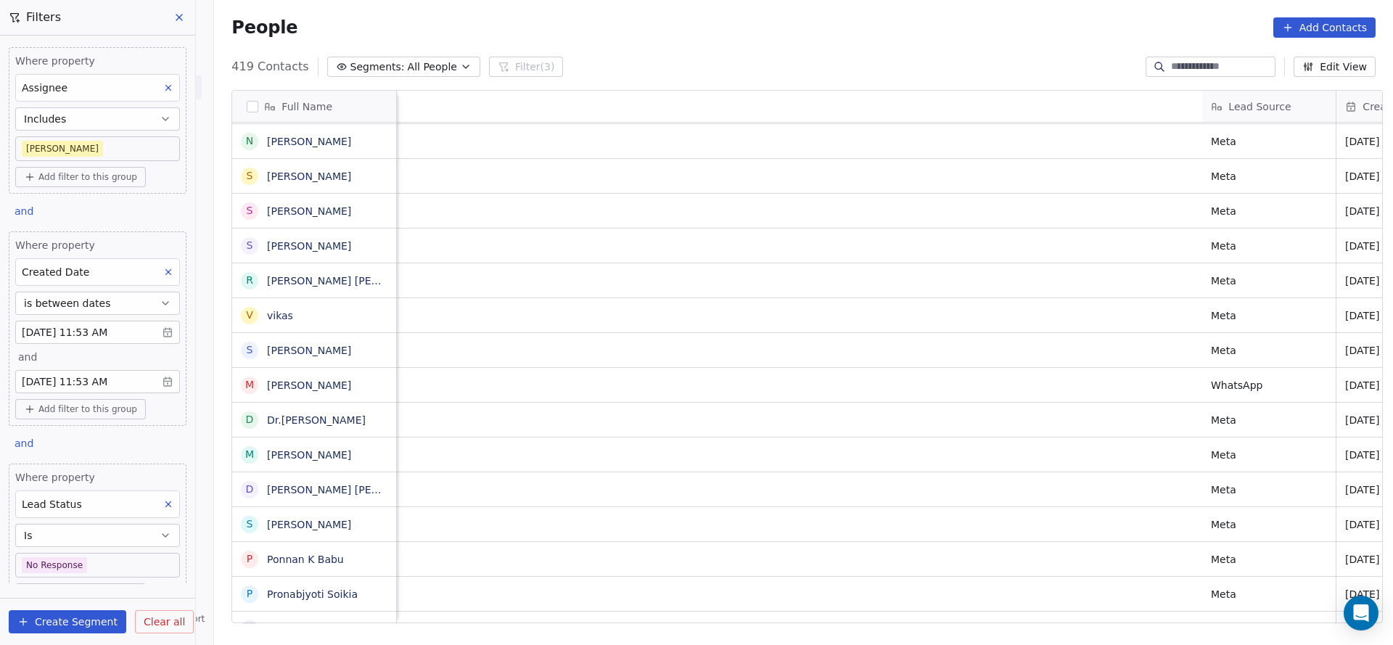
scroll to position [16, 1454]
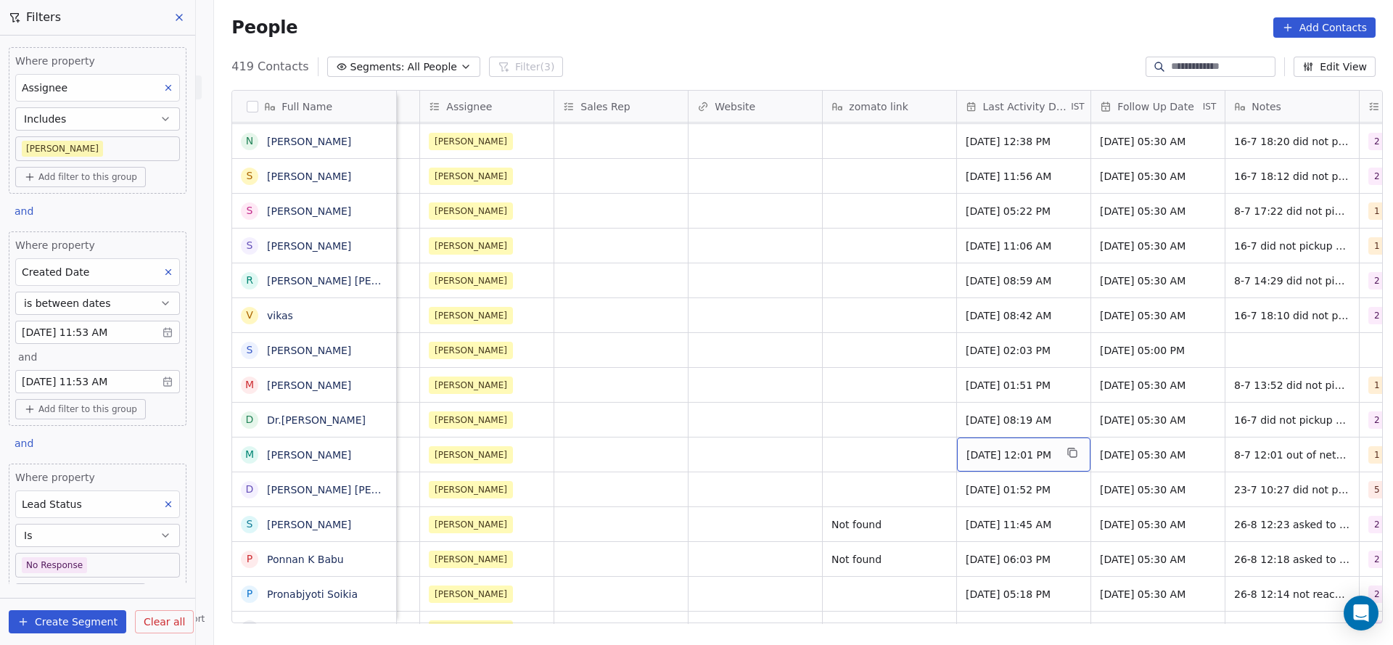
click at [980, 445] on div "[DATE] 12:01 PM" at bounding box center [1024, 455] width 134 height 34
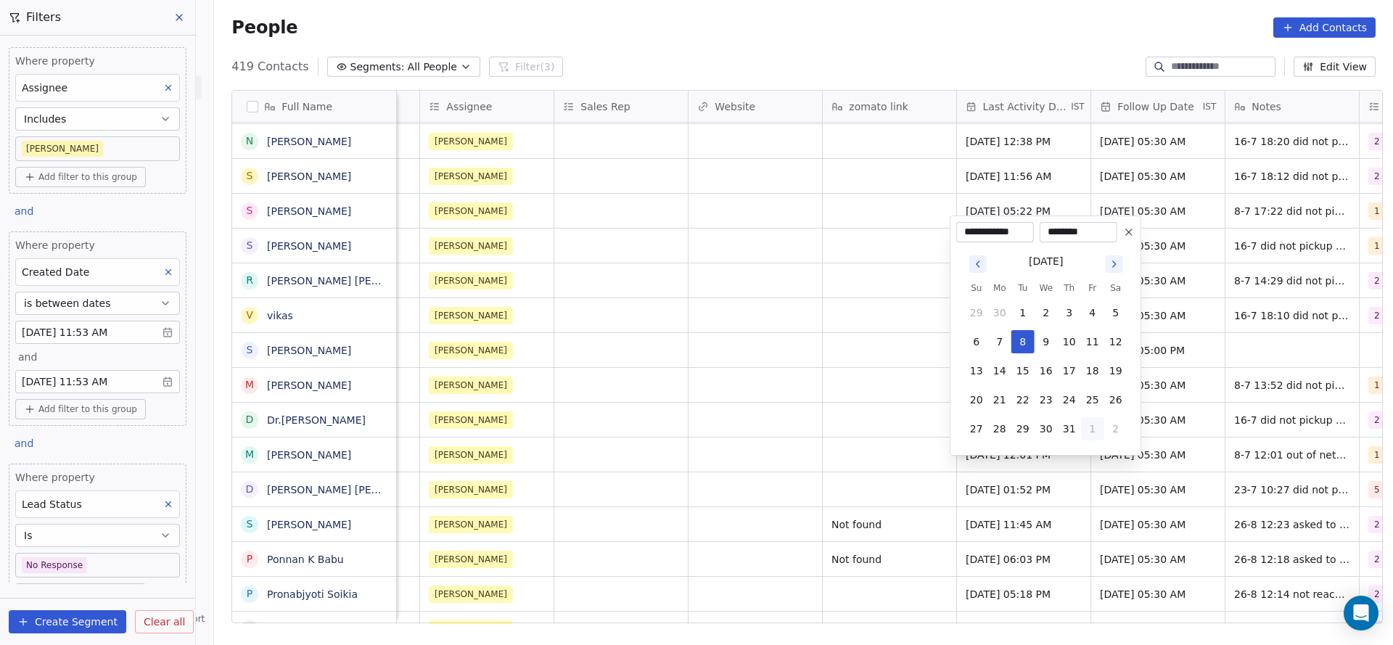
click at [1086, 427] on button "1" at bounding box center [1092, 428] width 23 height 23
click at [1019, 402] on button "26" at bounding box center [1023, 399] width 23 height 23
type input "**********"
click at [758, 455] on html "On2Cook India Pvt. Ltd. Contacts People Marketing Workflows Campaigns Sales Pip…" at bounding box center [696, 322] width 1393 height 645
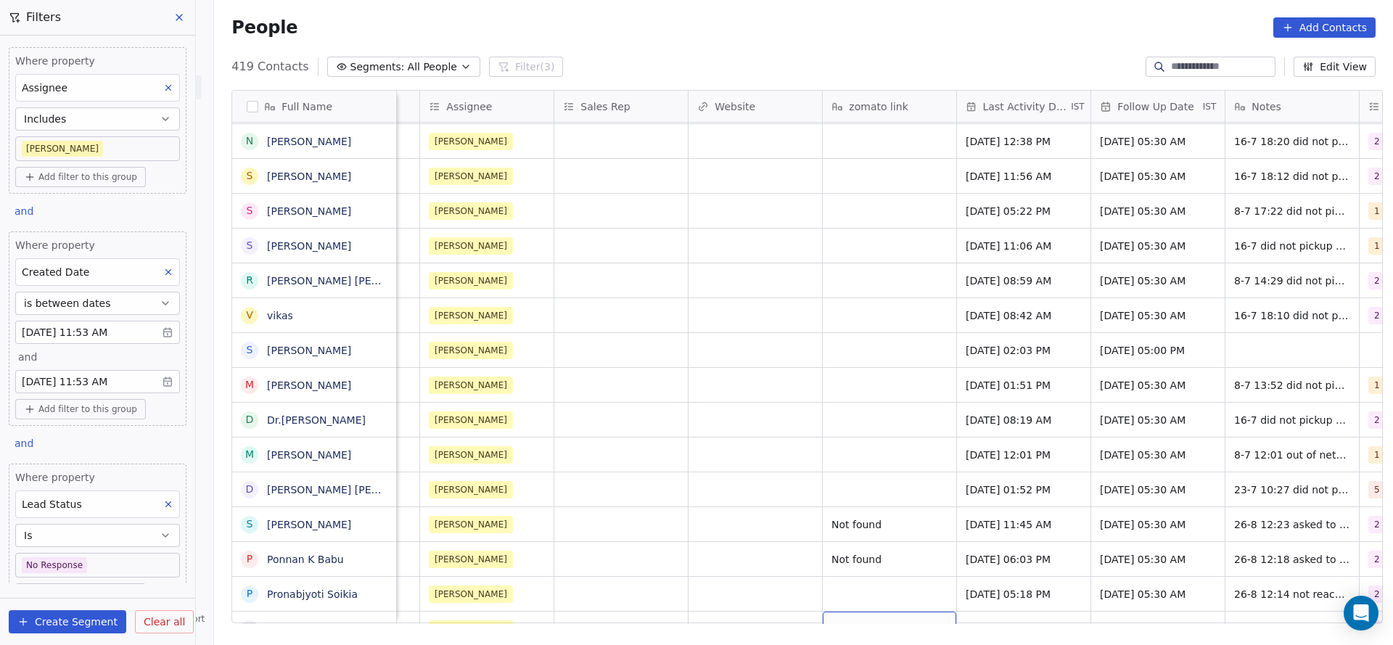
scroll to position [16, 1751]
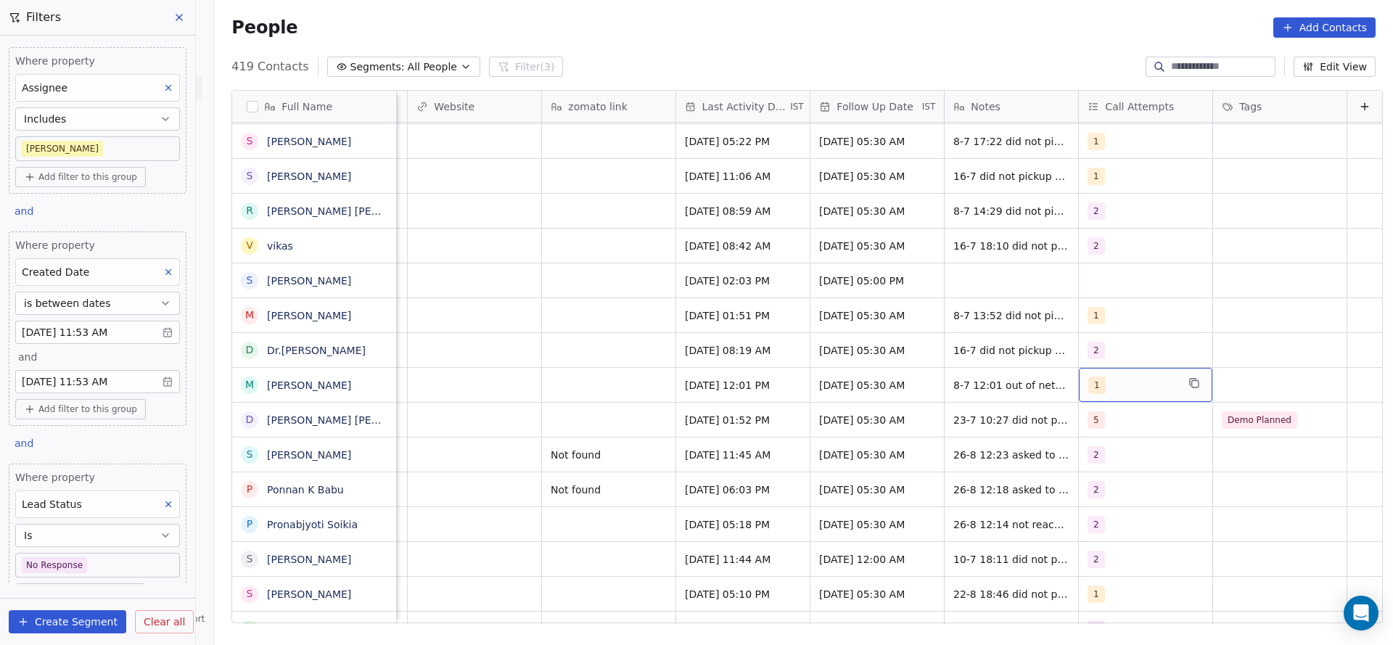
click at [1089, 377] on span "1" at bounding box center [1097, 385] width 17 height 17
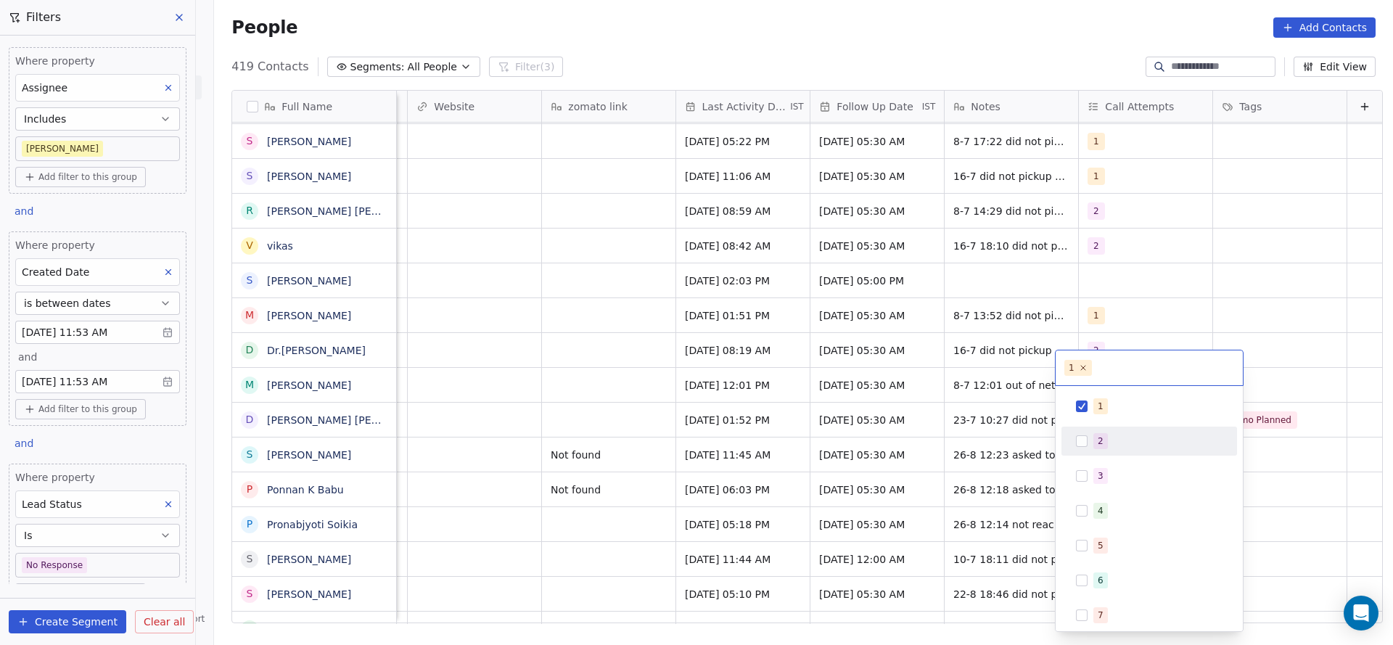
click at [1089, 446] on div "2" at bounding box center [1150, 441] width 164 height 23
click at [1107, 407] on div "1" at bounding box center [1158, 406] width 129 height 16
click at [959, 406] on html "On2Cook India Pvt. Ltd. Contacts People Marketing Workflows Campaigns Sales Pip…" at bounding box center [696, 322] width 1393 height 645
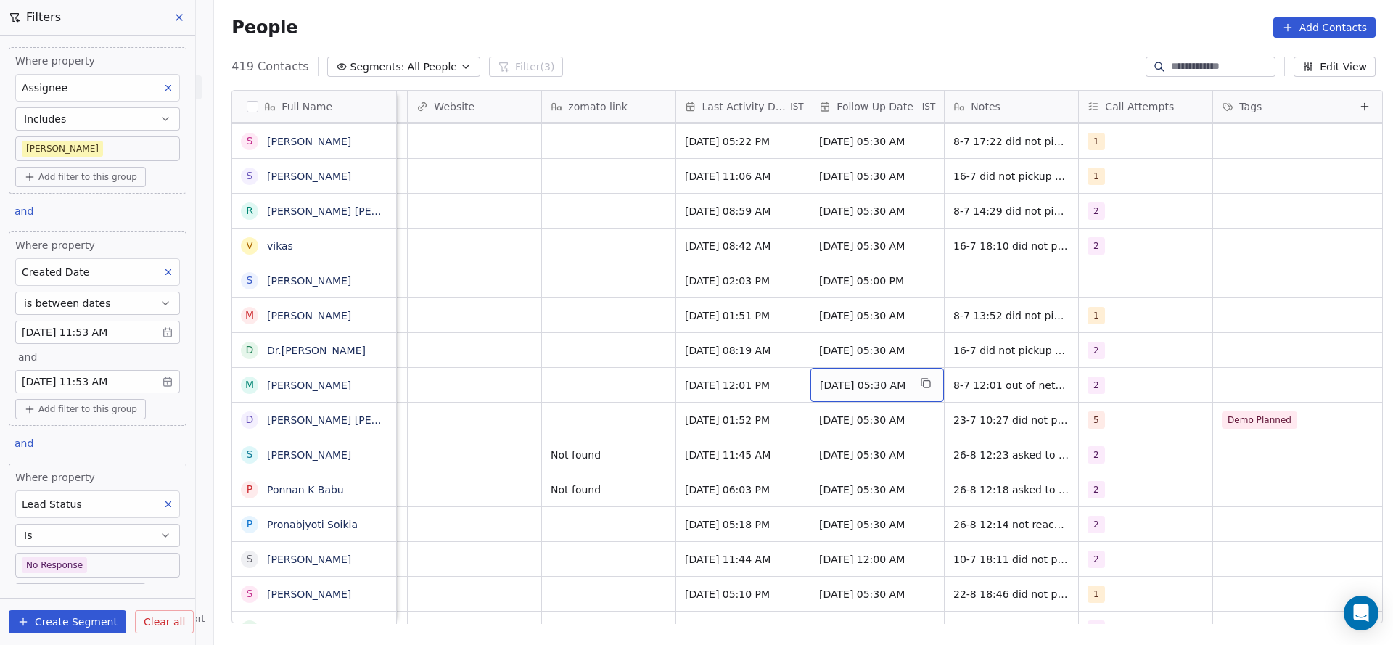
click at [838, 378] on span "[DATE] 05:30 AM" at bounding box center [864, 385] width 89 height 15
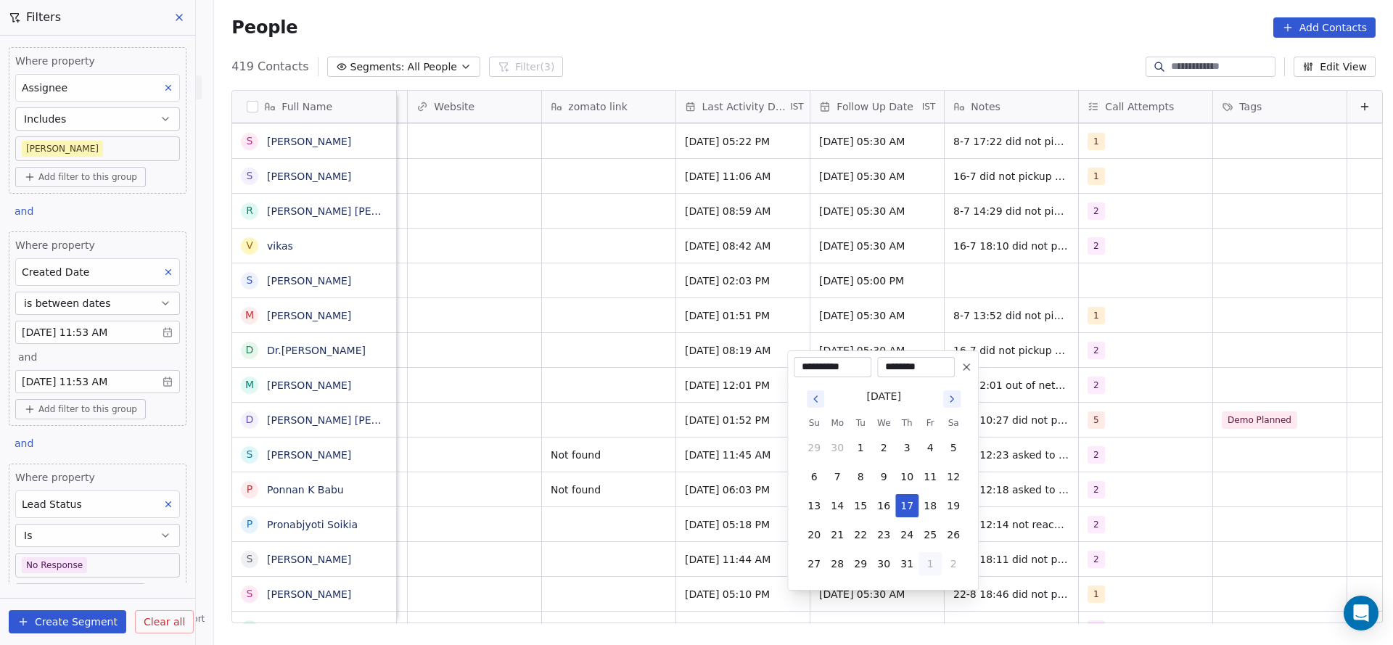
click at [921, 562] on button "1" at bounding box center [930, 563] width 23 height 23
drag, startPoint x: 932, startPoint y: 594, endPoint x: 607, endPoint y: 512, distance: 334.8
click at [934, 592] on button "5" at bounding box center [930, 592] width 23 height 23
type input "**********"
click at [537, 480] on html "On2Cook India Pvt. Ltd. Contacts People Marketing Workflows Campaigns Sales Pip…" at bounding box center [696, 322] width 1393 height 645
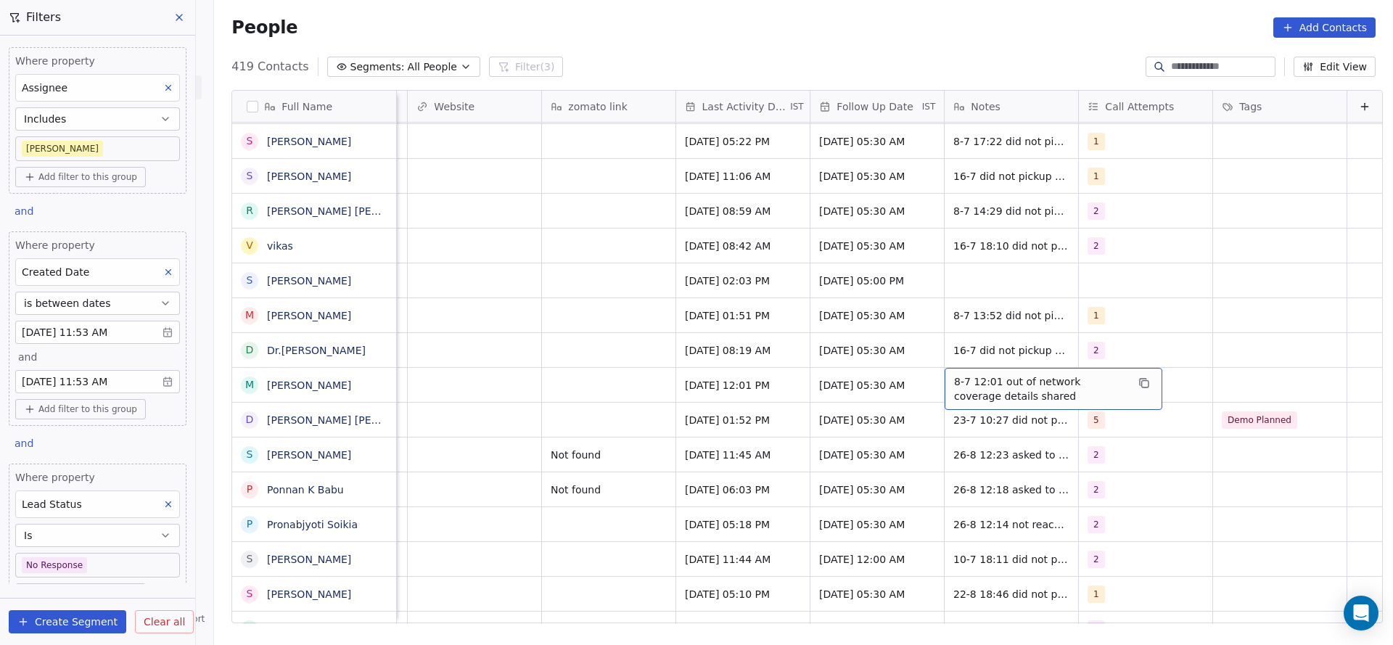
click at [955, 374] on span "8-7 12:01 out of network coverage details shared" at bounding box center [1040, 388] width 173 height 29
click at [938, 368] on textarea "**********" at bounding box center [1030, 373] width 216 height 45
type textarea "**********"
click at [718, 364] on html "On2Cook India Pvt. Ltd. Contacts People Marketing Workflows Campaigns Sales Pip…" at bounding box center [696, 322] width 1393 height 645
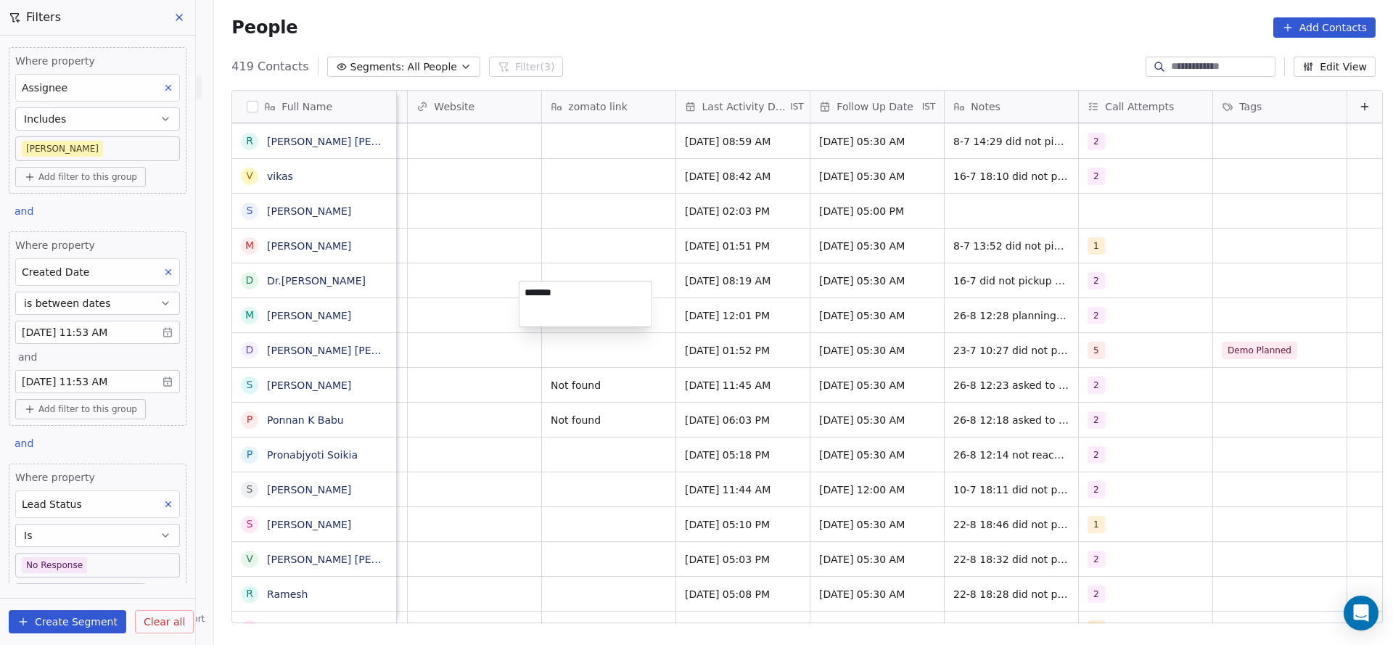
type textarea "********"
click at [335, 320] on html "On2Cook India Pvt. Ltd. Contacts People Marketing Workflows Campaigns Sales Pip…" at bounding box center [696, 322] width 1393 height 645
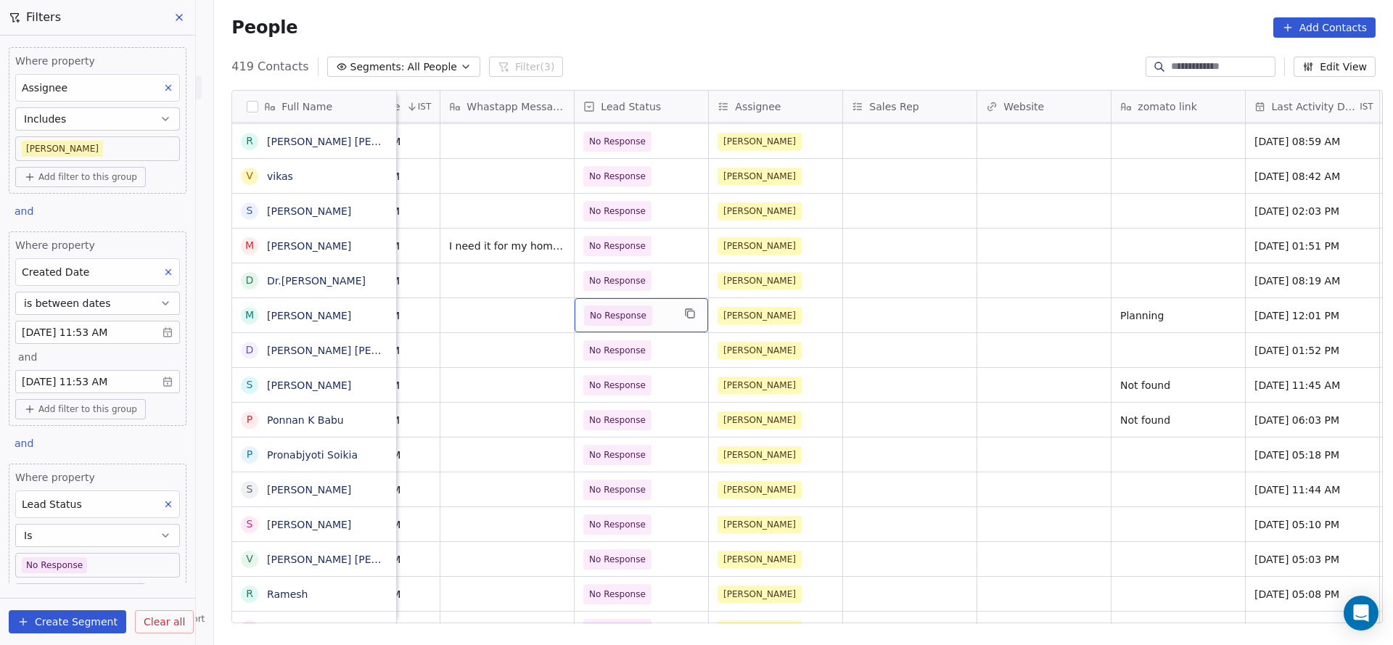
click at [639, 306] on span "No Response" at bounding box center [618, 316] width 68 height 20
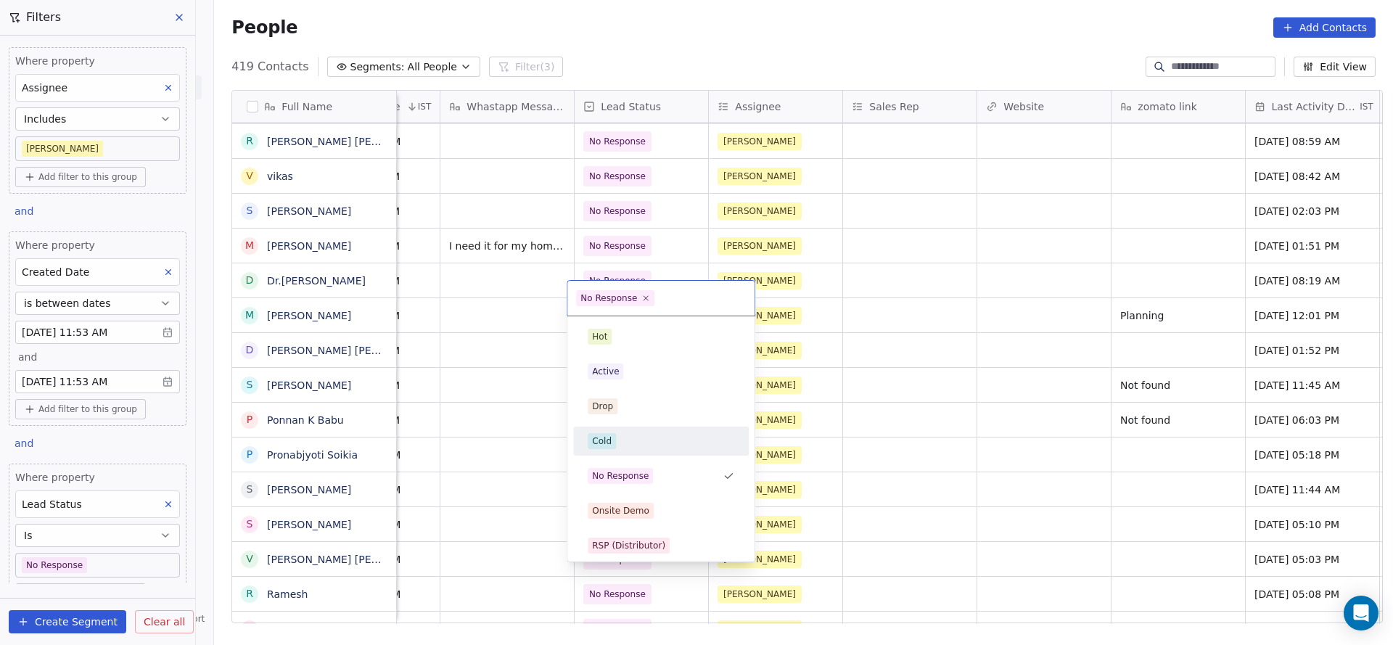
click at [616, 435] on div "Cold" at bounding box center [661, 441] width 147 height 16
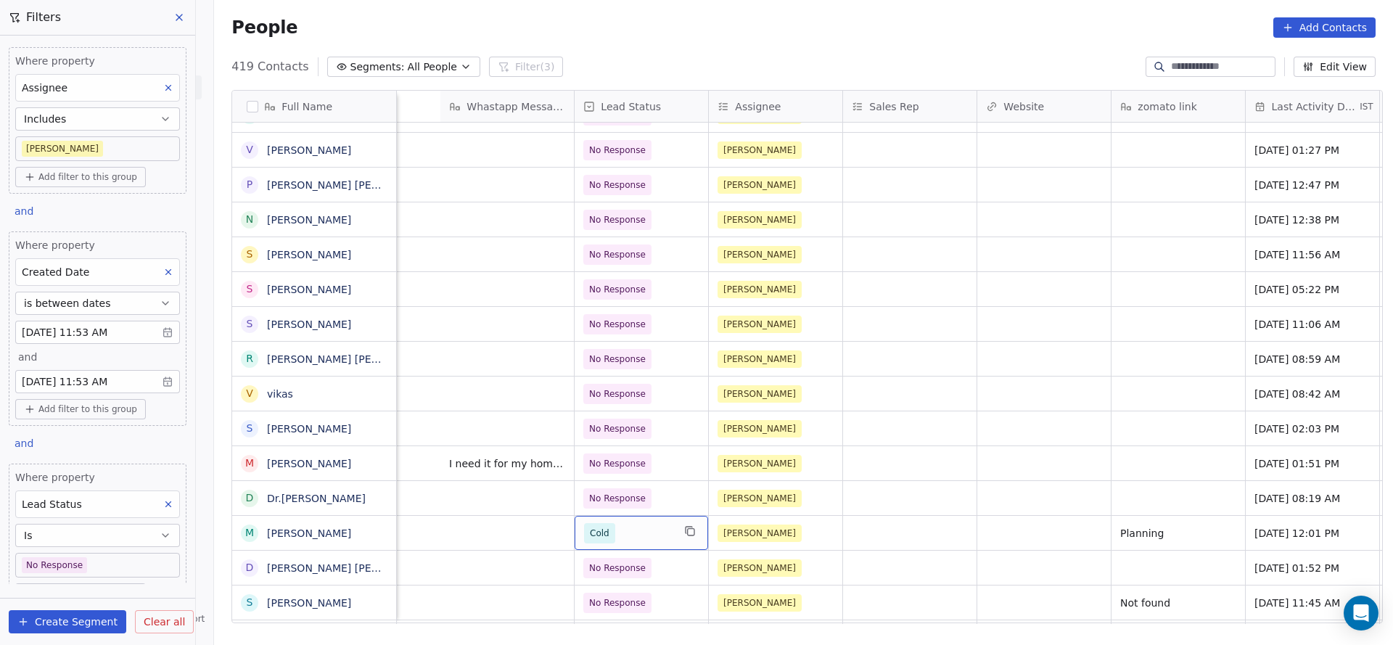
scroll to position [16, 1723]
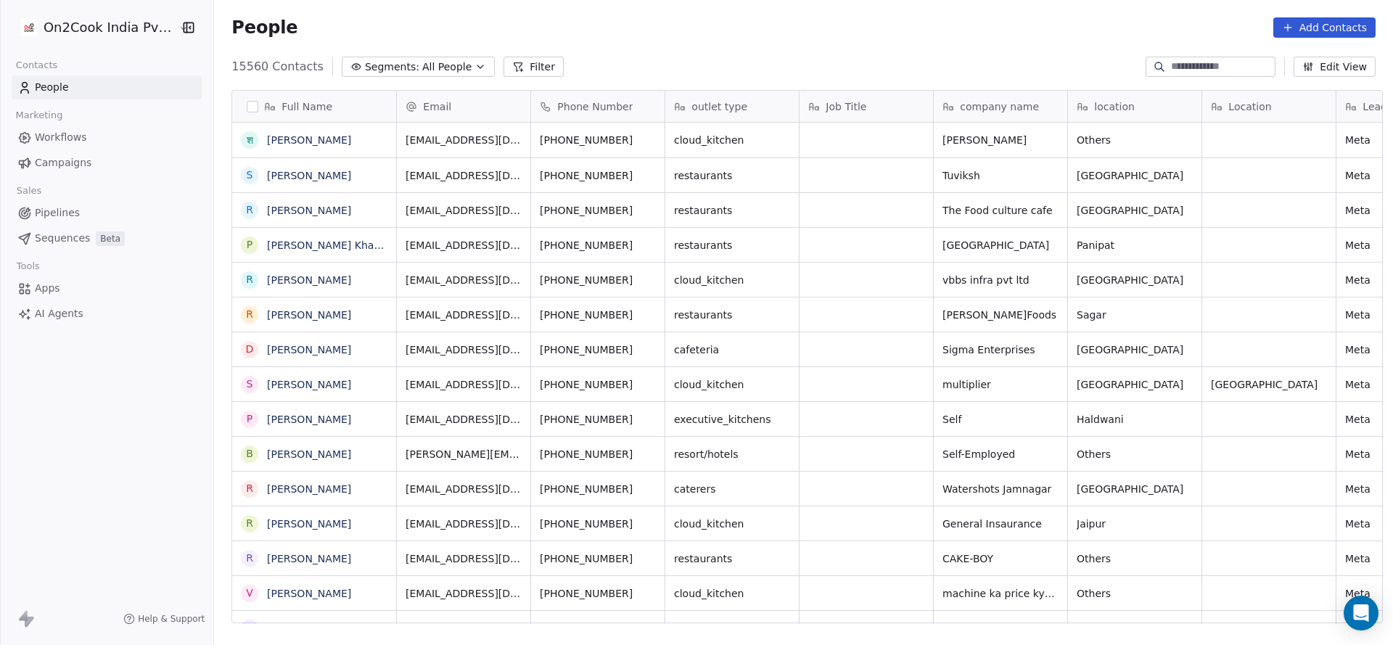
scroll to position [551, 1169]
